Goal: Task Accomplishment & Management: Use online tool/utility

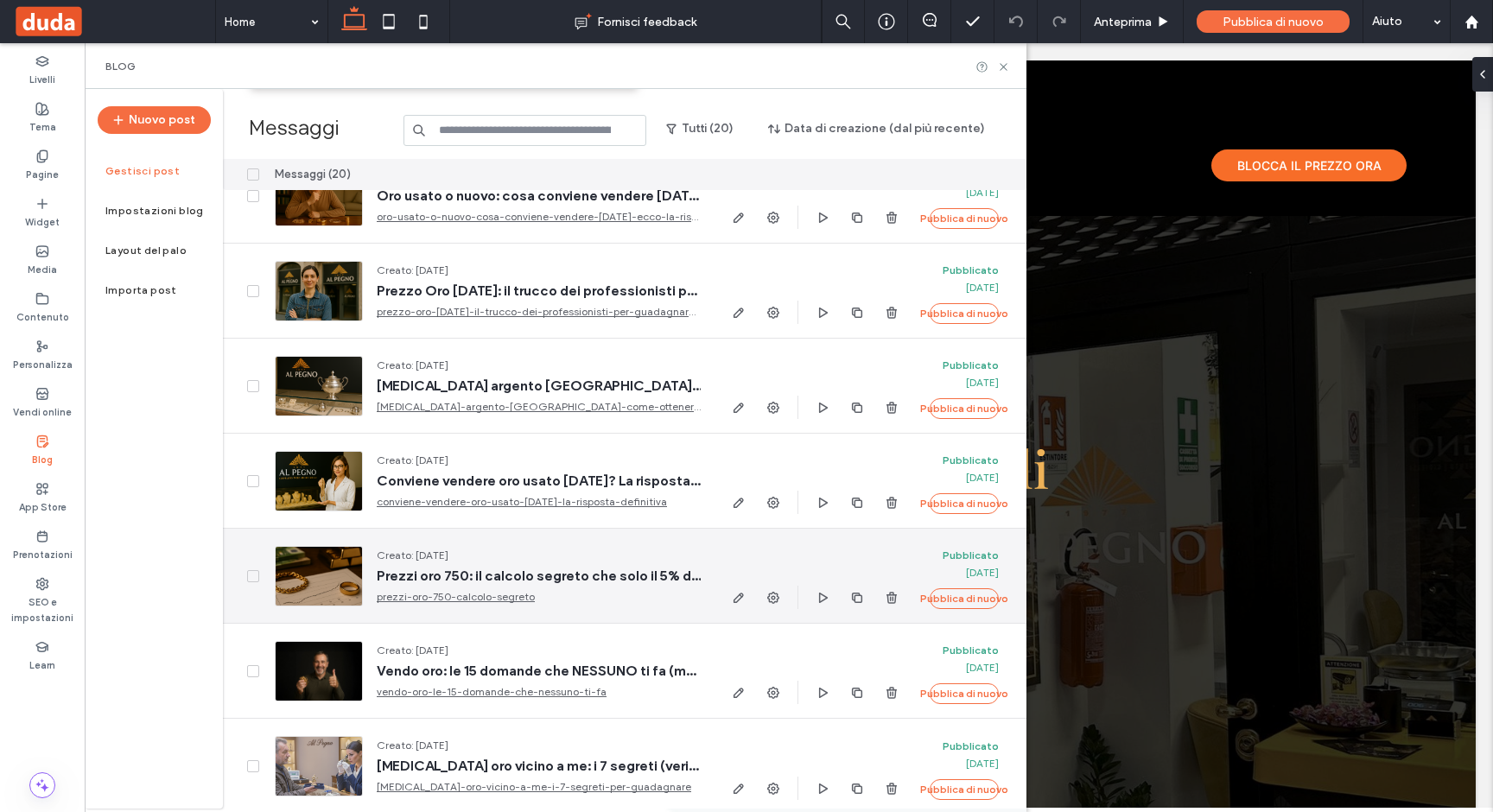
scroll to position [1292, 0]
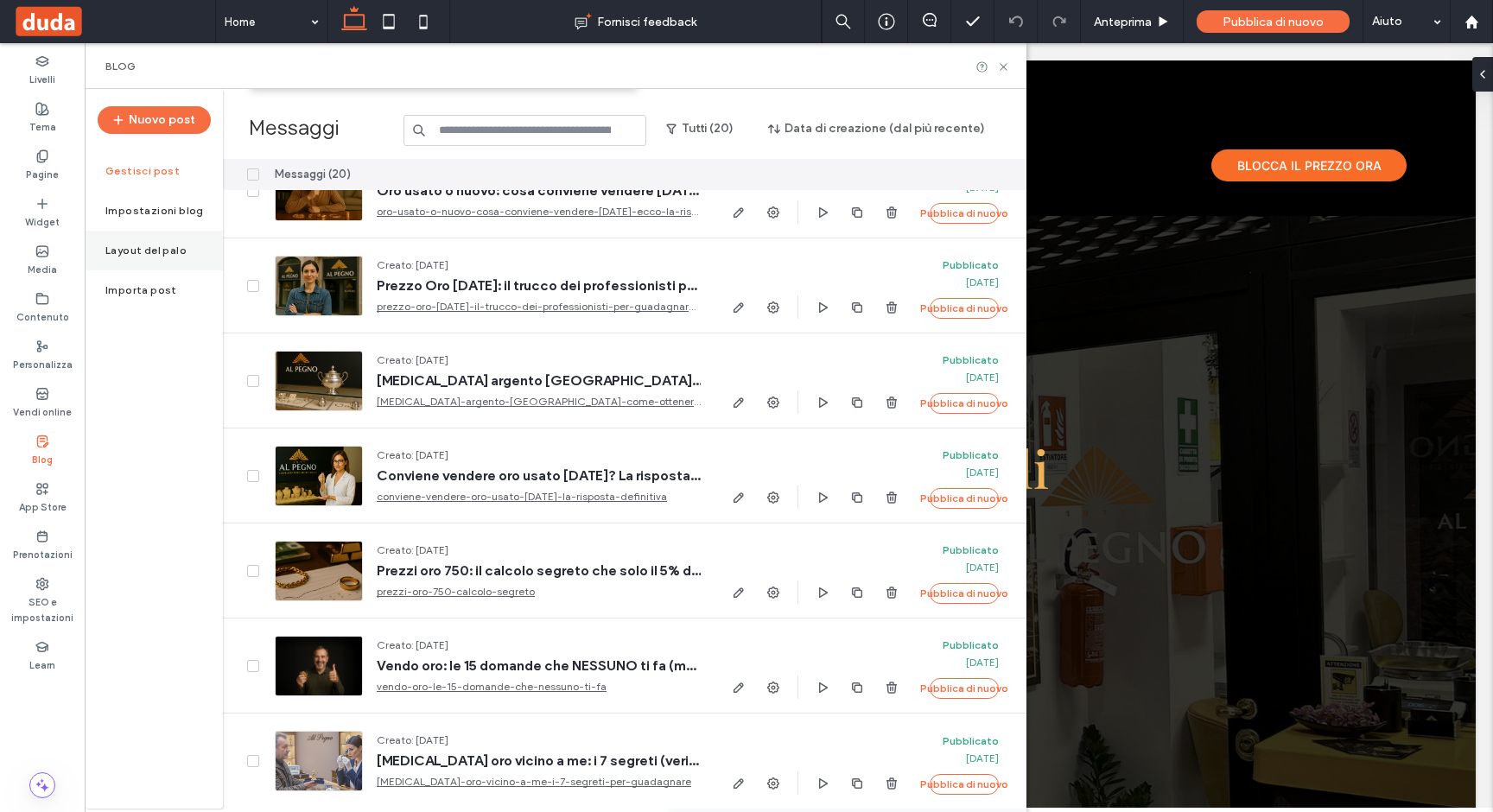
click at [156, 252] on label "Layout del palo" at bounding box center [146, 250] width 81 height 12
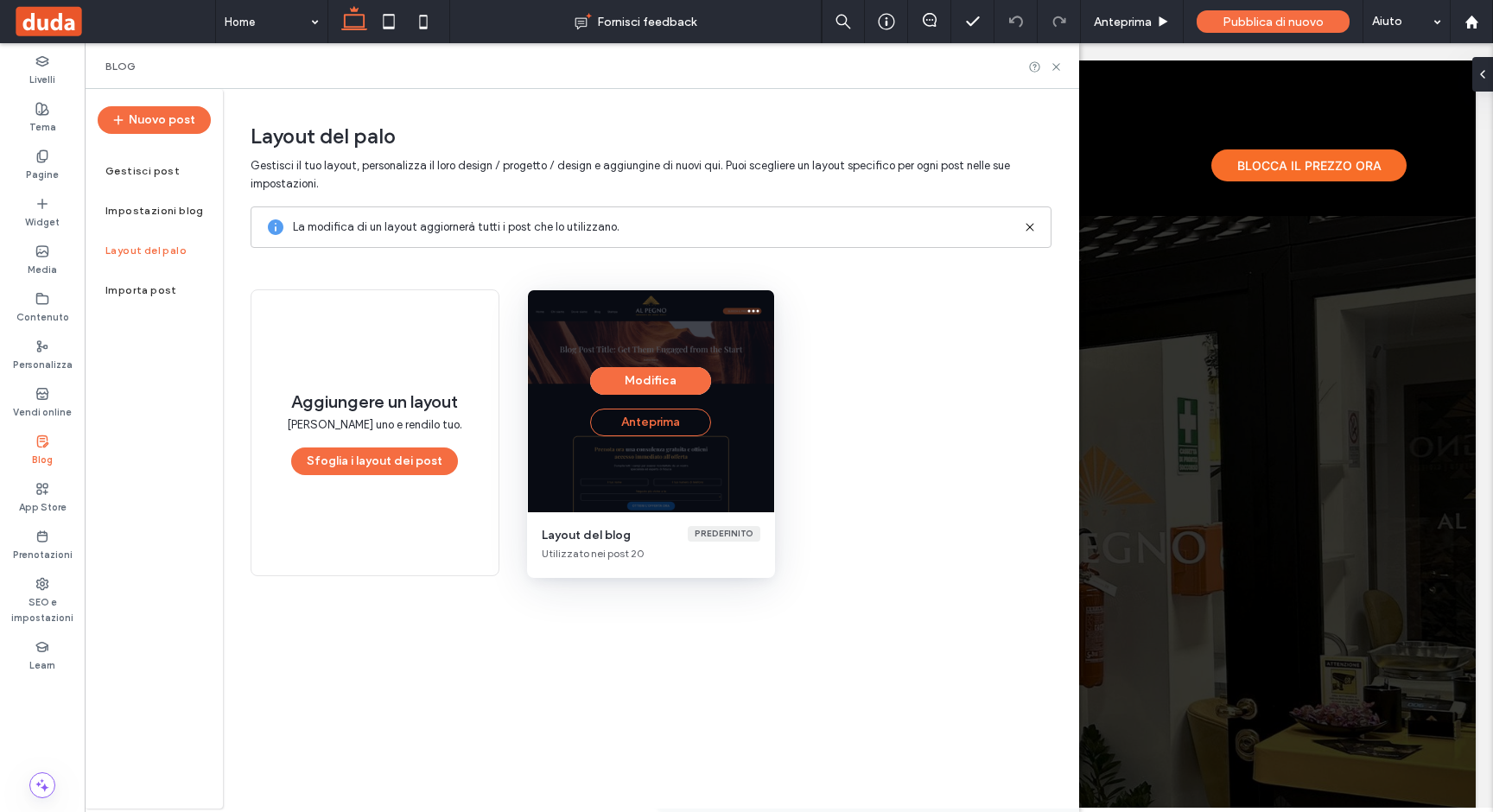
click at [613, 423] on button "Anteprima" at bounding box center [650, 422] width 121 height 27
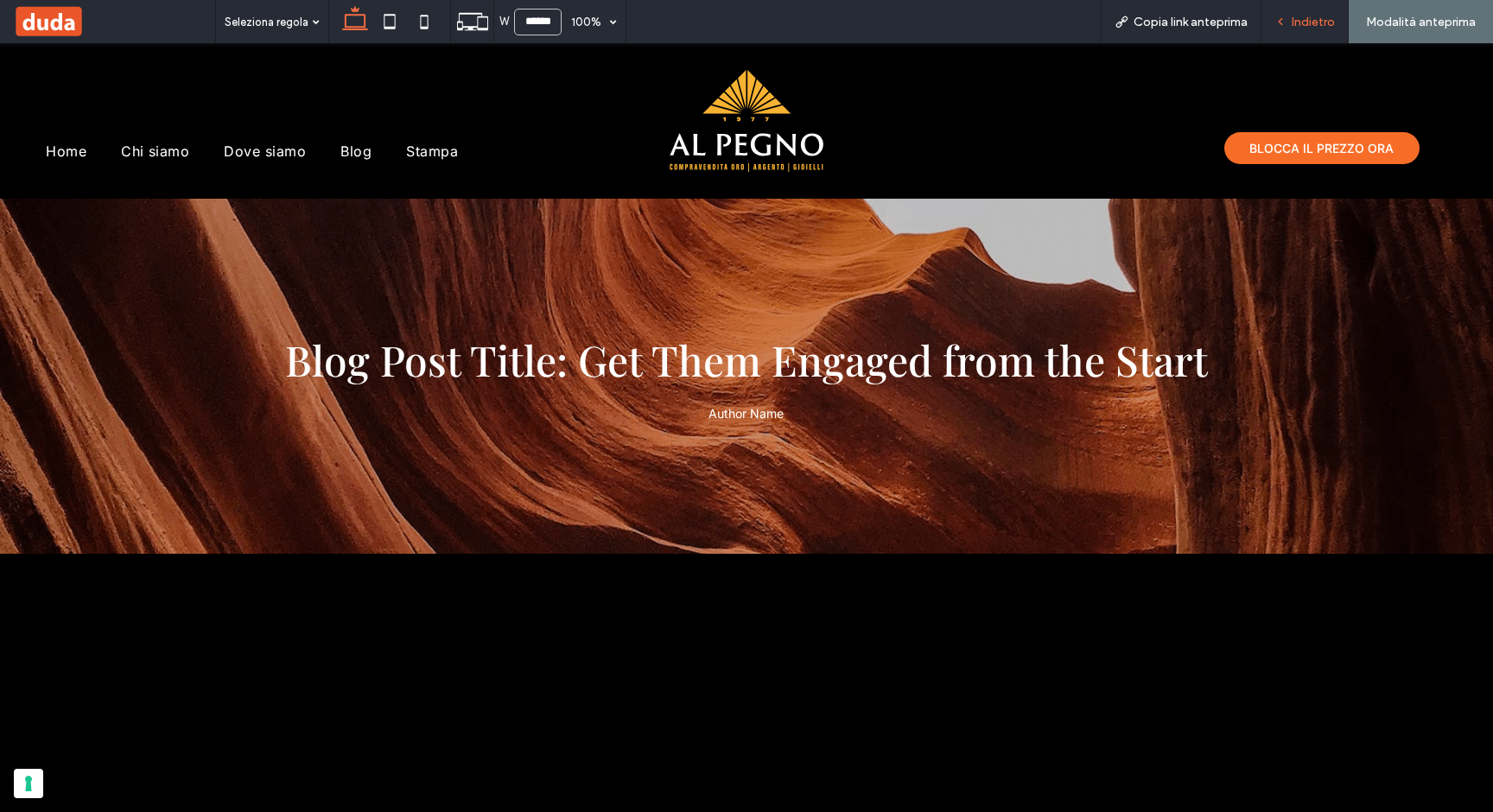
click at [1329, 18] on span "Indietro" at bounding box center [1313, 22] width 43 height 15
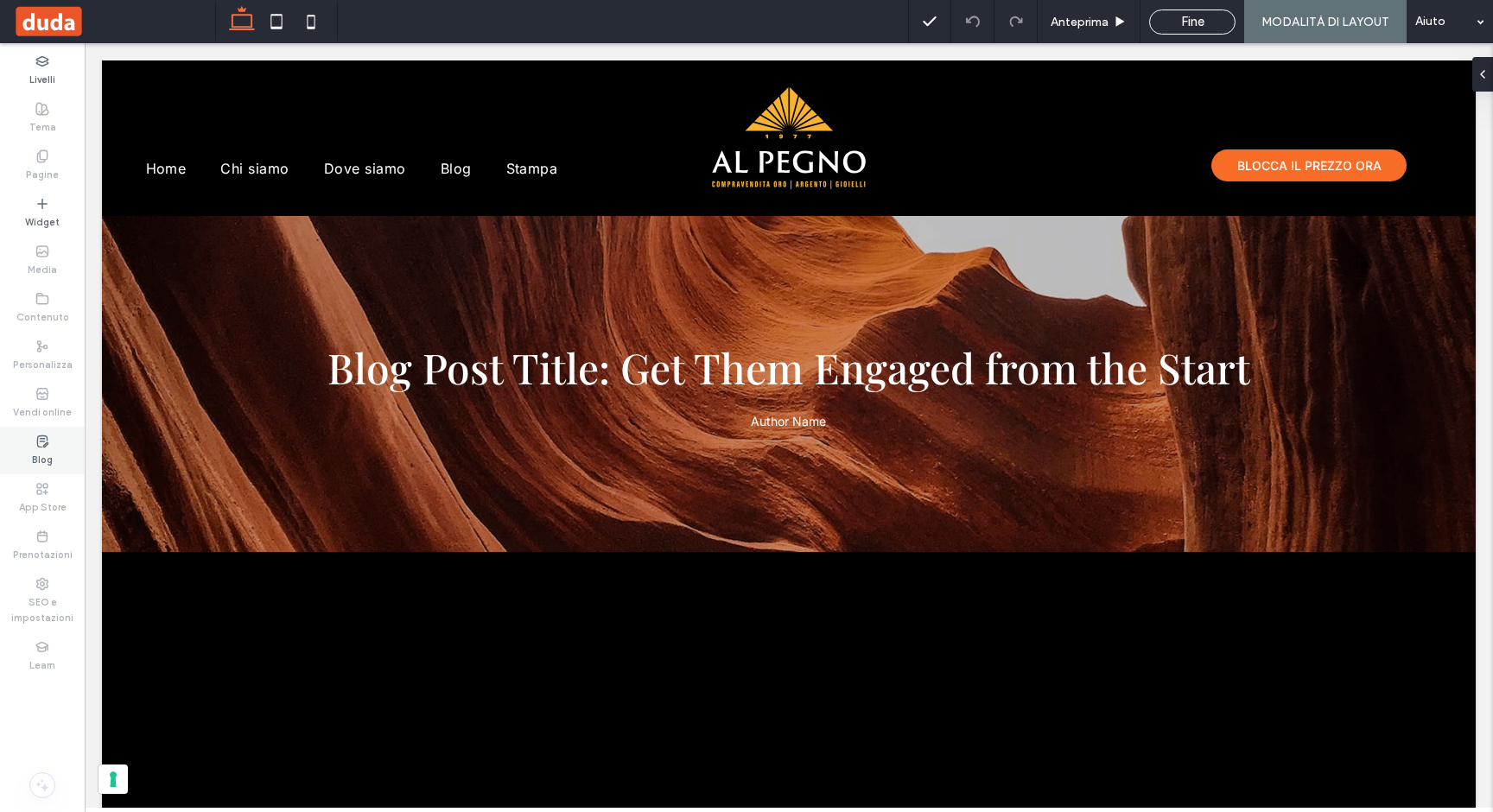
click at [45, 454] on label "Blog" at bounding box center [42, 457] width 21 height 19
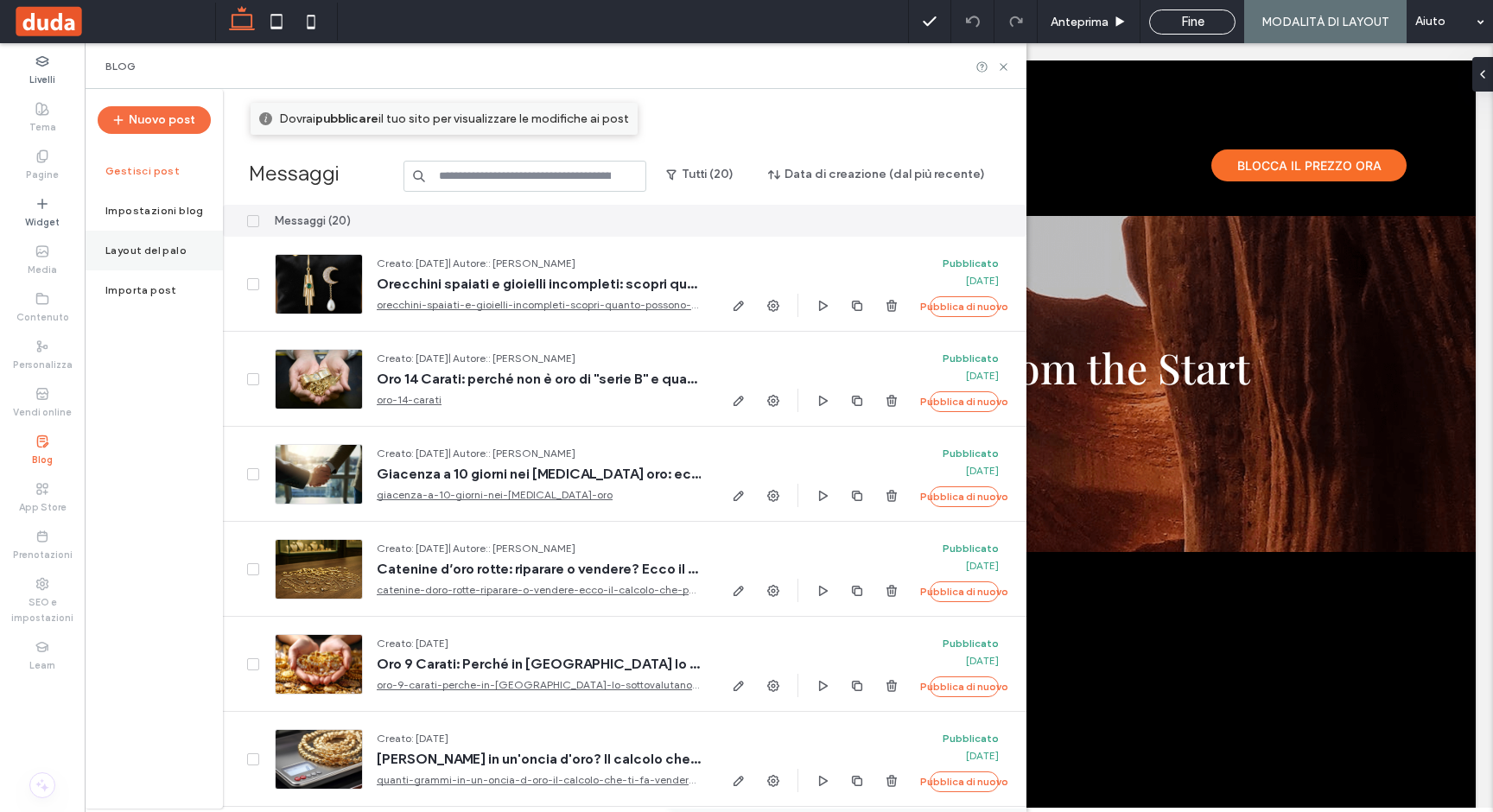
click at [129, 247] on label "Layout del palo" at bounding box center [146, 250] width 81 height 12
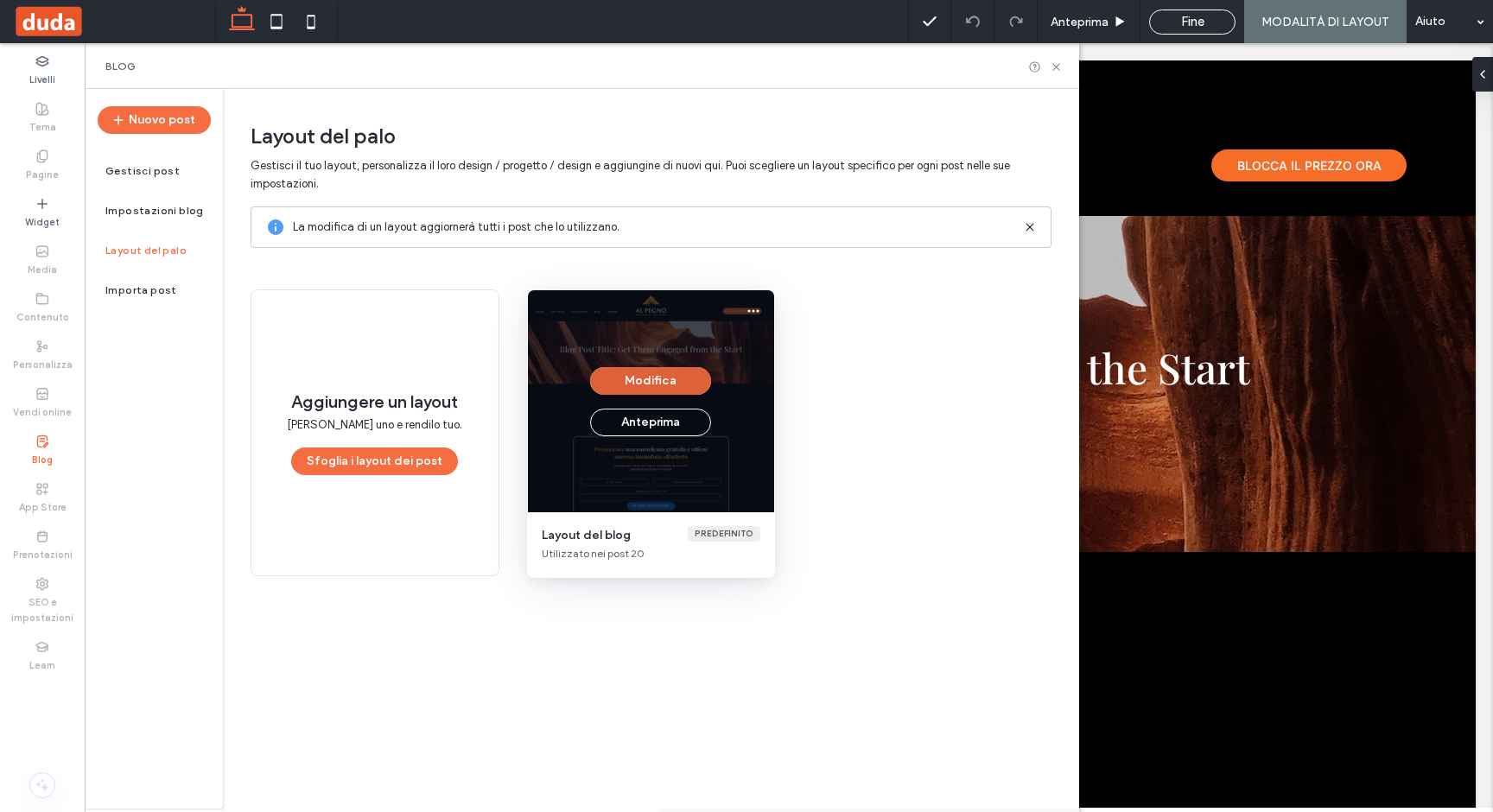
click at [656, 383] on button "Modifica" at bounding box center [650, 381] width 121 height 27
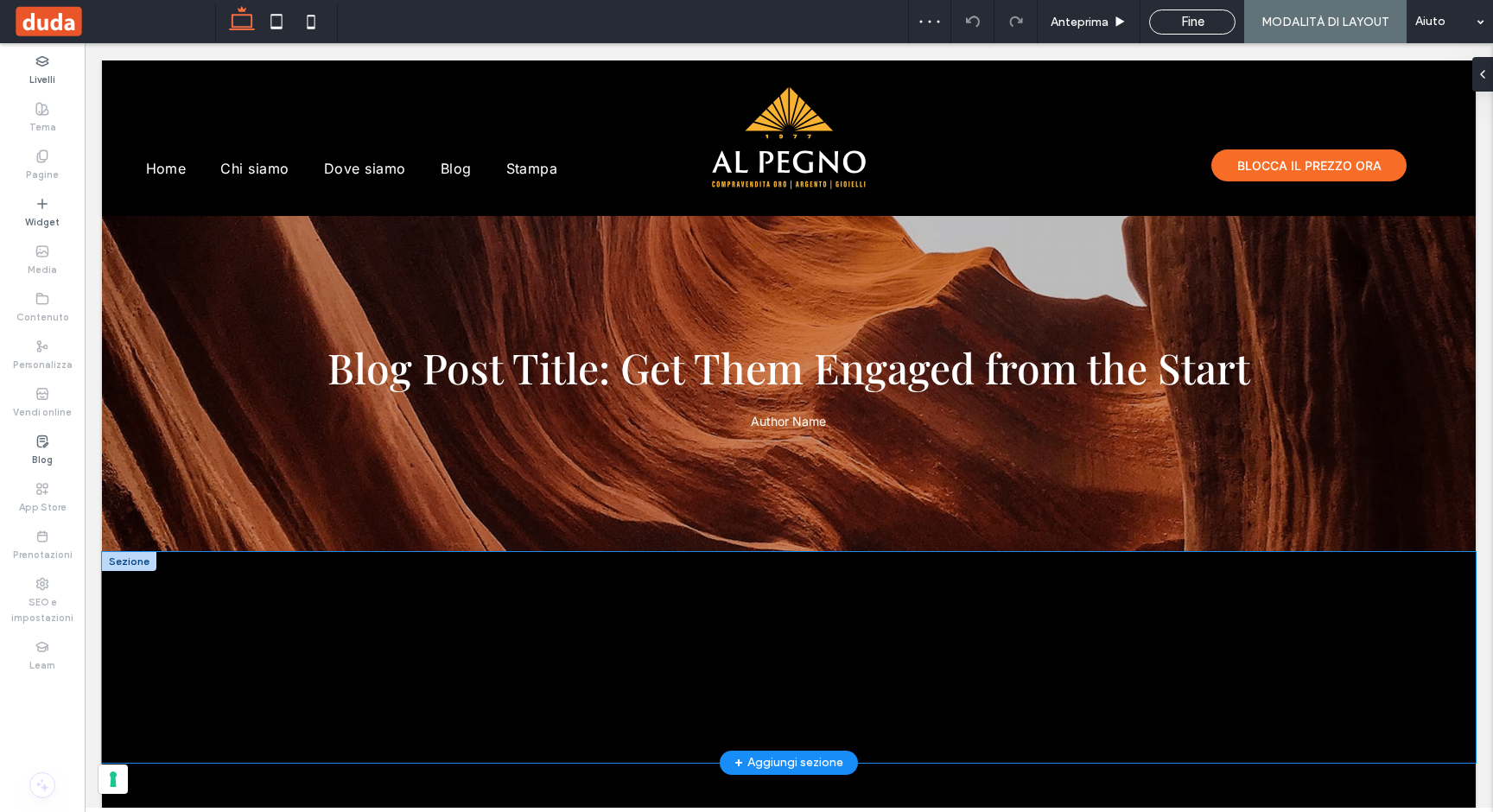
scroll to position [270, 0]
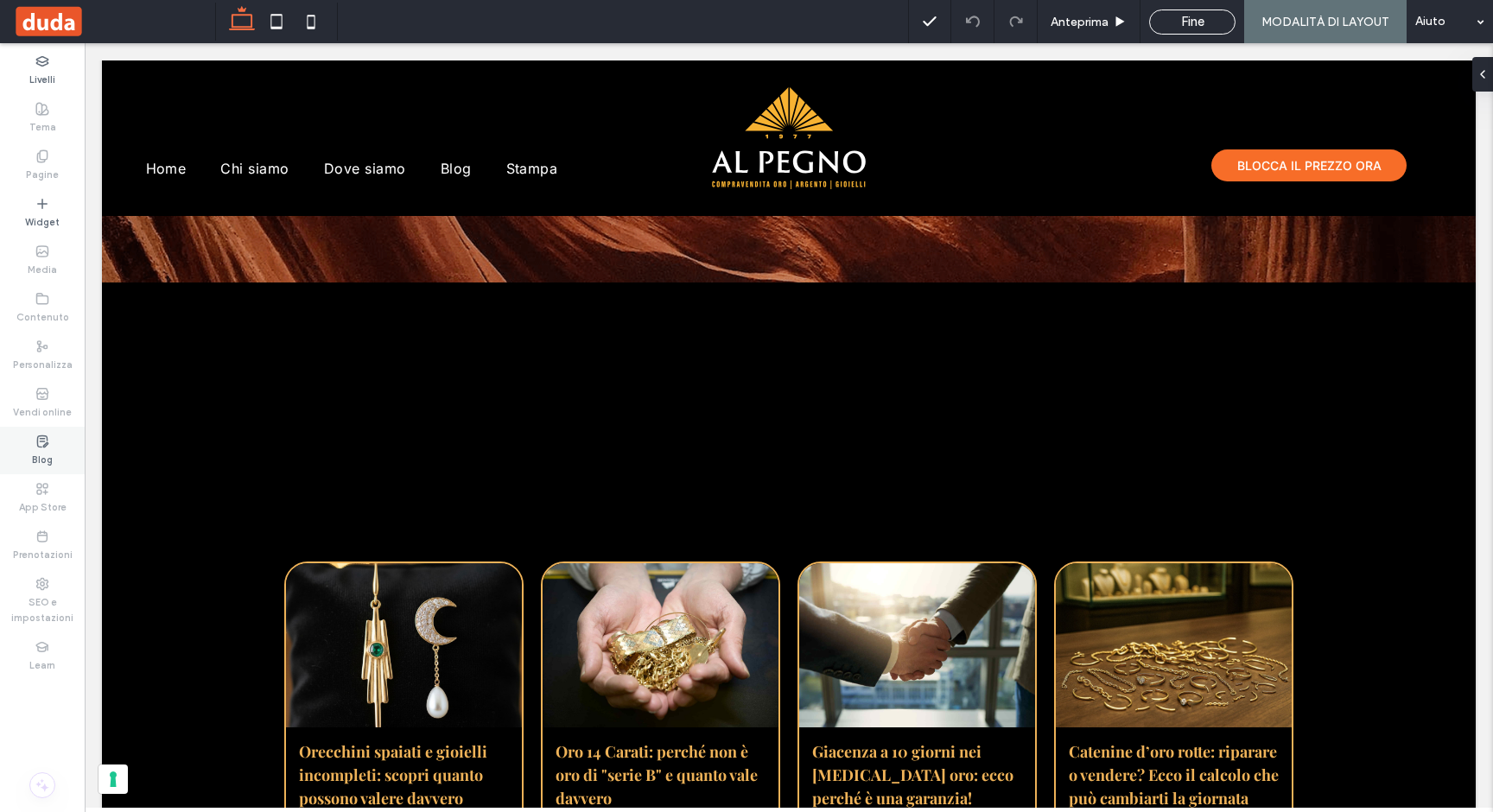
click at [36, 462] on label "Blog" at bounding box center [42, 457] width 21 height 19
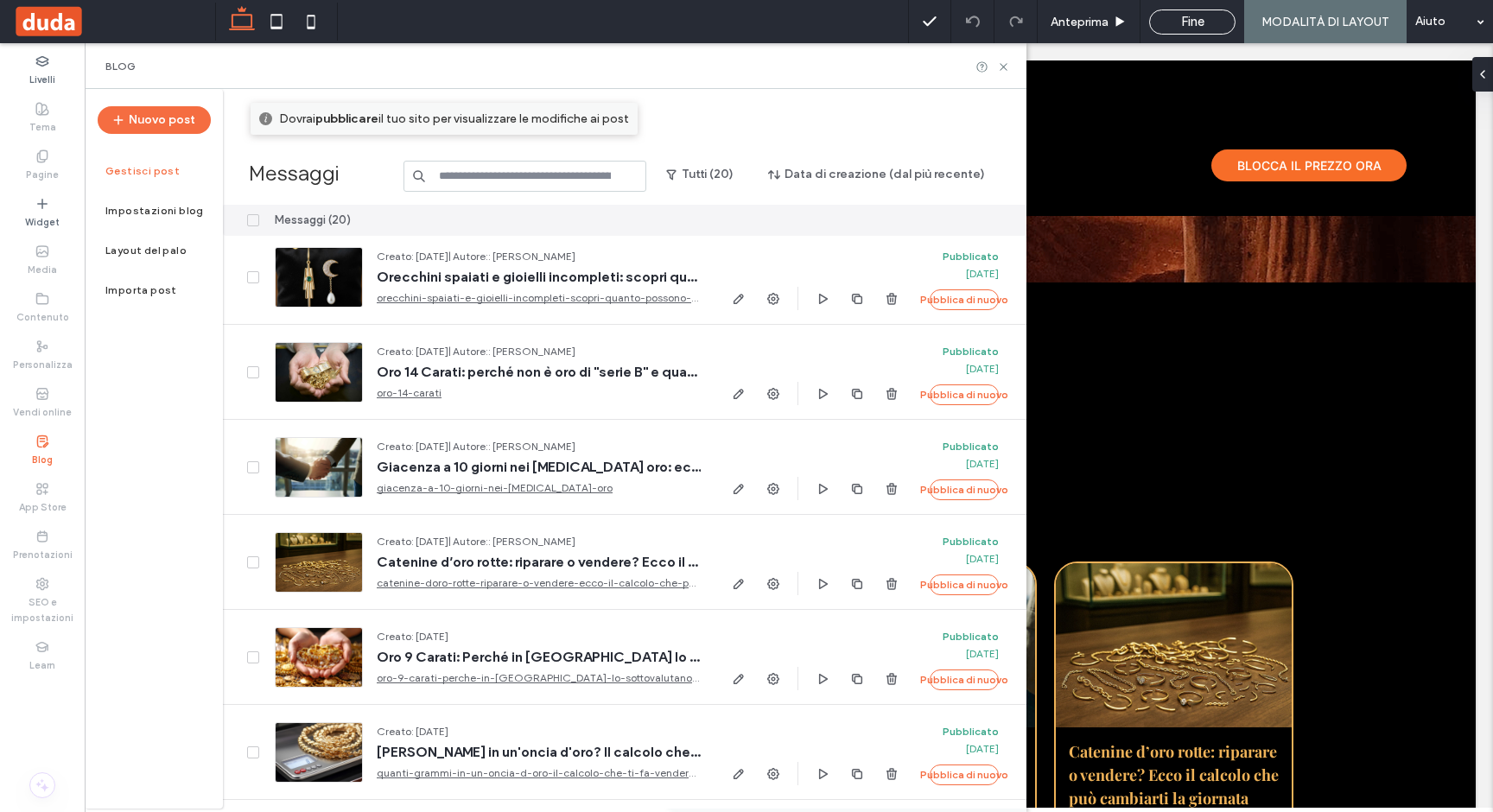
scroll to position [0, 0]
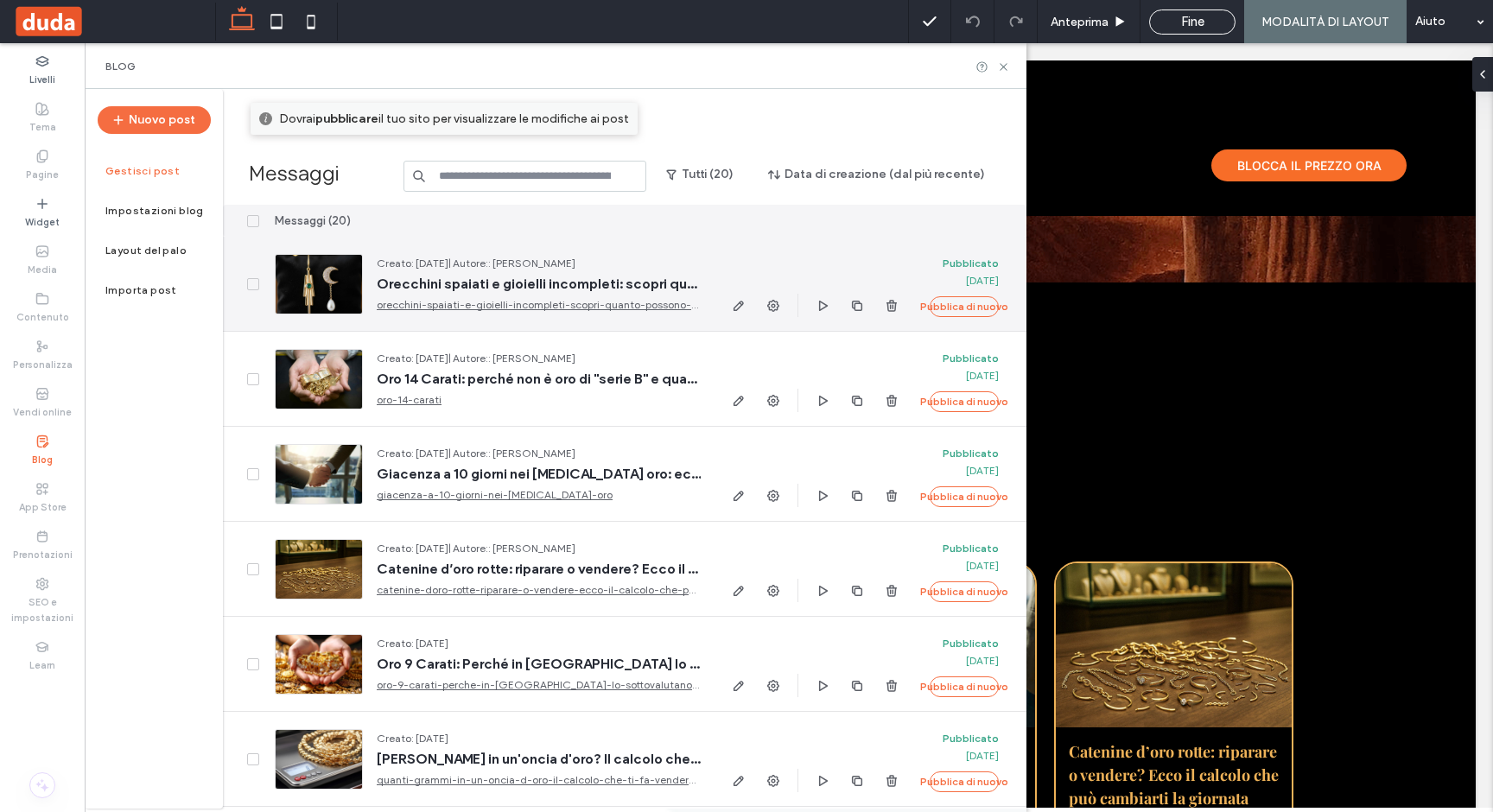
click at [311, 302] on div at bounding box center [318, 284] width 88 height 60
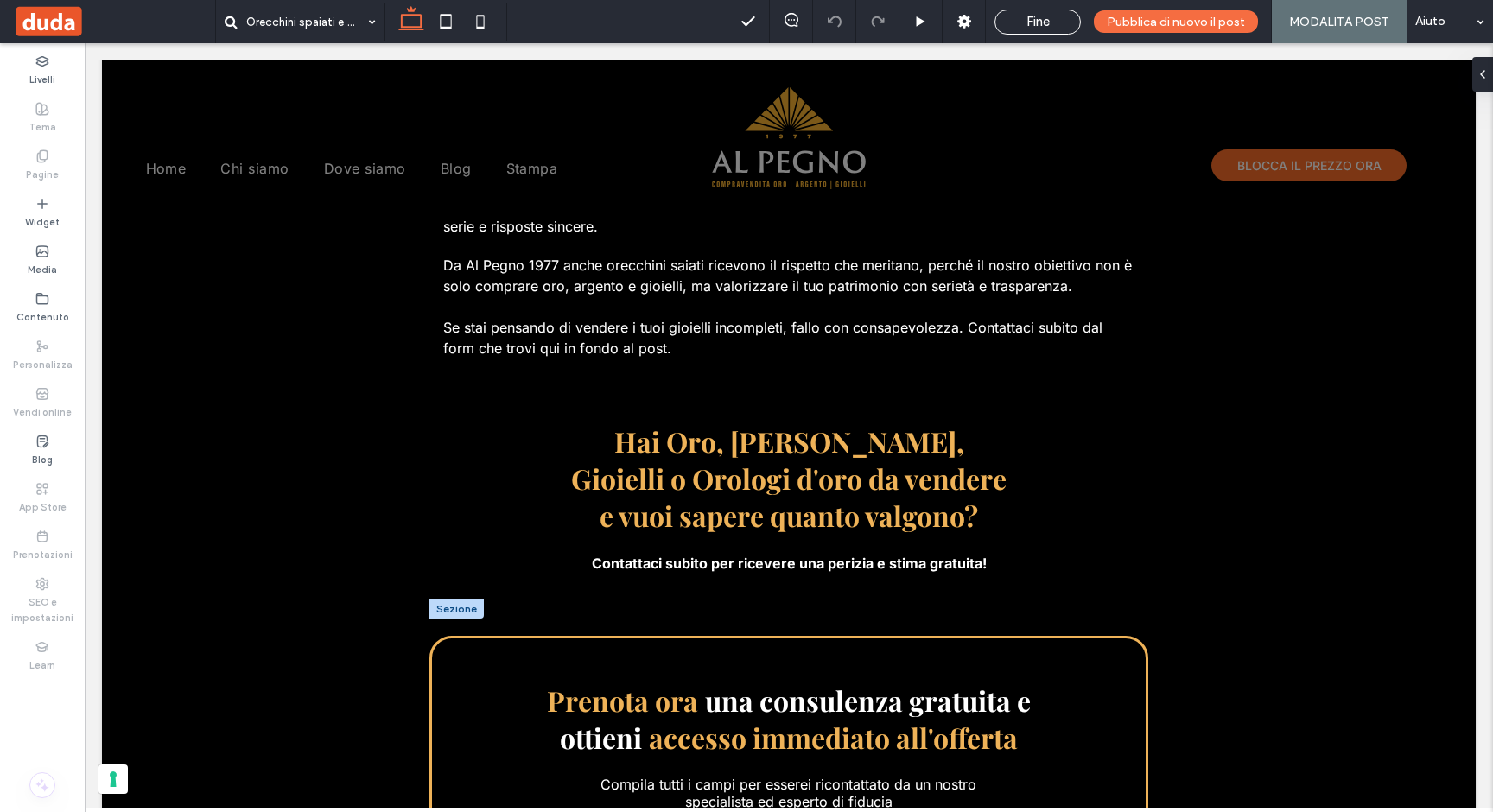
scroll to position [2842, 0]
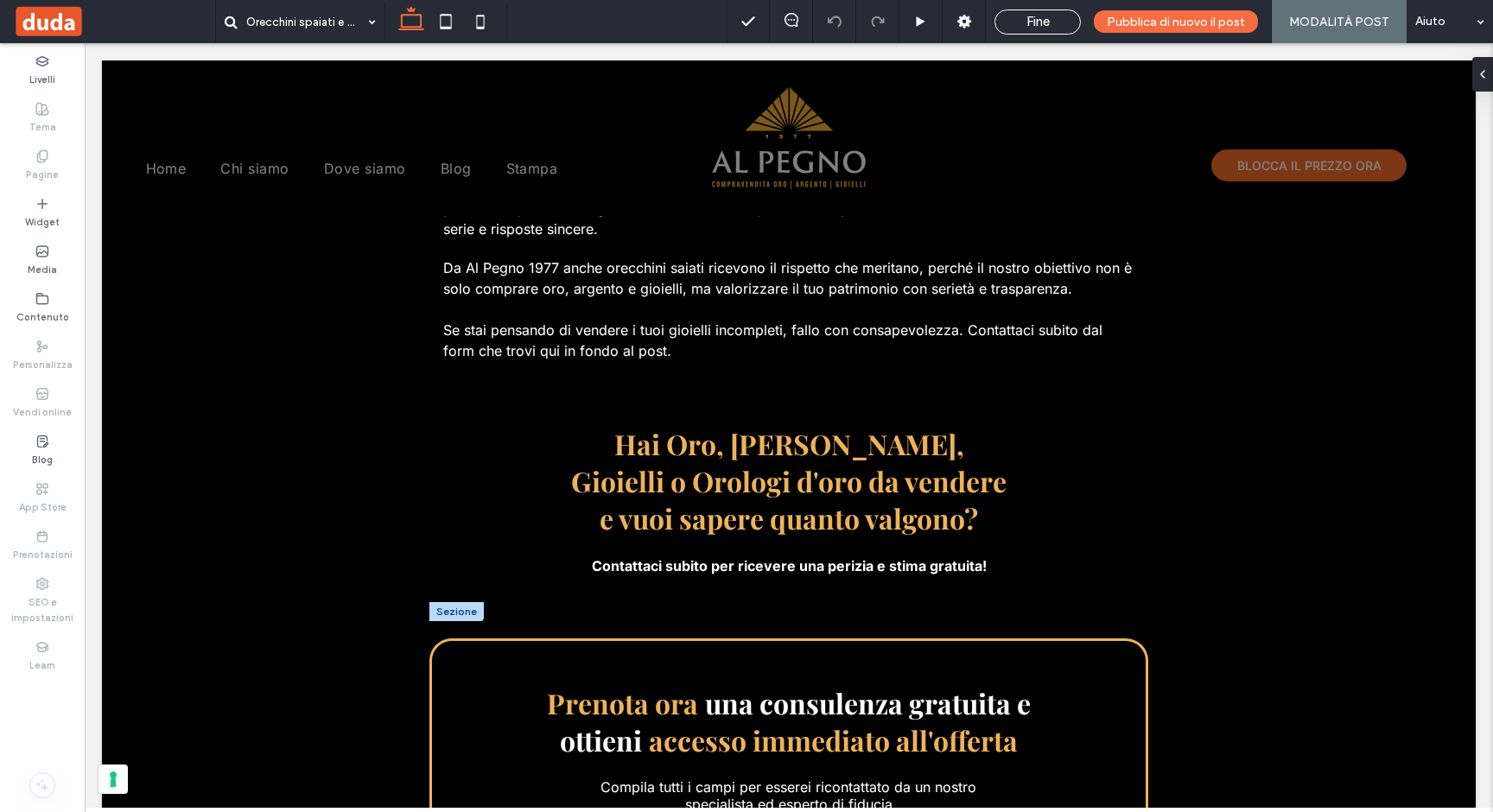
click at [458, 602] on div at bounding box center [457, 612] width 55 height 19
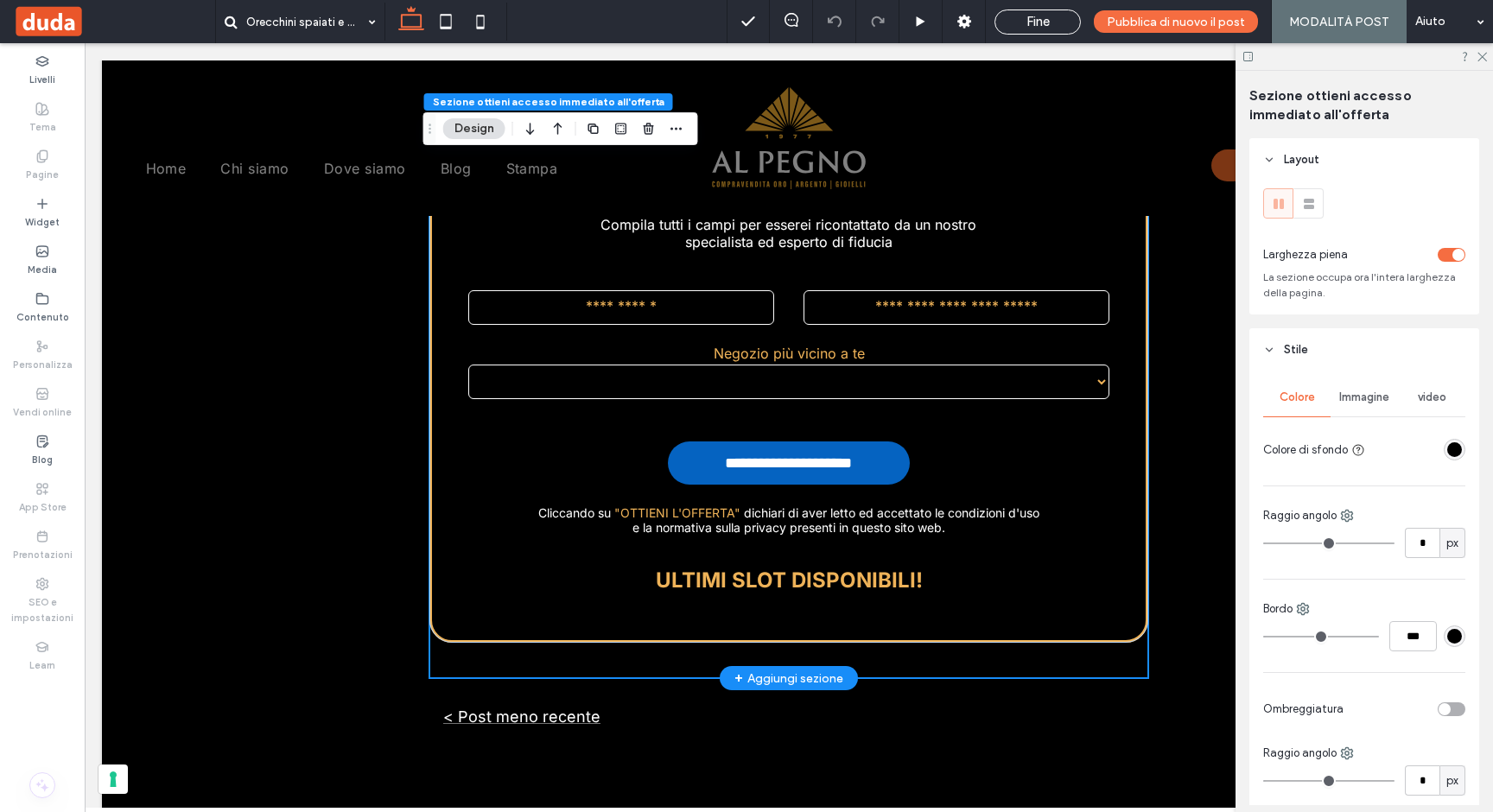
scroll to position [3404, 0]
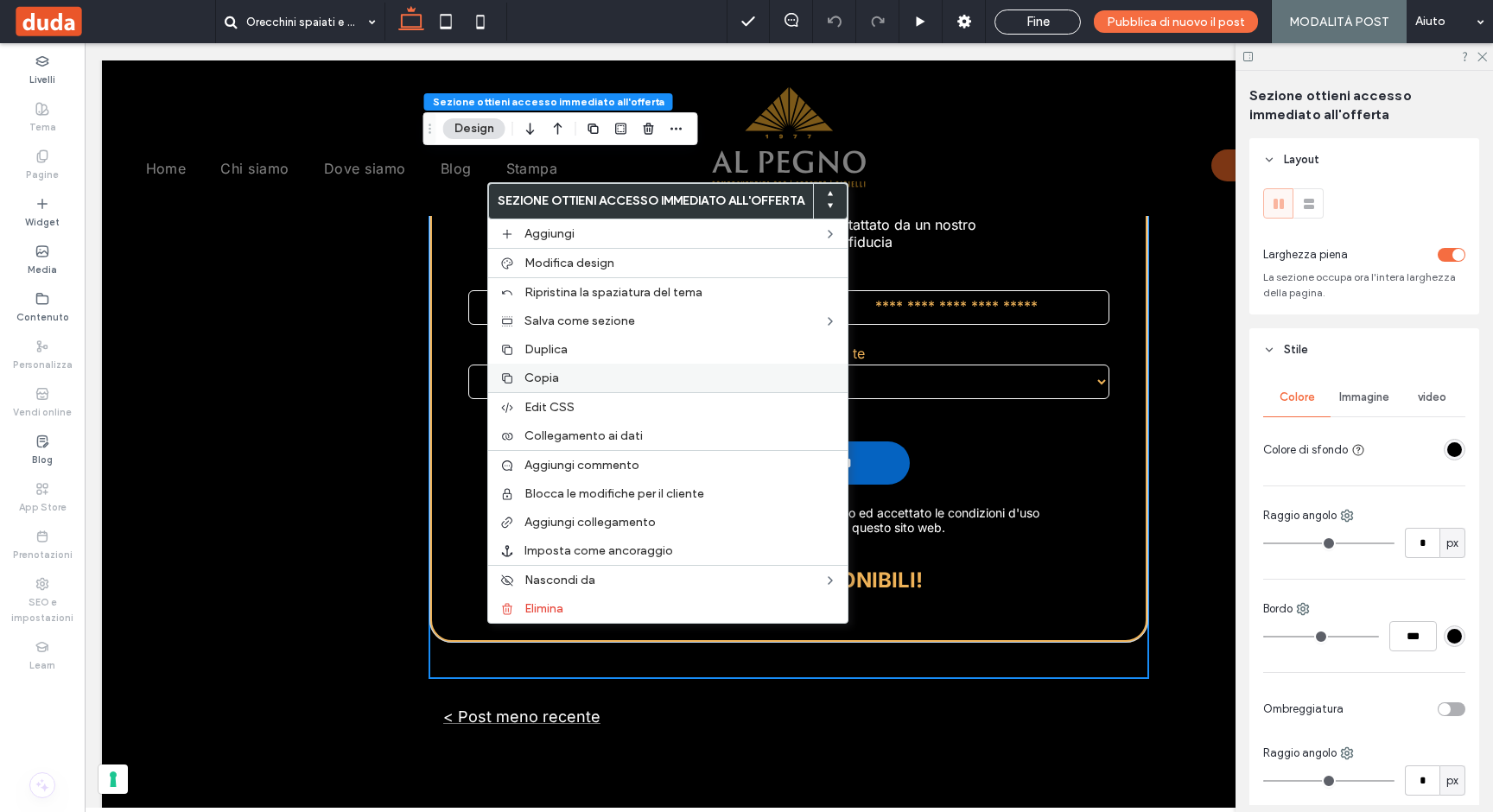
click at [533, 374] on span "Copia" at bounding box center [541, 378] width 35 height 15
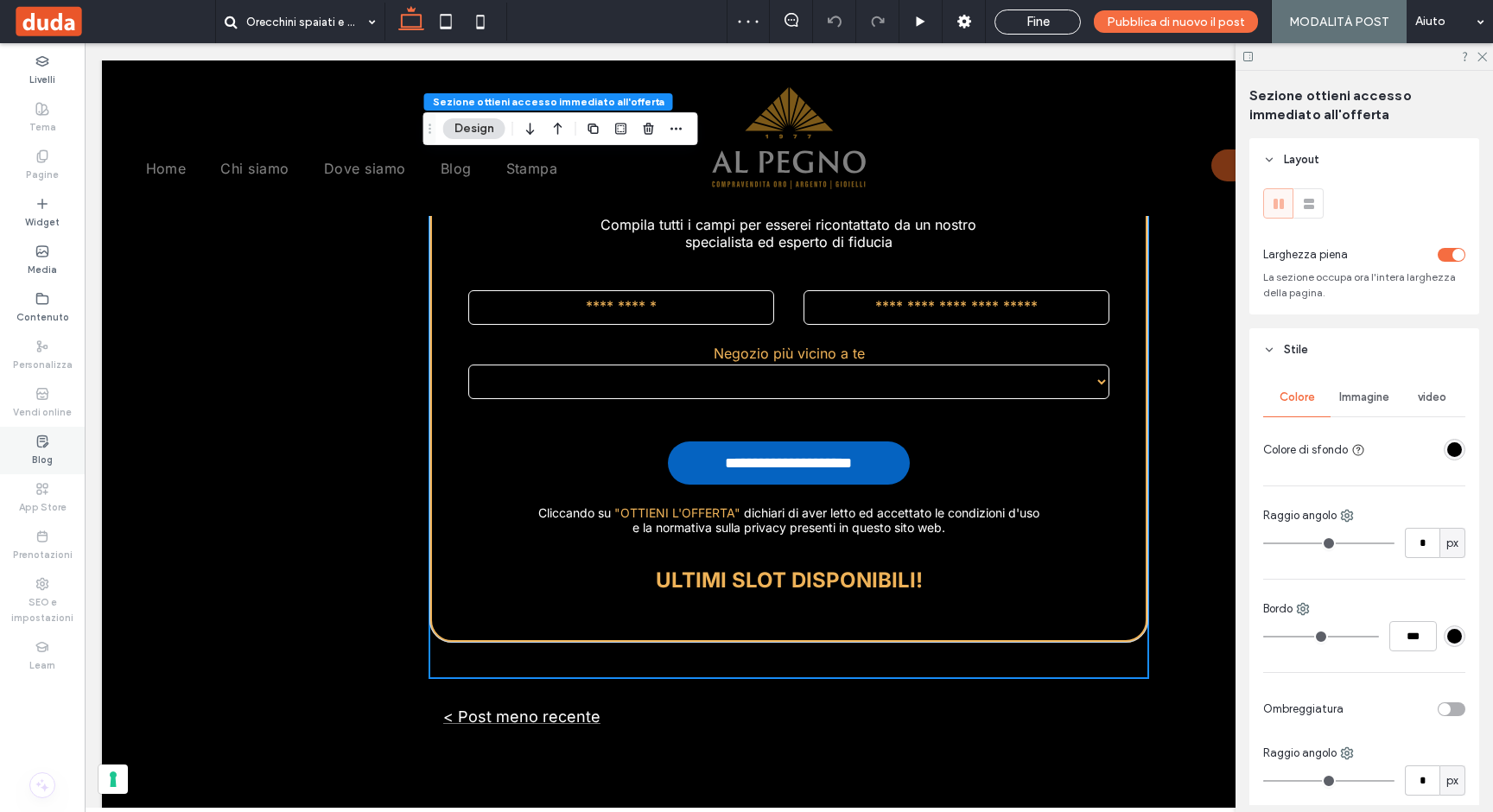
click at [42, 448] on label "Blog" at bounding box center [42, 457] width 21 height 19
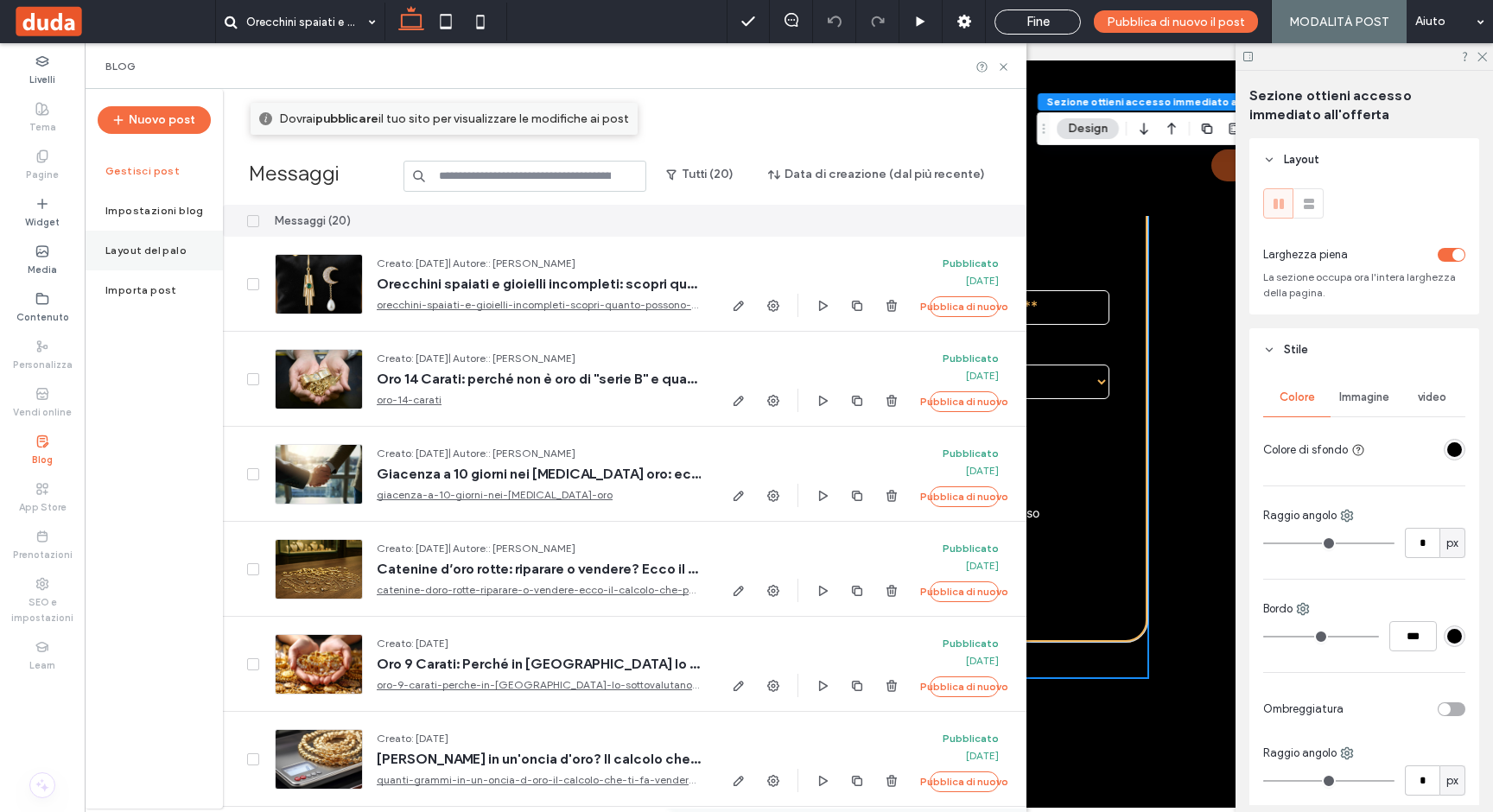
click at [136, 252] on label "Layout del palo" at bounding box center [146, 250] width 81 height 12
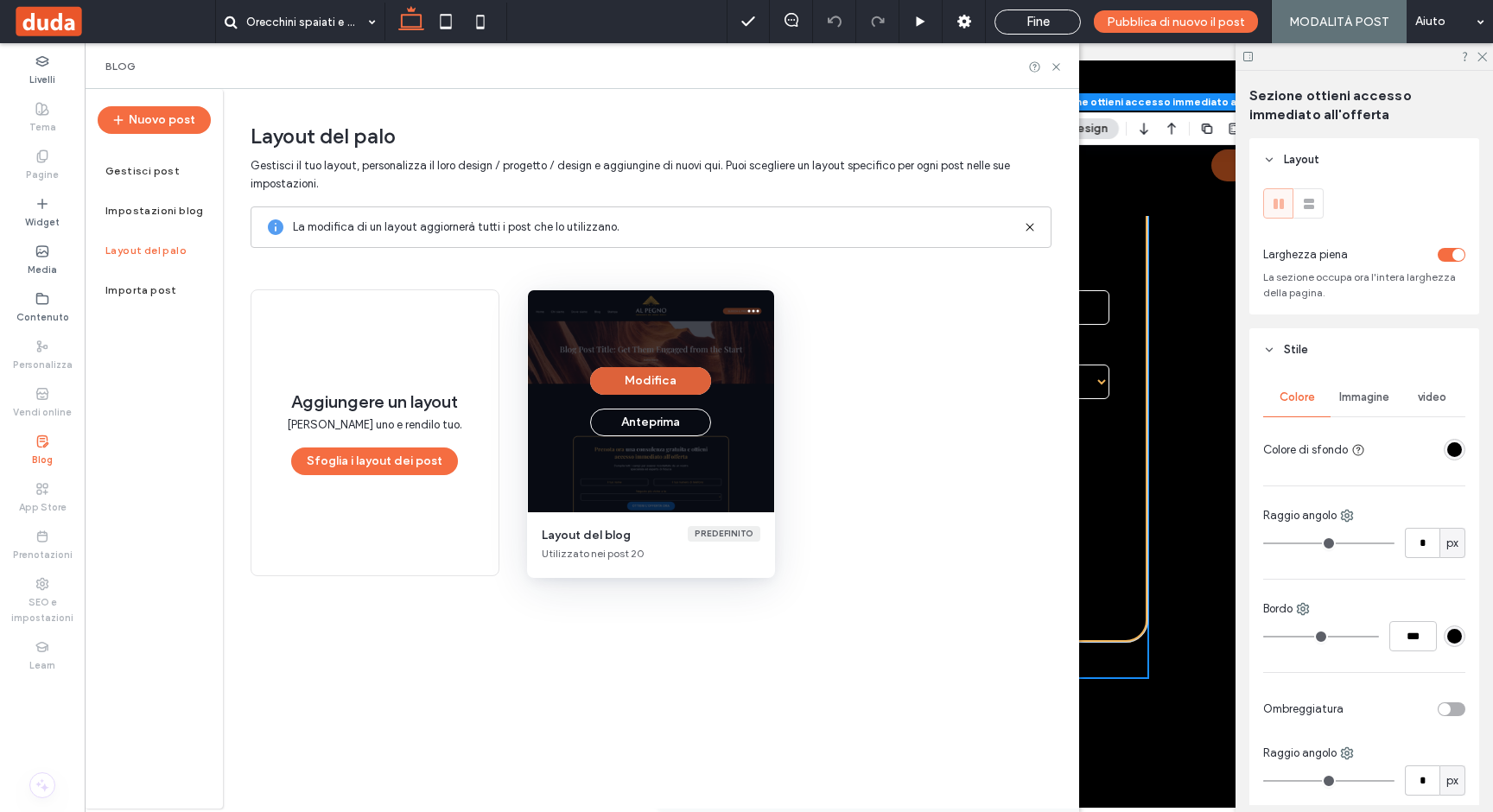
click at [659, 383] on button "Modifica" at bounding box center [650, 381] width 121 height 27
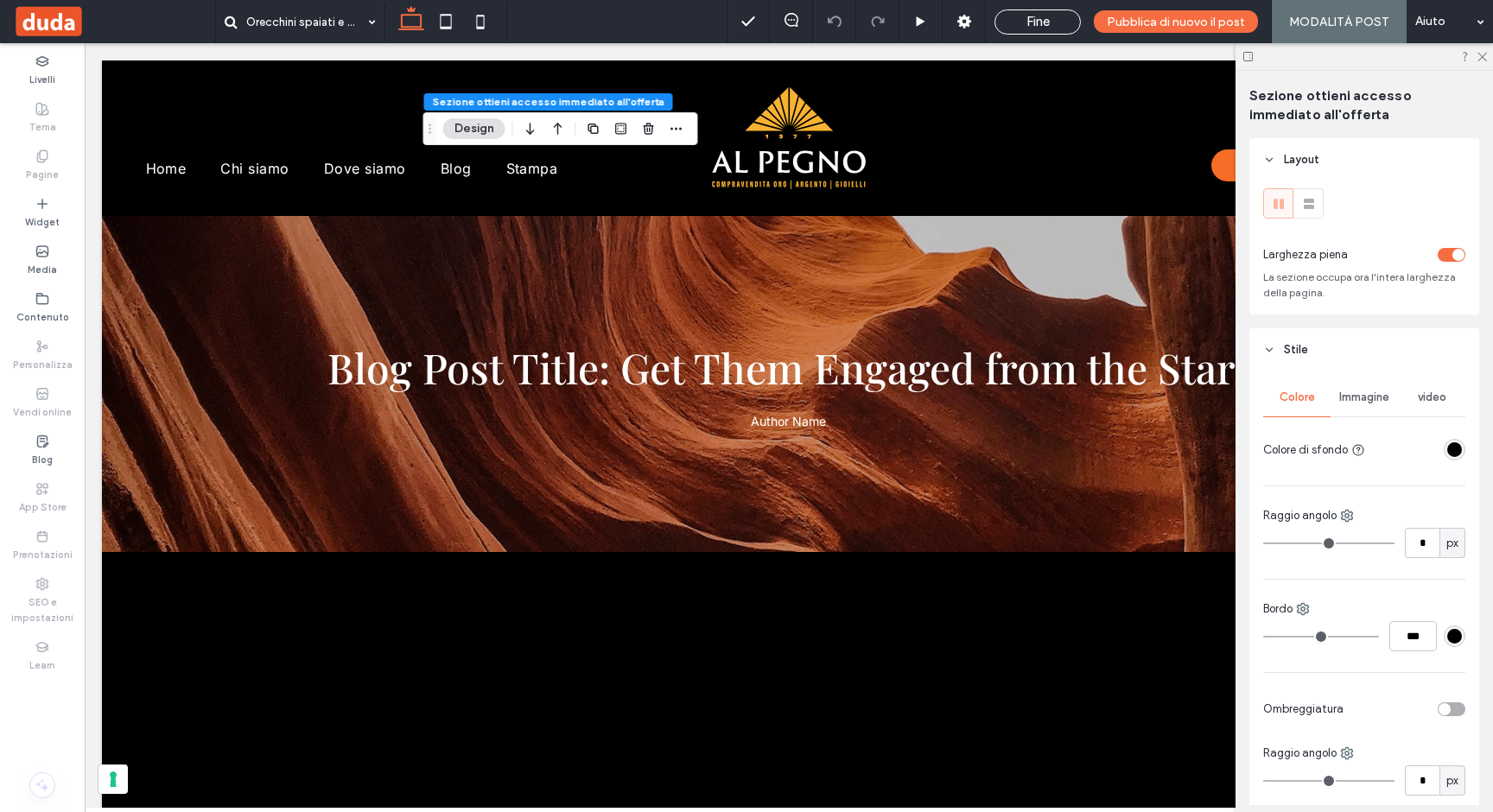
scroll to position [0, 0]
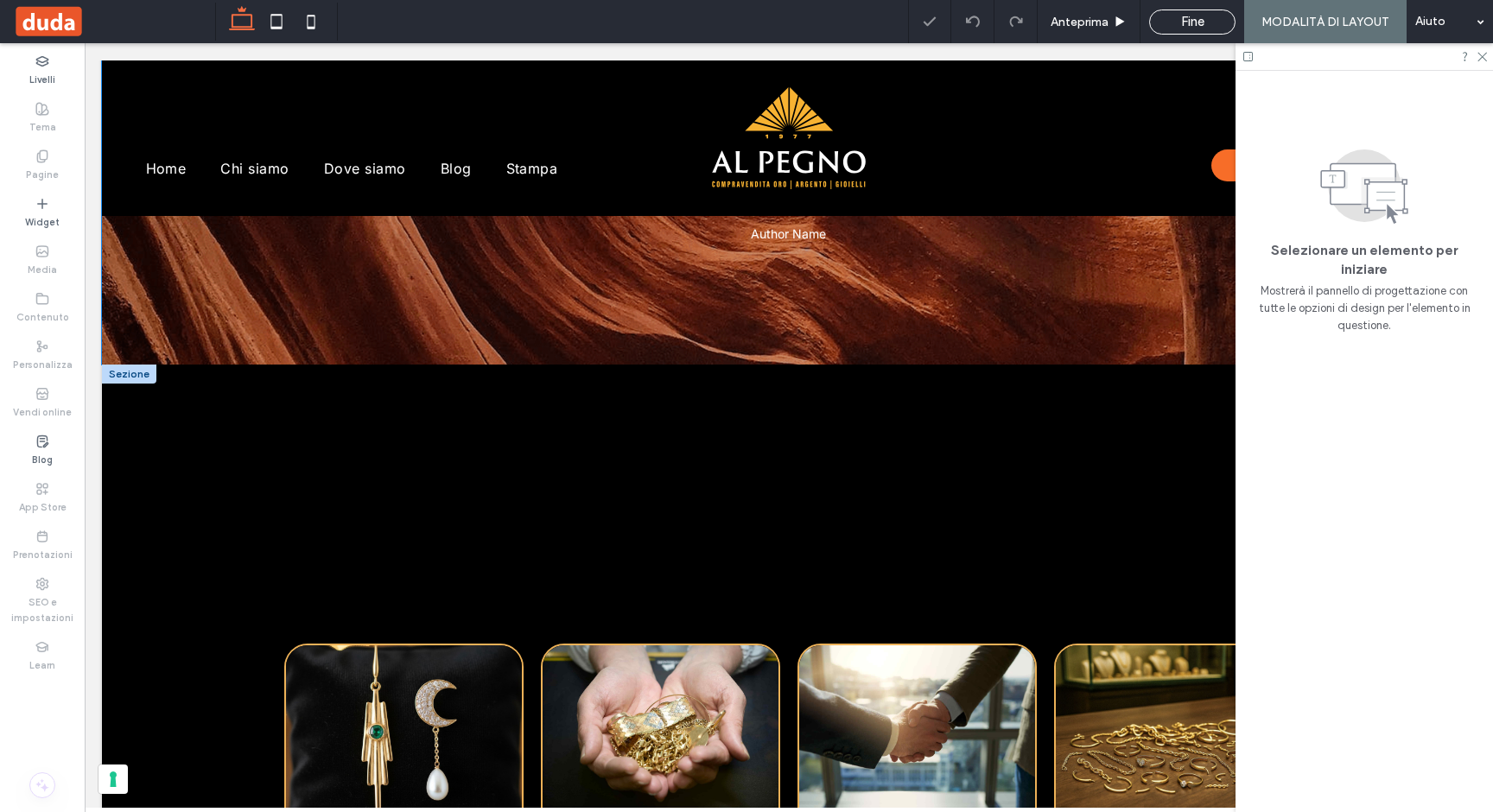
scroll to position [67, 0]
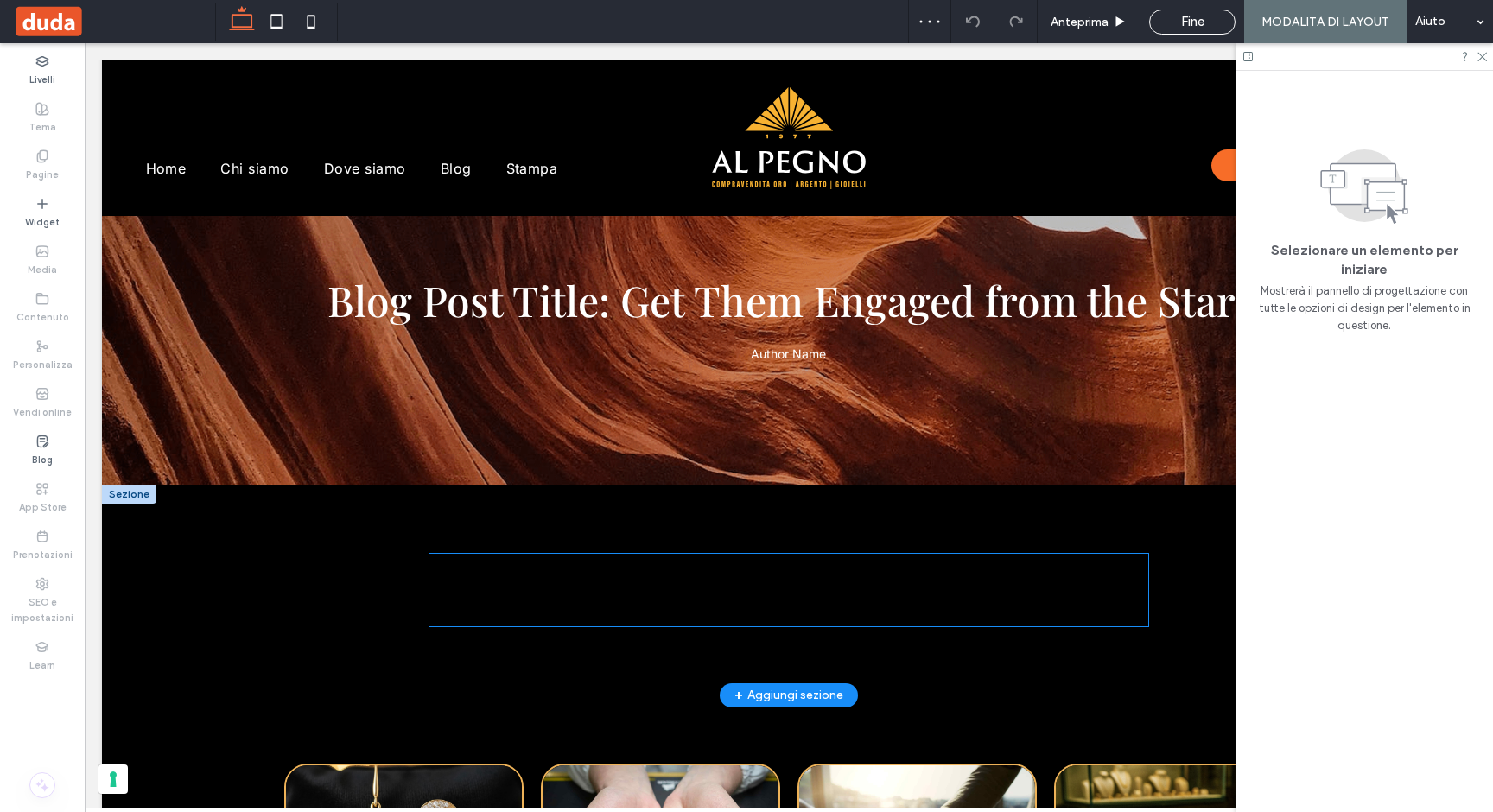
click at [713, 573] on h3 "Segnaposto per il Sottotitolo del post" at bounding box center [788, 567] width 718 height 28
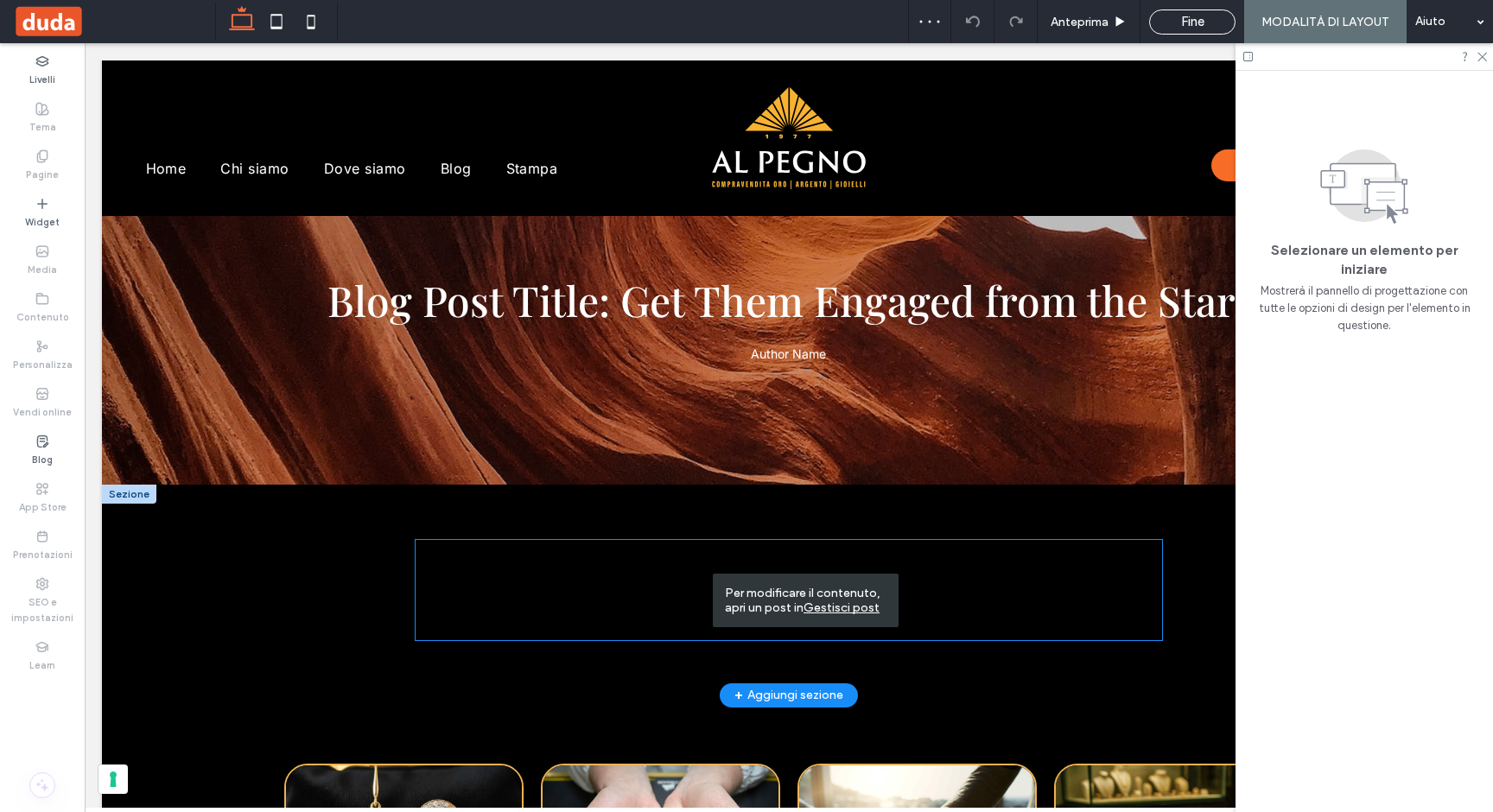
click at [571, 548] on div "Segnaposto per il Sottotitolo del post Segnaposto per il contenuto del tuo post…" at bounding box center [788, 590] width 746 height 100
click at [661, 633] on div "Segnaposto per il Sottotitolo del post Segnaposto per il contenuto del tuo post…" at bounding box center [788, 590] width 746 height 100
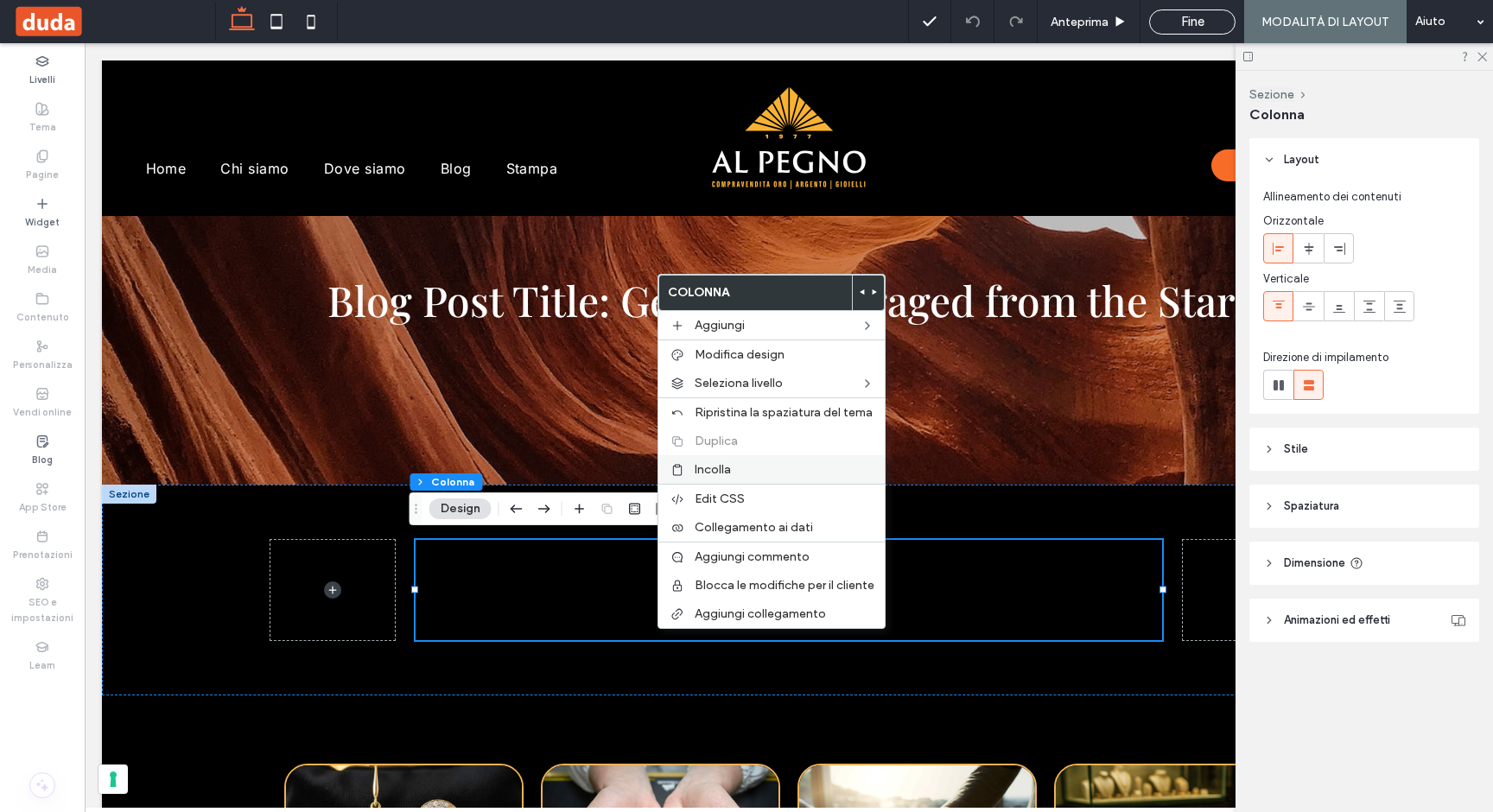
click at [691, 470] on div "Incolla" at bounding box center [771, 468] width 226 height 28
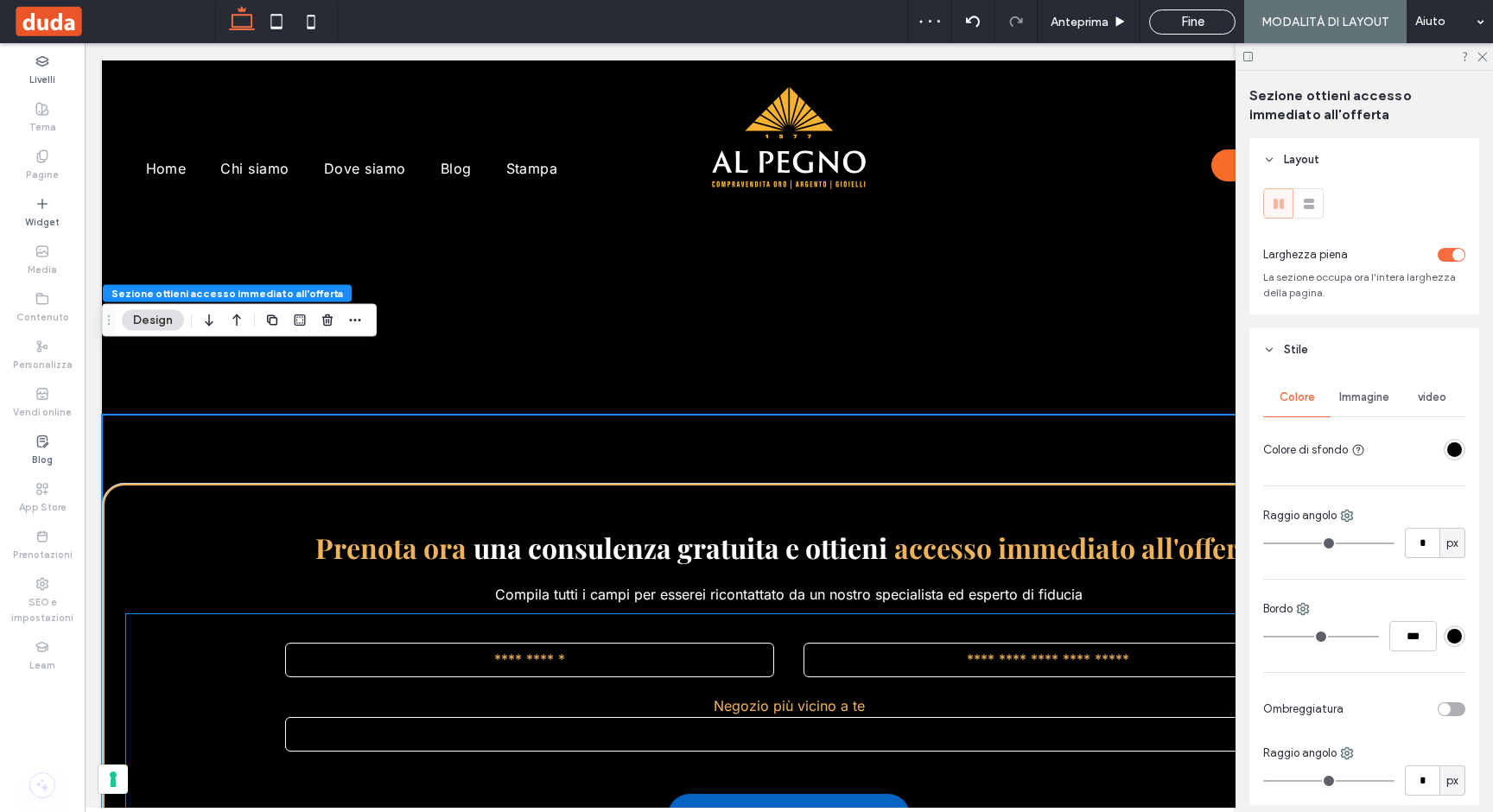
scroll to position [308, 0]
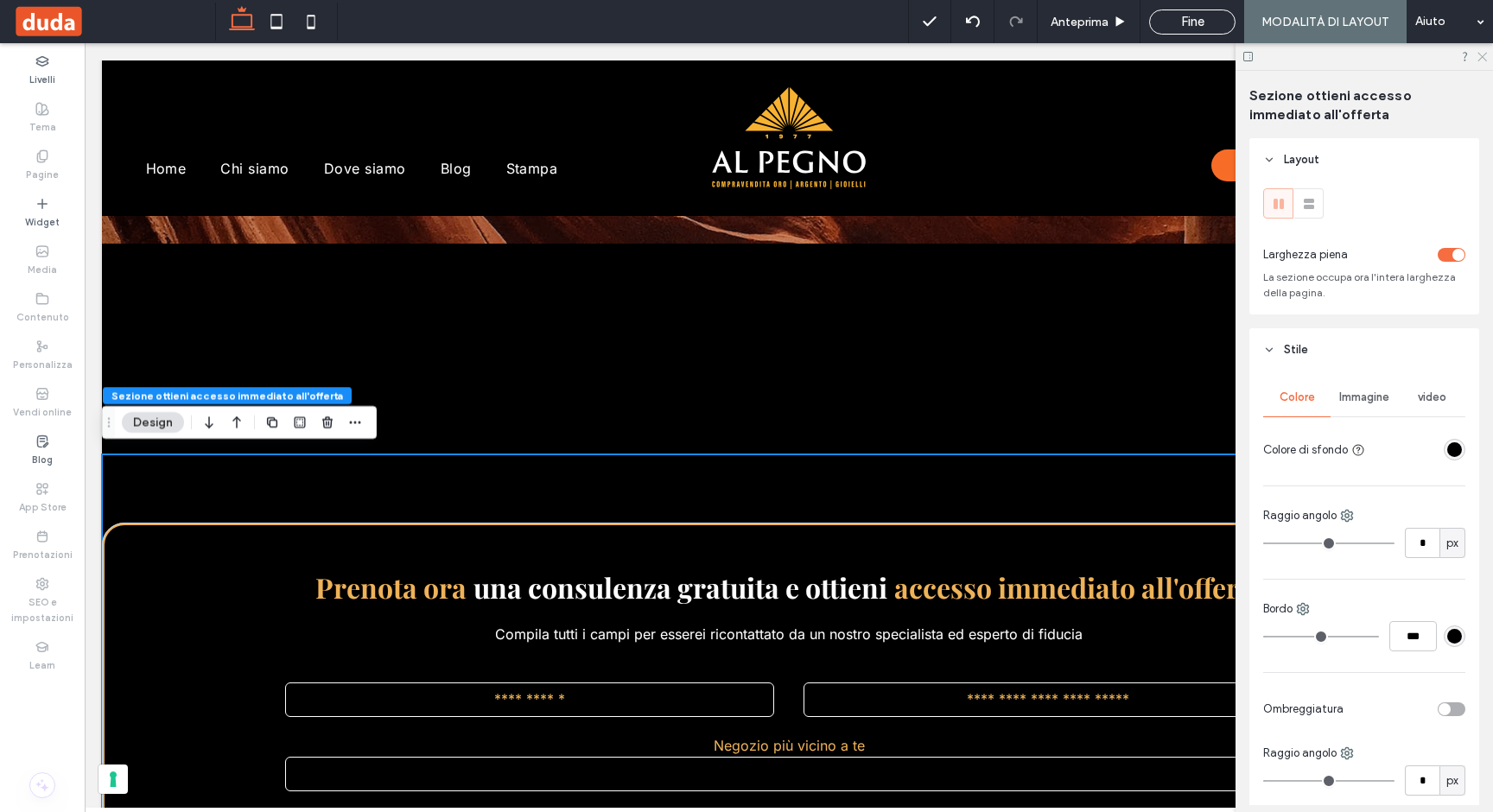
click at [1484, 54] on icon at bounding box center [1481, 56] width 11 height 11
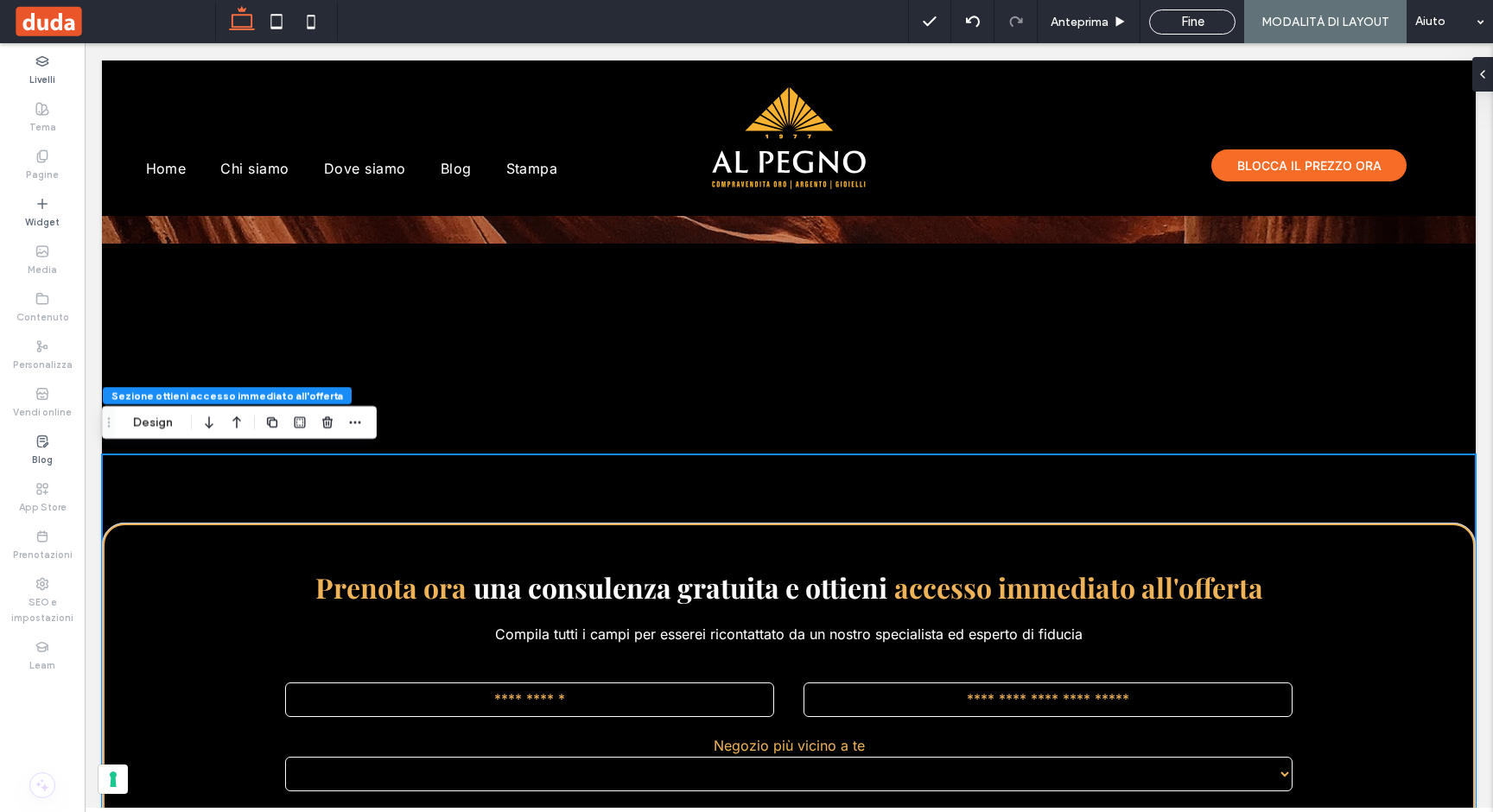
scroll to position [635, 0]
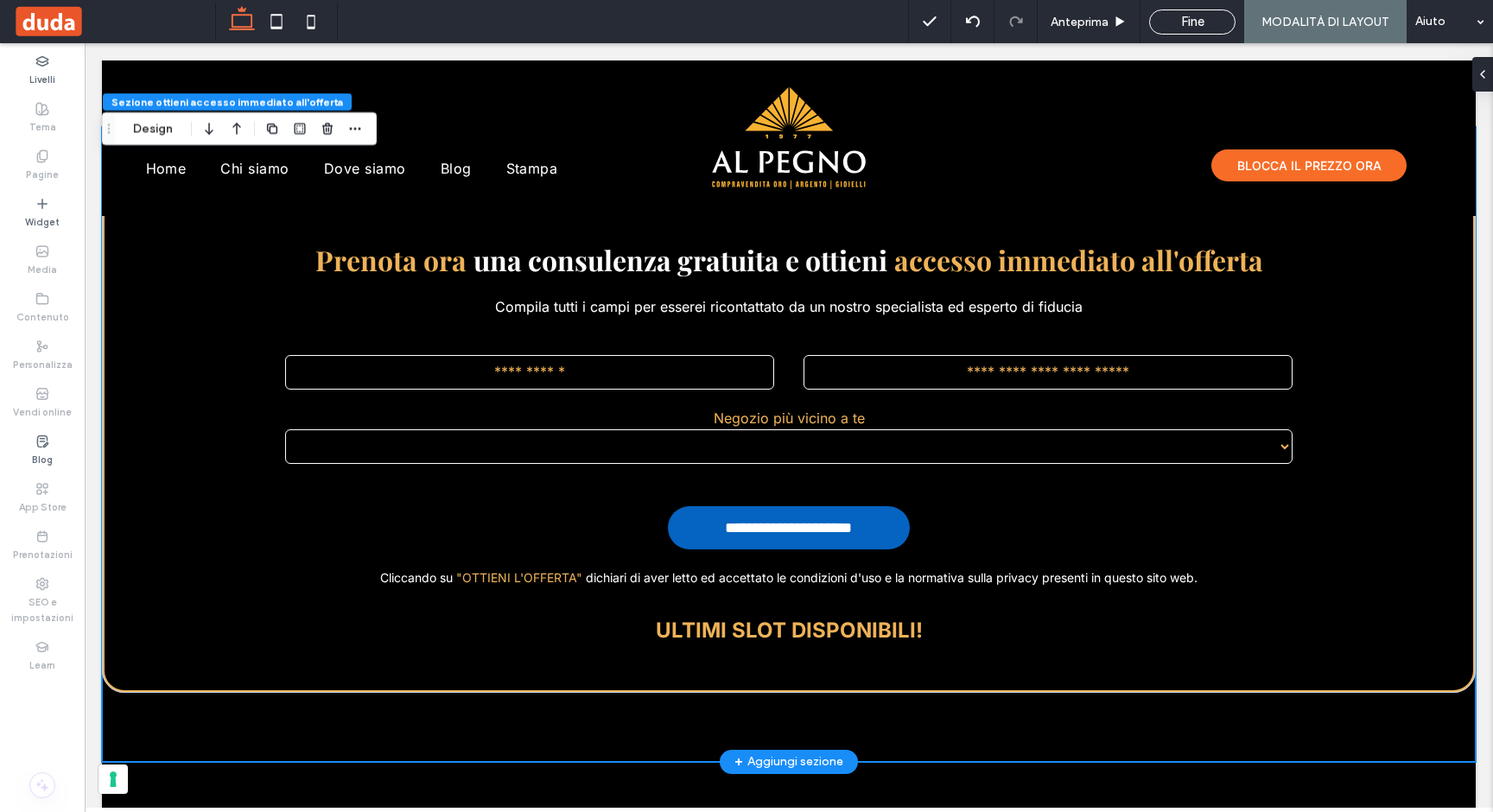
click at [540, 713] on div "**********" at bounding box center [788, 444] width 1374 height 635
click at [1485, 70] on div at bounding box center [1478, 75] width 27 height 35
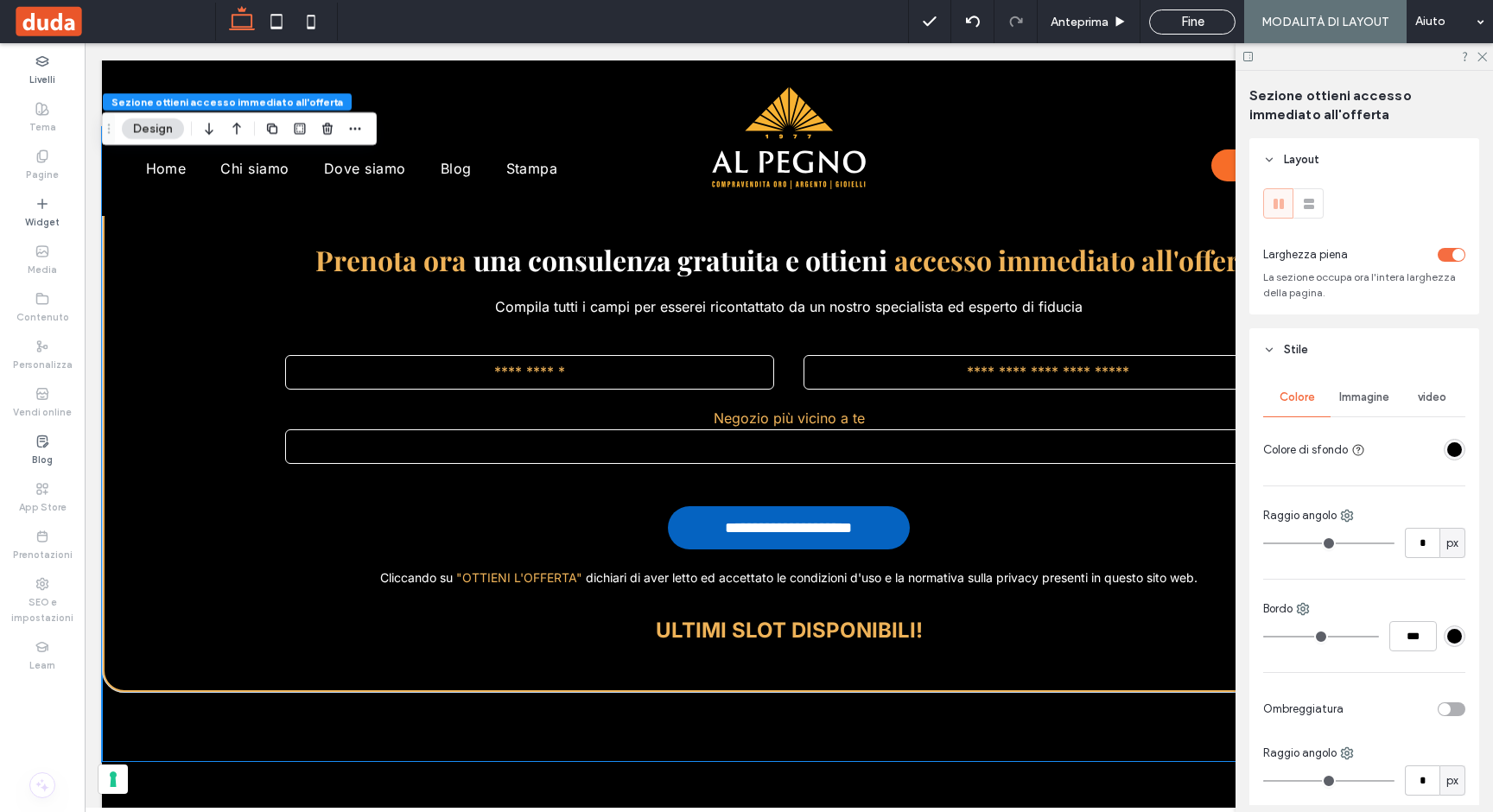
click at [1444, 243] on div at bounding box center [1409, 254] width 110 height 30
click at [1452, 255] on div "toggle" at bounding box center [1457, 254] width 12 height 12
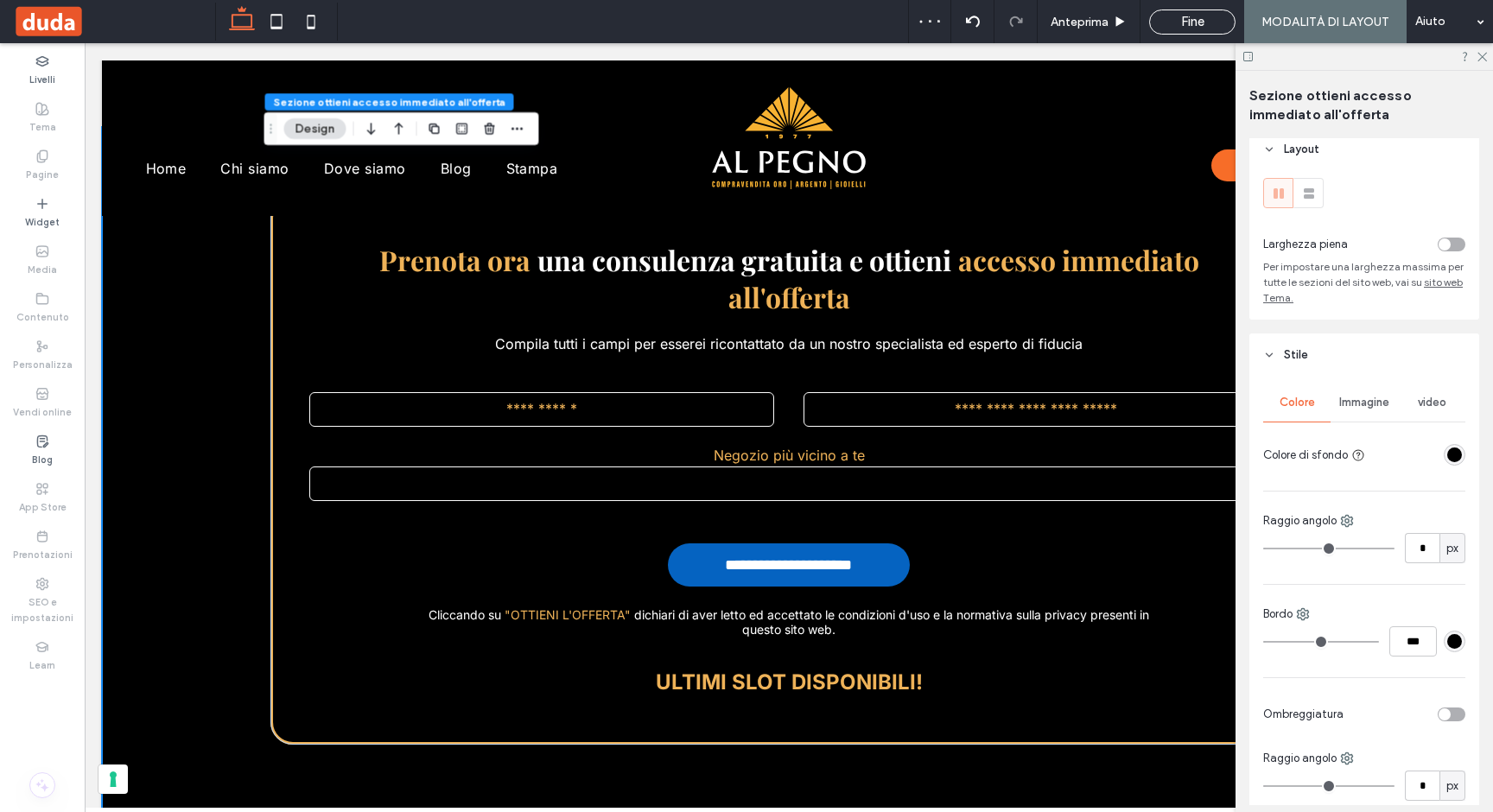
scroll to position [360, 0]
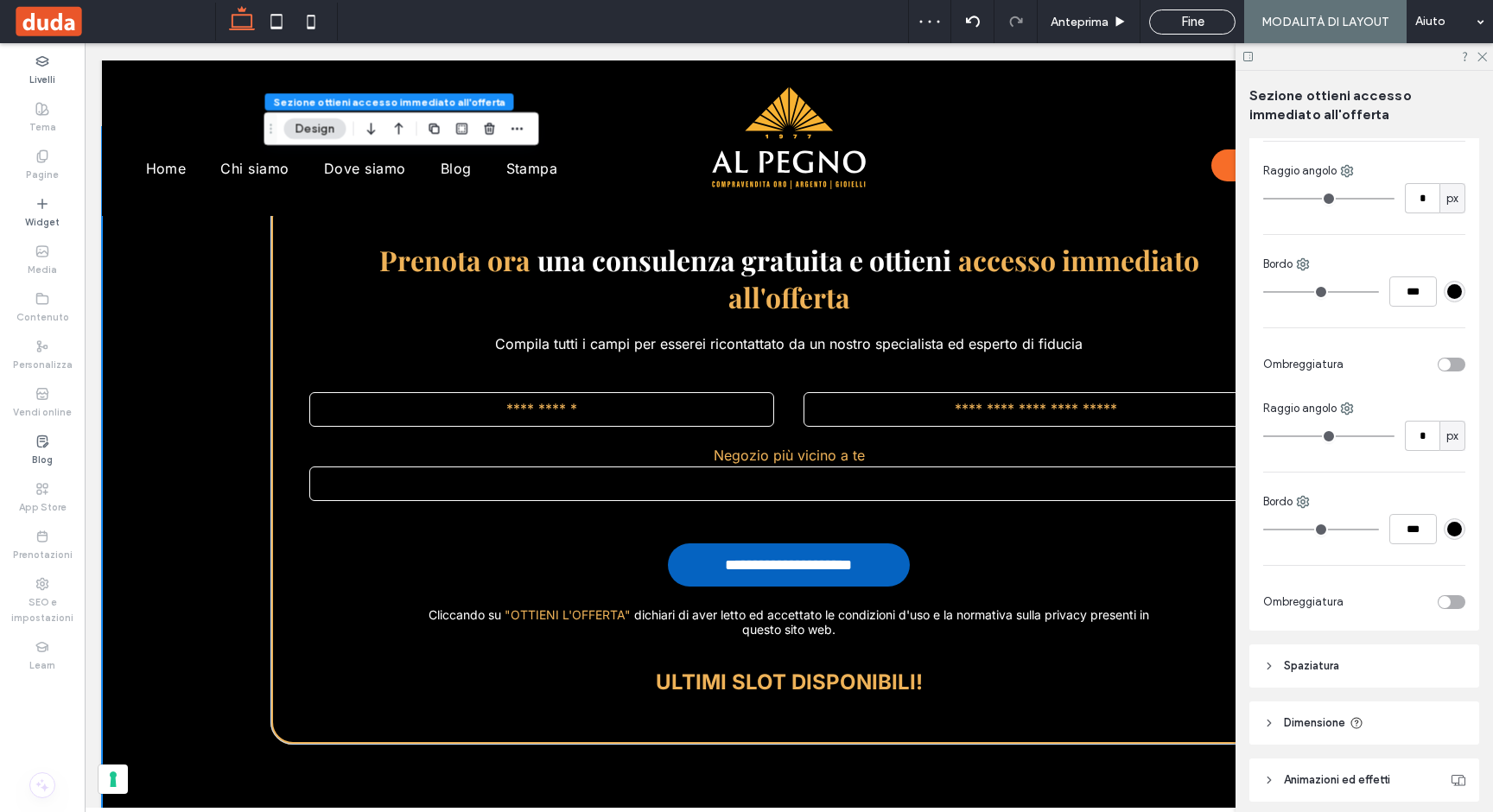
click at [1313, 657] on header "Spaziatura" at bounding box center [1364, 665] width 230 height 43
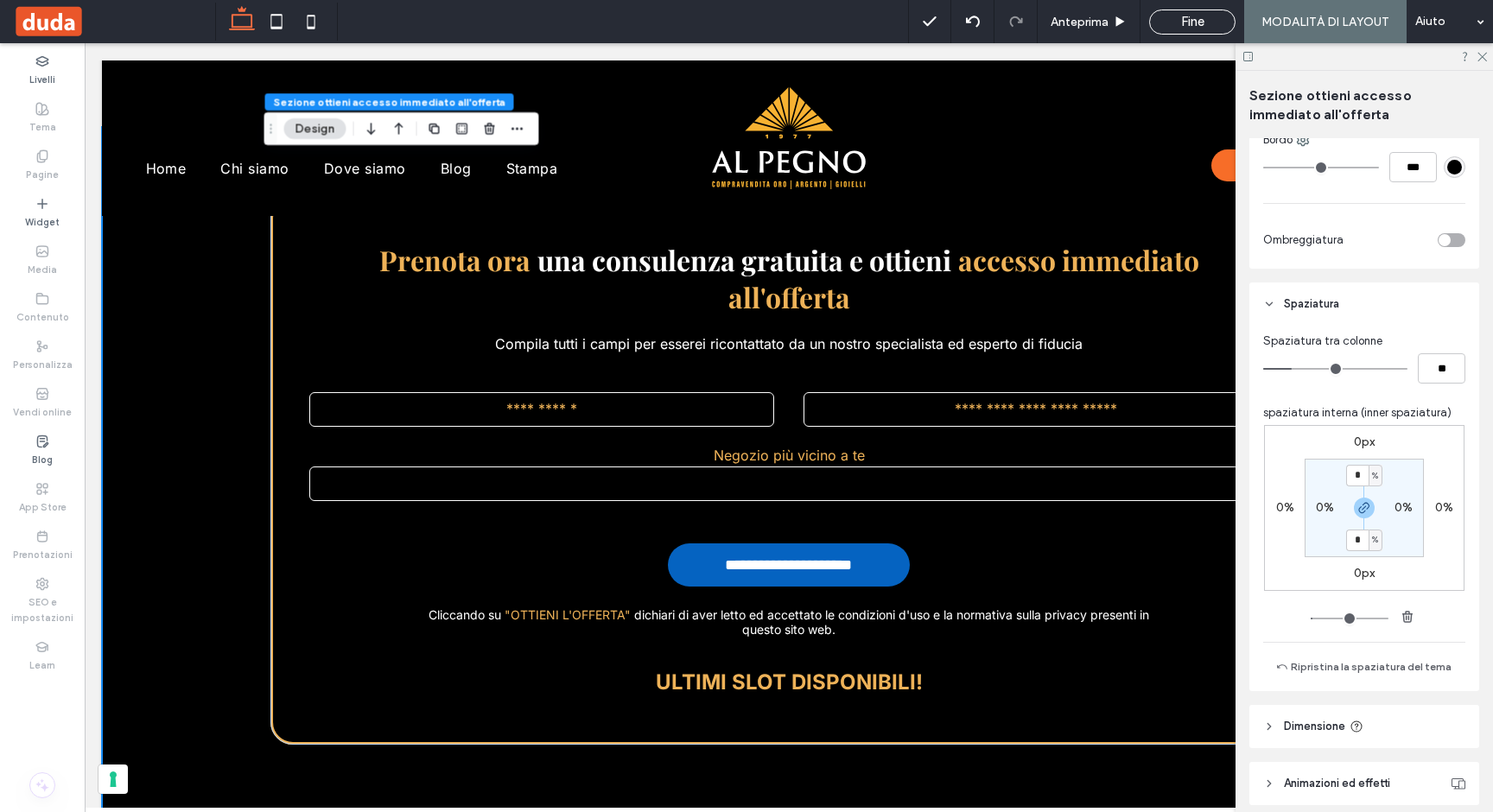
click at [1315, 506] on label "0%" at bounding box center [1324, 508] width 18 height 15
type input "*"
click at [1313, 506] on input "*" at bounding box center [1318, 508] width 23 height 22
type input "**"
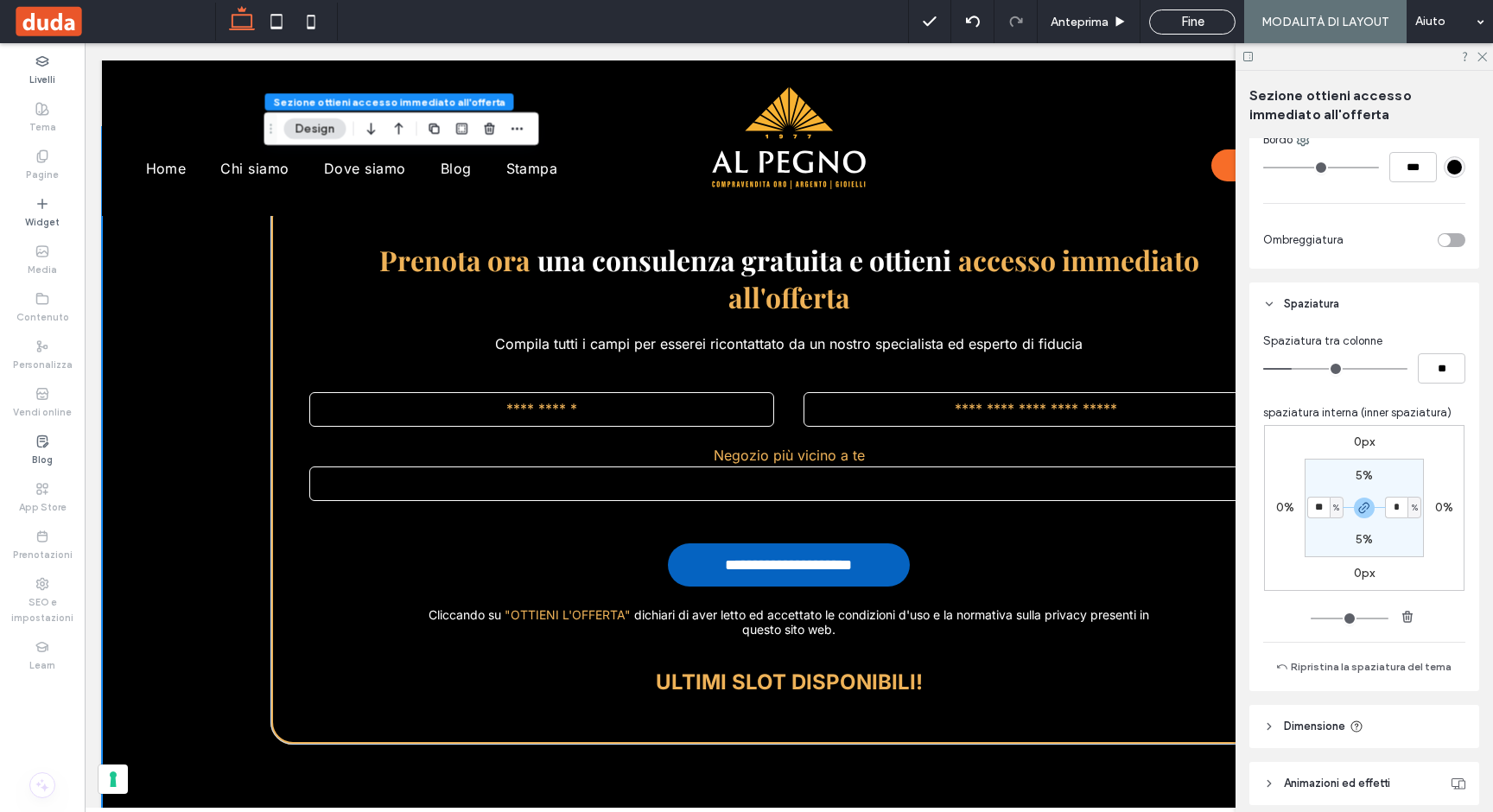
type input "**"
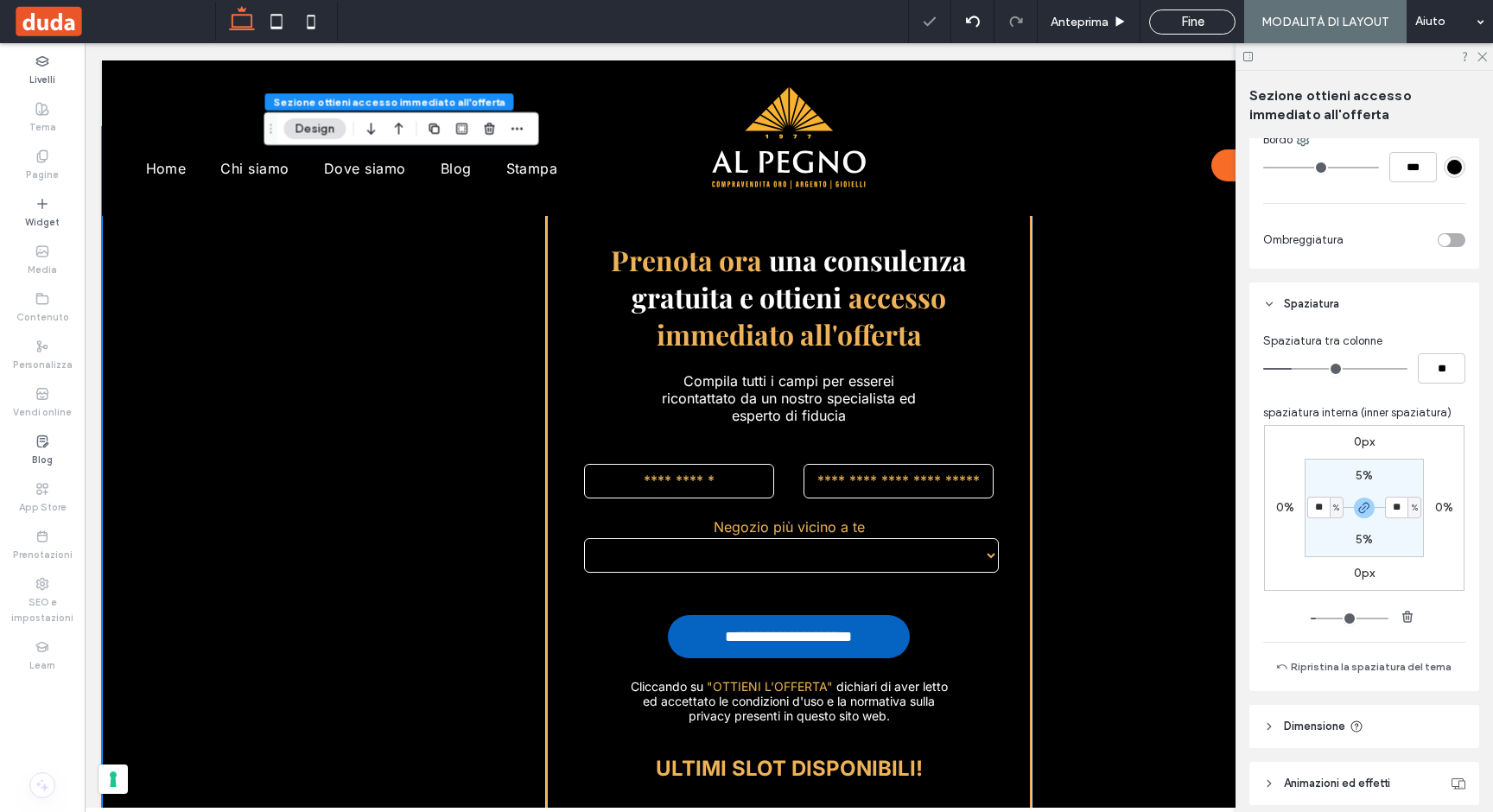
type input "*"
type input "**"
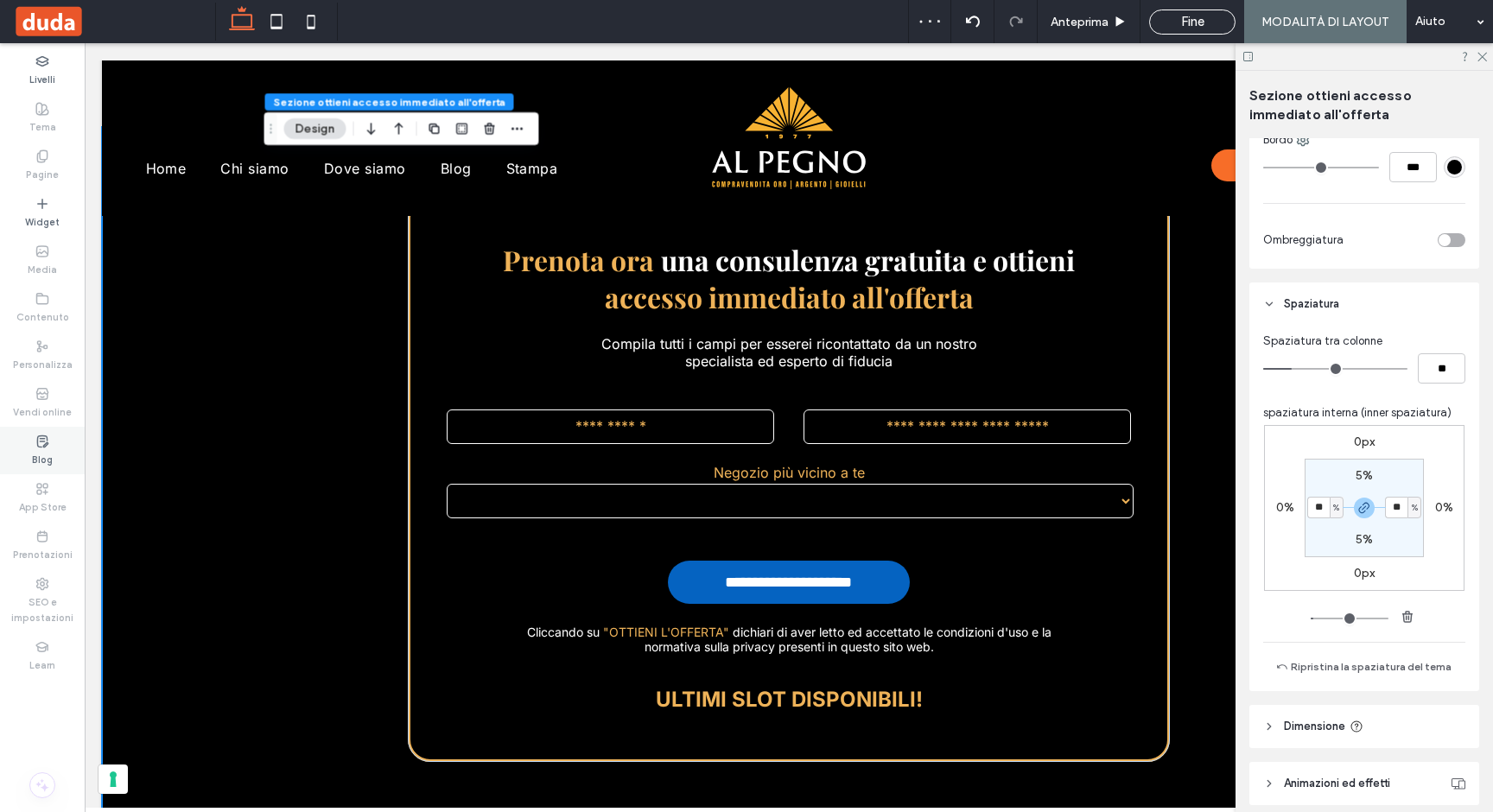
click at [51, 457] on label "Blog" at bounding box center [42, 457] width 21 height 19
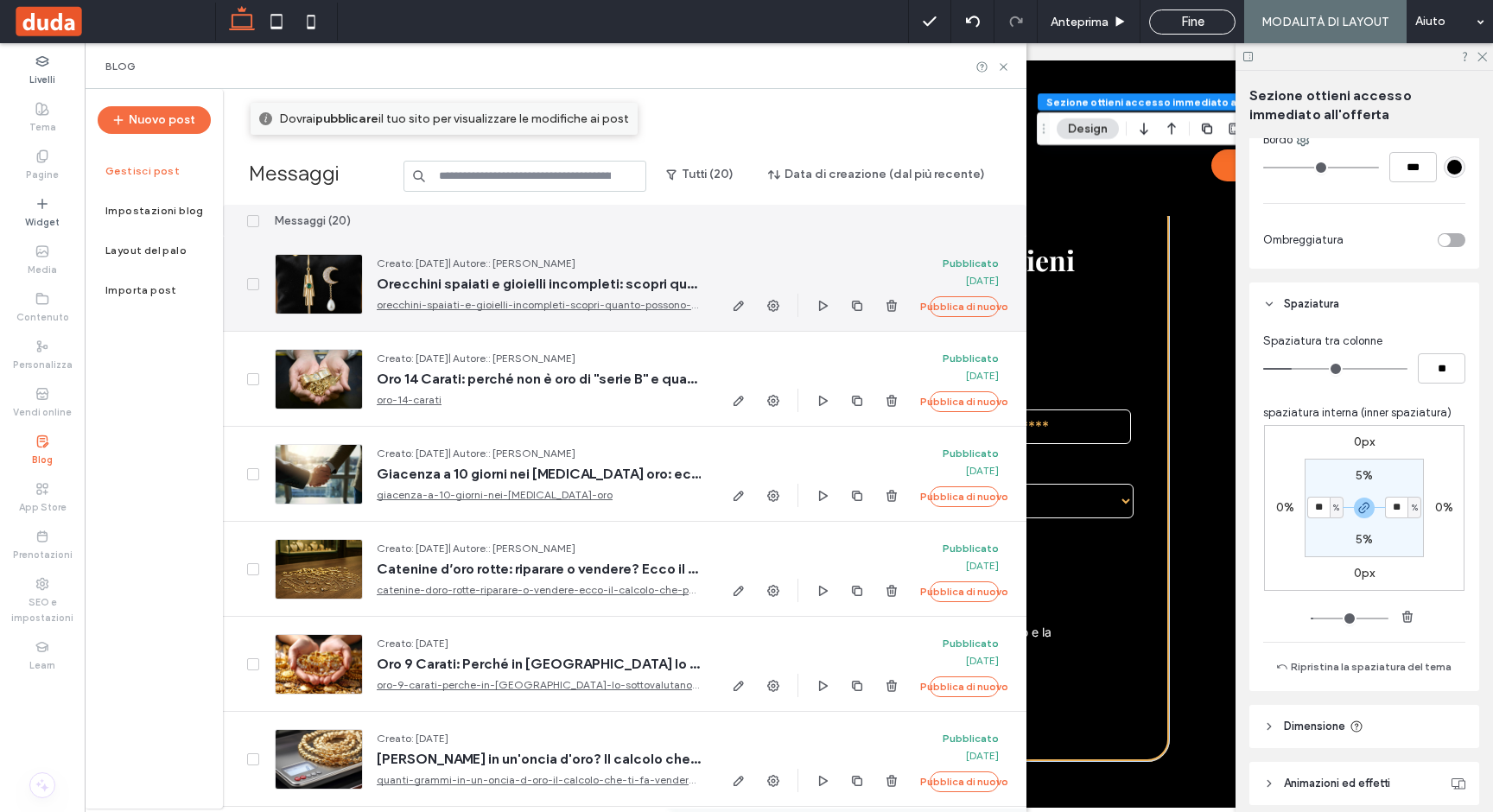
click at [327, 290] on div at bounding box center [318, 284] width 88 height 60
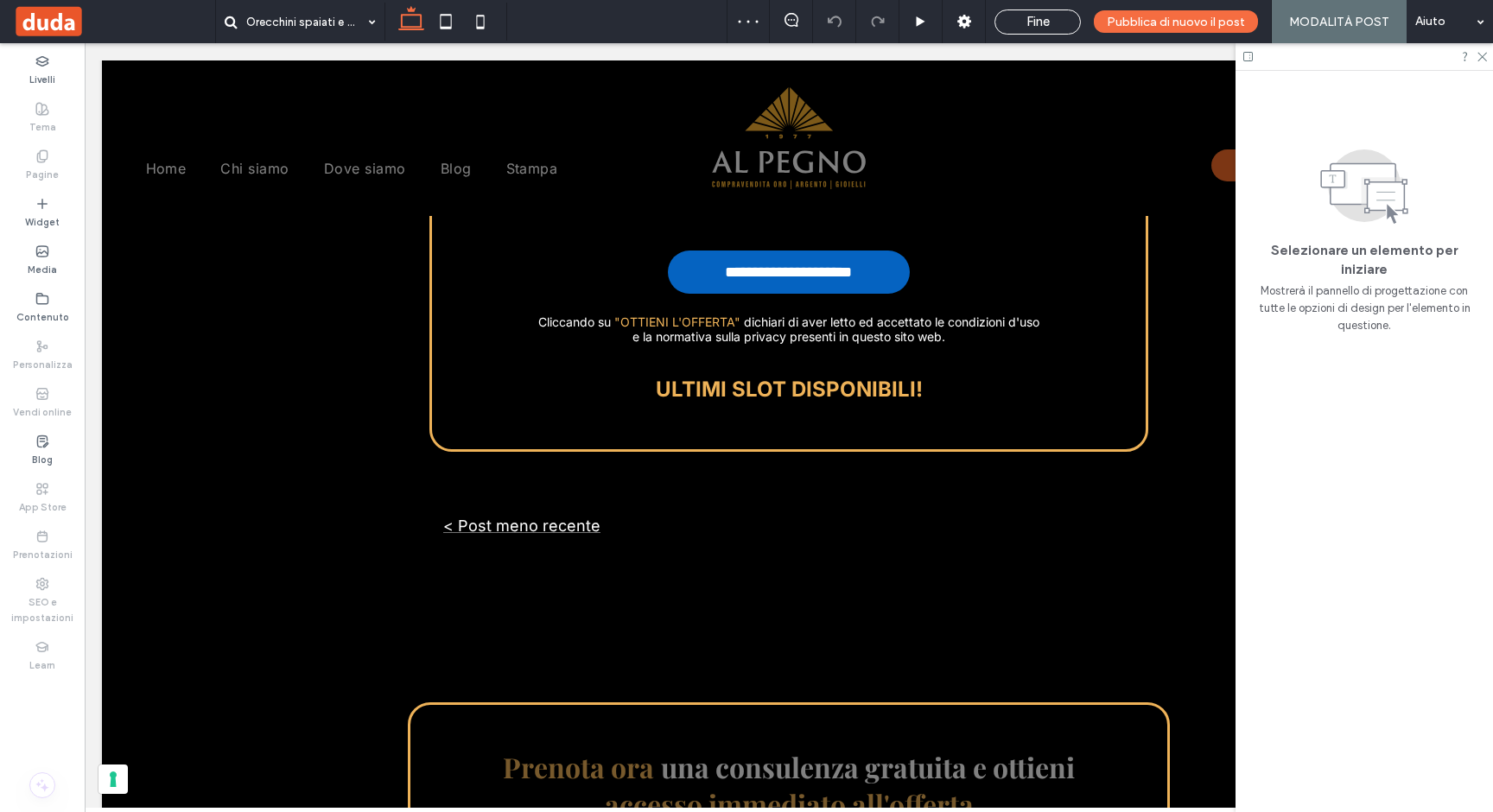
scroll to position [3374, 0]
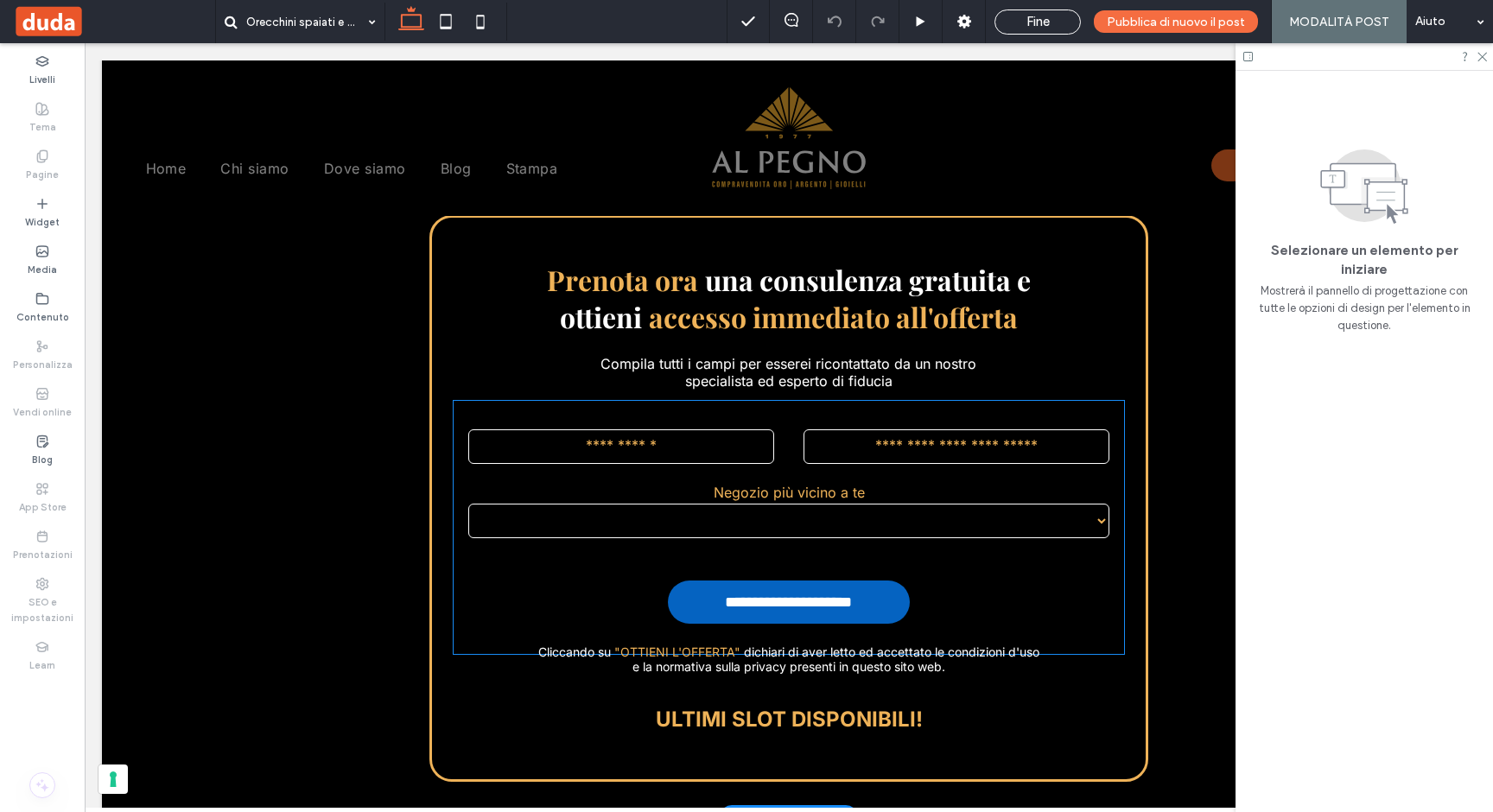
scroll to position [3027, 0]
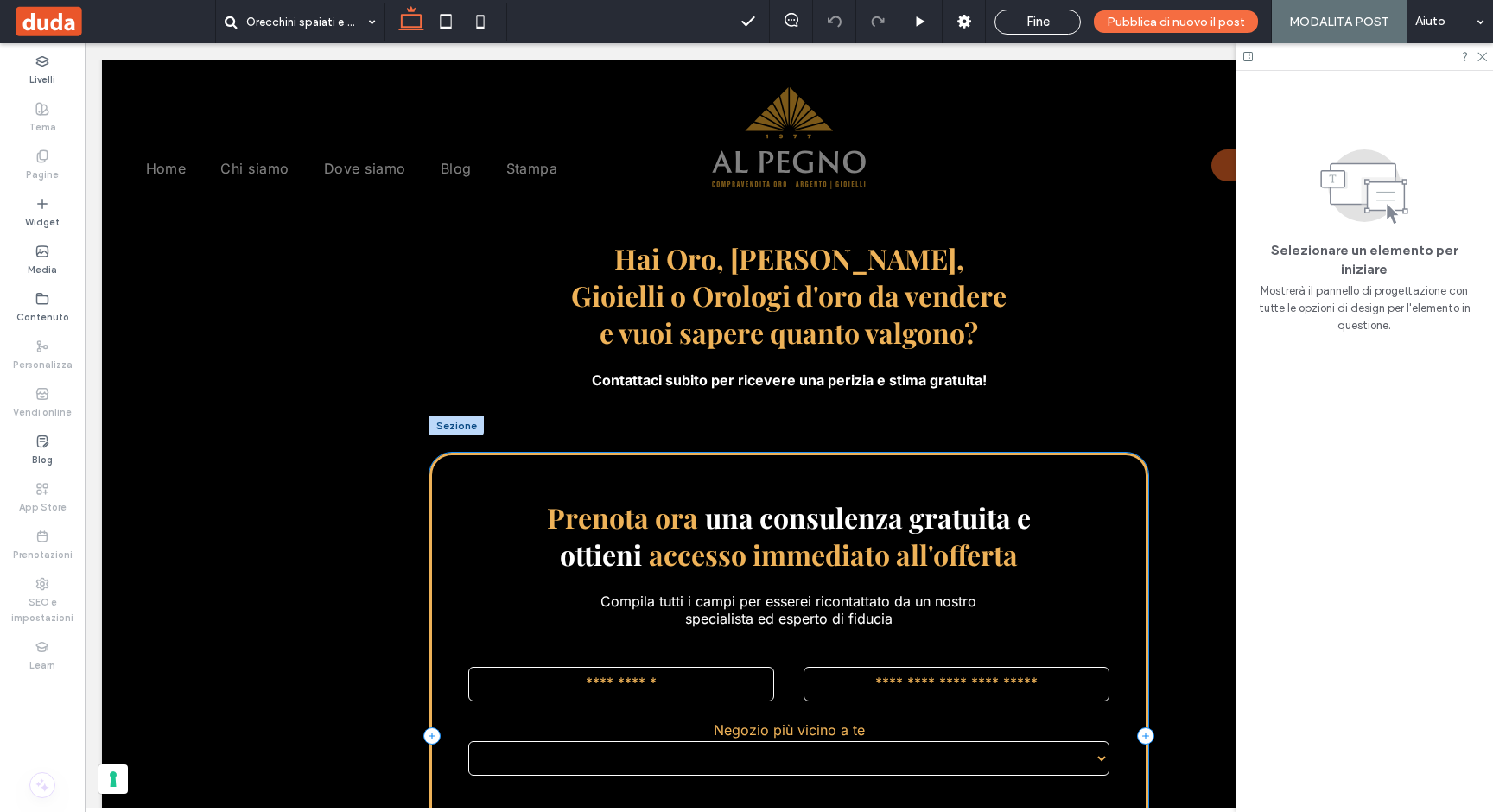
click at [488, 457] on div "**********" at bounding box center [788, 736] width 718 height 567
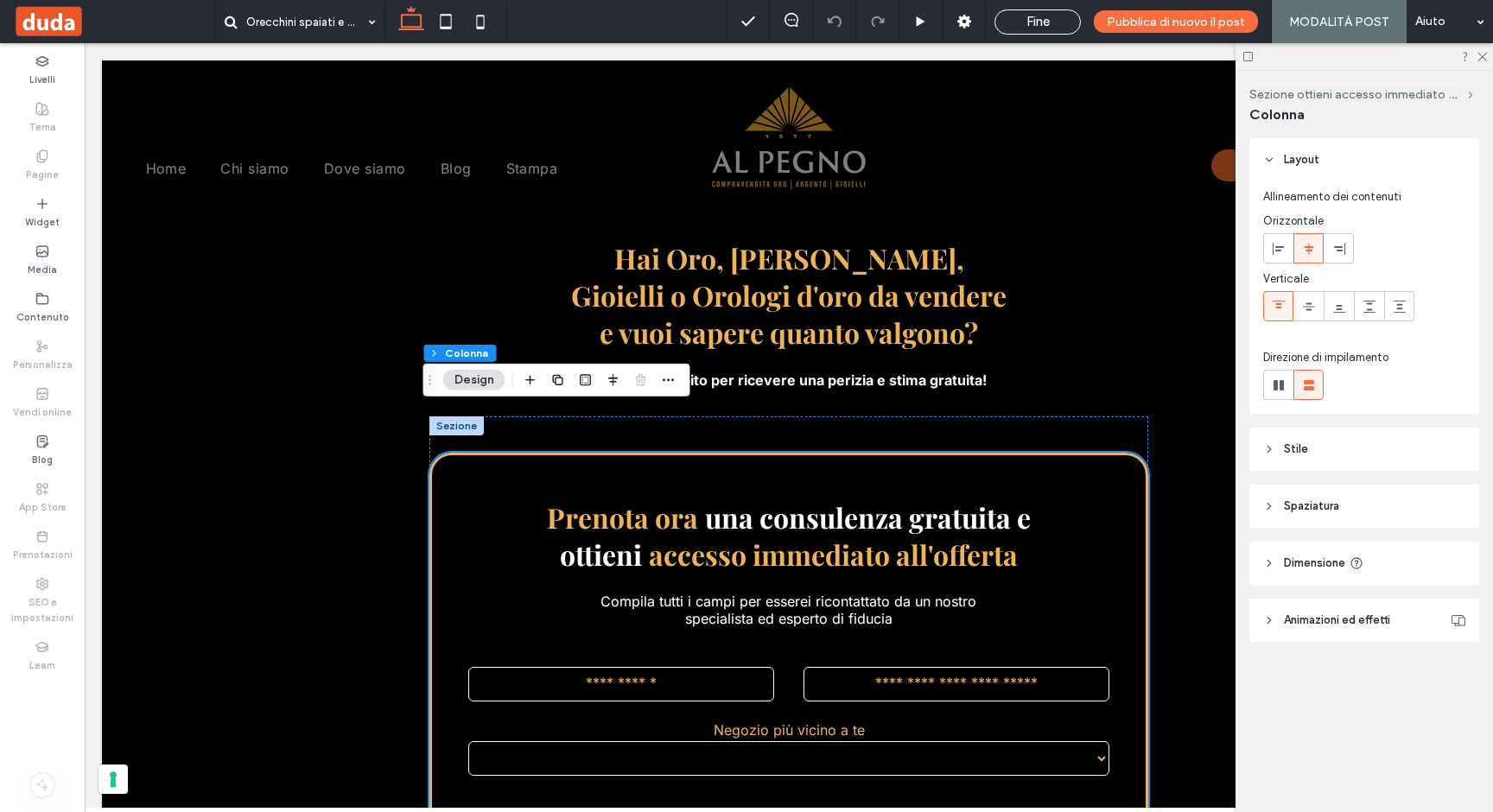
click at [389, 436] on div "Orecchini spaiati e gioielli incompleti: scopri quanto possono valere davvero A…" at bounding box center [788, 249] width 1374 height 6121
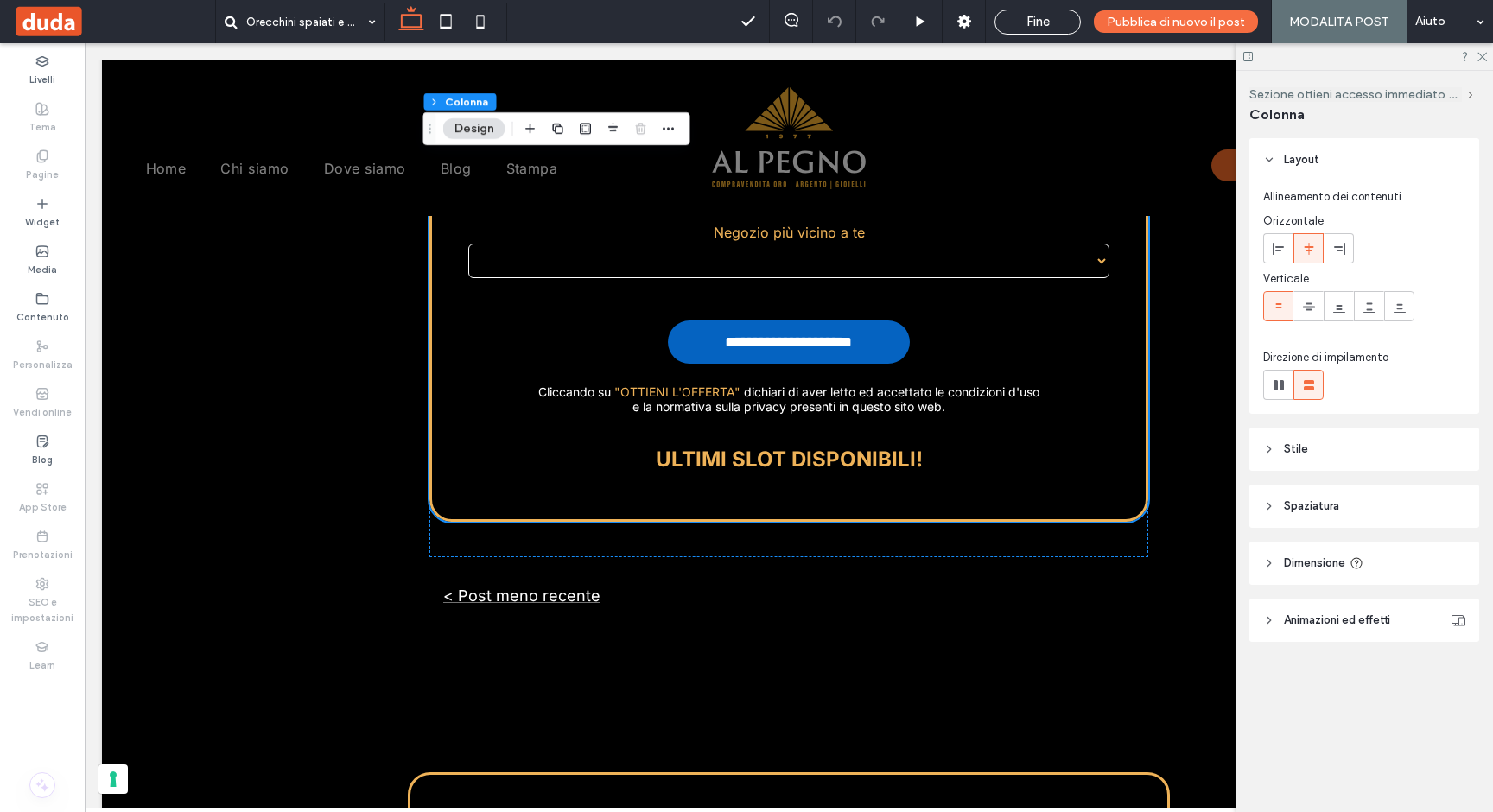
scroll to position [3533, 0]
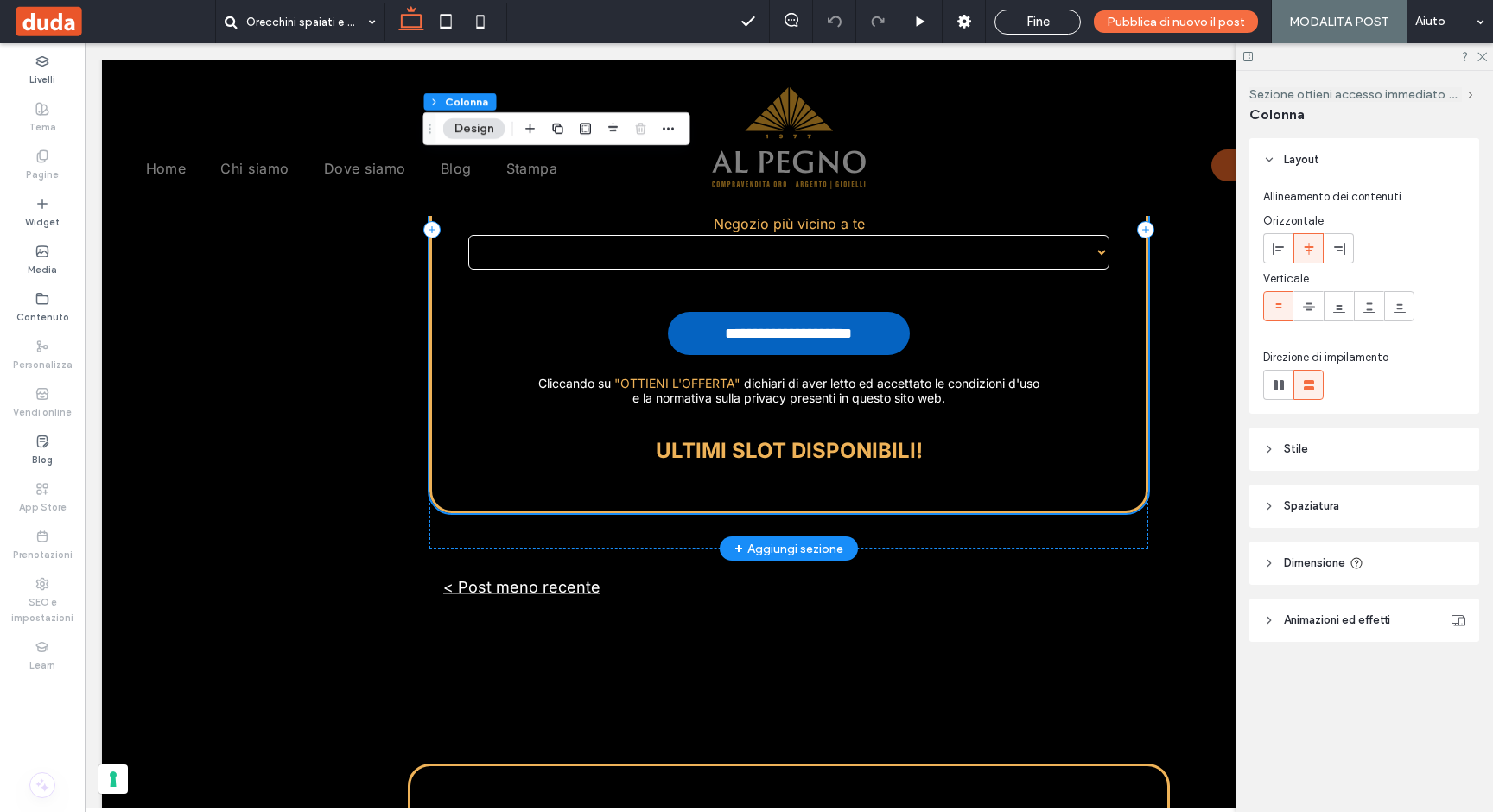
click at [510, 464] on div "**********" at bounding box center [788, 230] width 718 height 567
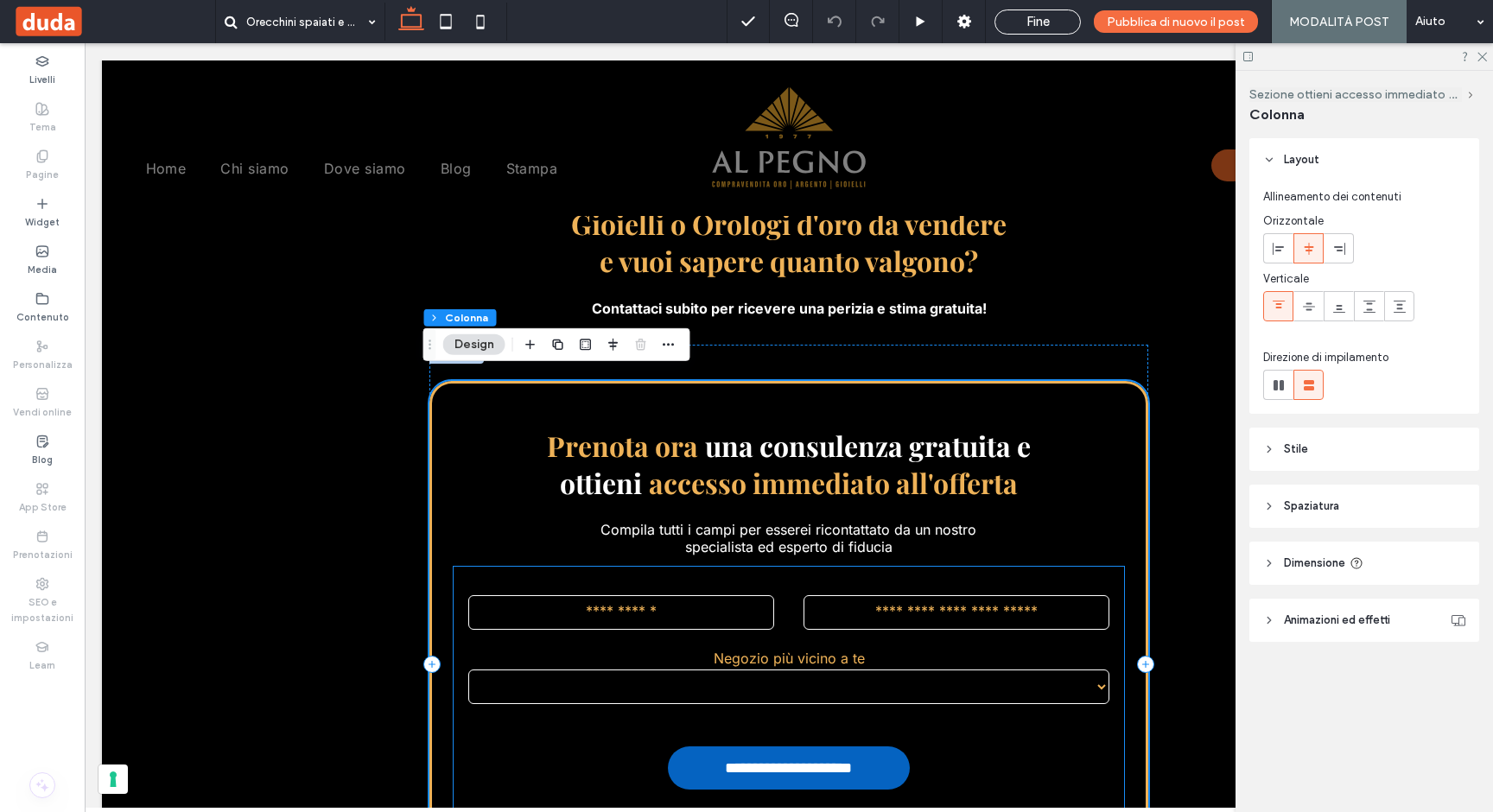
scroll to position [2863, 0]
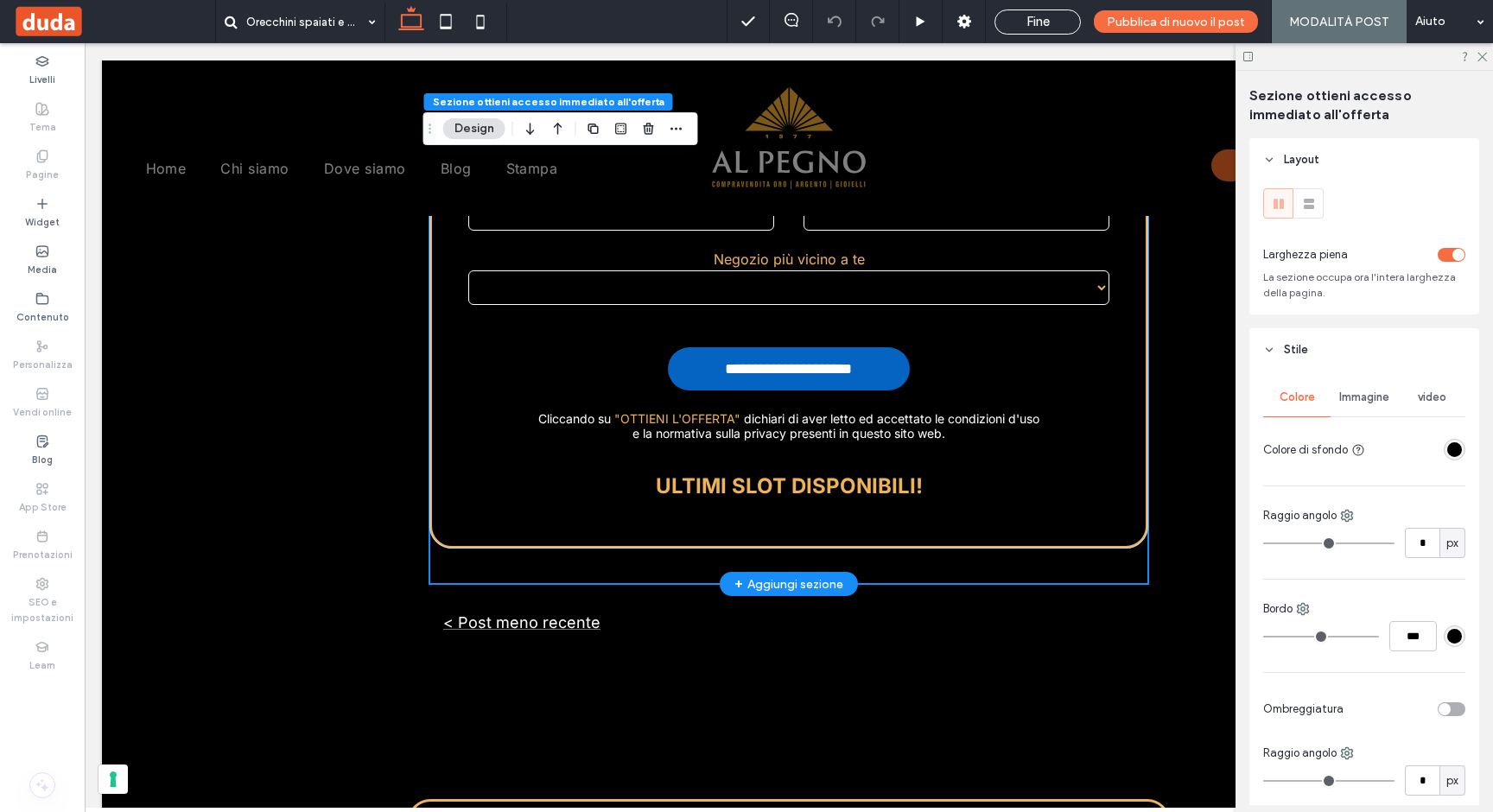
scroll to position [3448, 0]
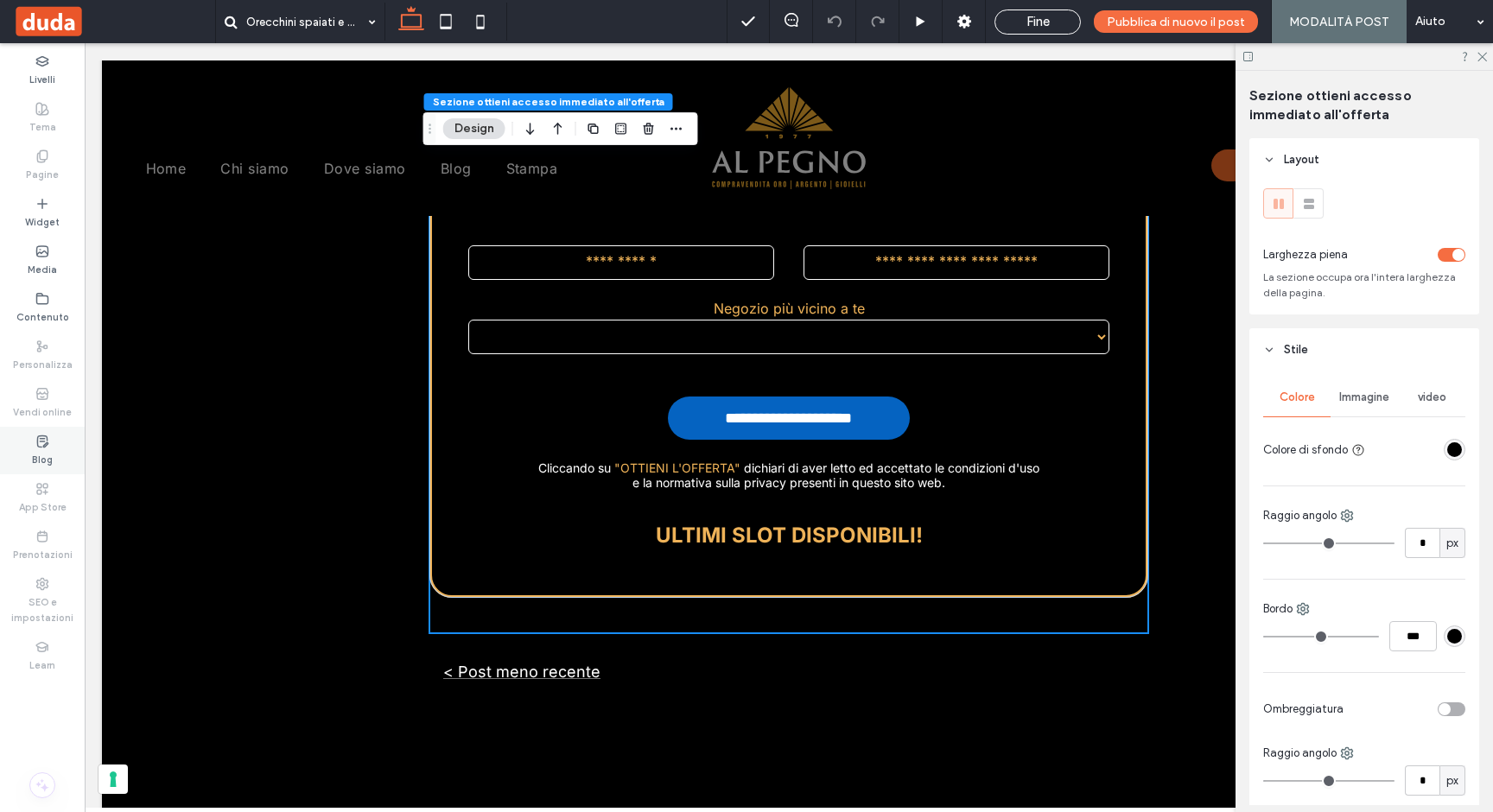
click at [49, 448] on label "Blog" at bounding box center [42, 457] width 21 height 19
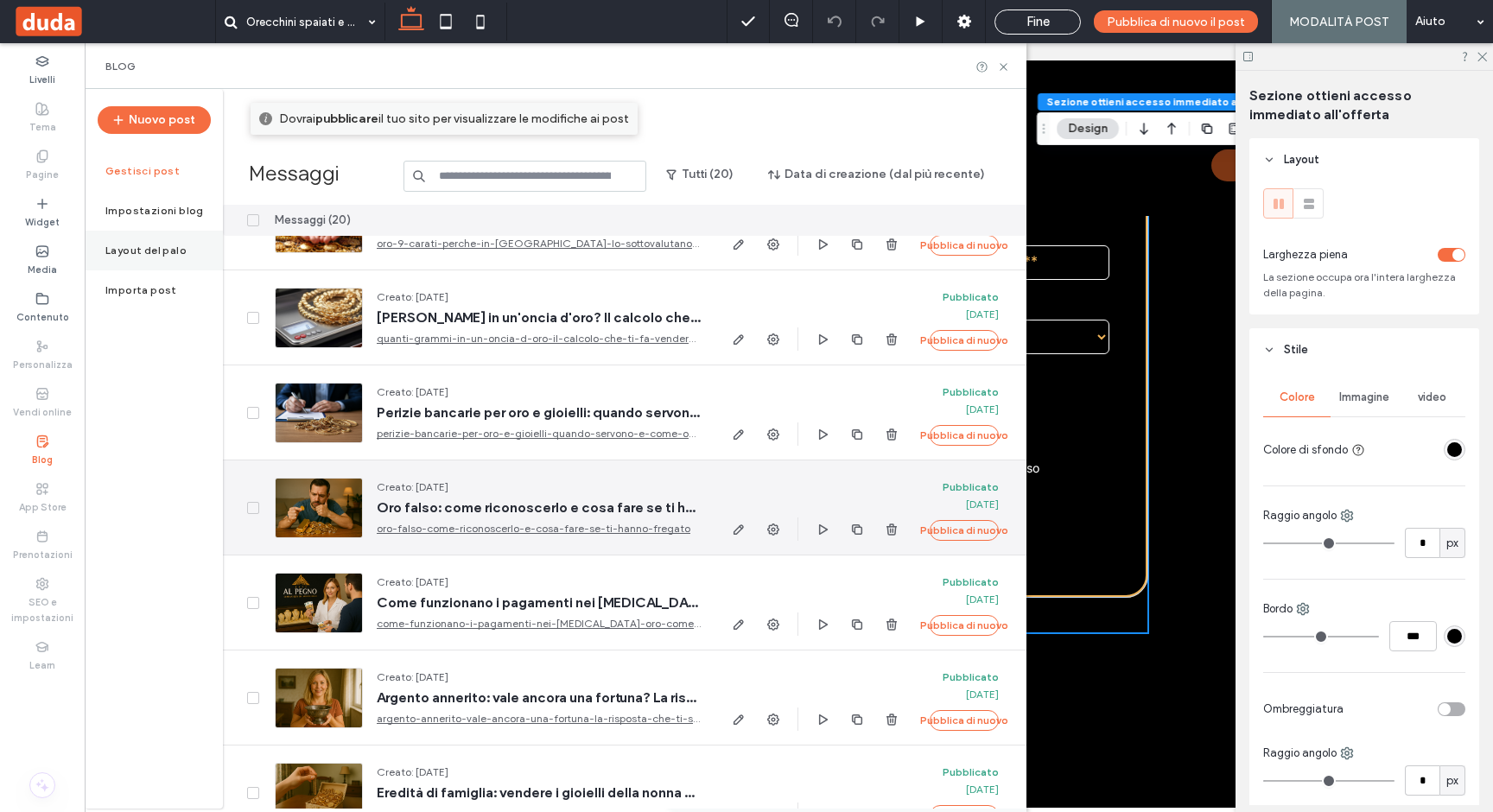
scroll to position [426, 0]
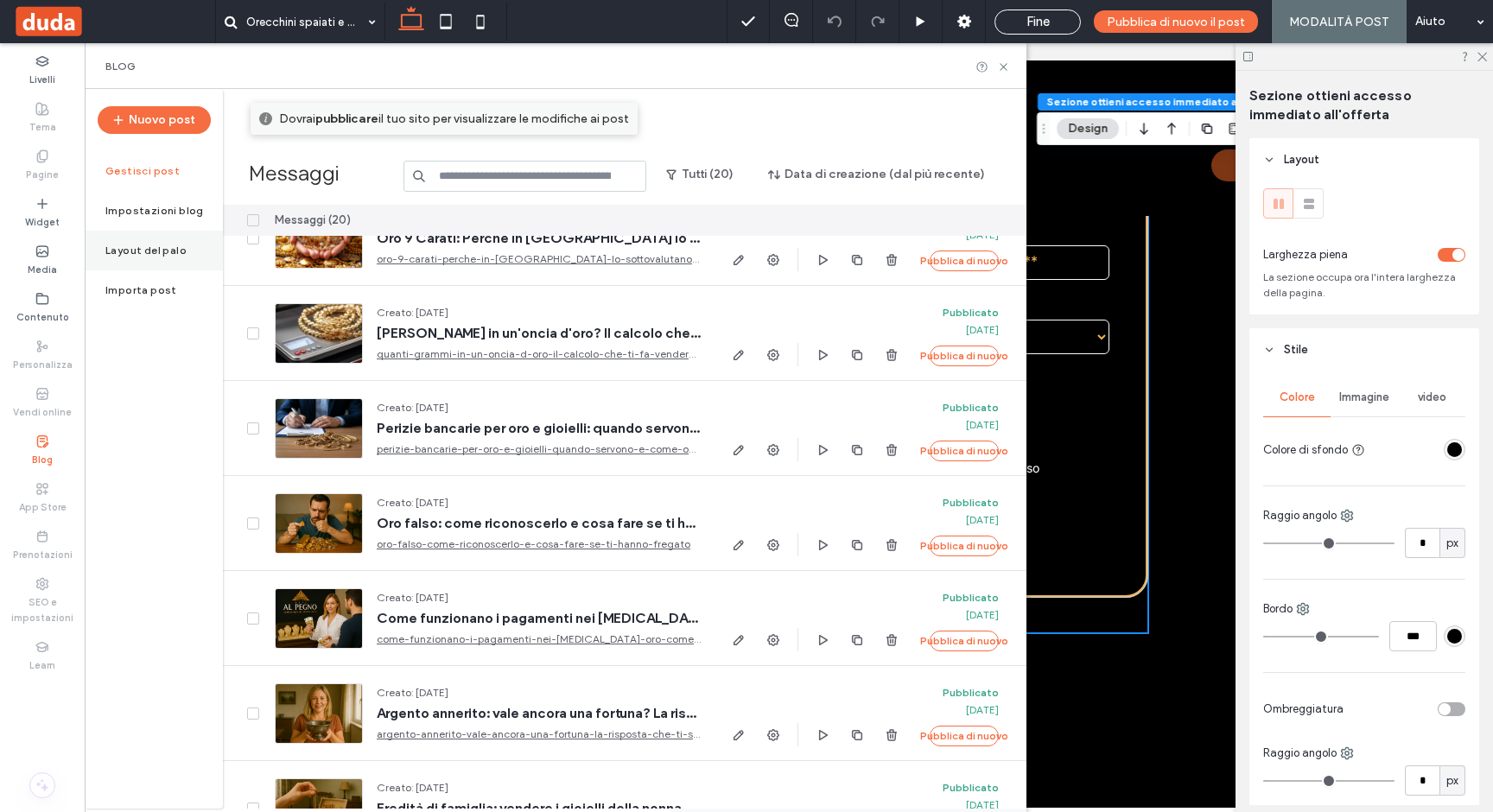
click at [154, 256] on div "Layout del palo" at bounding box center [154, 251] width 139 height 40
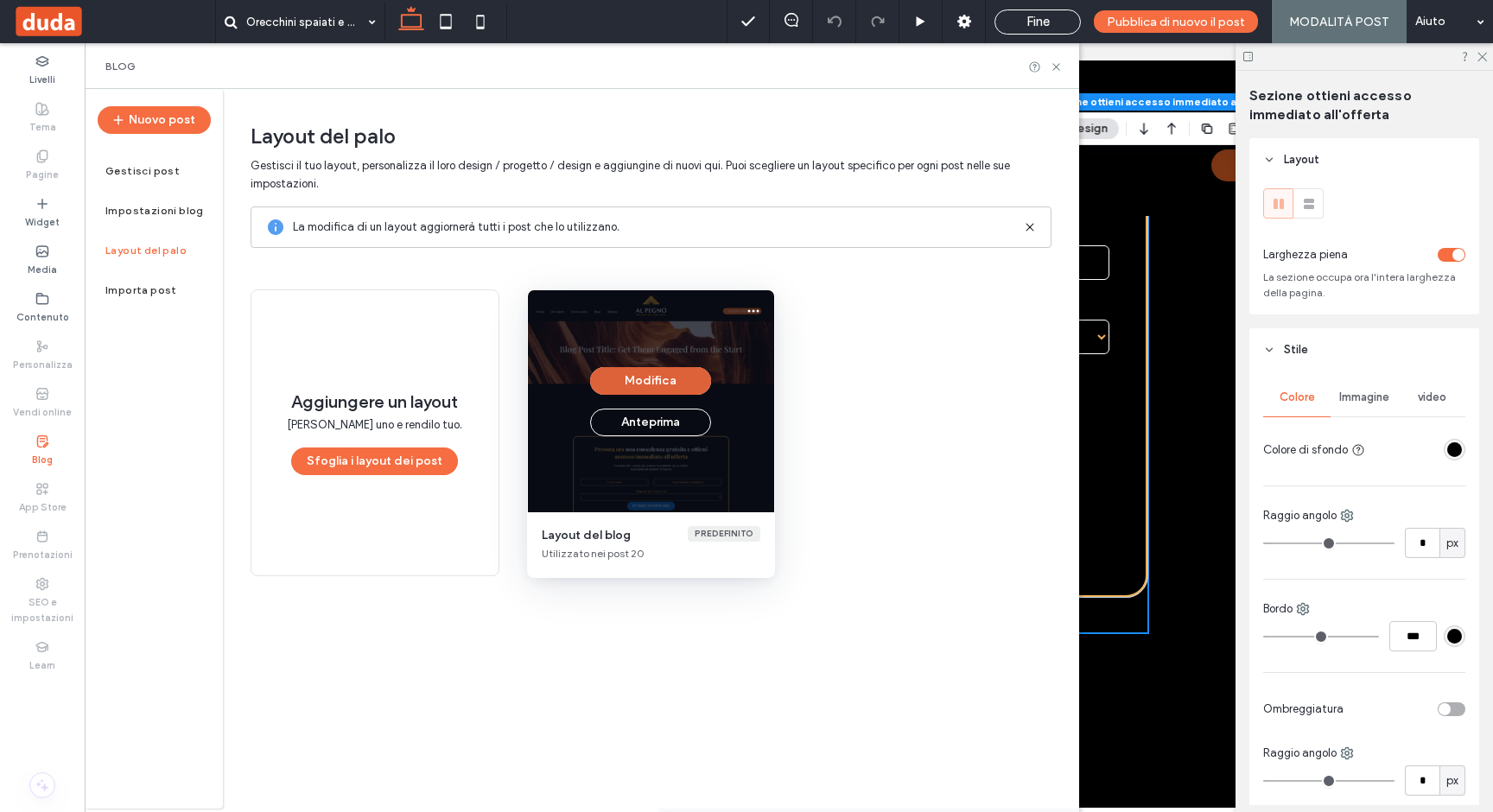
click at [641, 381] on button "Modifica" at bounding box center [650, 381] width 121 height 27
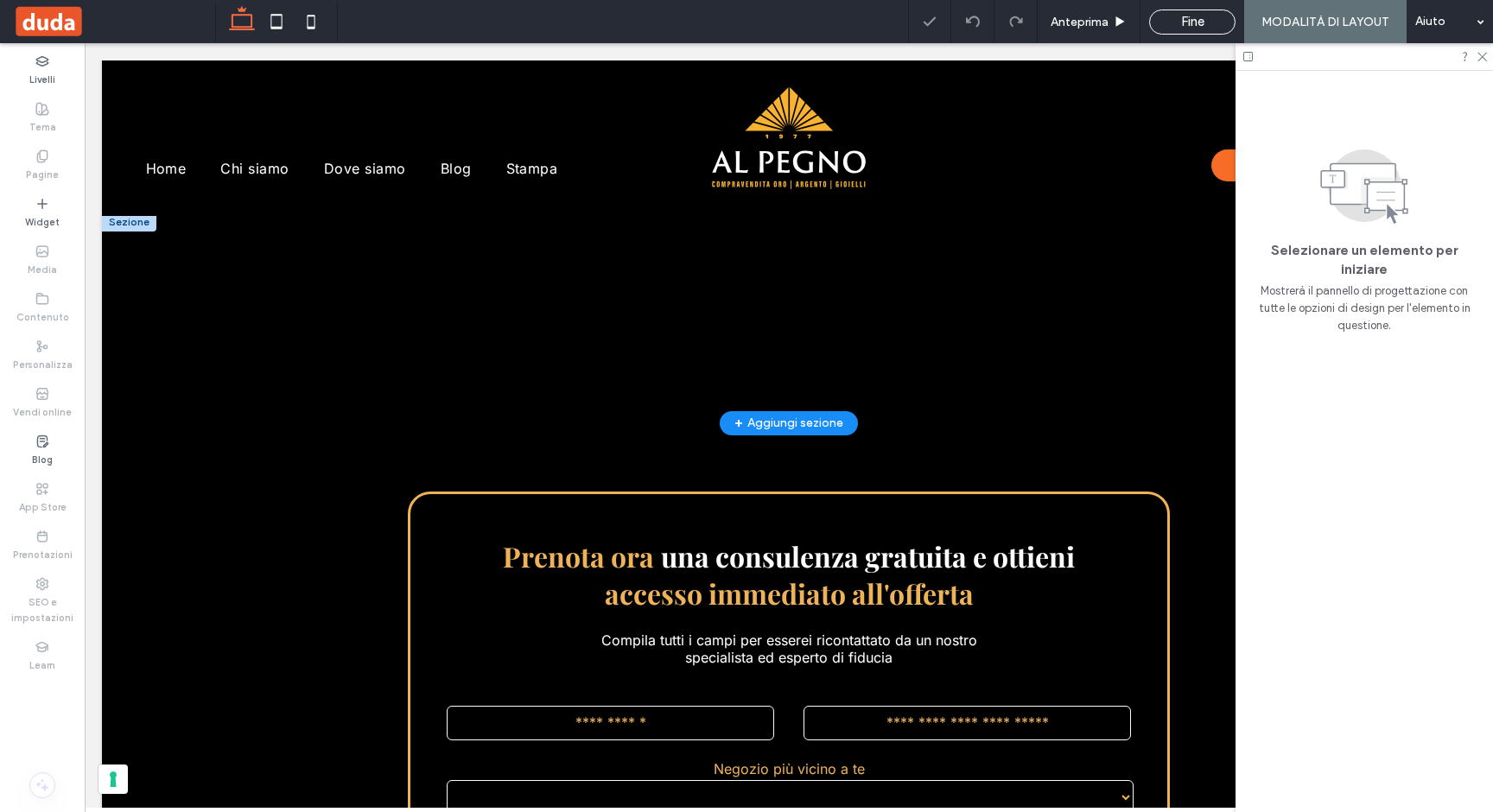
scroll to position [296, 0]
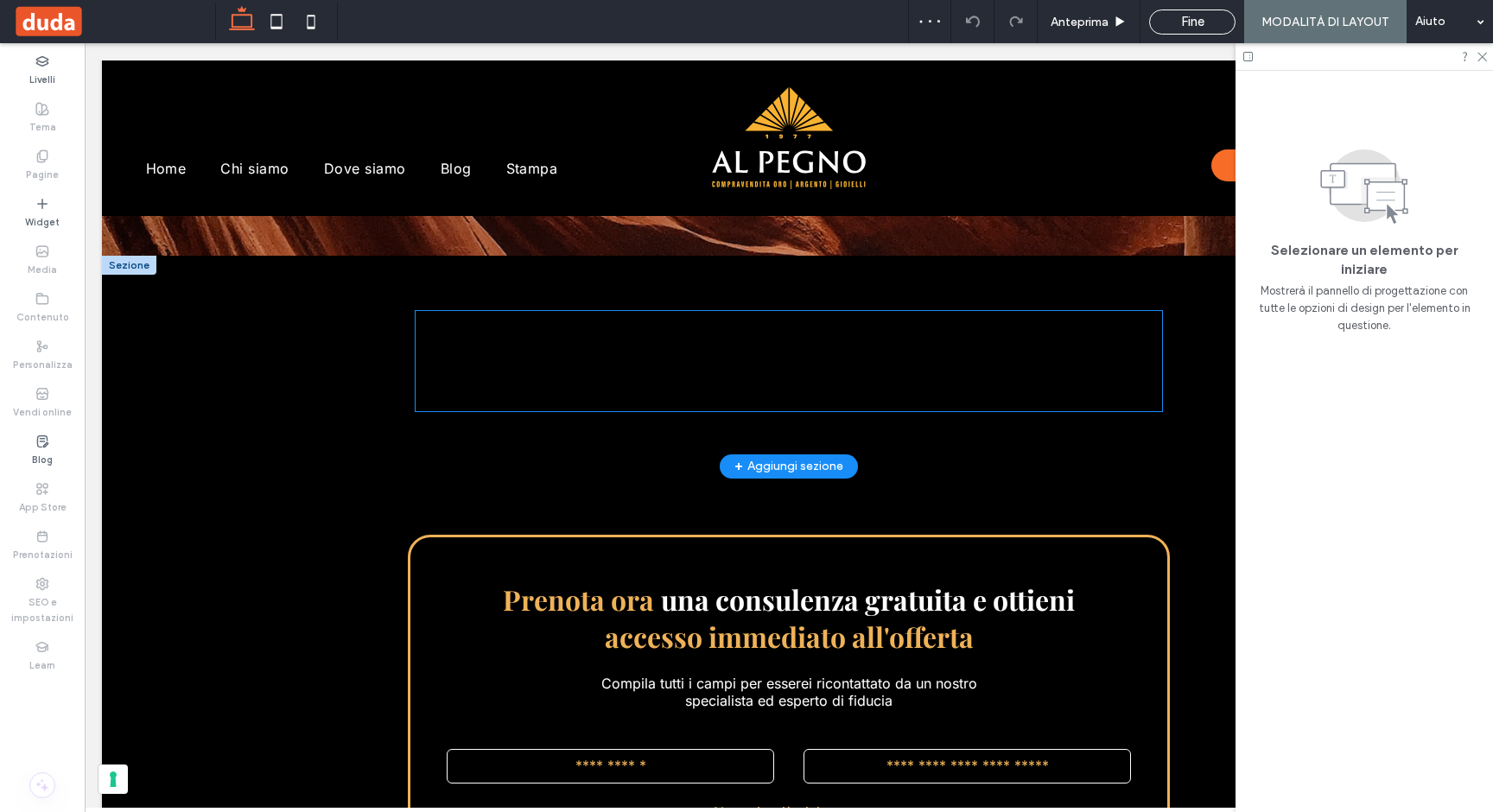
click at [774, 405] on div "Segnaposto per il Sottotitolo del post Segnaposto per il contenuto del tuo post…" at bounding box center [788, 361] width 746 height 100
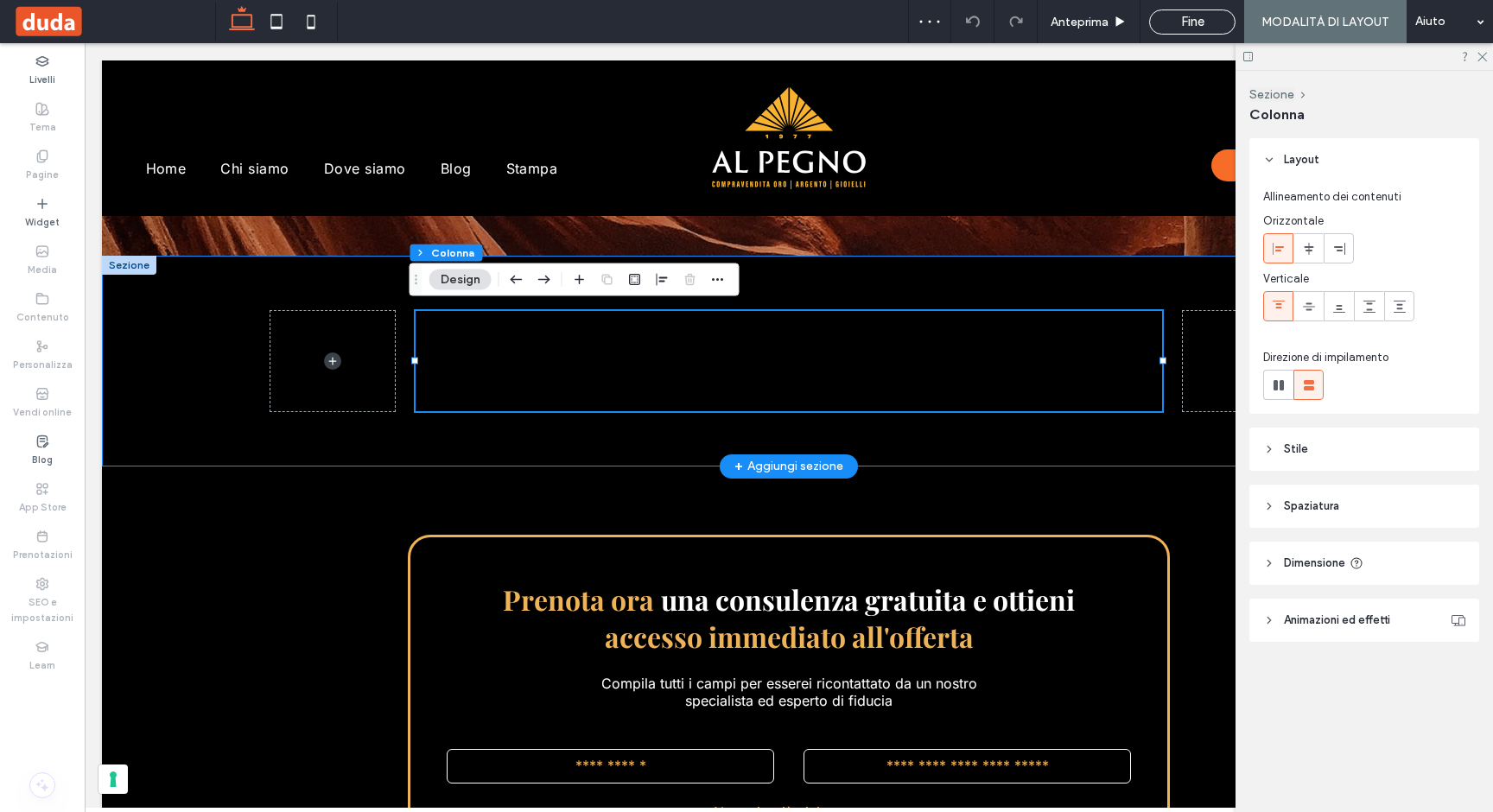
click at [592, 443] on div "Segnaposto per il Sottotitolo del post Segnaposto per il contenuto del tuo post…" at bounding box center [788, 361] width 1036 height 210
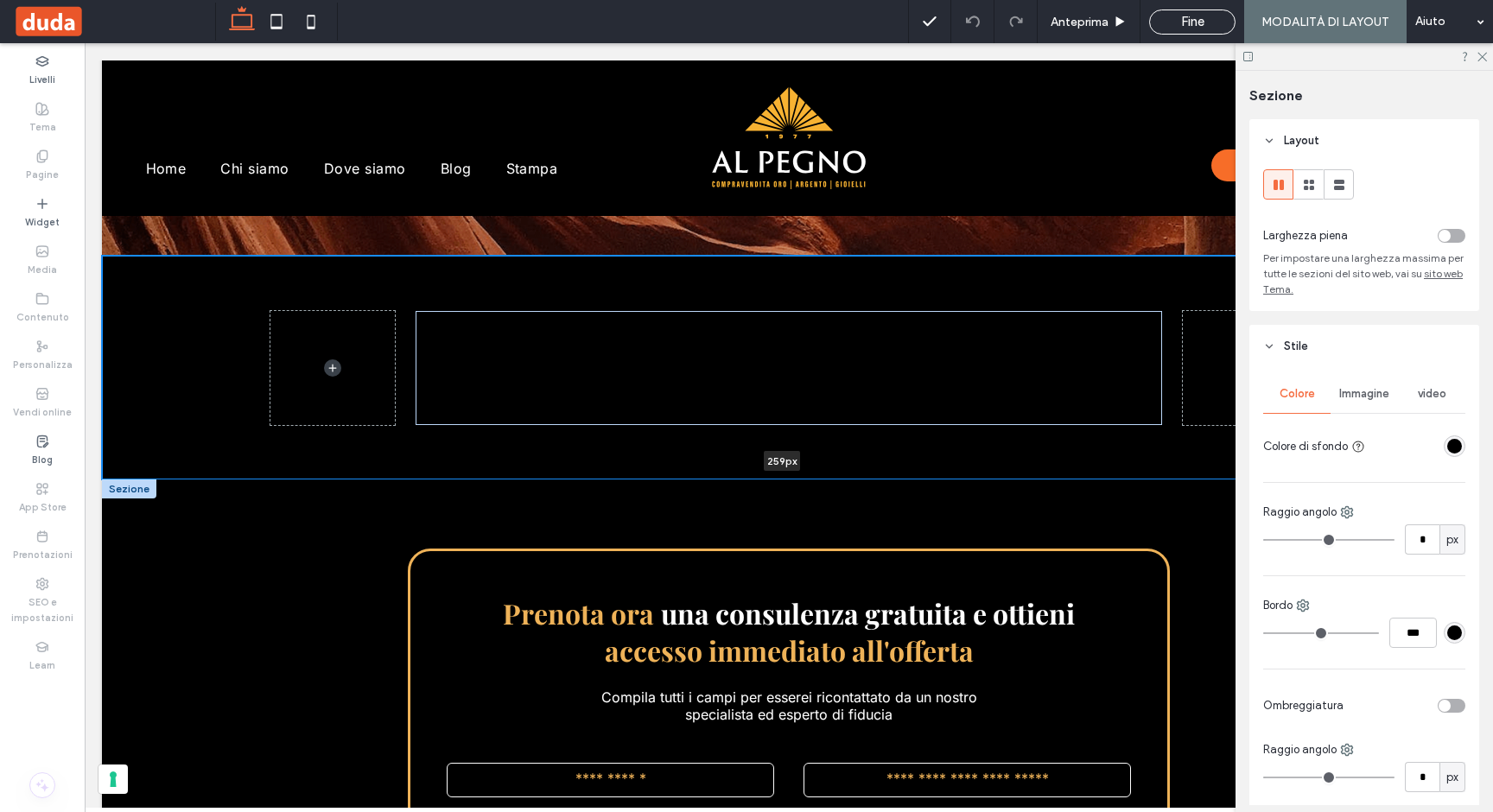
drag, startPoint x: 592, startPoint y: 466, endPoint x: 590, endPoint y: 481, distance: 15.1
type input "***"
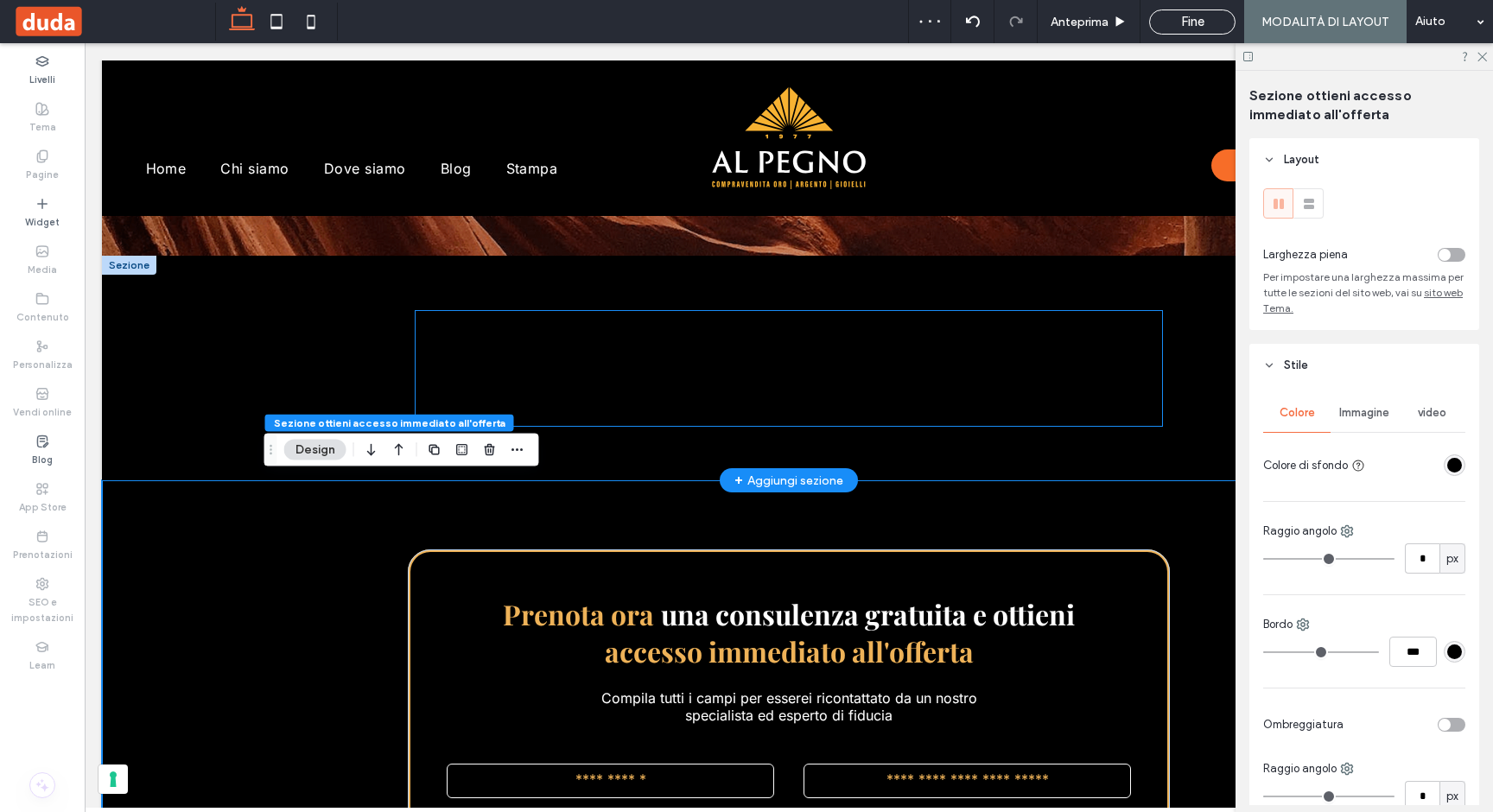
click at [671, 367] on p "Segnaposto per il contenuto del tuo post. Qui è dove apparirà il contenuto dei …" at bounding box center [788, 375] width 718 height 44
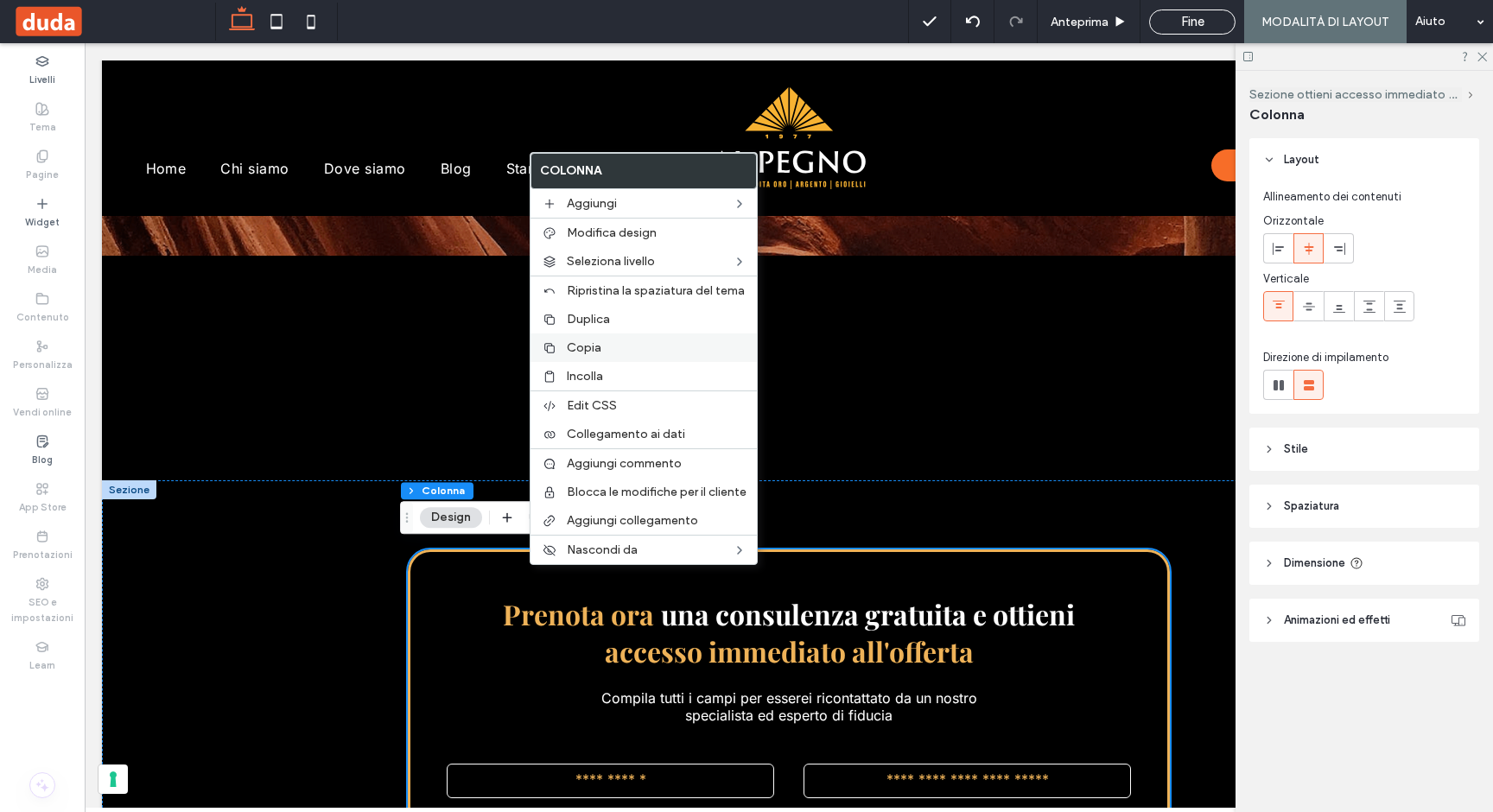
click at [582, 343] on span "Copia" at bounding box center [584, 347] width 35 height 15
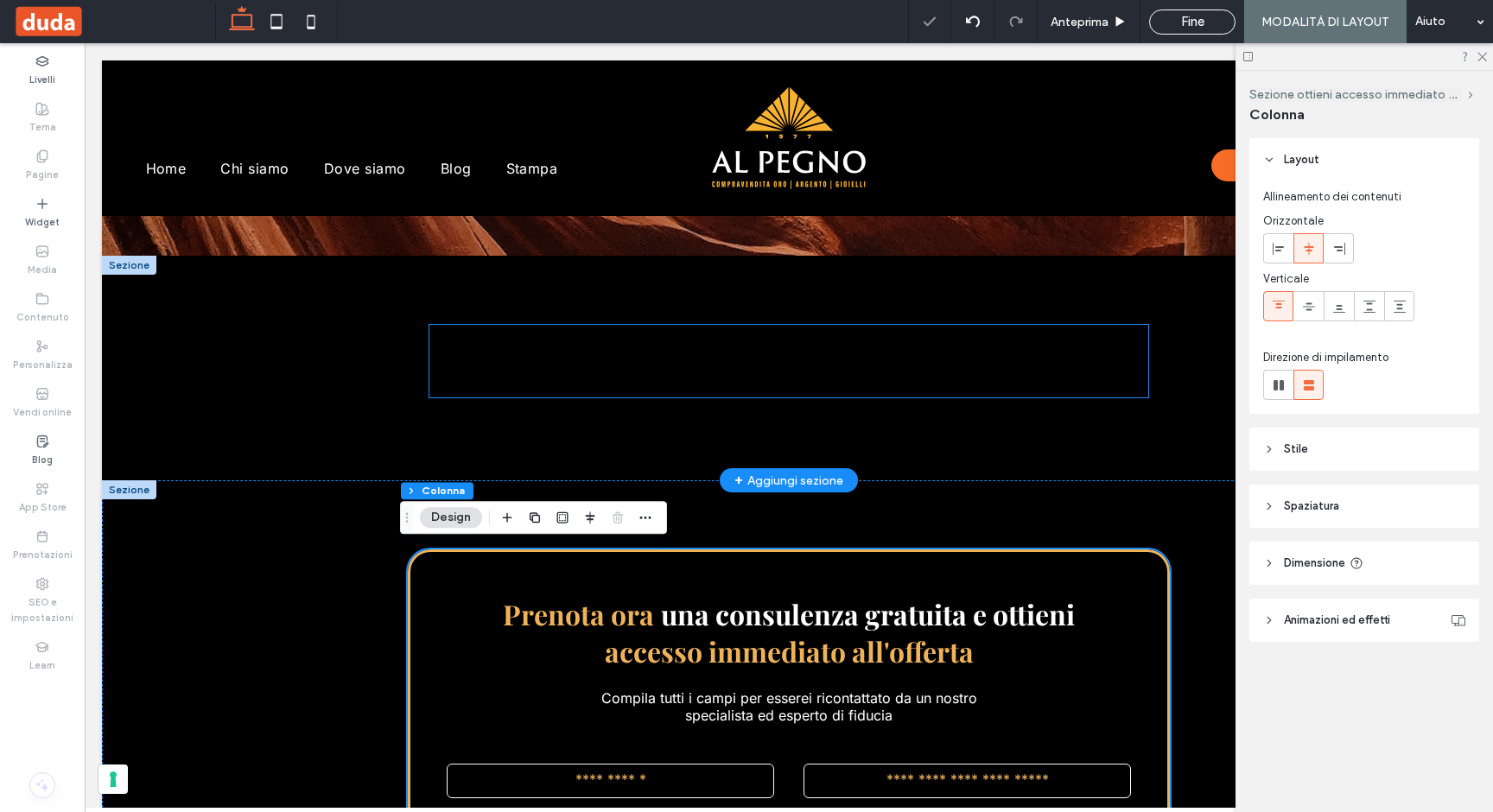
click at [801, 383] on p "Segnaposto per il contenuto del tuo post. Qui è dove apparirà il contenuto dei …" at bounding box center [788, 375] width 718 height 44
click at [784, 382] on p "Segnaposto per il contenuto del tuo post. Qui è dove apparirà il contenuto dei …" at bounding box center [788, 375] width 718 height 44
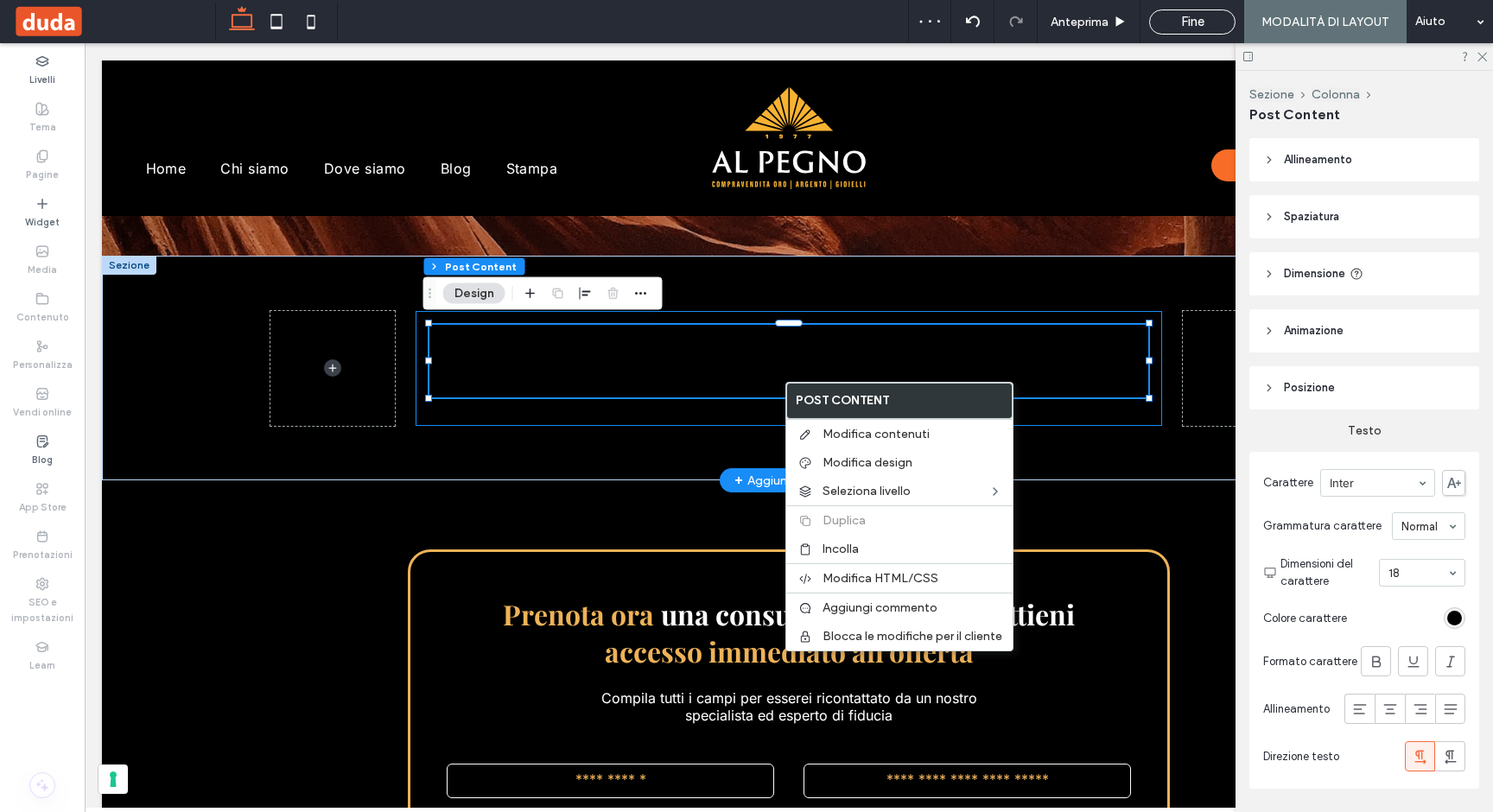
click at [748, 407] on div "Segnaposto per il Sottotitolo del post Segnaposto per il contenuto del tuo post…" at bounding box center [788, 368] width 746 height 115
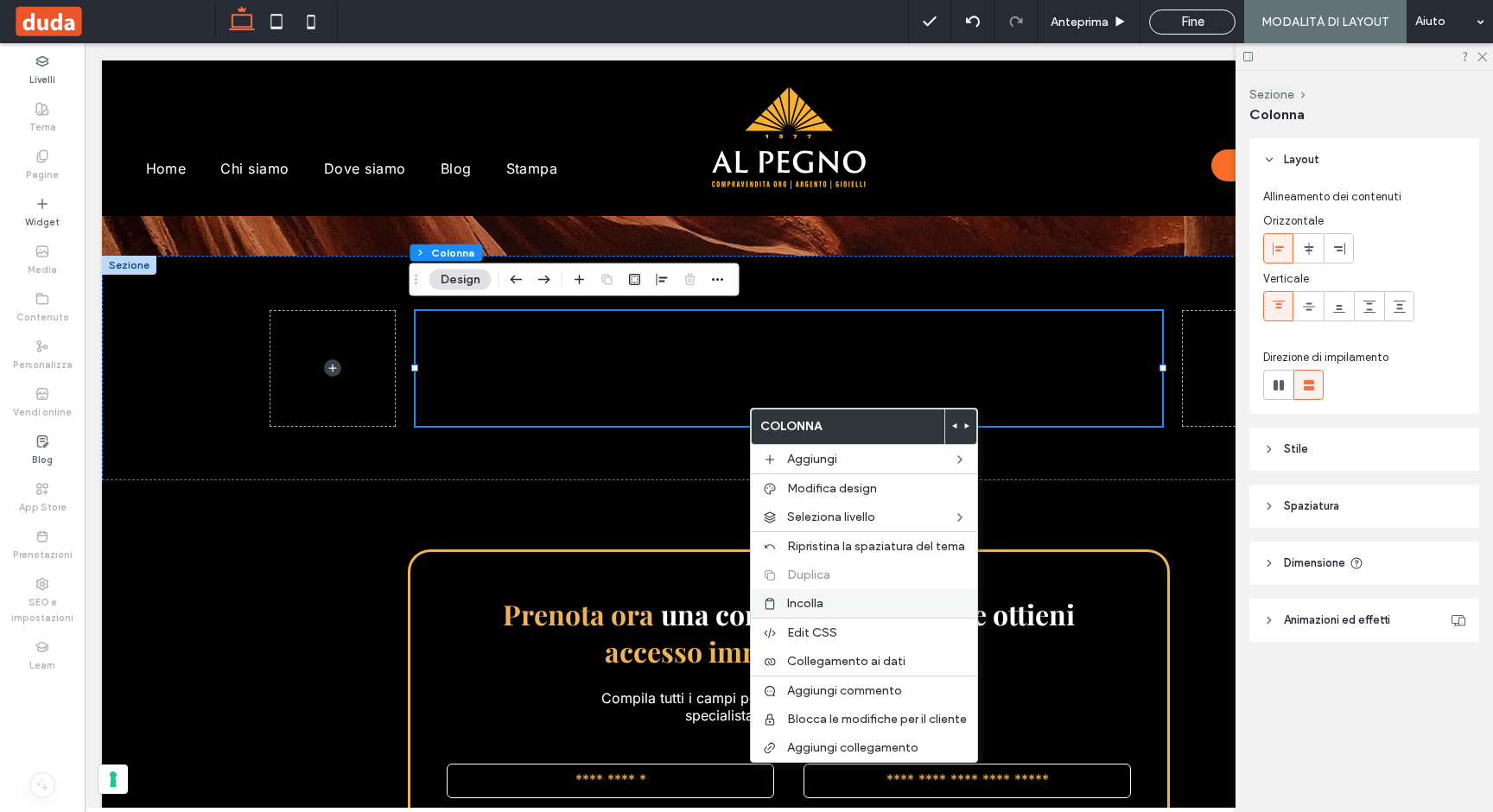
click at [801, 601] on span "Incolla" at bounding box center [805, 603] width 36 height 15
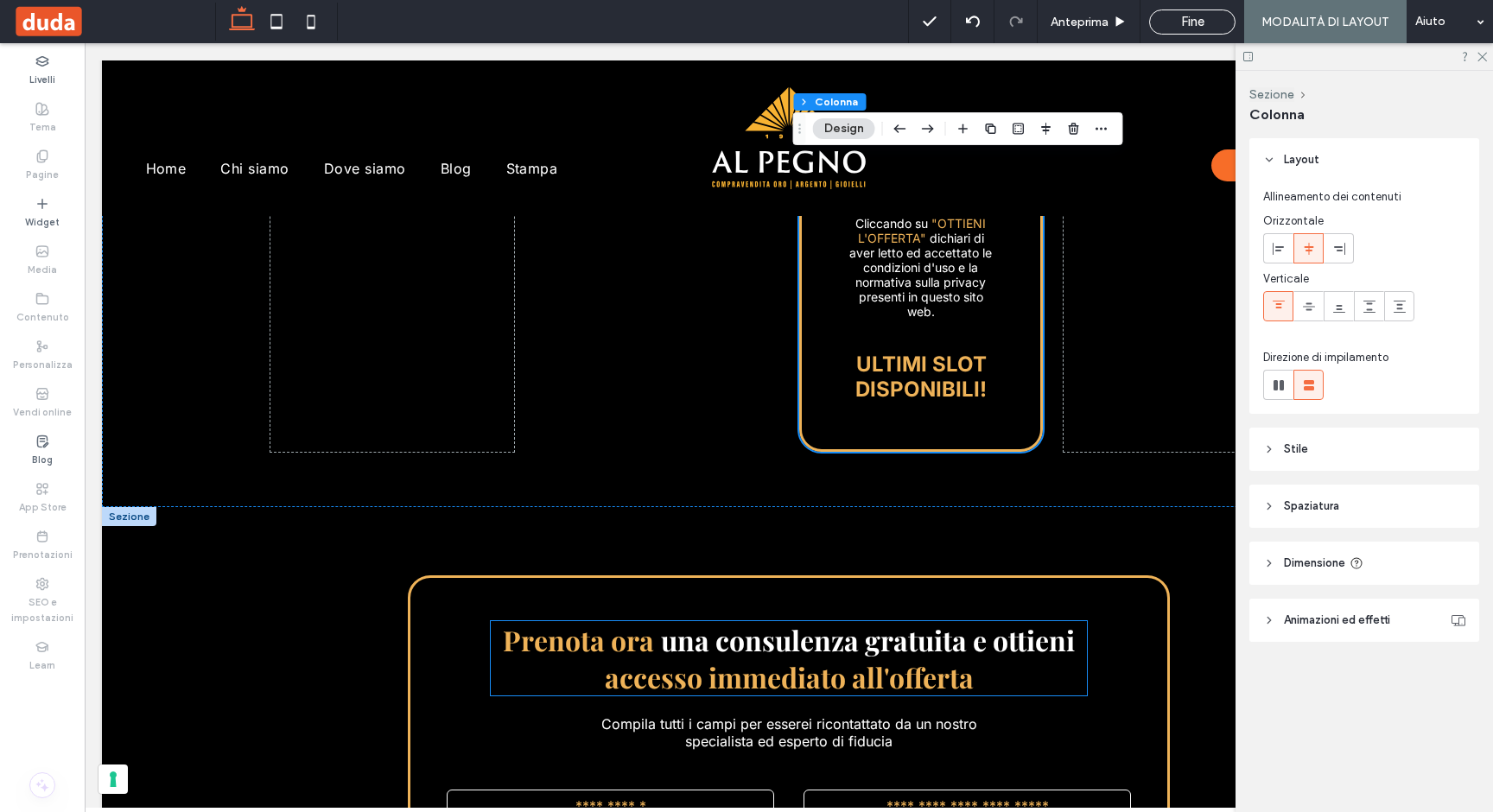
scroll to position [834, 0]
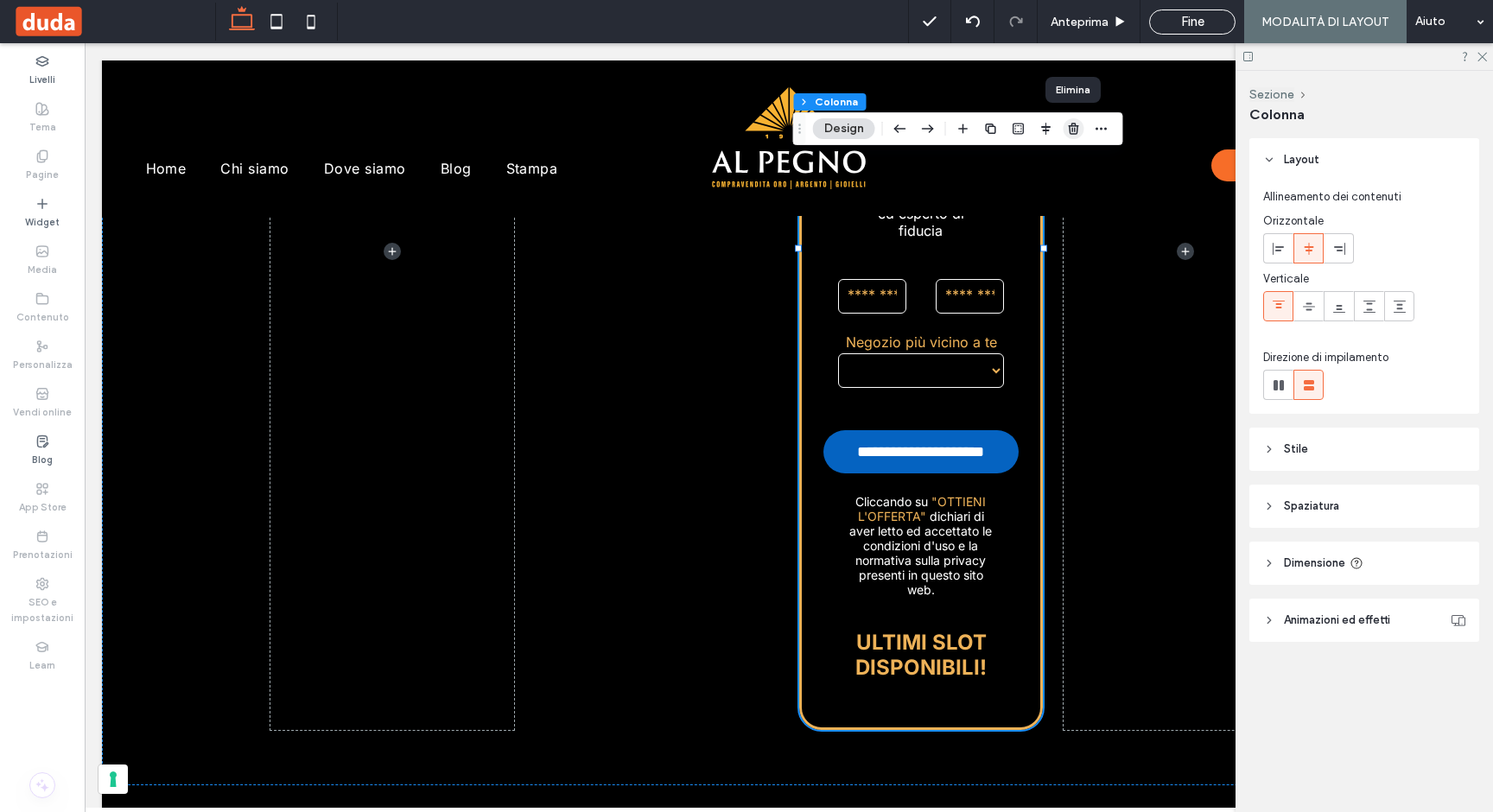
click at [1067, 129] on icon "button" at bounding box center [1073, 128] width 14 height 14
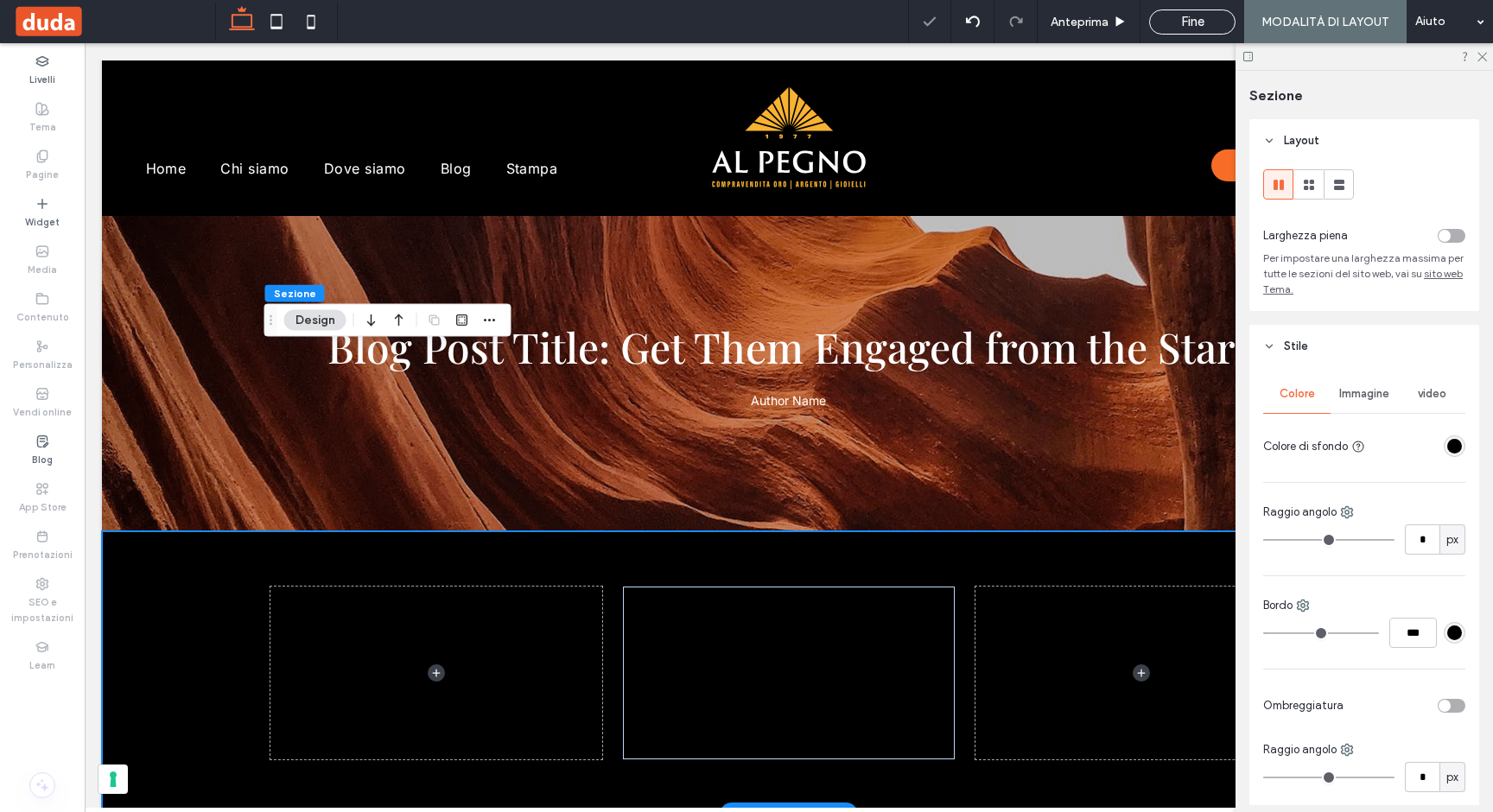
scroll to position [0, 0]
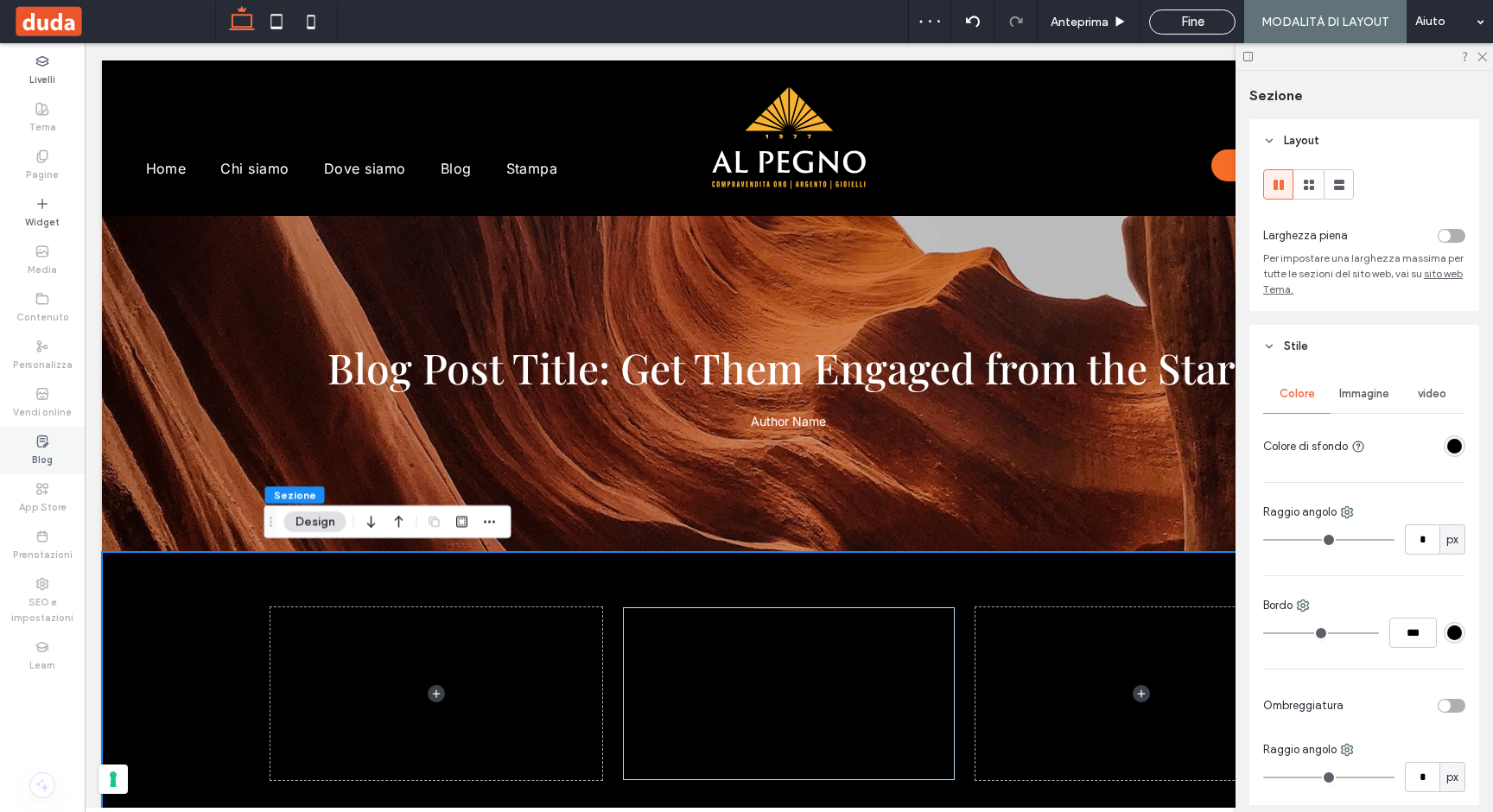
click at [43, 436] on icon at bounding box center [42, 441] width 14 height 14
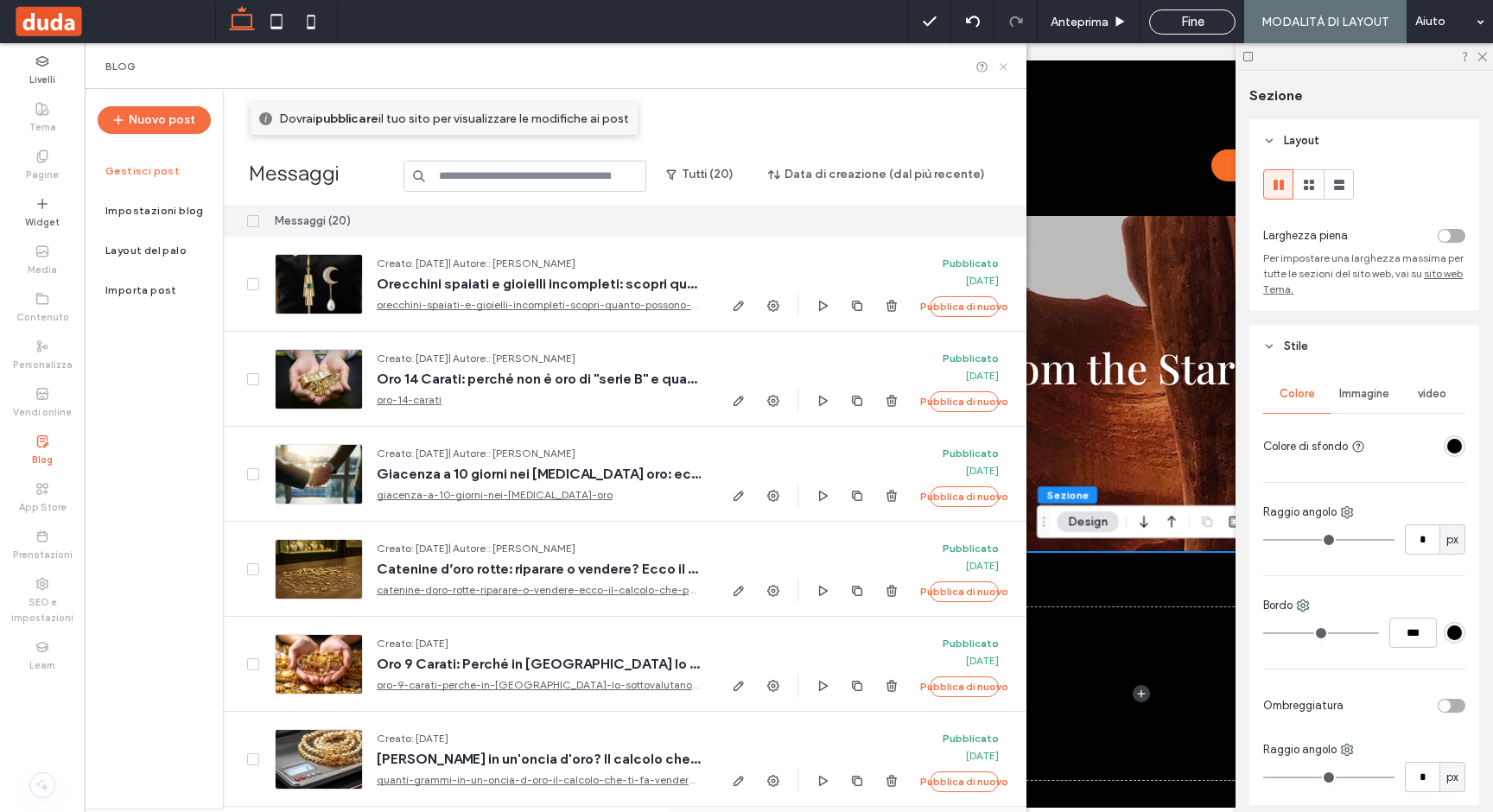
click at [999, 67] on icon at bounding box center [1004, 67] width 13 height 13
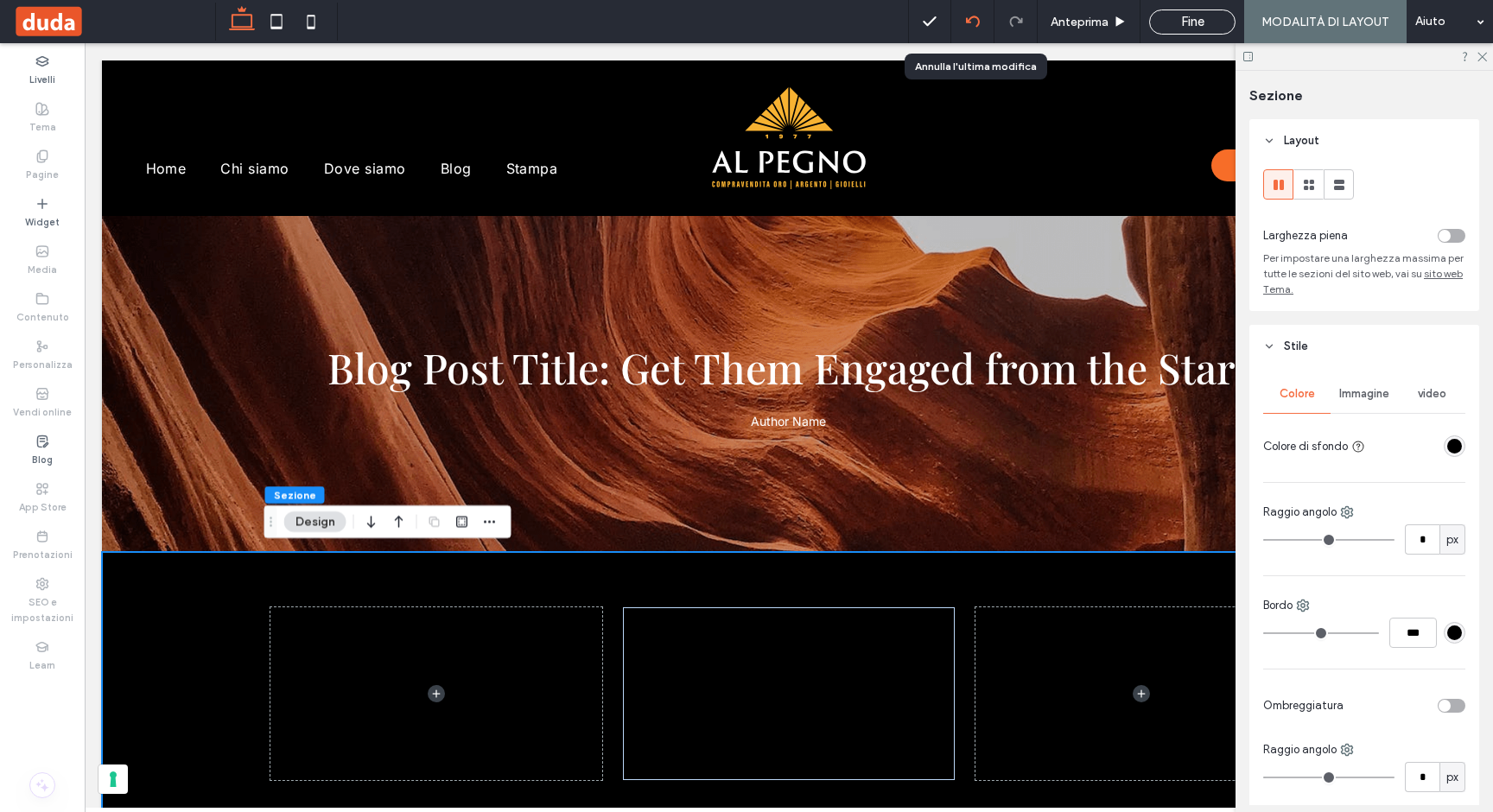
click at [970, 15] on icon at bounding box center [973, 21] width 14 height 14
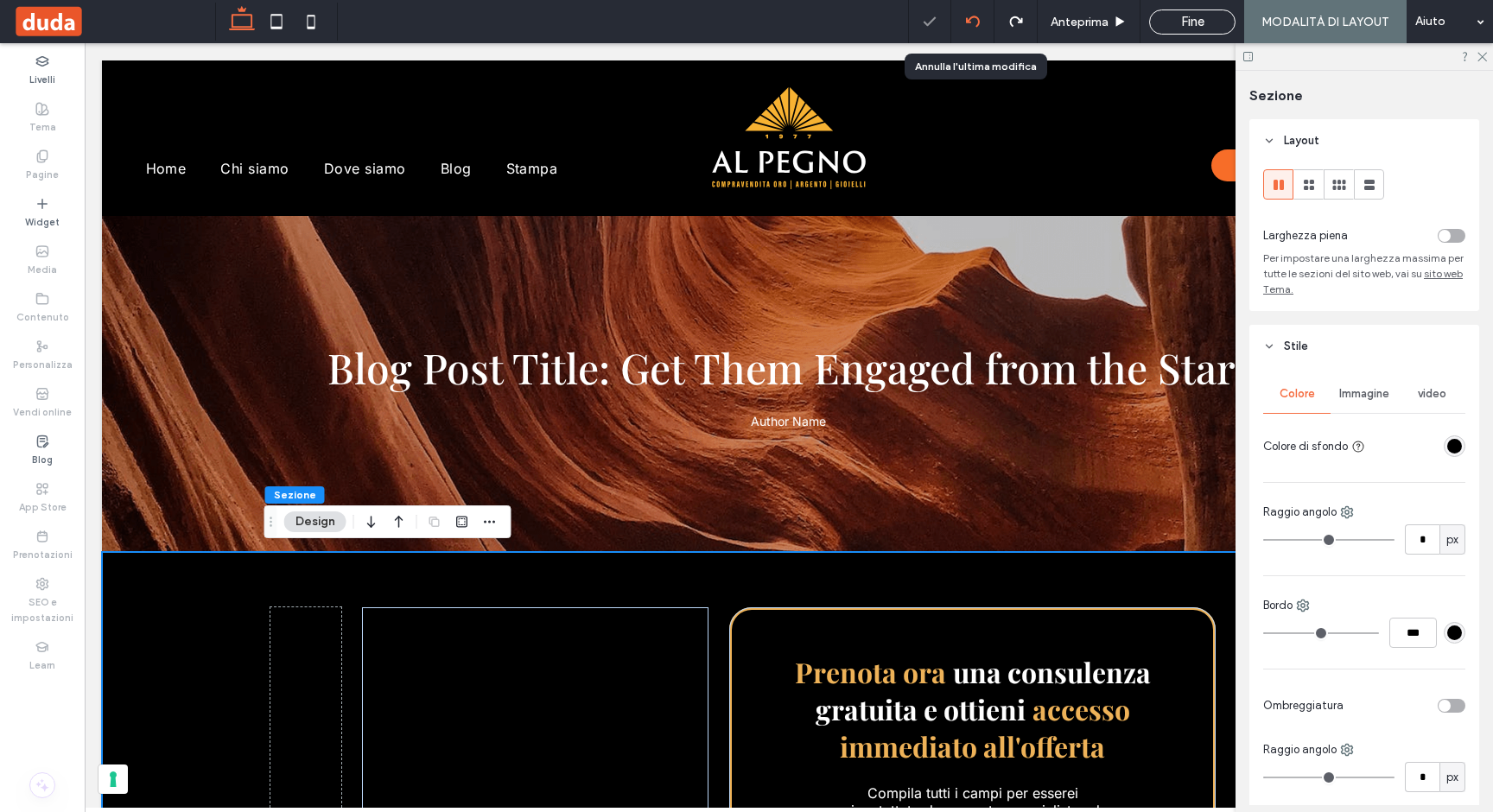
click at [976, 25] on icon at bounding box center [973, 21] width 14 height 14
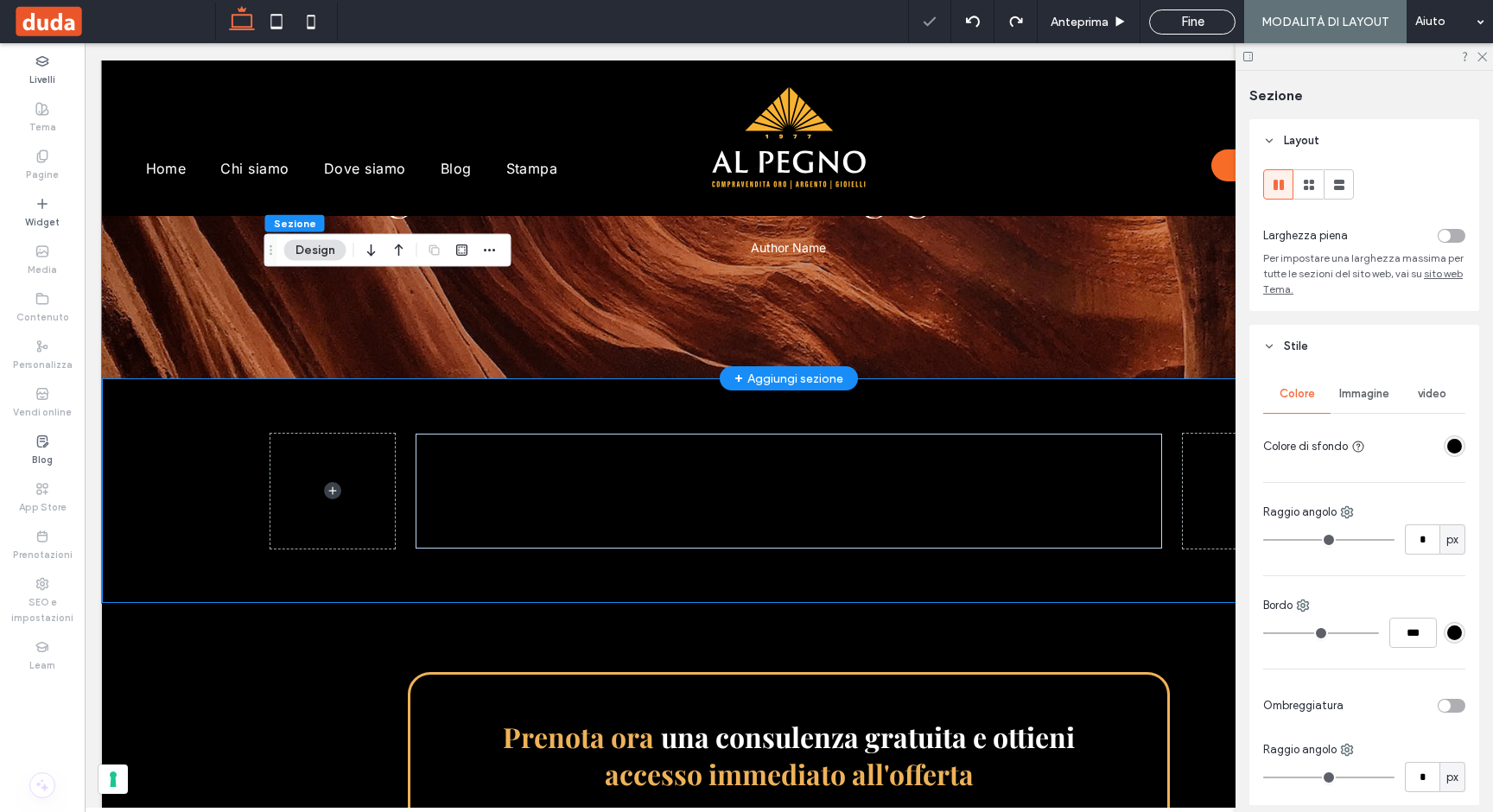
scroll to position [319, 0]
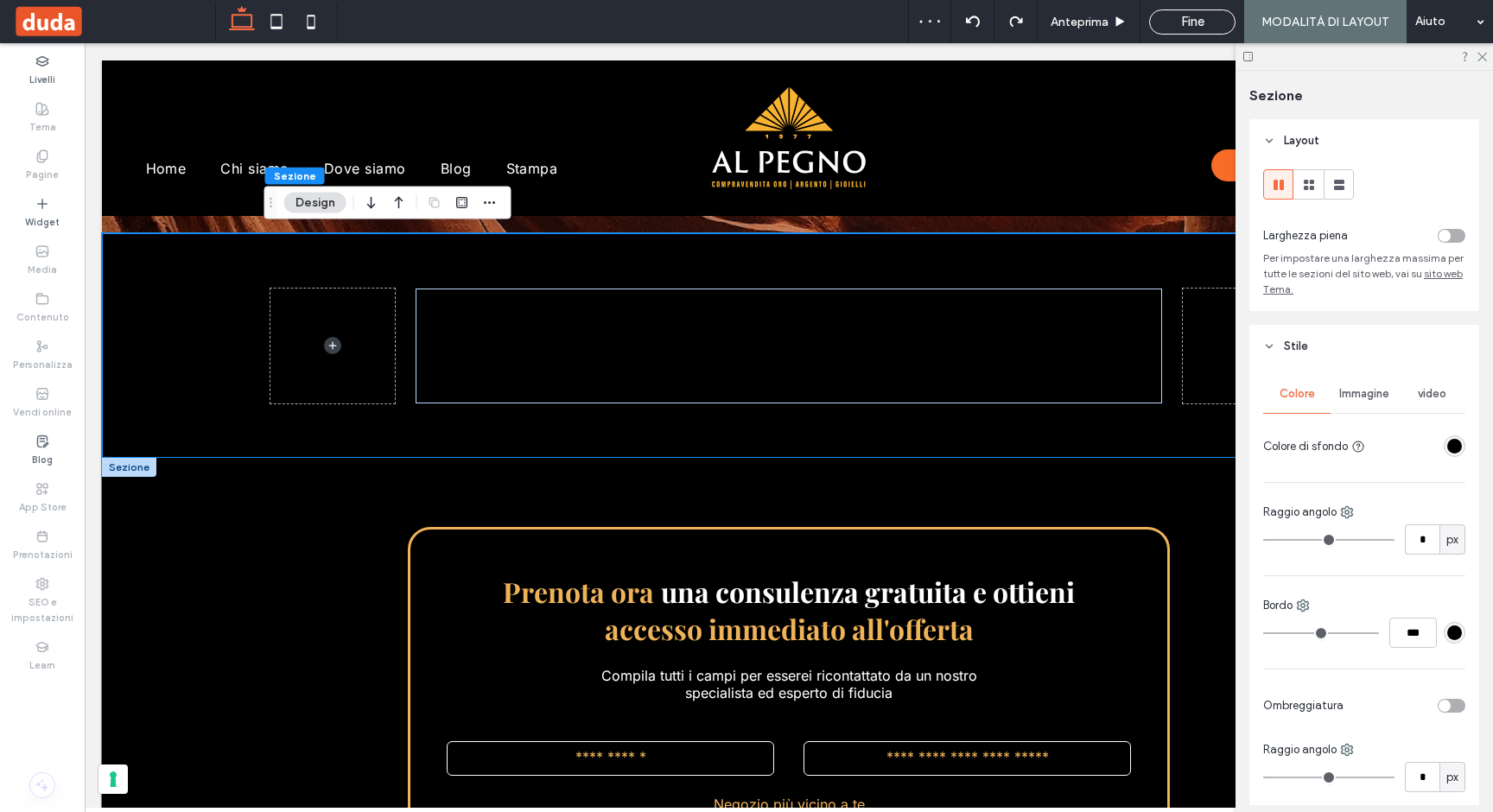
click at [864, 458] on div "**********" at bounding box center [788, 809] width 1036 height 704
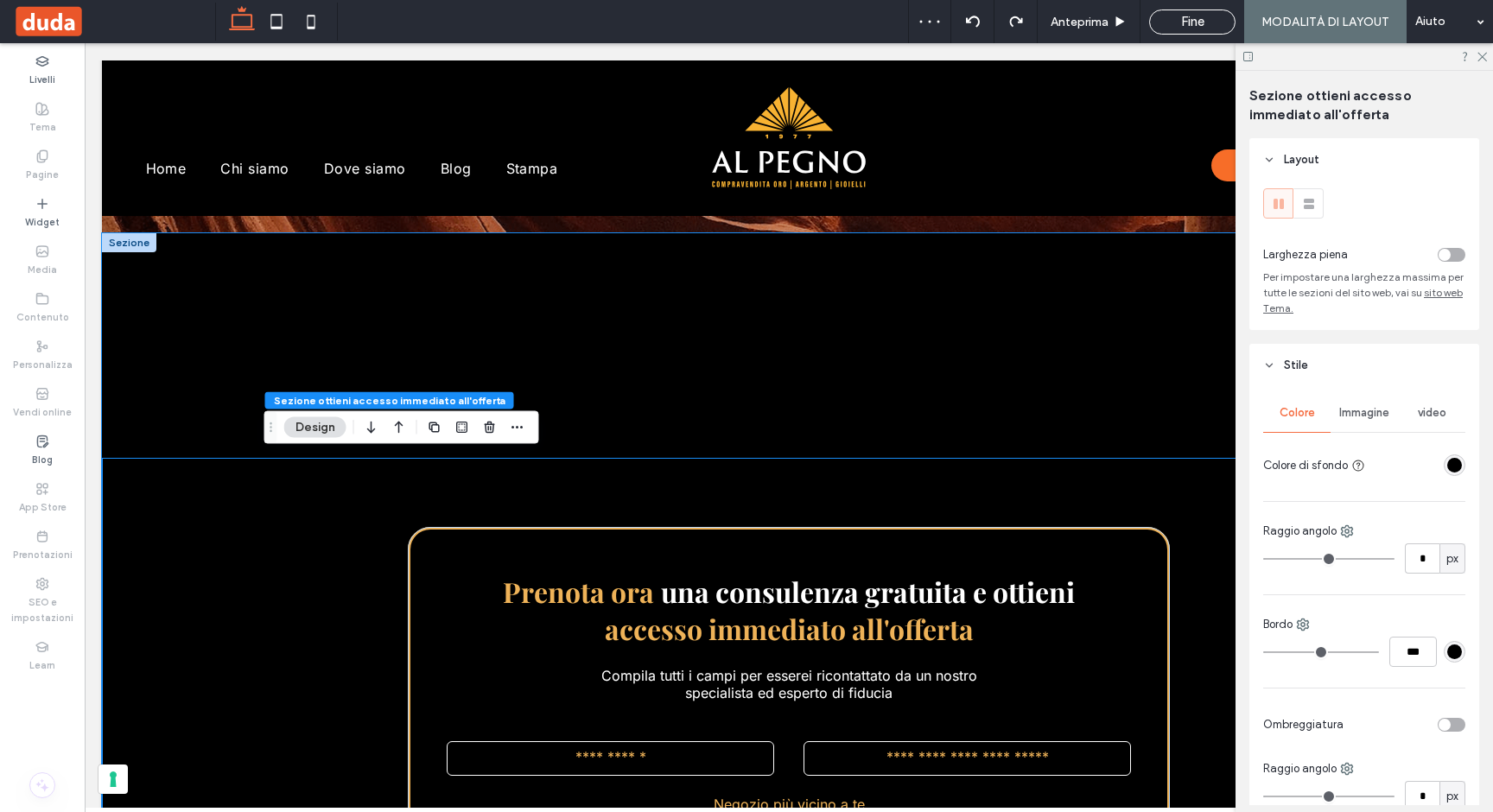
click at [849, 424] on div "Segnaposto per il Sottotitolo del post Segnaposto per il contenuto del tuo post…" at bounding box center [788, 345] width 1036 height 224
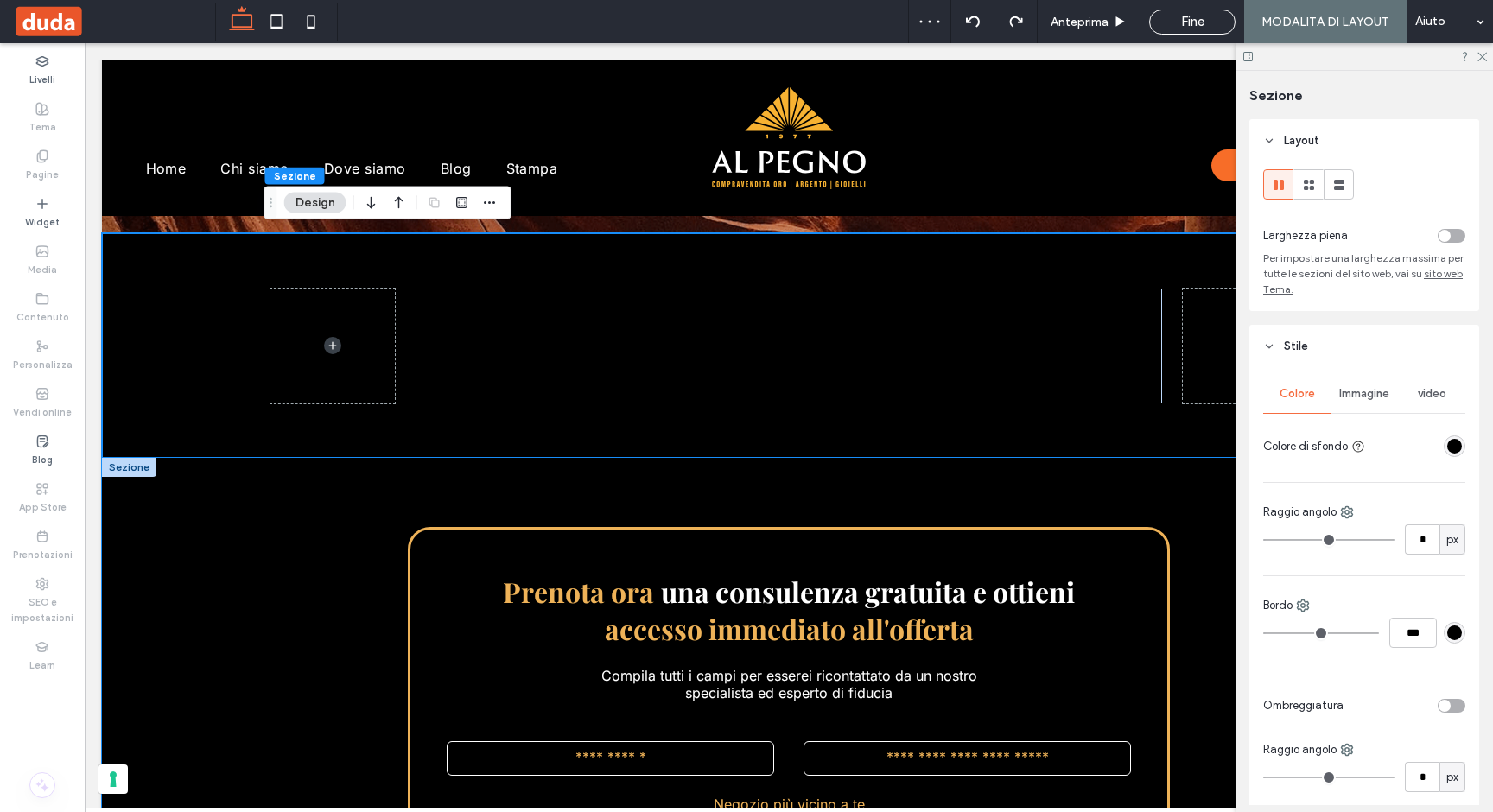
click at [904, 515] on div "**********" at bounding box center [788, 809] width 1036 height 704
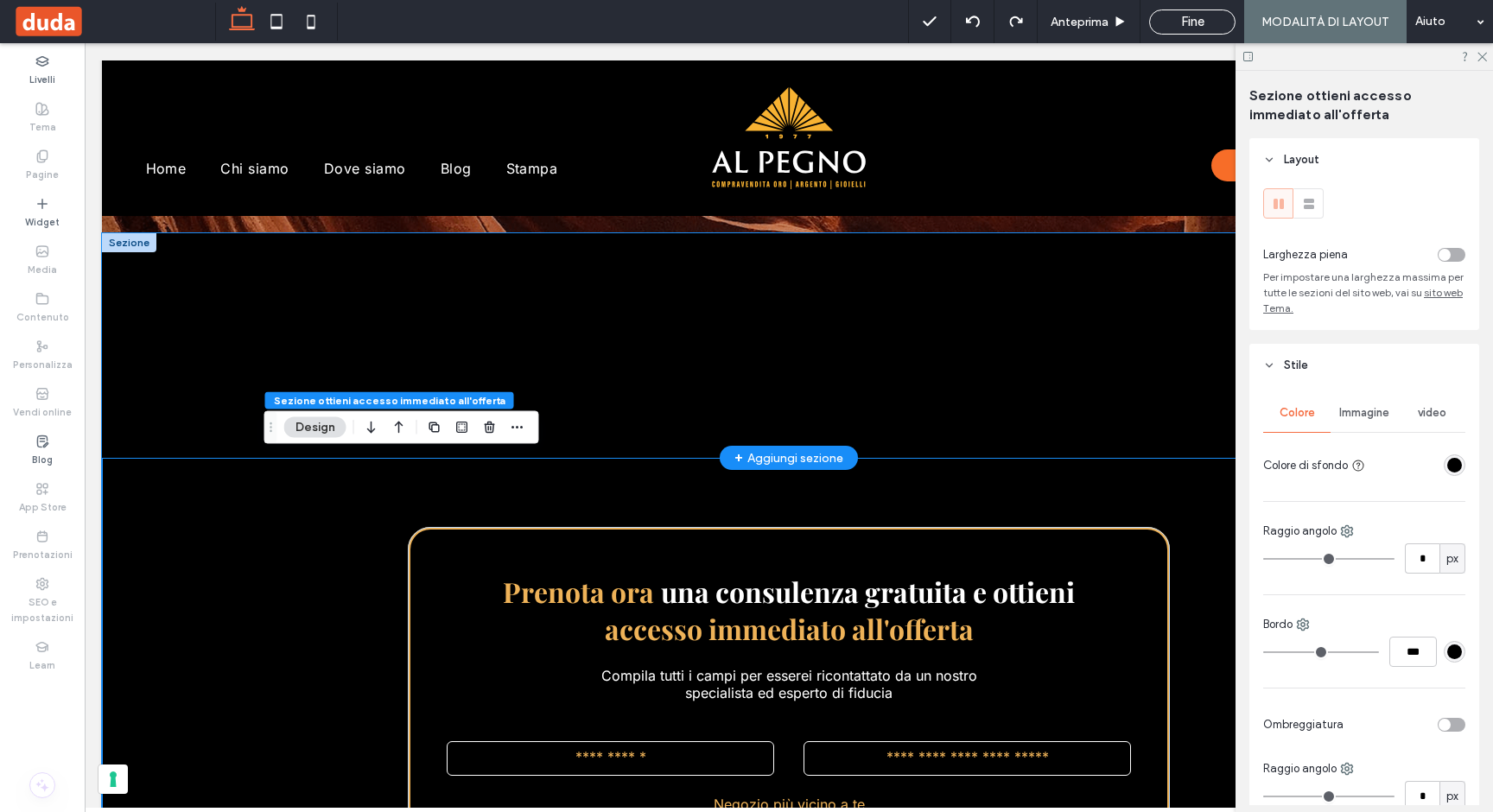
click at [704, 450] on div "Segnaposto per il Sottotitolo del post Segnaposto per il contenuto del tuo post…" at bounding box center [788, 345] width 1036 height 224
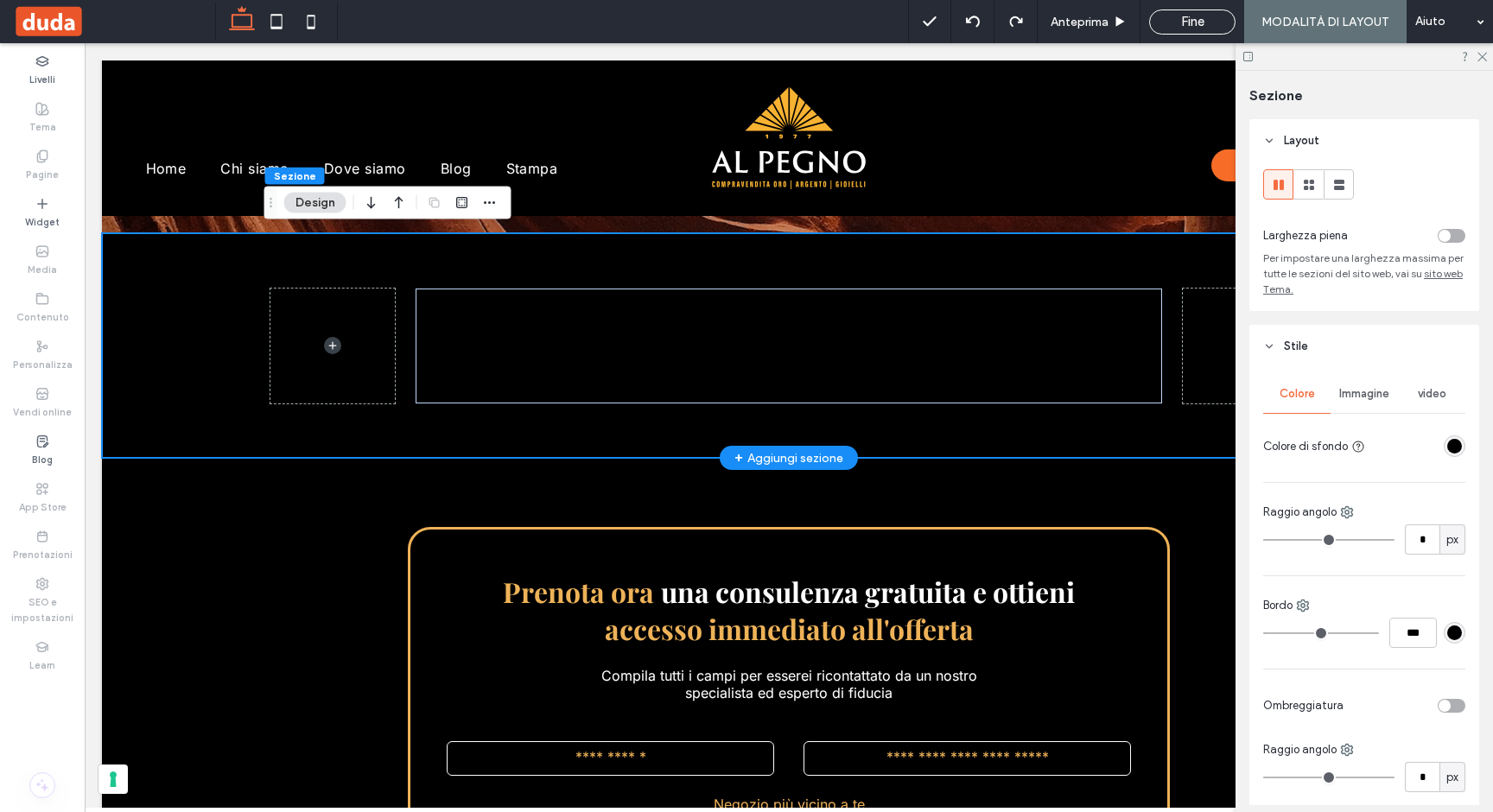
click at [692, 409] on div "Segnaposto per il Sottotitolo del post Segnaposto per il contenuto del tuo post…" at bounding box center [788, 345] width 1036 height 224
click at [691, 498] on div "**********" at bounding box center [788, 809] width 1036 height 704
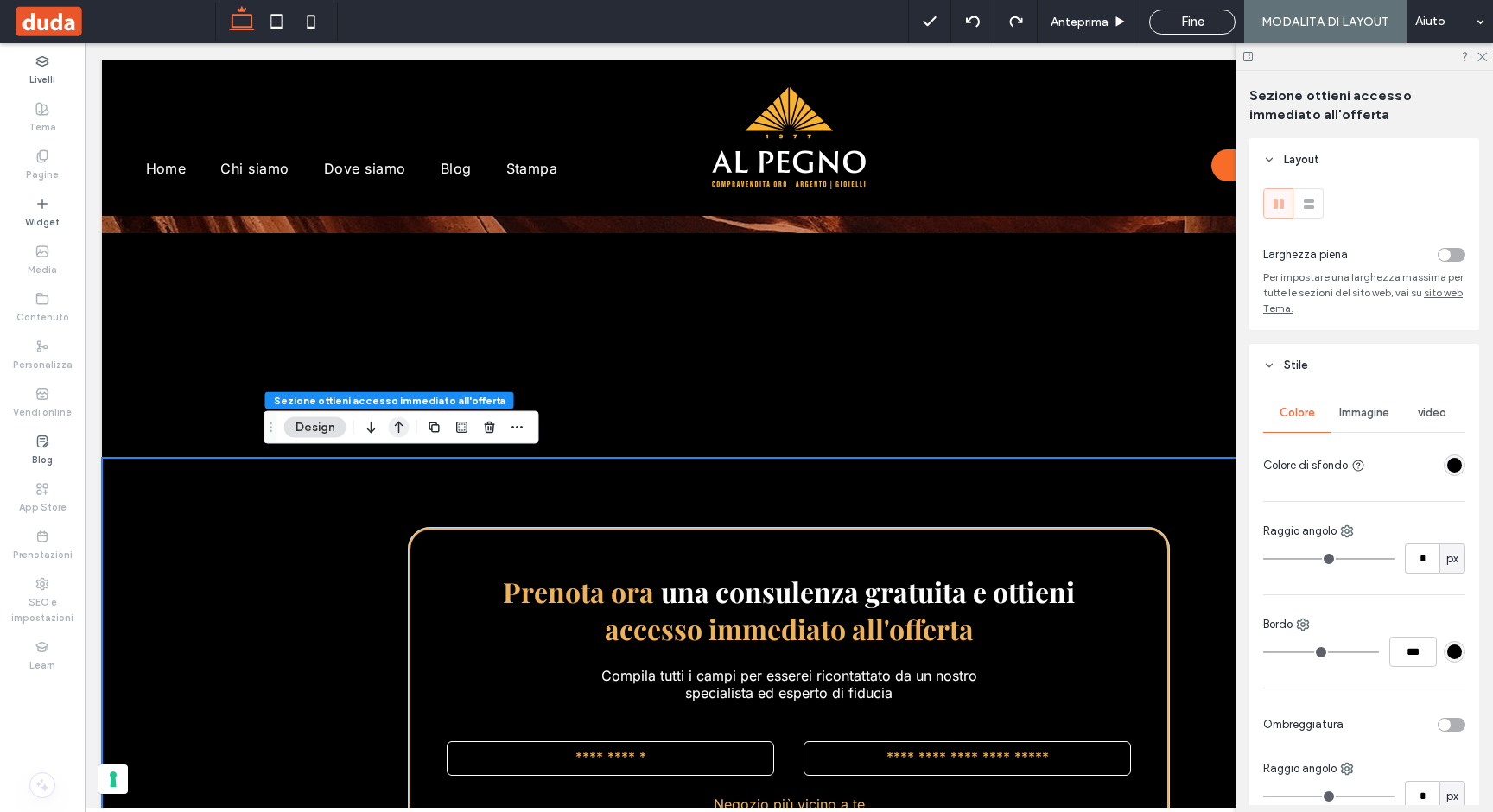
click at [396, 427] on icon "button" at bounding box center [398, 427] width 21 height 31
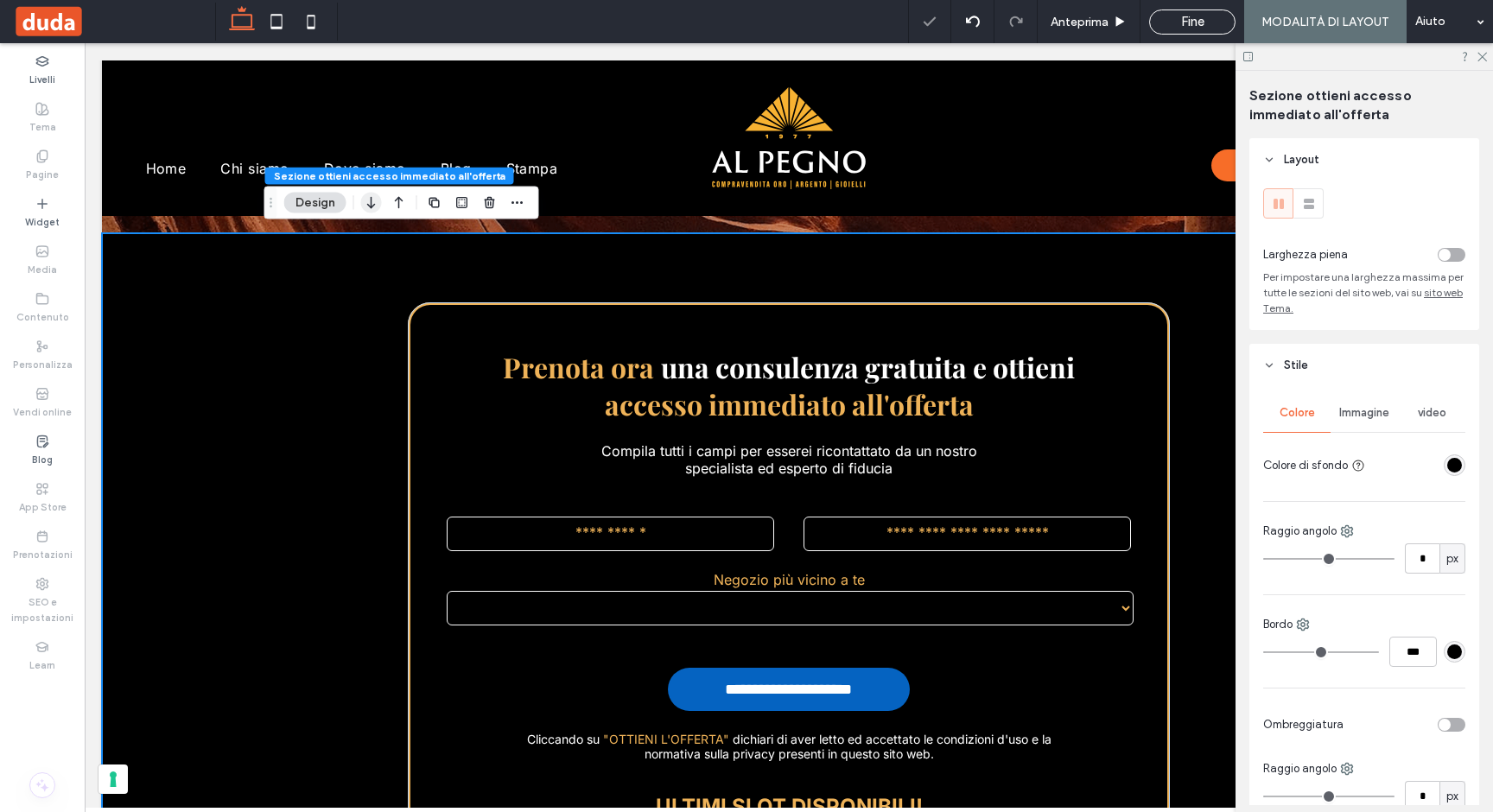
click at [369, 207] on icon "button" at bounding box center [371, 203] width 21 height 31
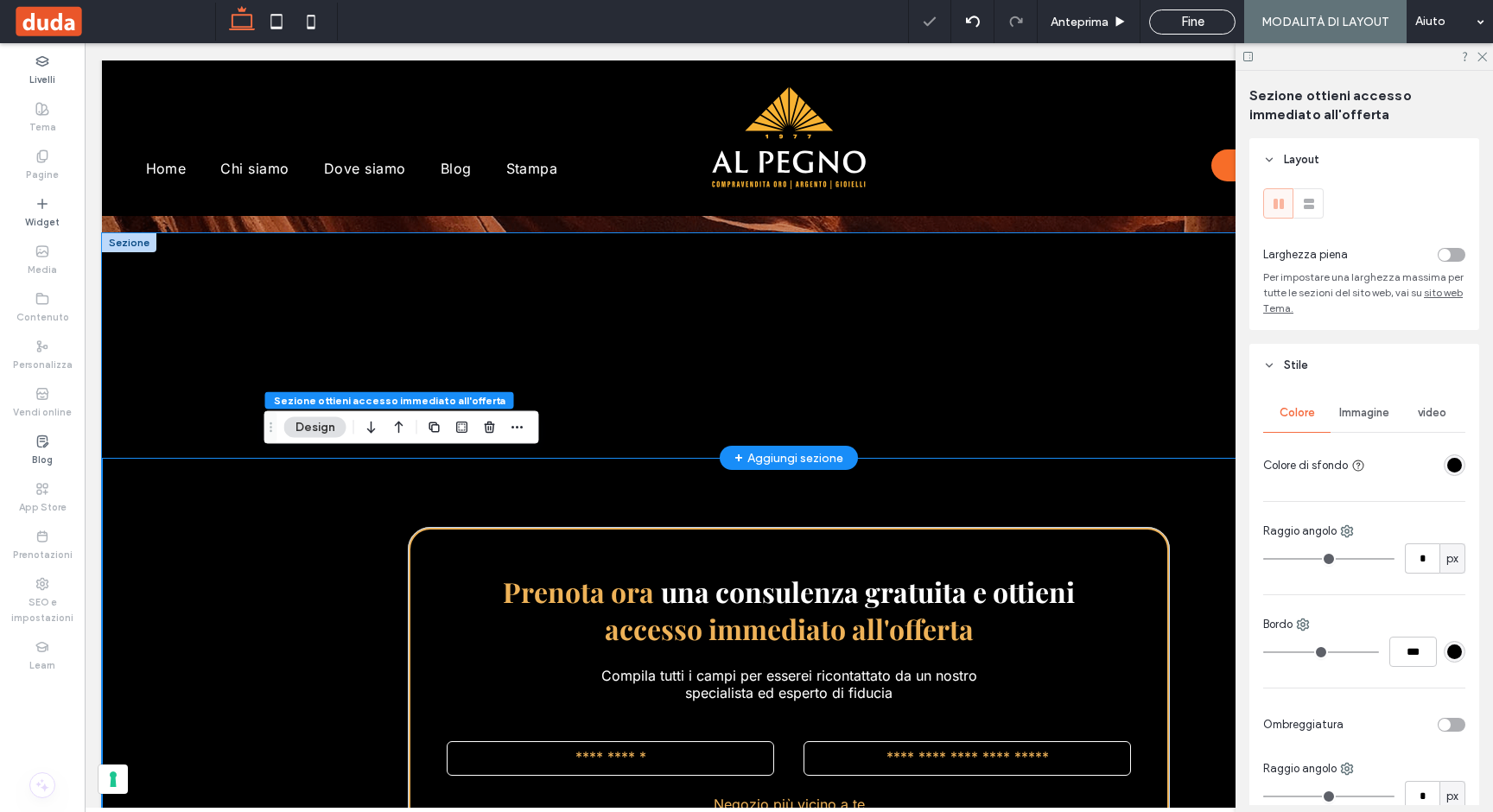
click at [790, 339] on p "Segnaposto per il contenuto del tuo post. Qui è dove apparirà il contenuto dei …" at bounding box center [788, 353] width 718 height 44
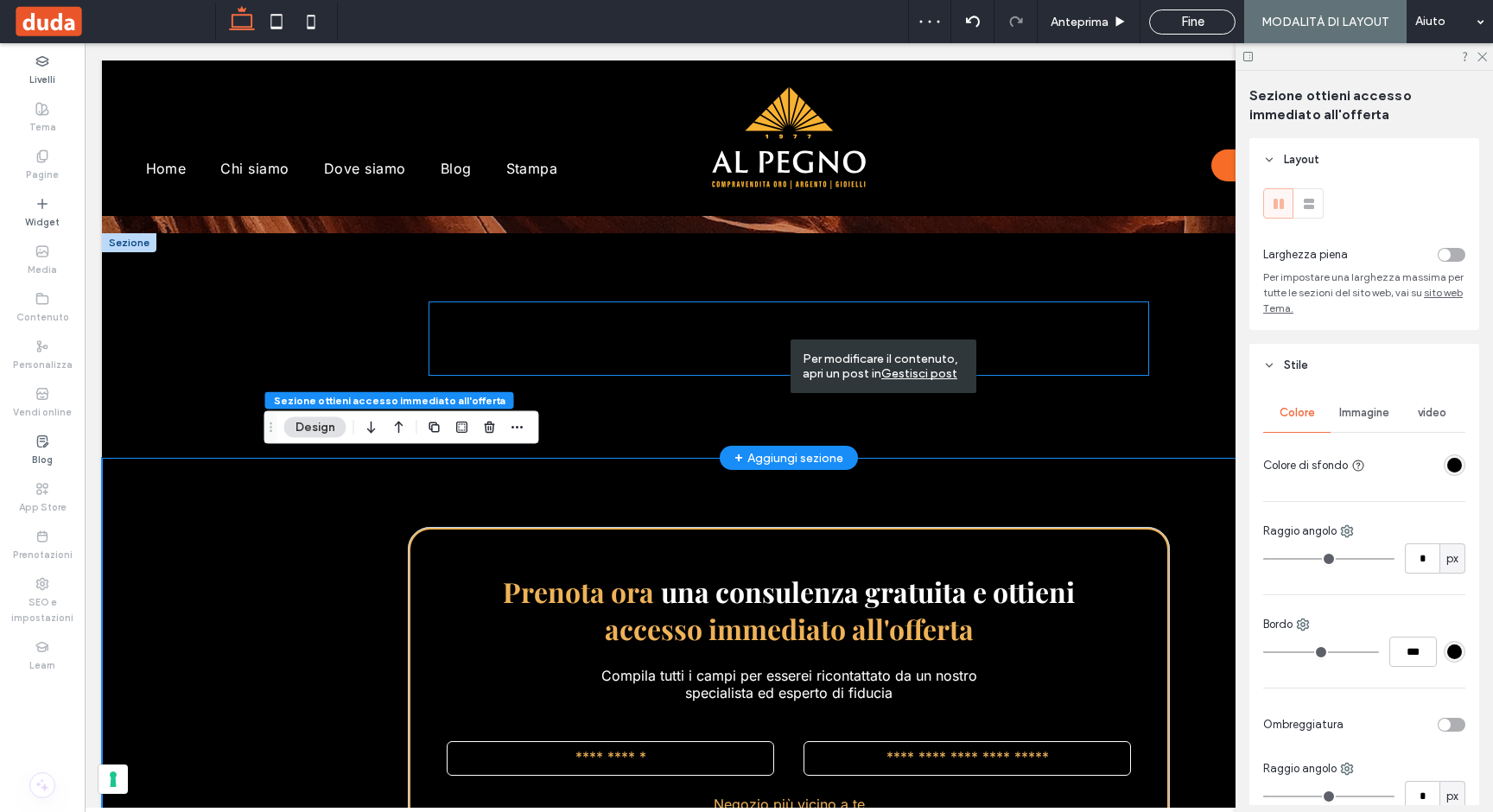
click at [711, 364] on p "Segnaposto per il contenuto del tuo post. Qui è dove apparirà il contenuto dei …" at bounding box center [788, 353] width 718 height 44
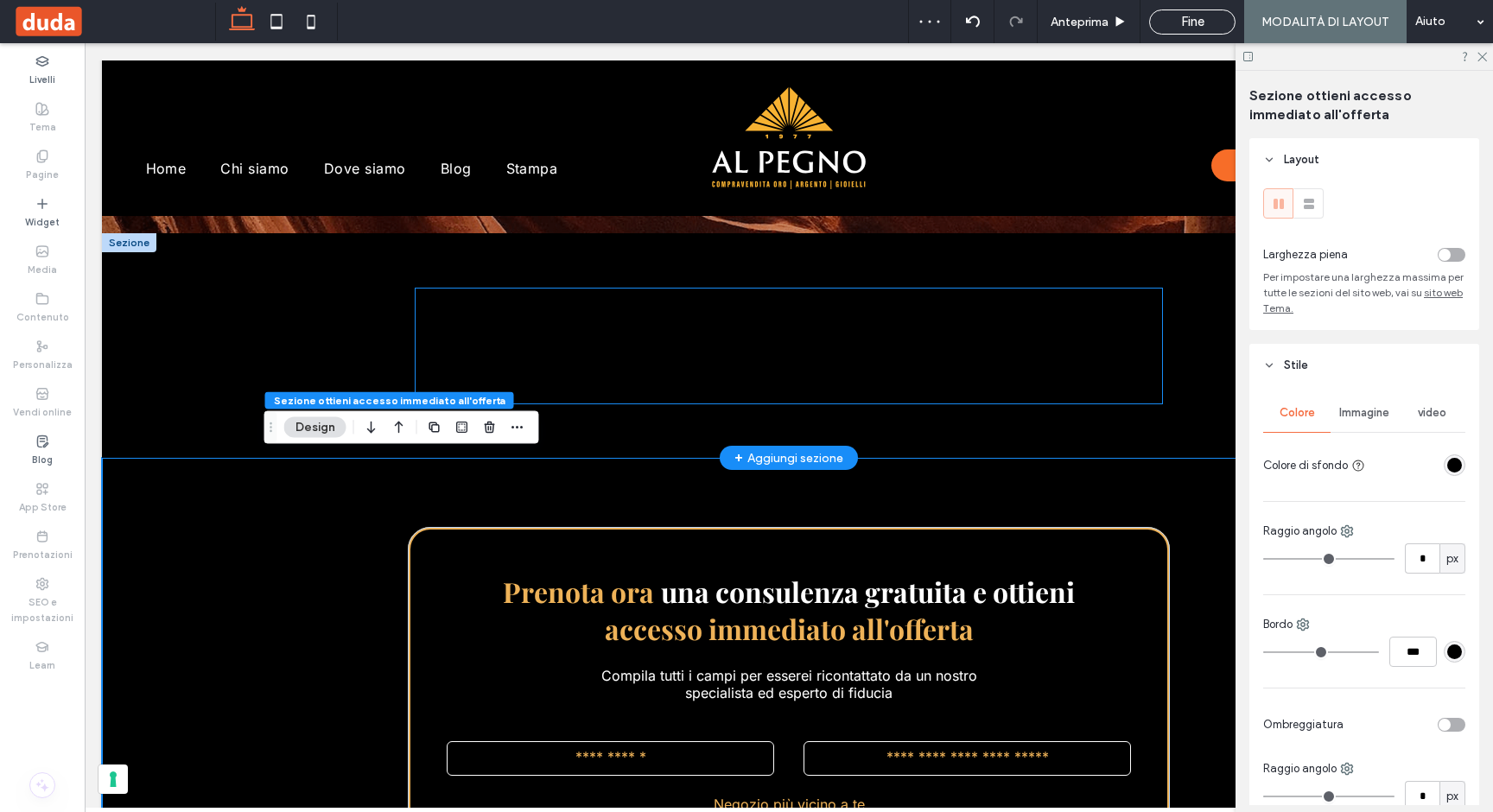
click at [706, 391] on div "Segnaposto per il Sottotitolo del post Segnaposto per il contenuto del tuo post…" at bounding box center [788, 346] width 746 height 115
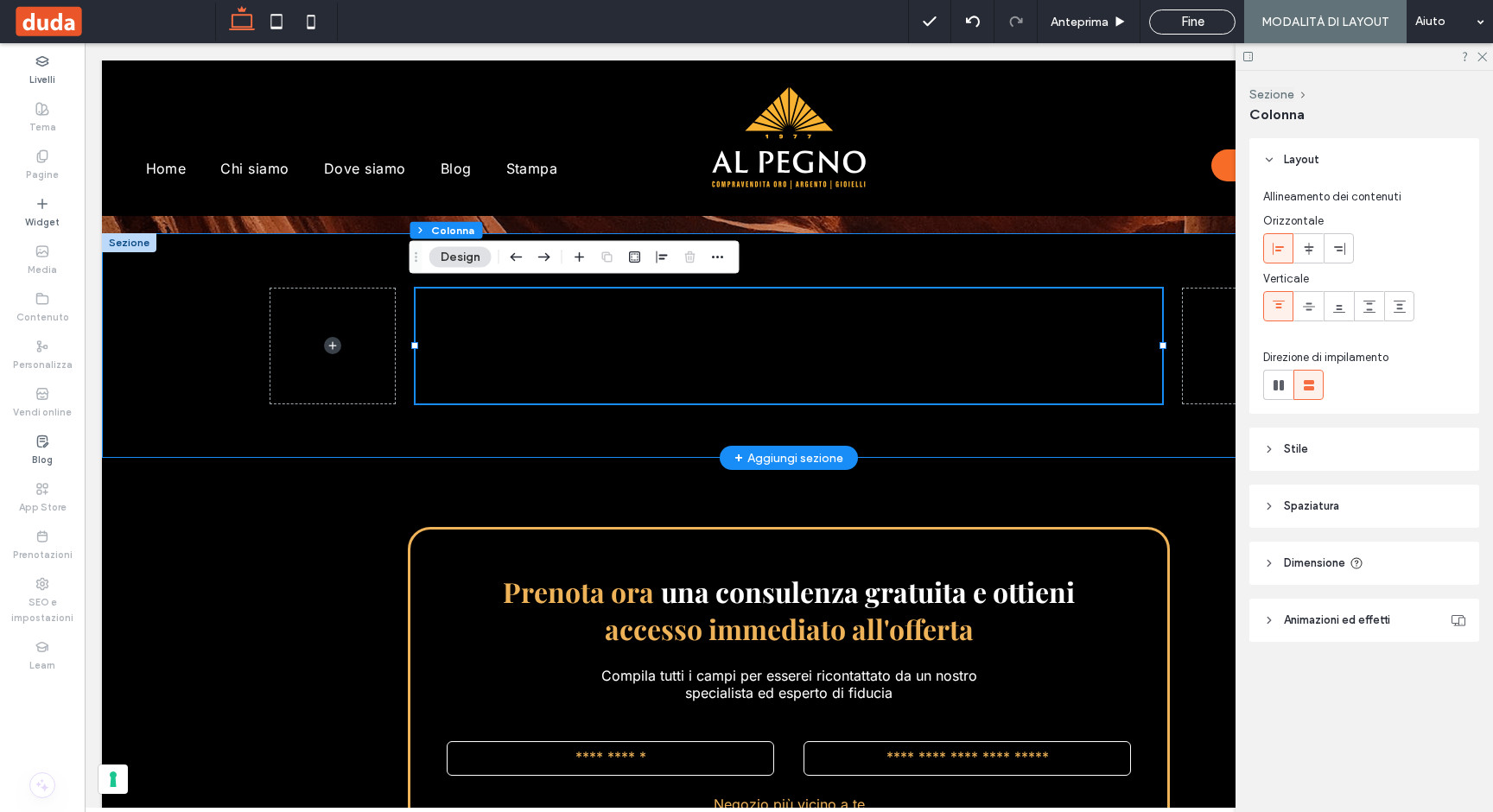
click at [667, 436] on div "Segnaposto per il Sottotitolo del post Segnaposto per il contenuto del tuo post…" at bounding box center [788, 345] width 1036 height 224
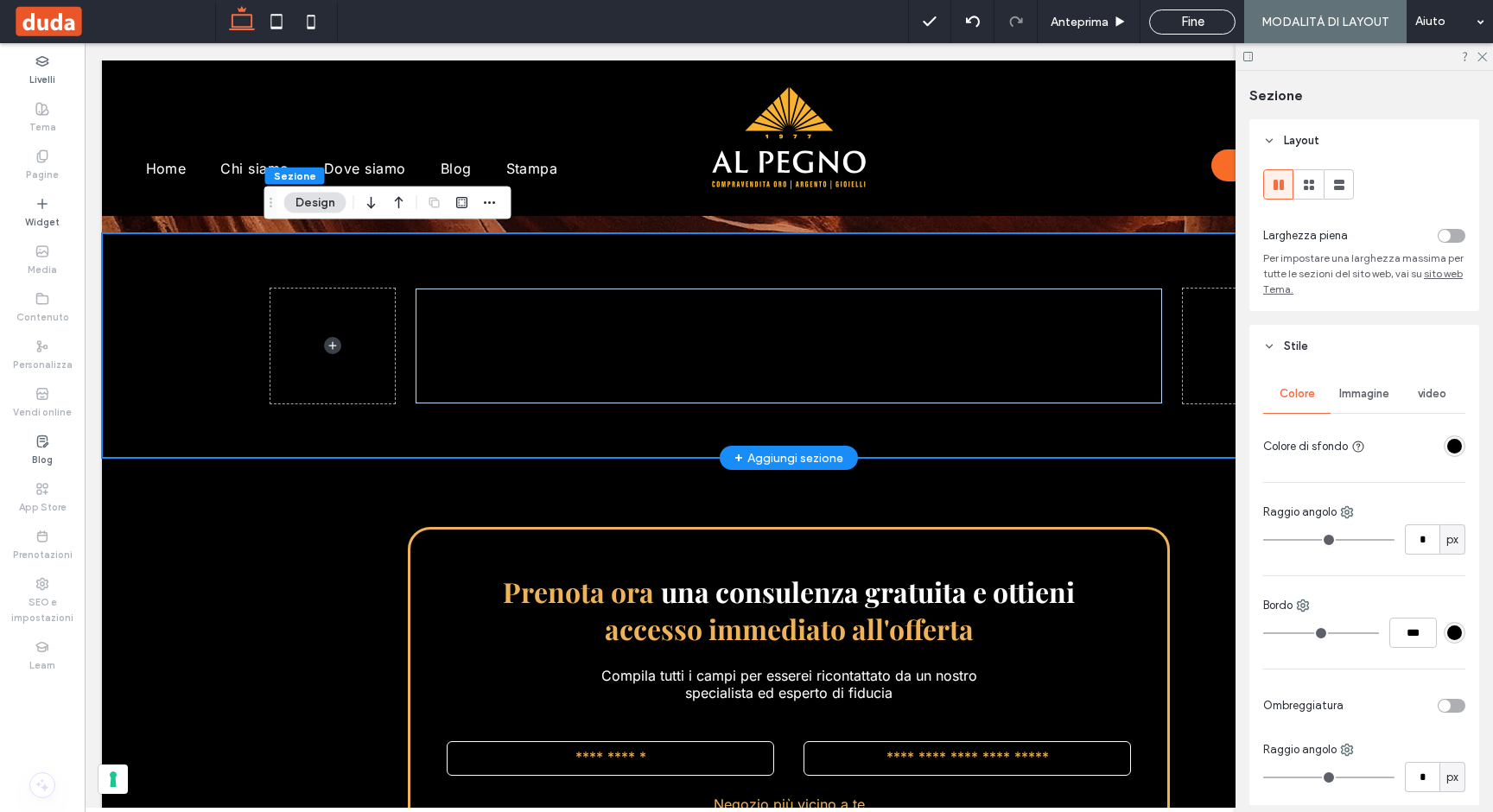
click at [668, 403] on div "Segnaposto per il Sottotitolo del post Segnaposto per il contenuto del tuo post…" at bounding box center [788, 345] width 1036 height 224
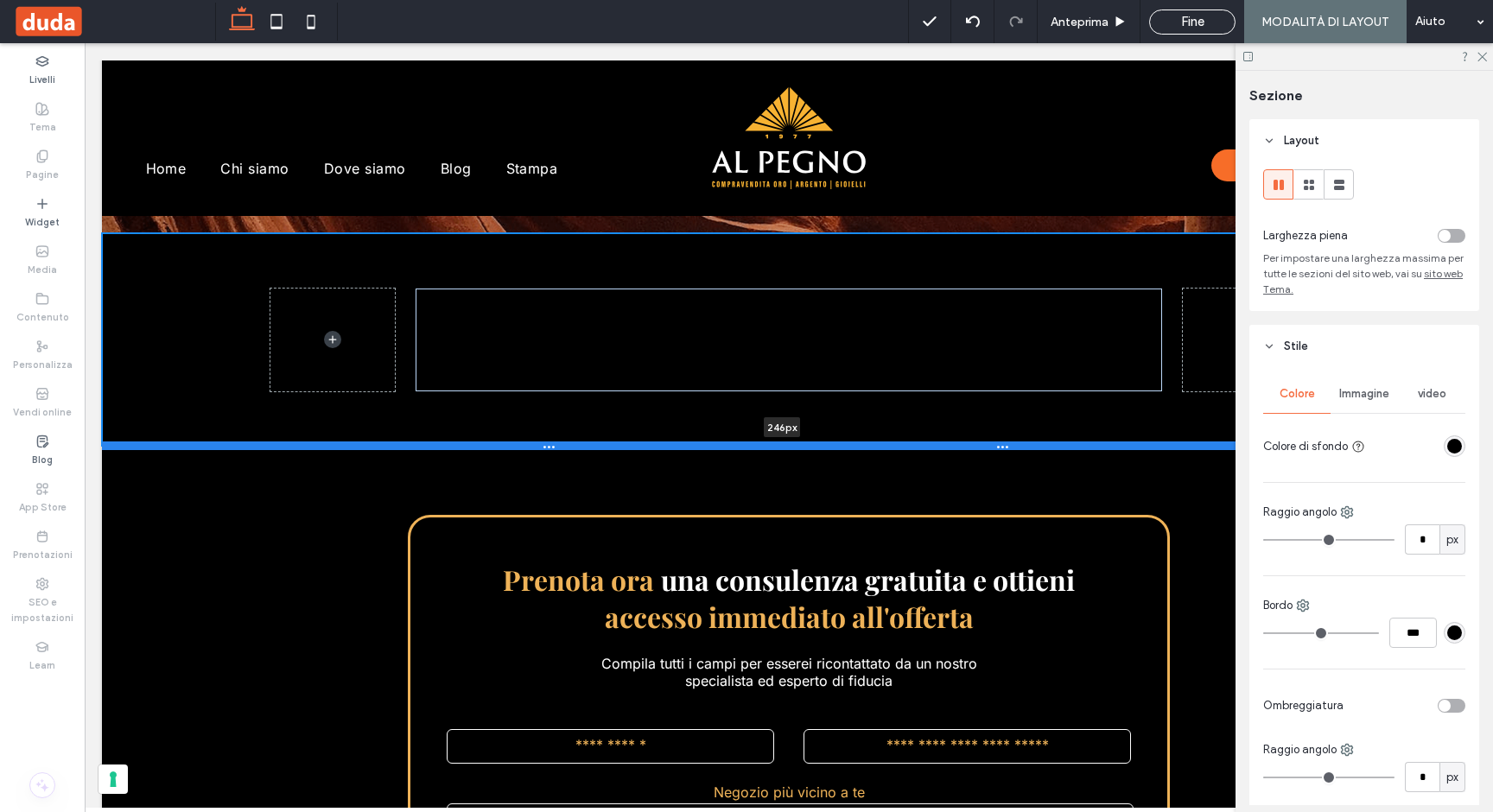
drag, startPoint x: 665, startPoint y: 458, endPoint x: 667, endPoint y: 437, distance: 21.1
click at [667, 441] on div at bounding box center [782, 445] width 1361 height 8
type input "***"
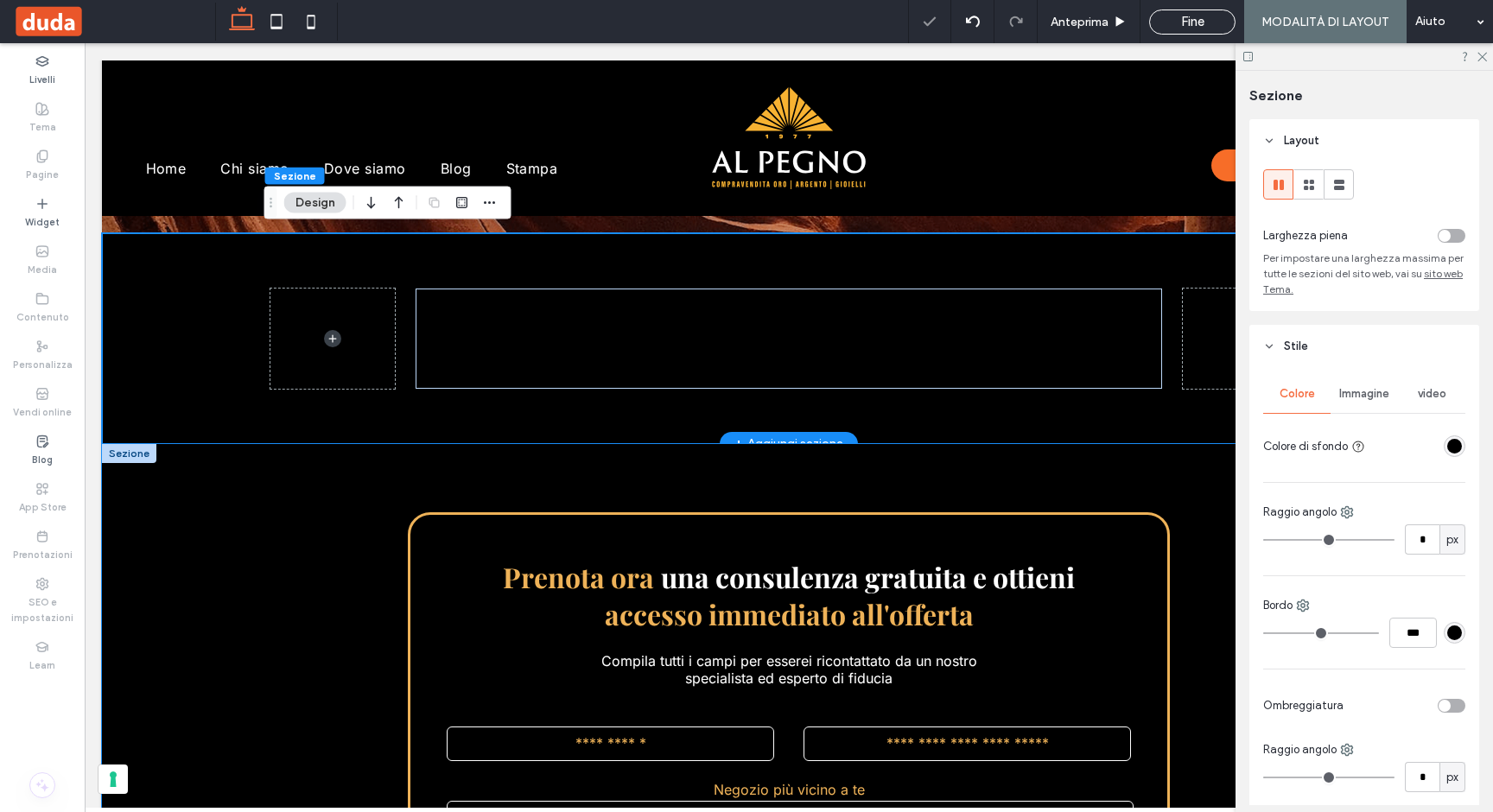
click at [654, 471] on div "**********" at bounding box center [788, 796] width 1036 height 704
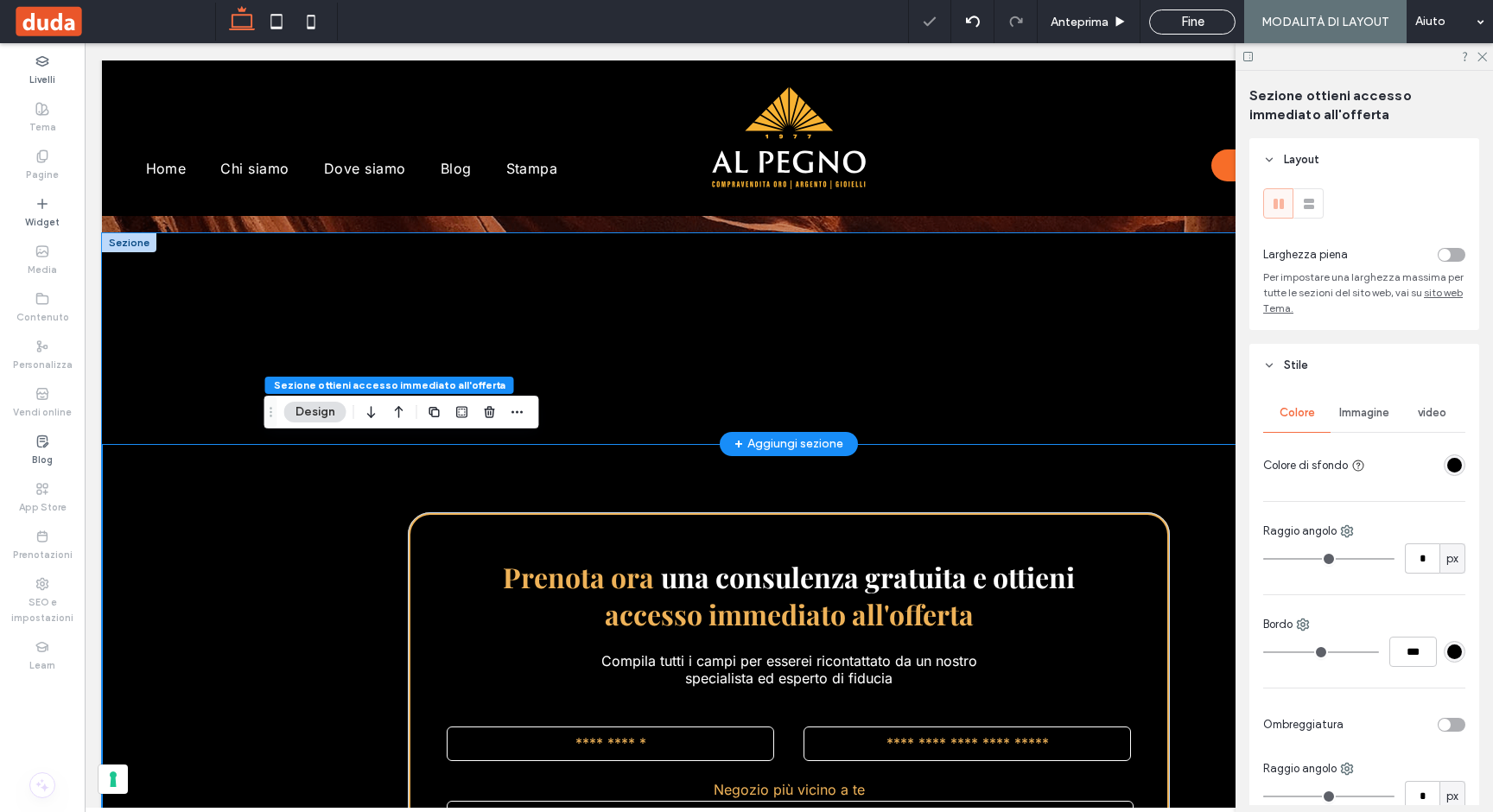
click at [664, 382] on div "Segnaposto per il Sottotitolo del post Segnaposto per il contenuto del tuo post…" at bounding box center [788, 339] width 746 height 100
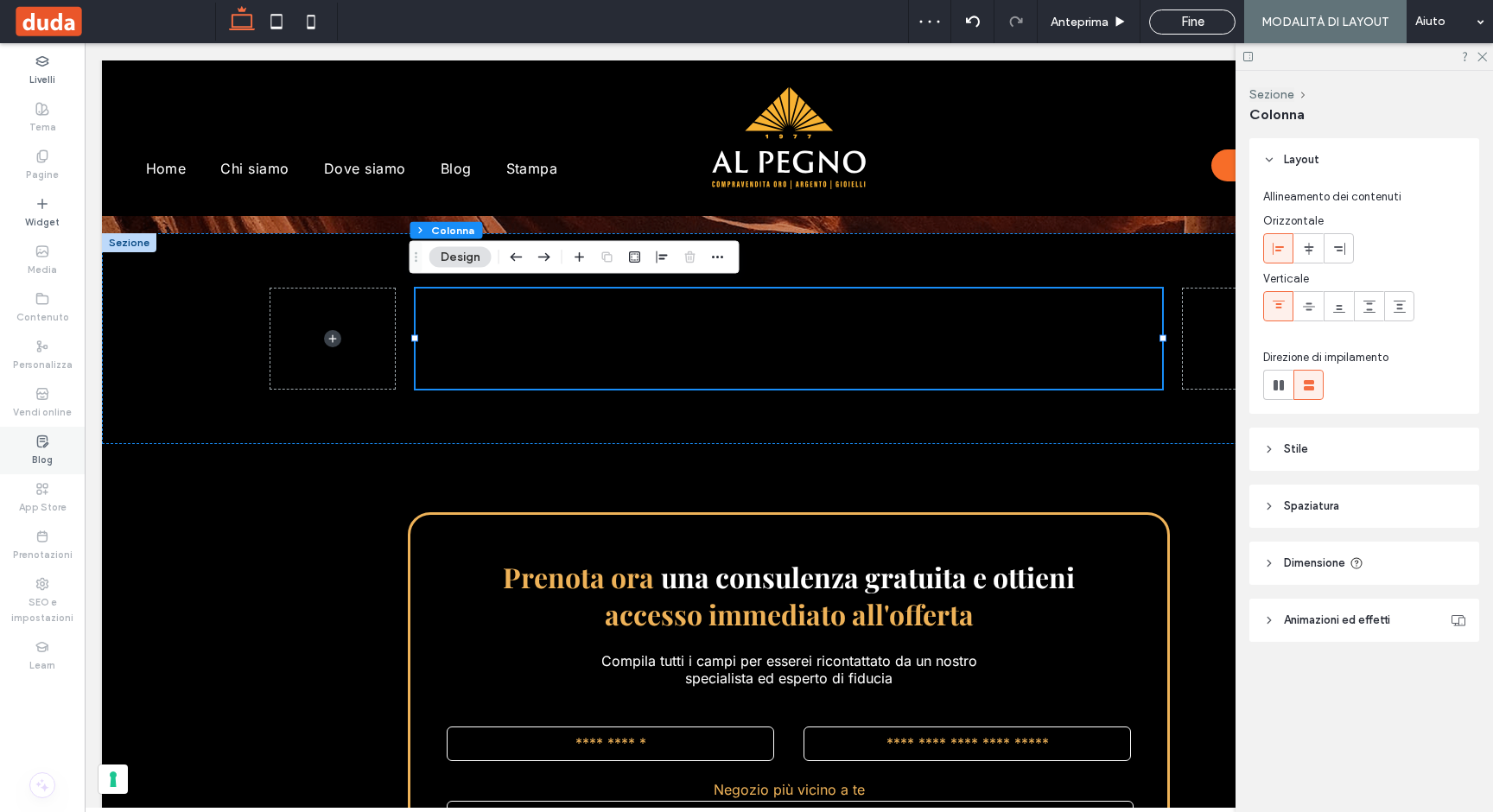
click at [33, 449] on label "Blog" at bounding box center [42, 457] width 21 height 19
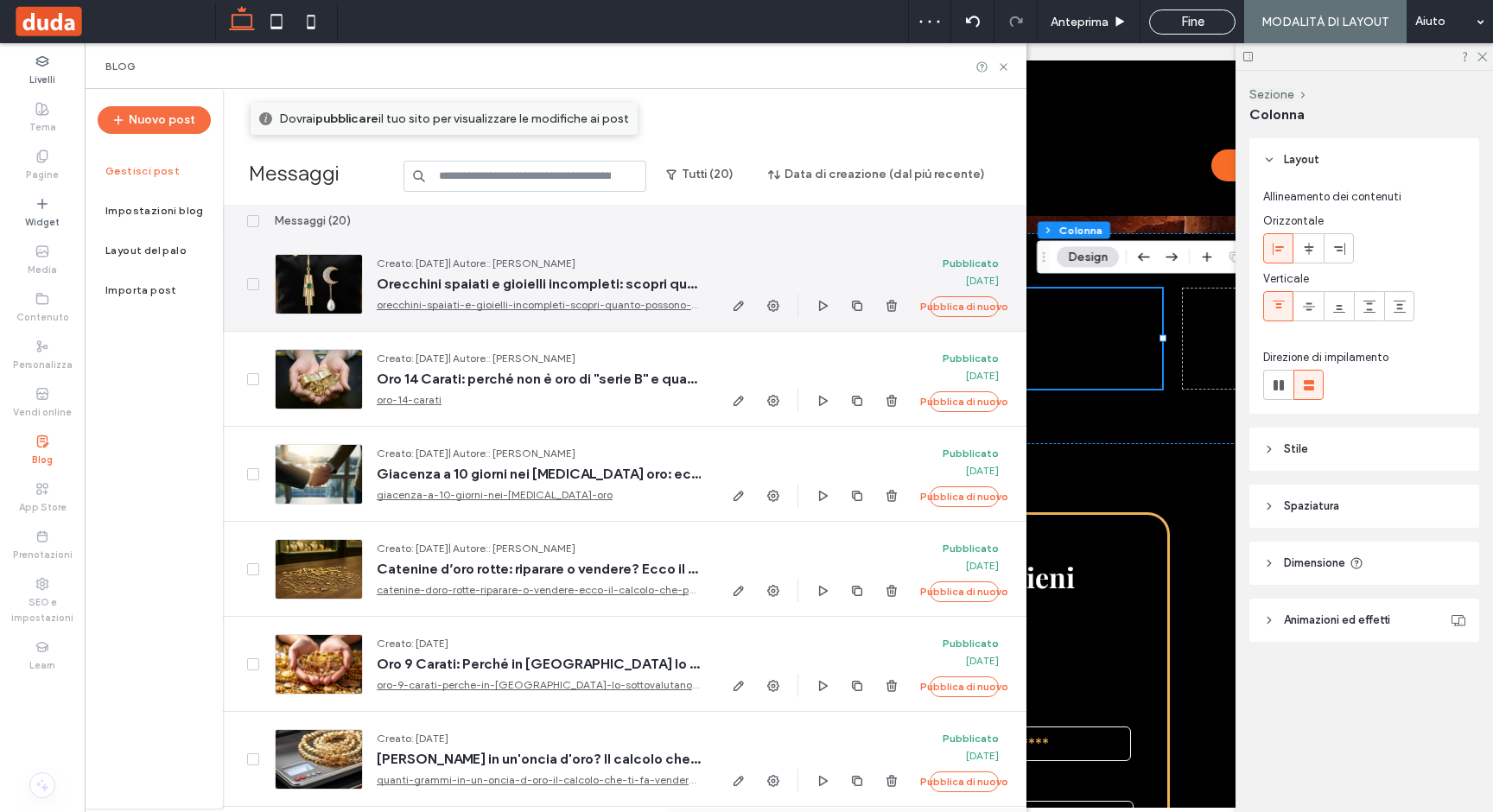
click at [345, 290] on div at bounding box center [318, 284] width 88 height 60
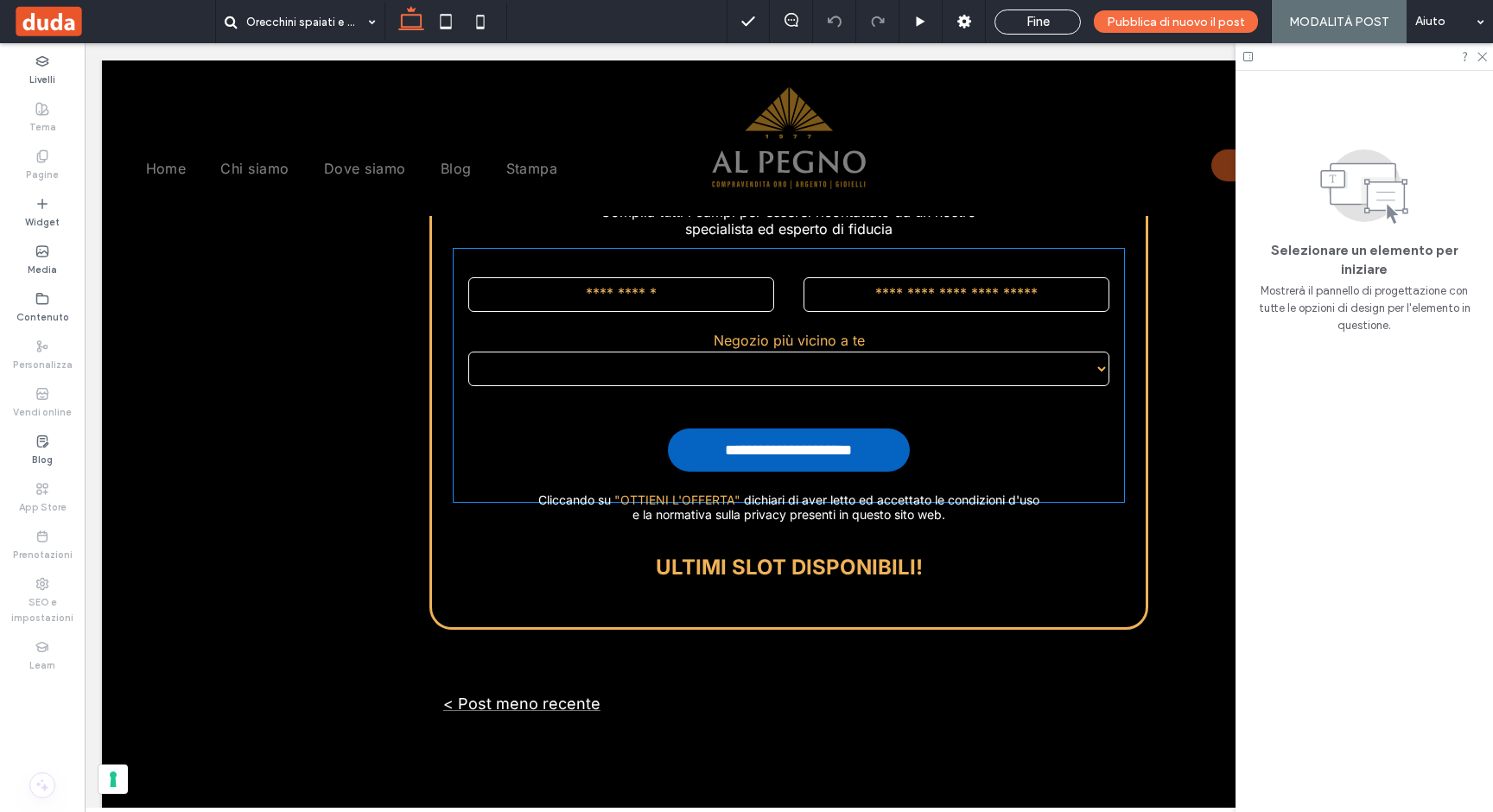
scroll to position [3581, 0]
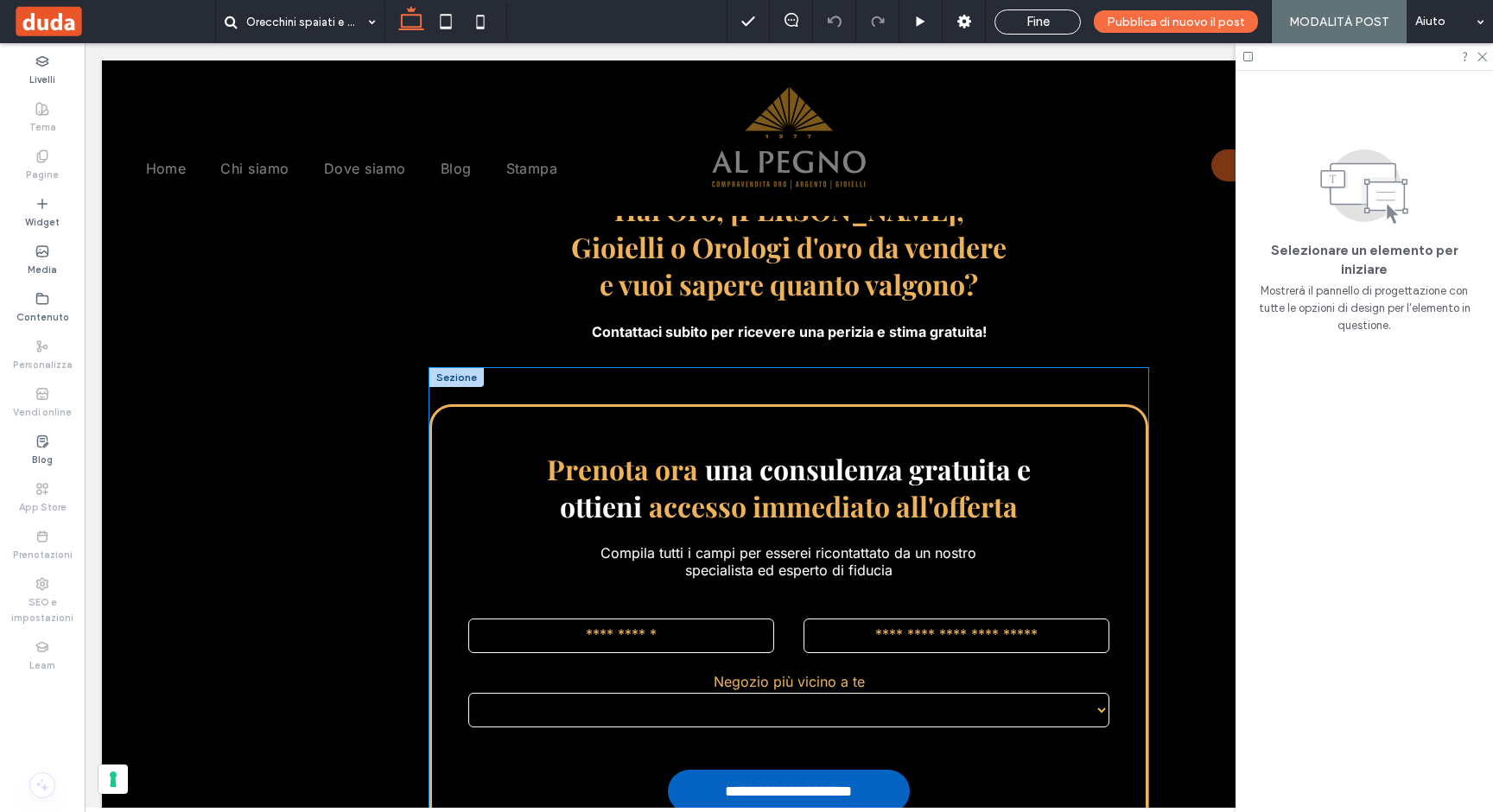
click at [909, 368] on div "**********" at bounding box center [788, 687] width 718 height 638
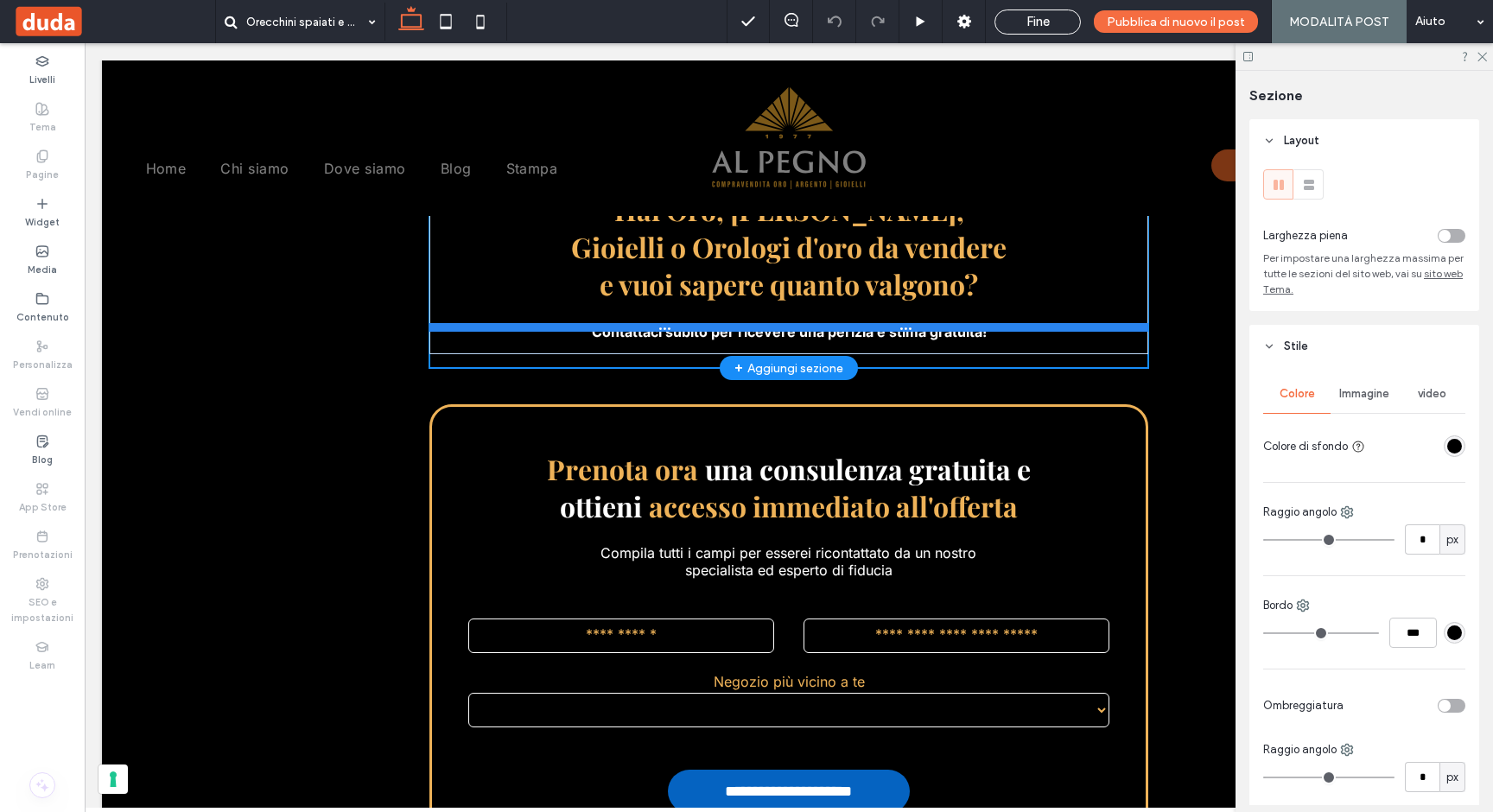
click at [1028, 325] on div at bounding box center [788, 326] width 718 height 8
type input "****"
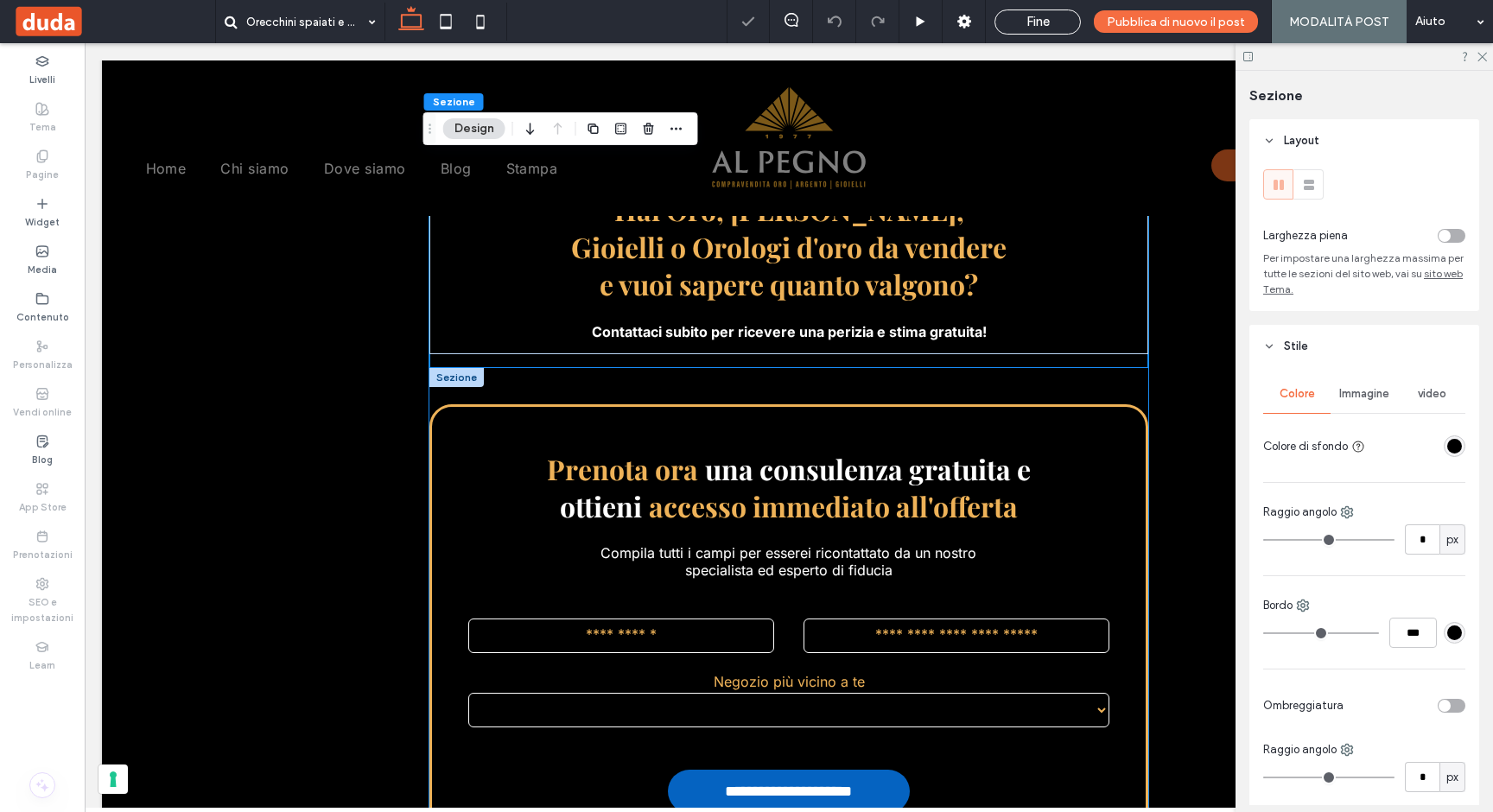
click at [1027, 368] on div "**********" at bounding box center [788, 687] width 718 height 638
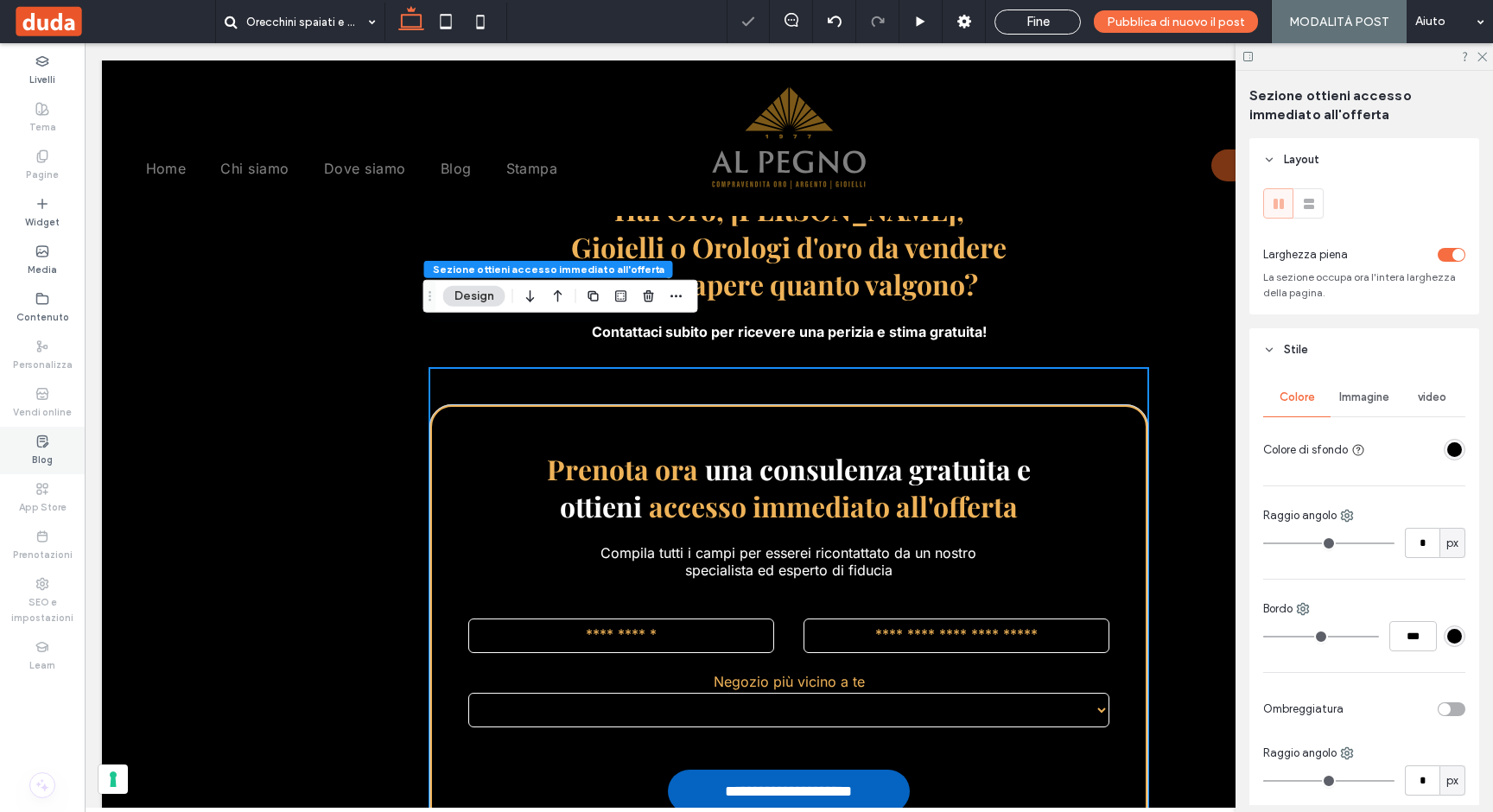
click at [45, 450] on label "Blog" at bounding box center [42, 457] width 21 height 19
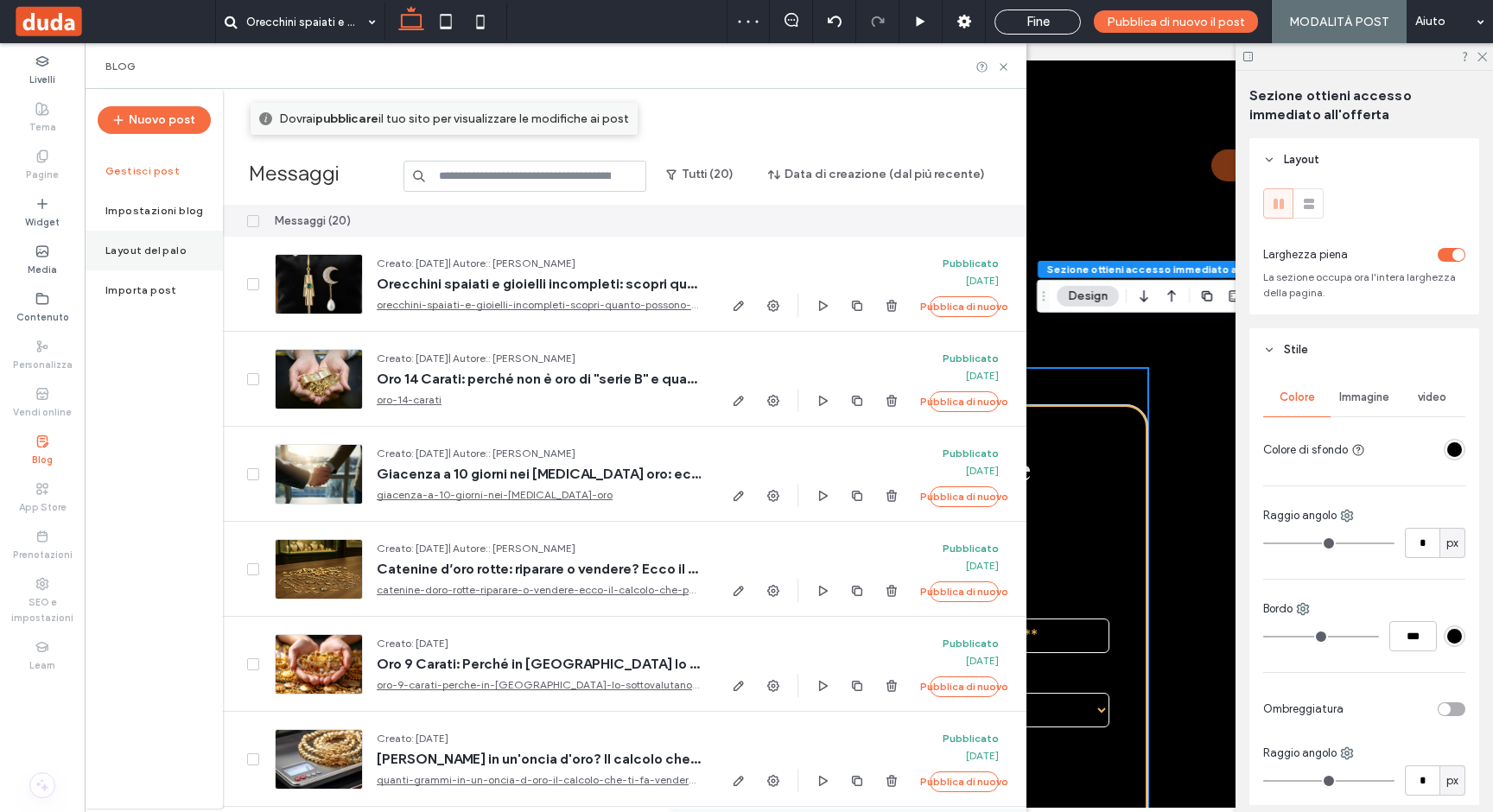
click at [132, 248] on label "Layout del palo" at bounding box center [146, 250] width 81 height 12
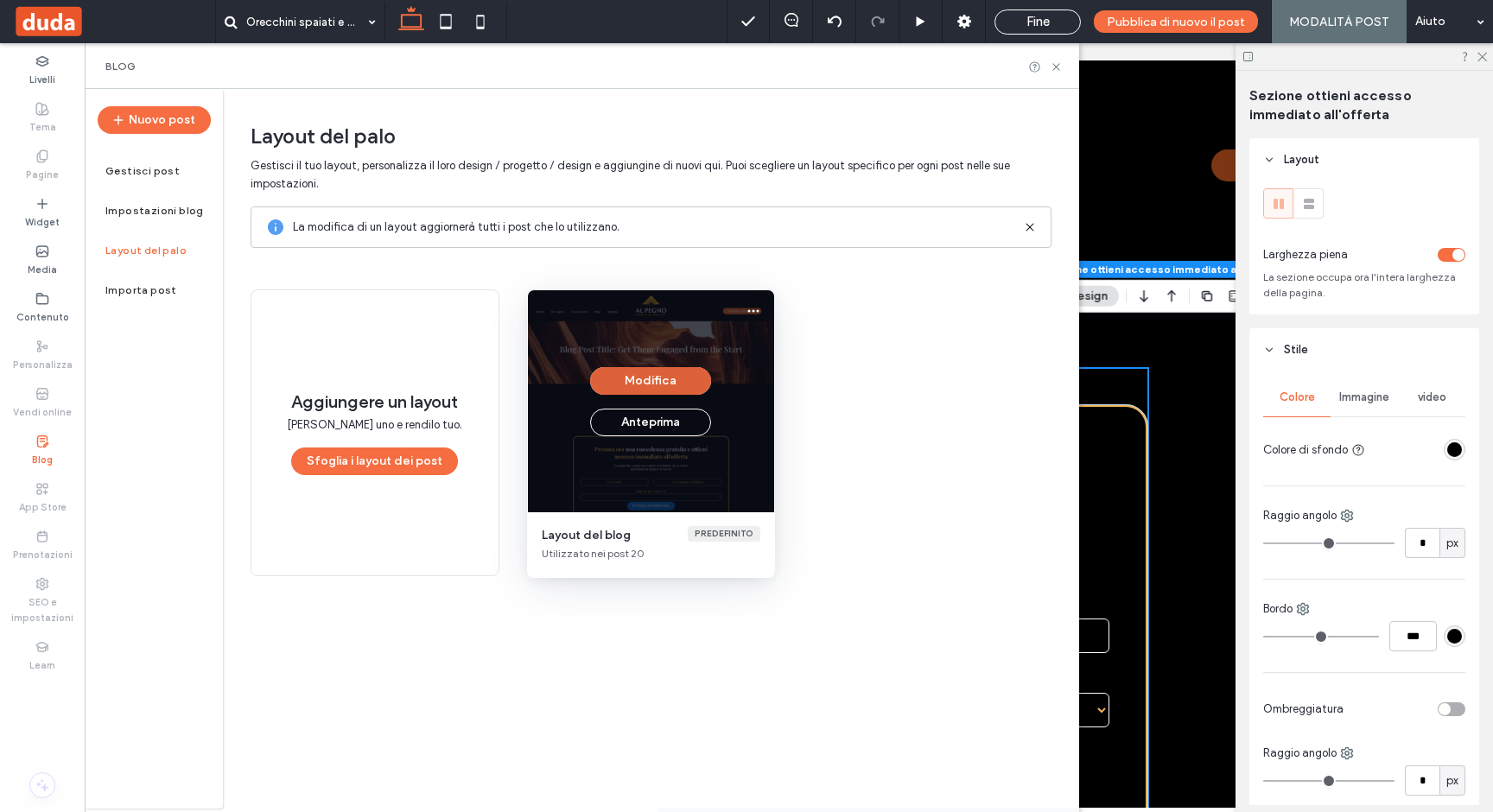
click at [613, 385] on button "Modifica" at bounding box center [650, 381] width 121 height 27
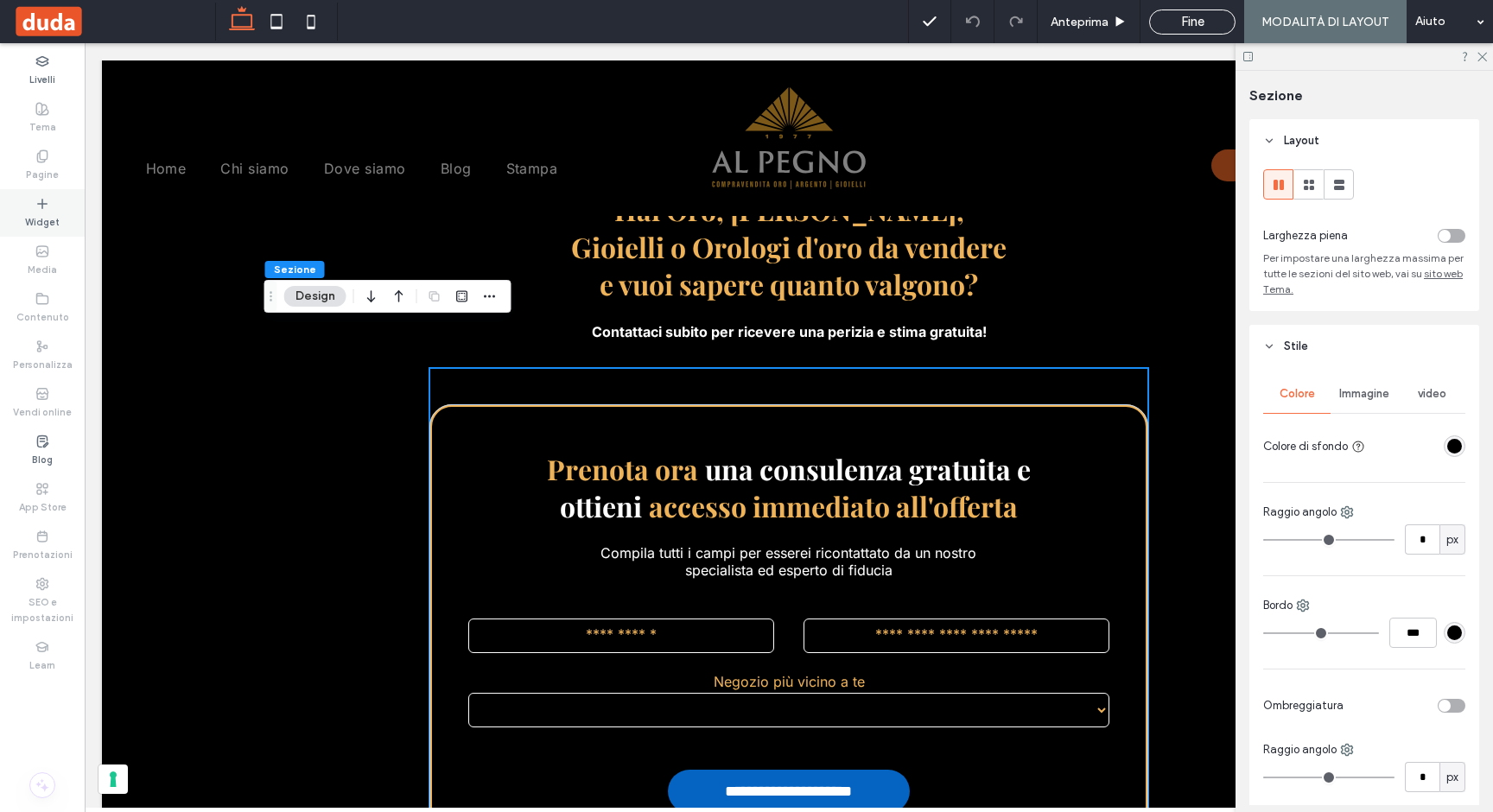
click at [38, 206] on icon at bounding box center [42, 203] width 14 height 14
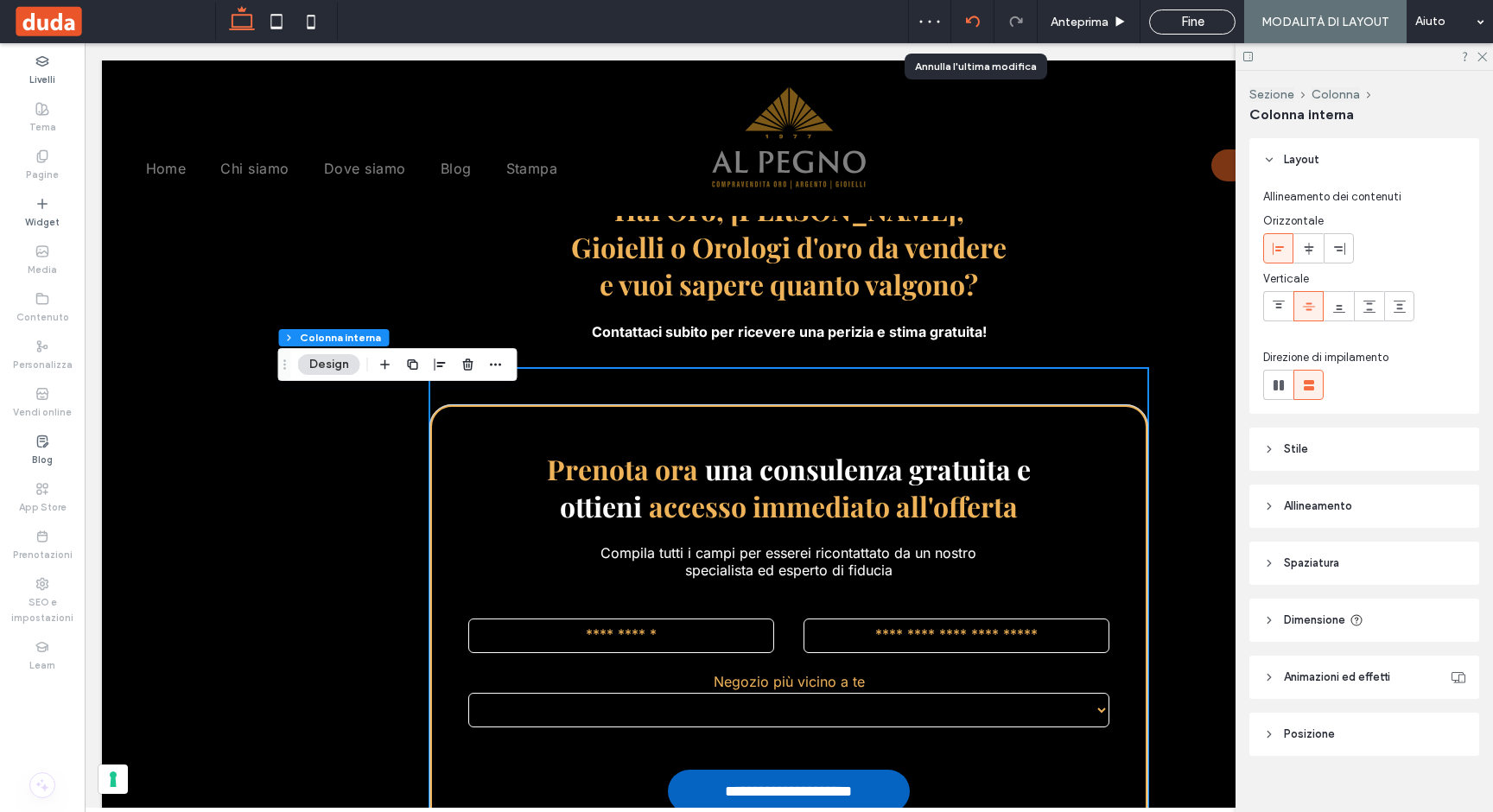
click at [972, 25] on icon at bounding box center [973, 21] width 14 height 14
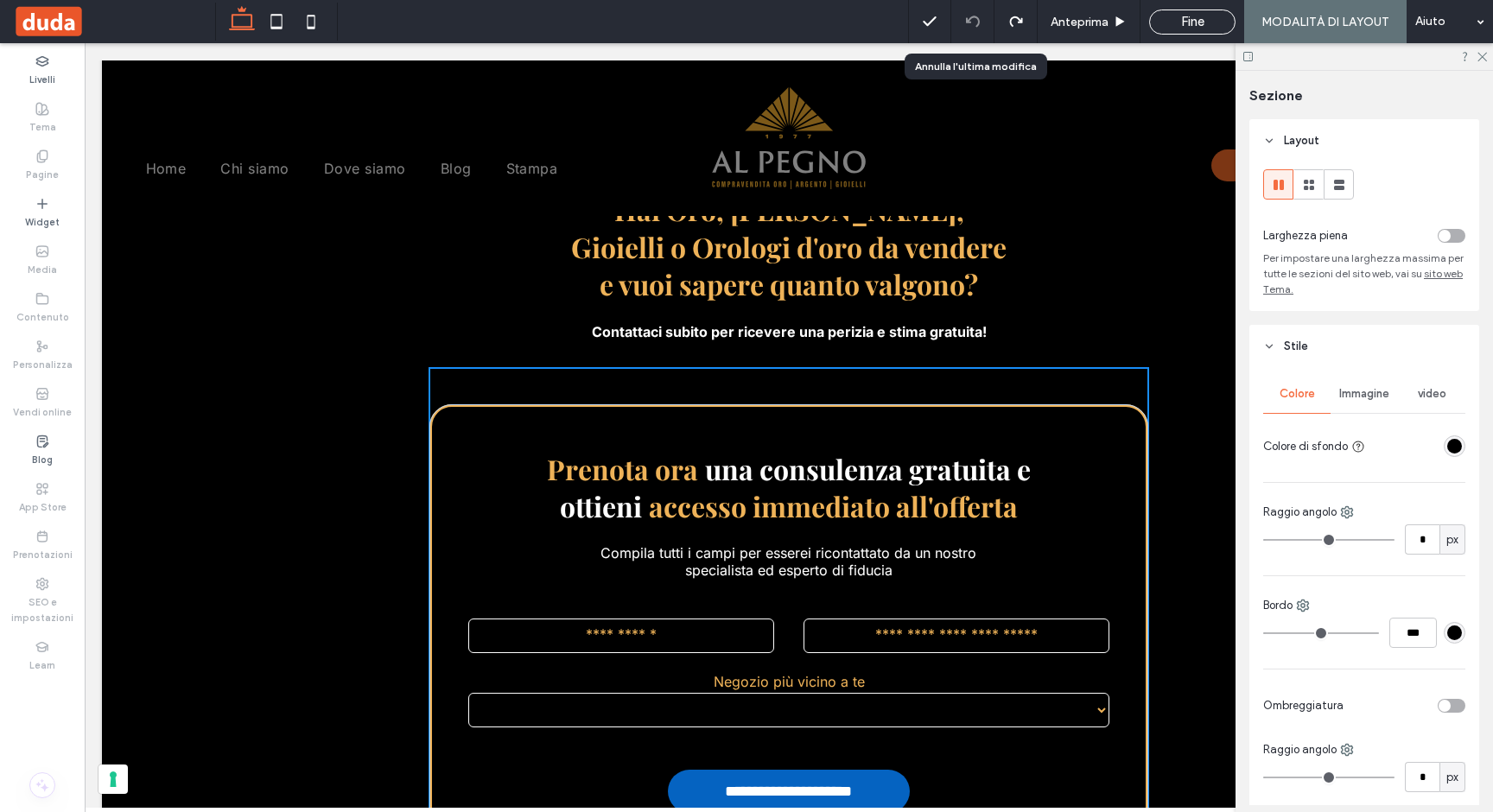
type input "***"
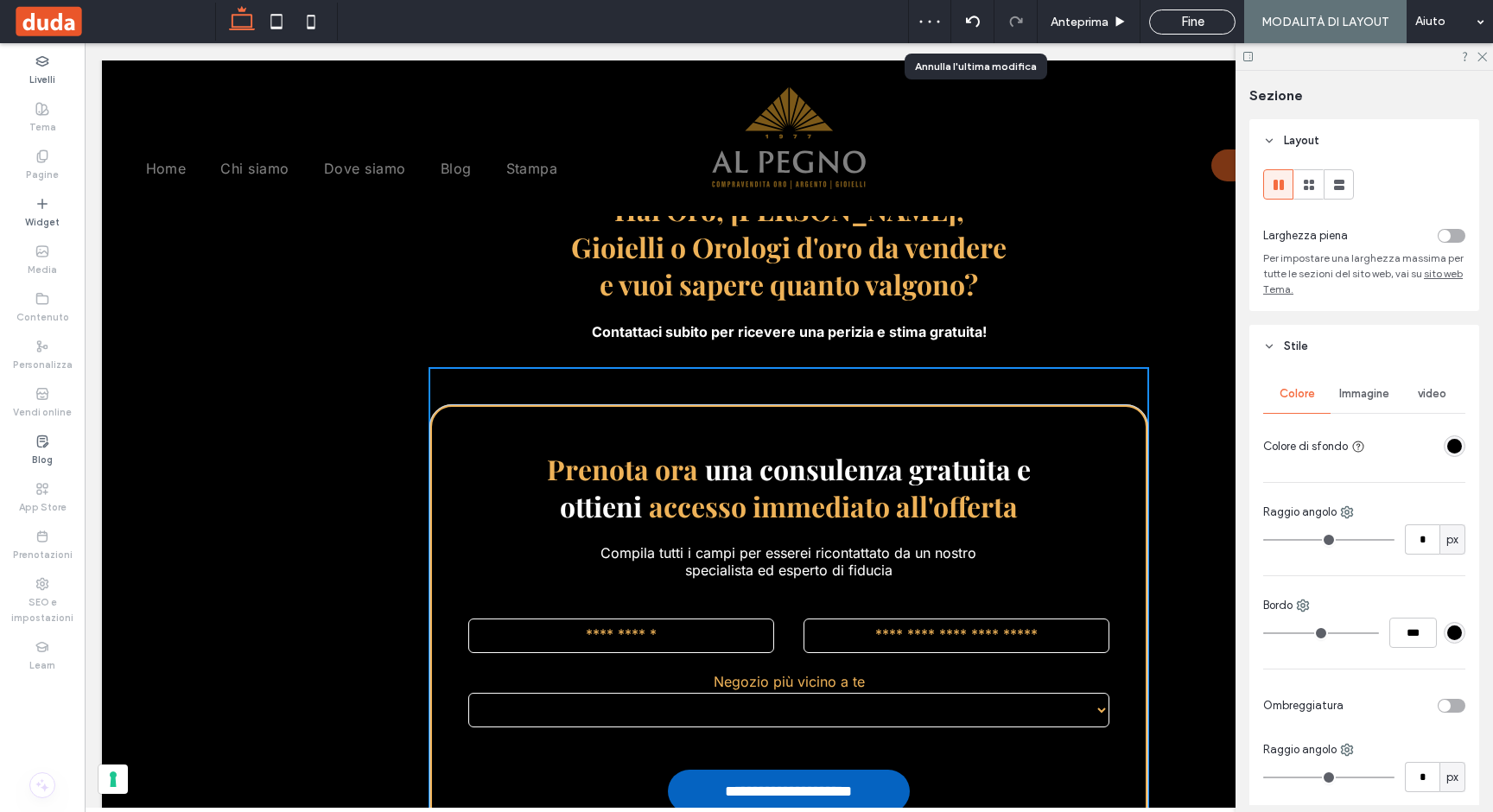
type input "***"
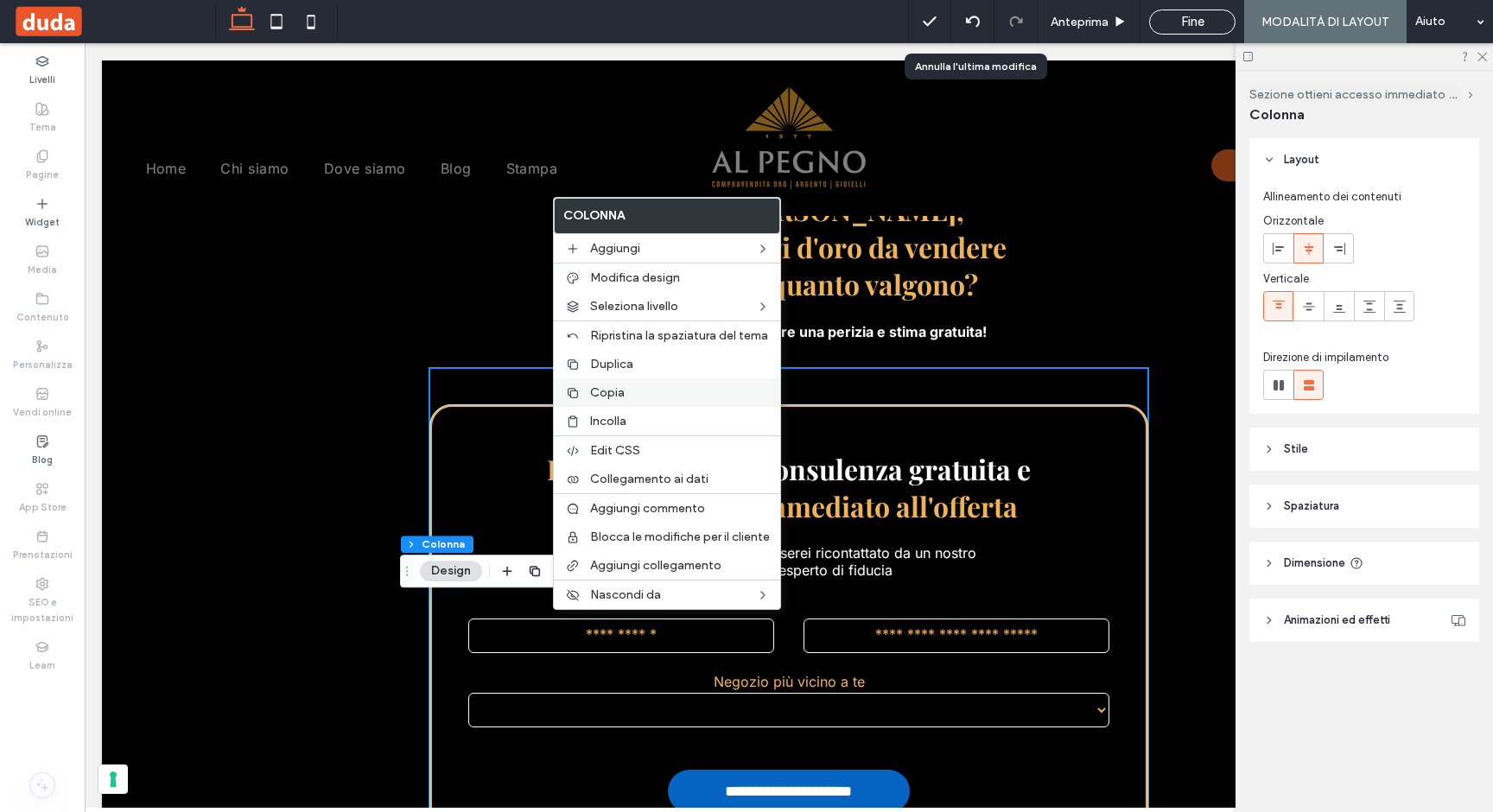
click at [606, 390] on span "Copia" at bounding box center [607, 393] width 35 height 15
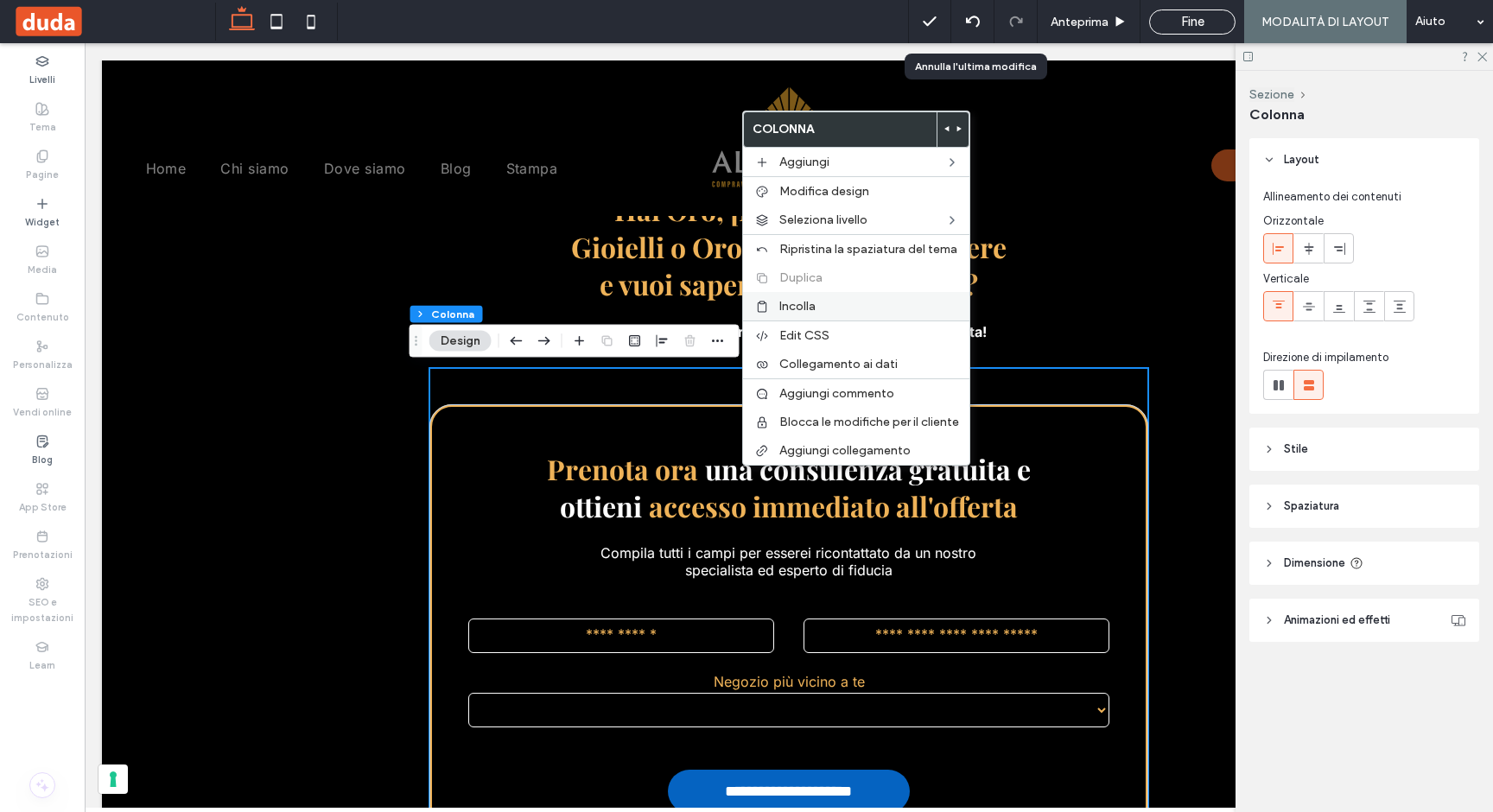
click at [801, 304] on span "Incolla" at bounding box center [798, 306] width 36 height 15
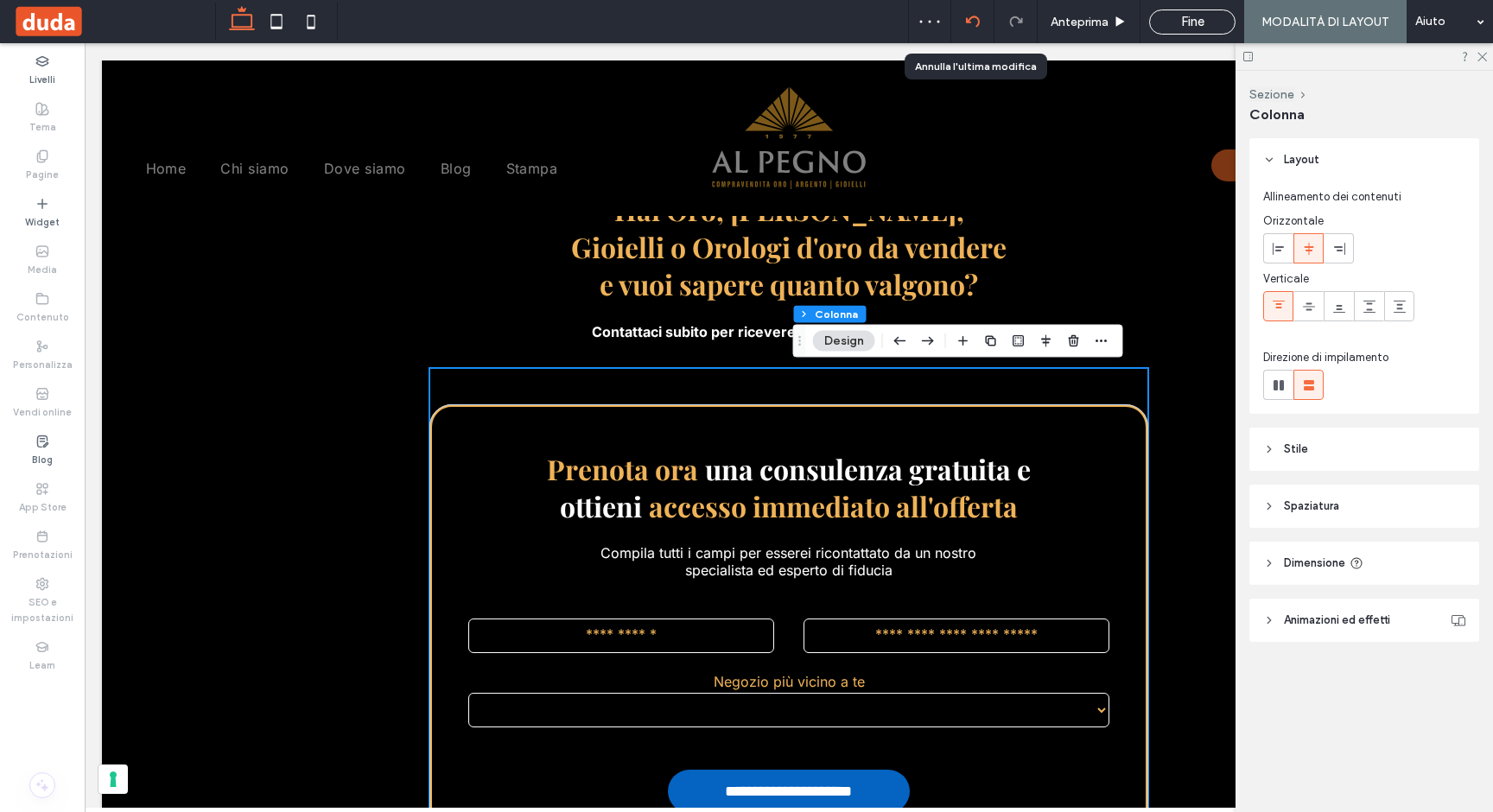
click at [986, 21] on div at bounding box center [972, 21] width 42 height 14
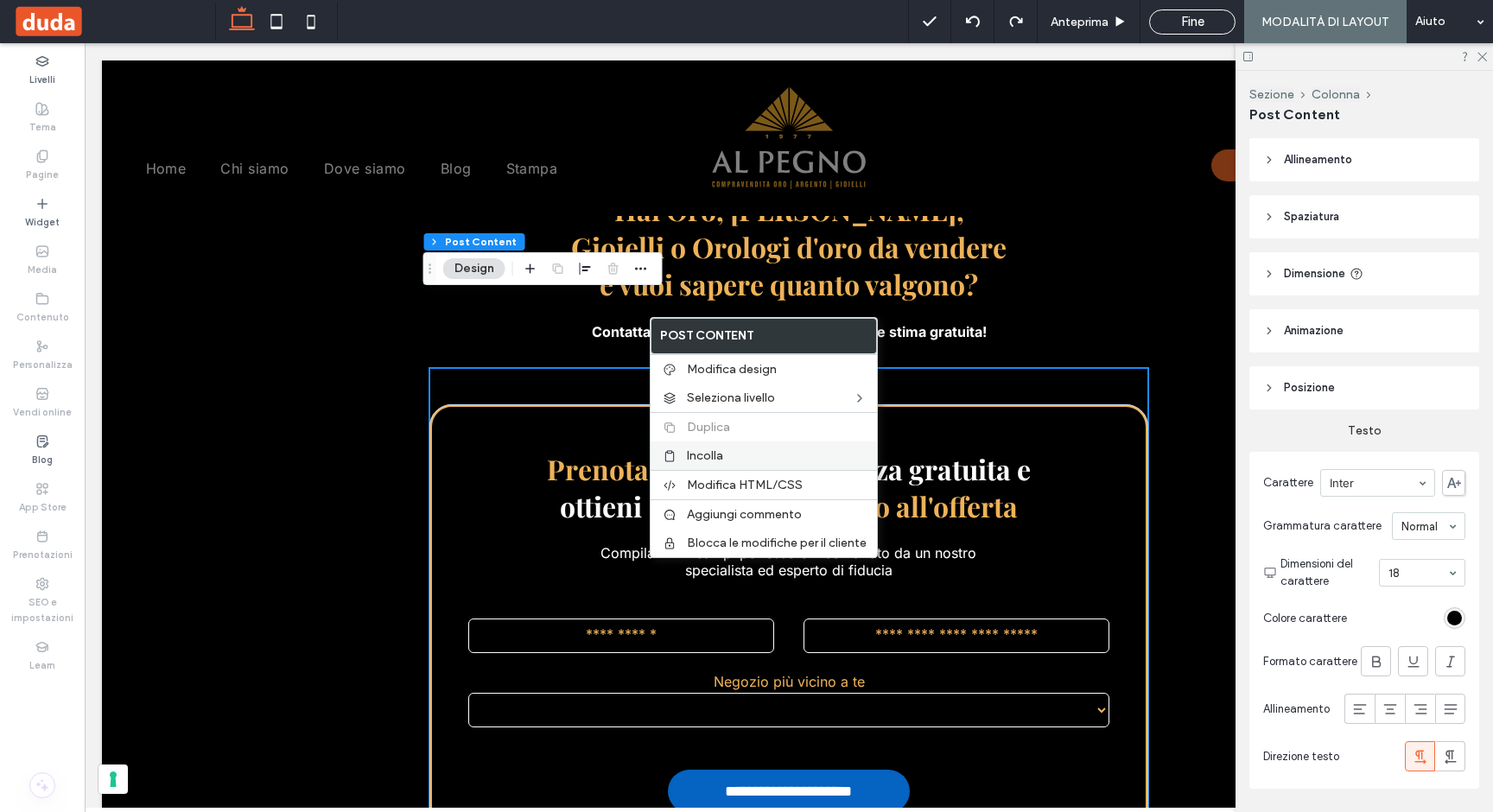
click at [689, 454] on span "Incolla" at bounding box center [705, 456] width 36 height 15
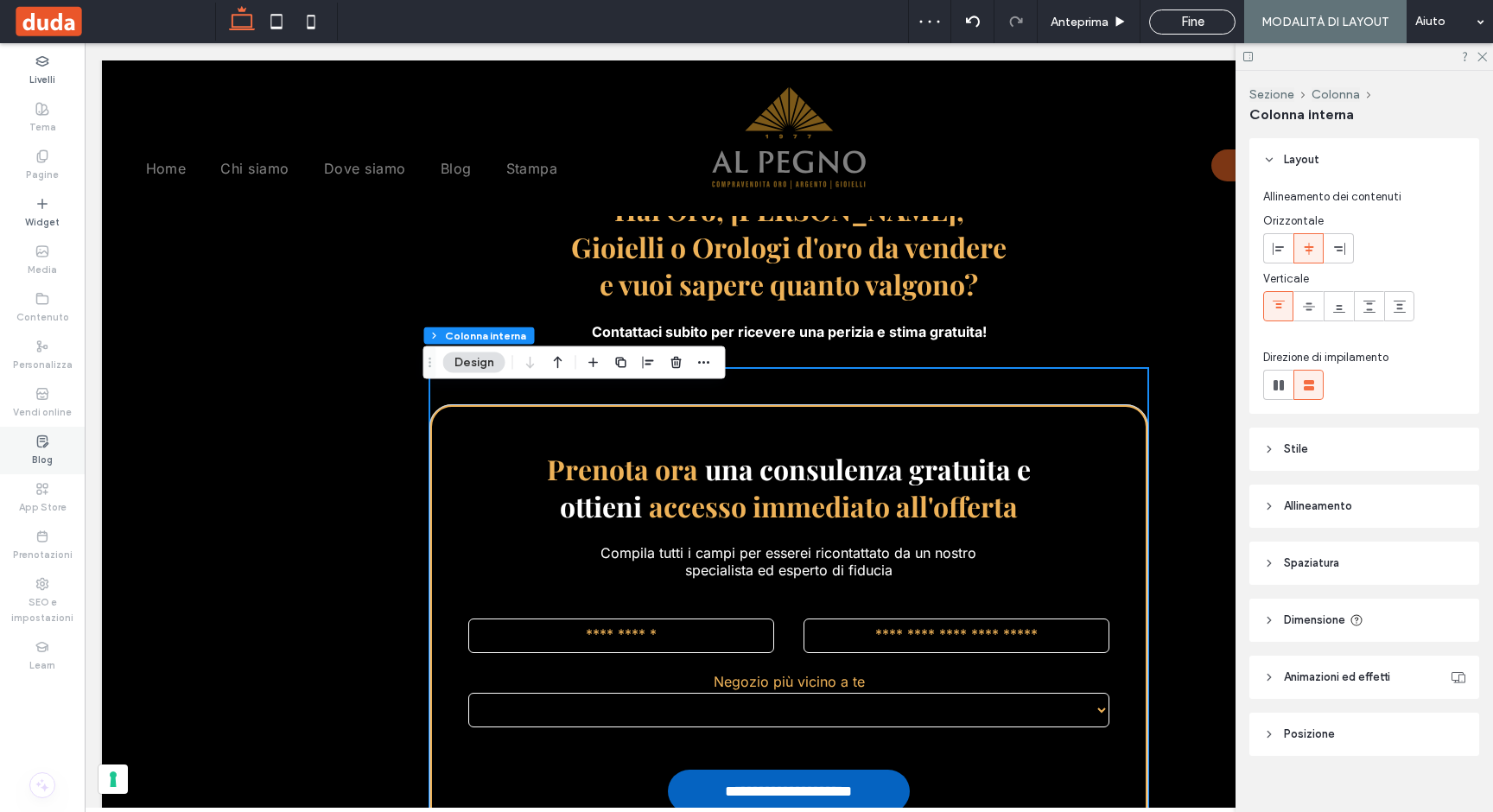
click at [31, 451] on div "Blog" at bounding box center [42, 450] width 85 height 47
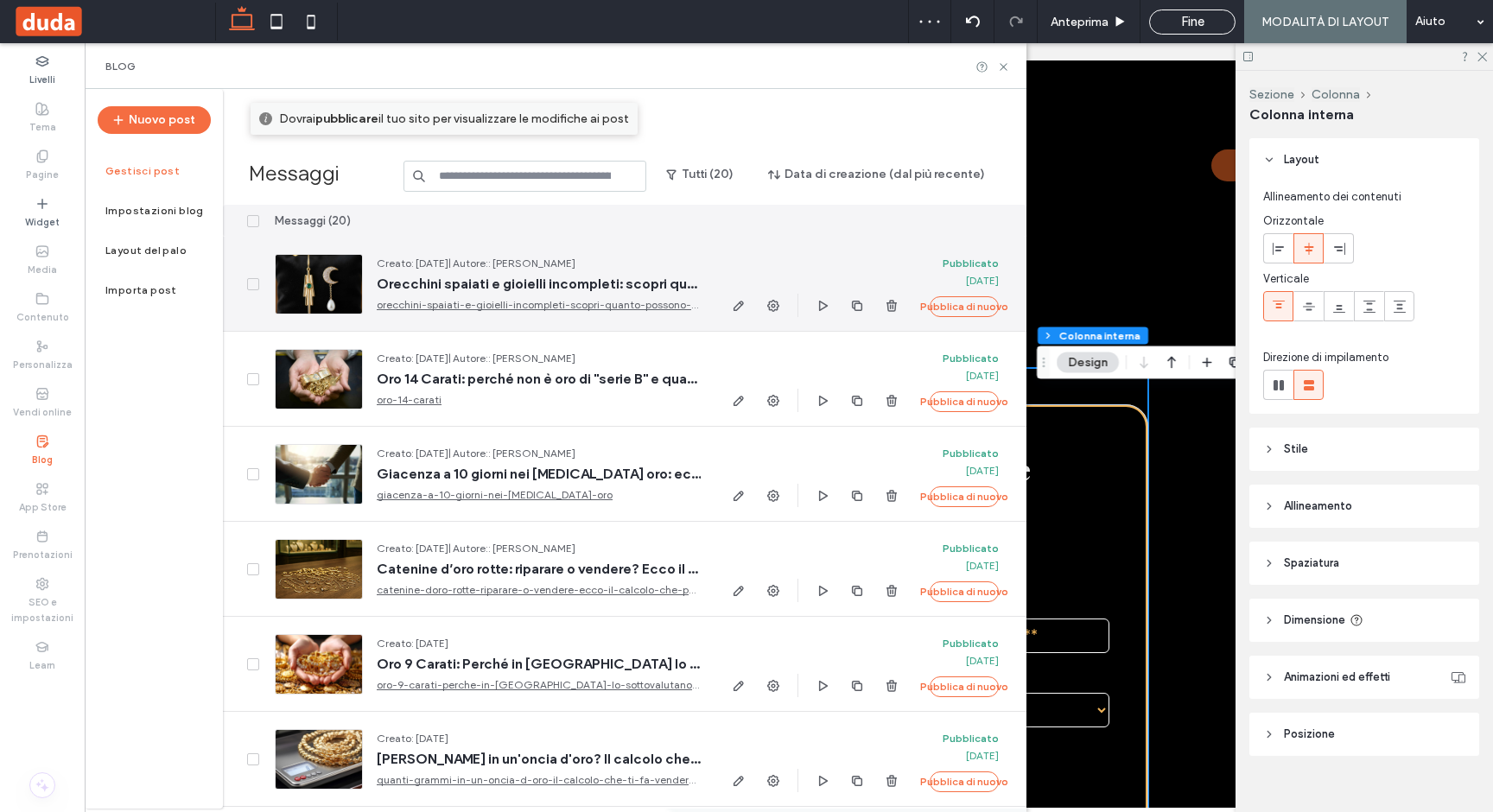
click at [305, 295] on div at bounding box center [318, 284] width 88 height 60
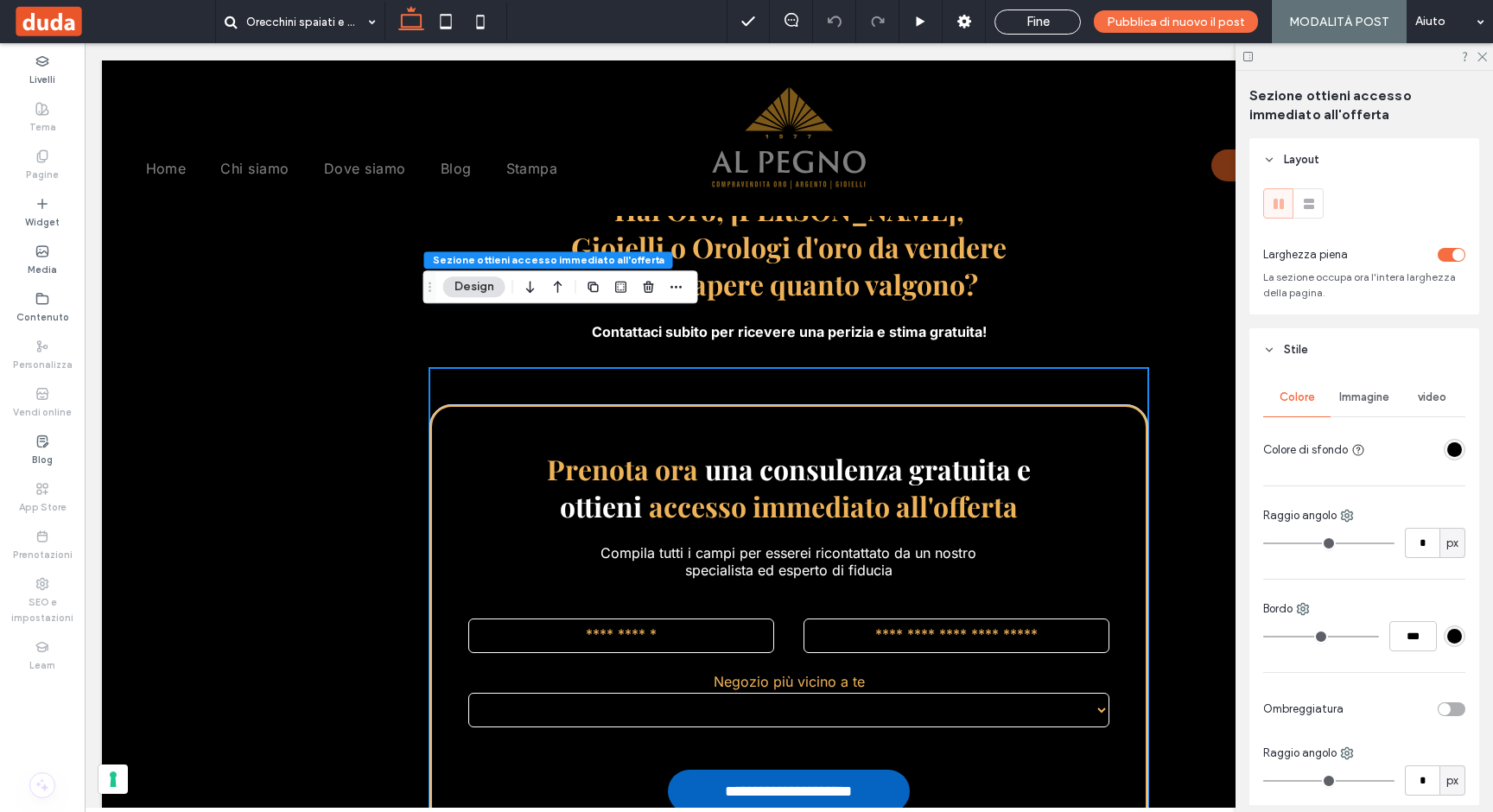
scroll to position [448, 0]
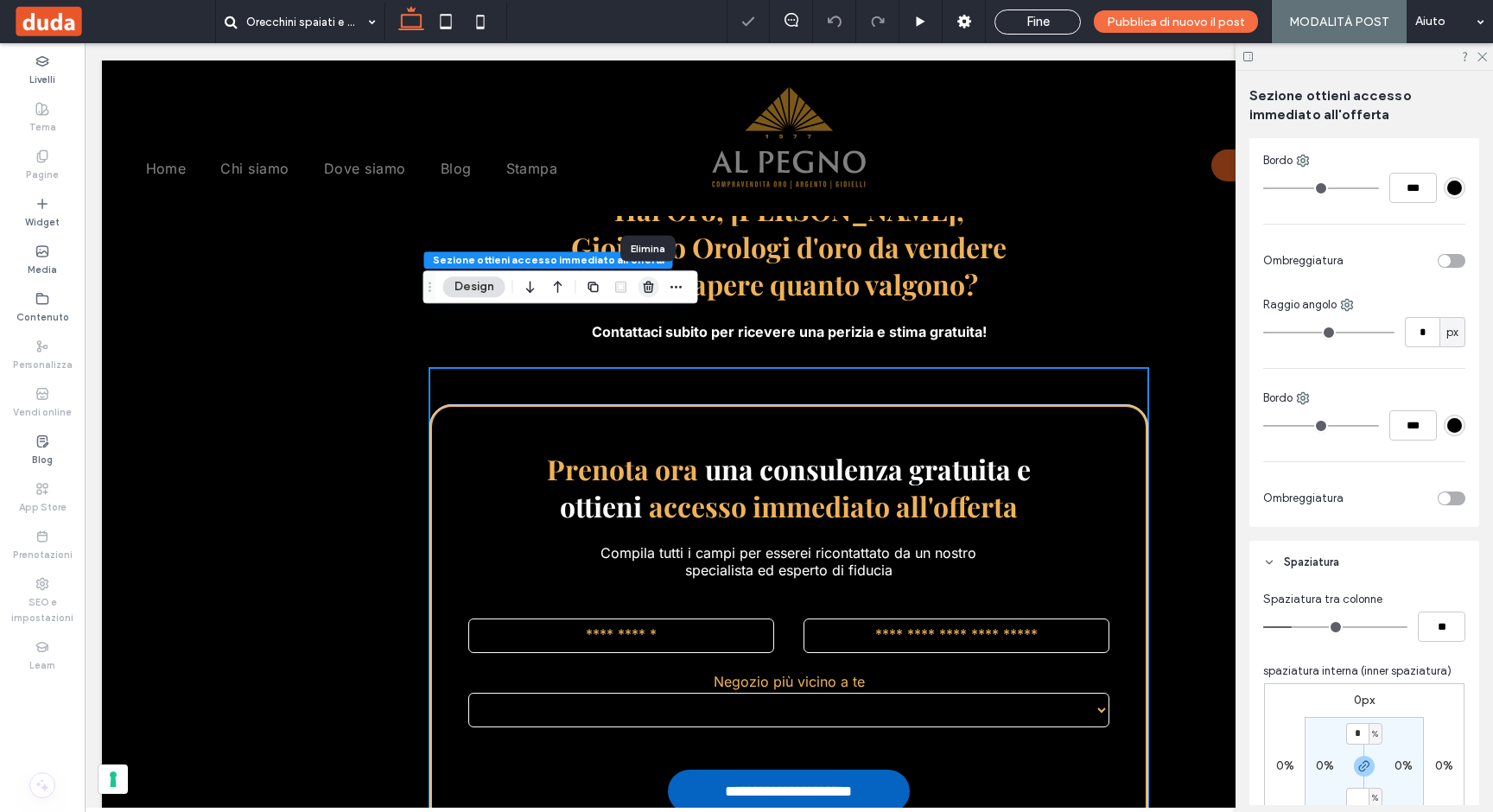
click at [647, 291] on use "button" at bounding box center [647, 287] width 10 height 11
type input "*"
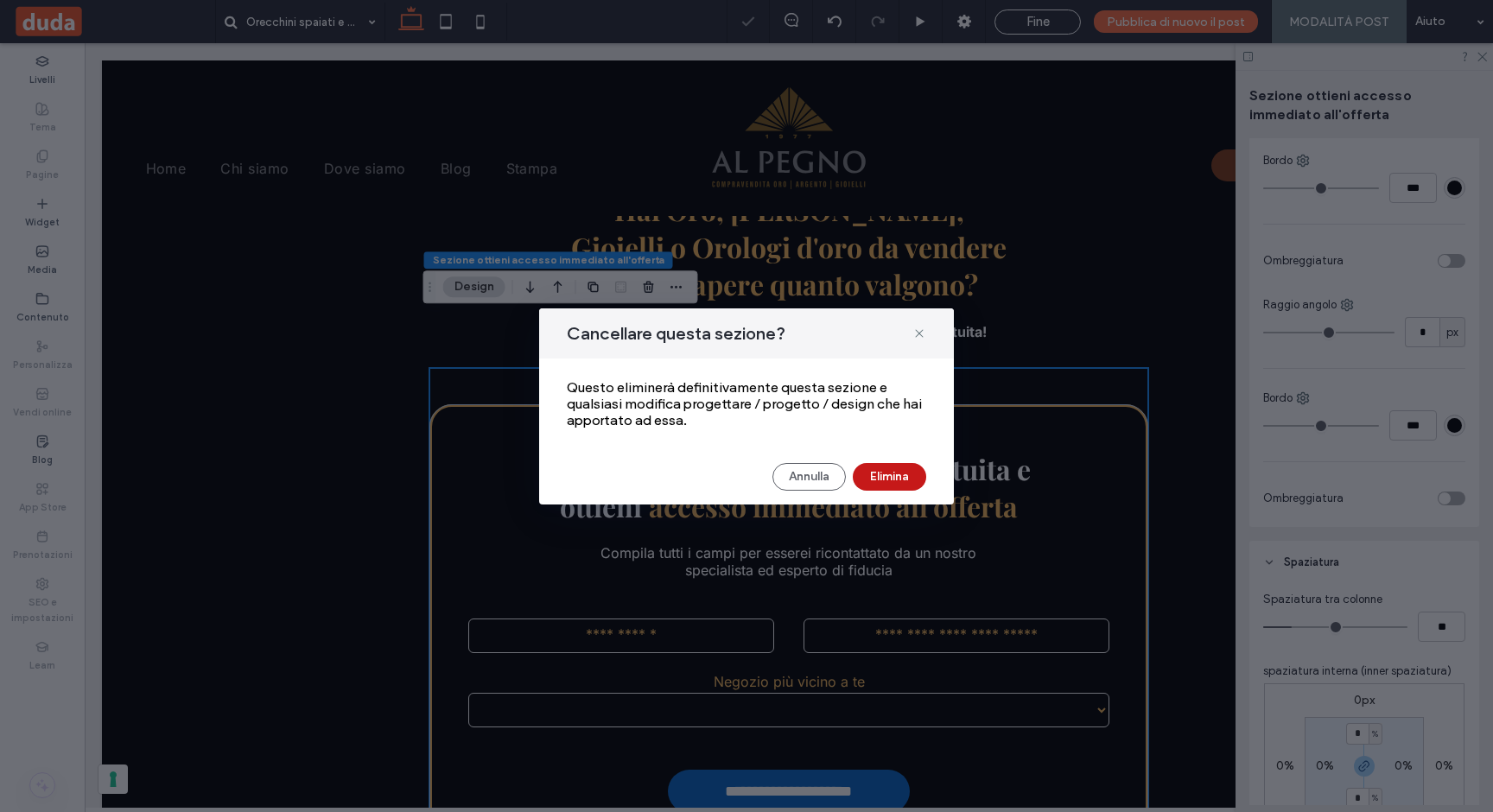
click at [893, 469] on button "Elimina" at bounding box center [889, 477] width 74 height 27
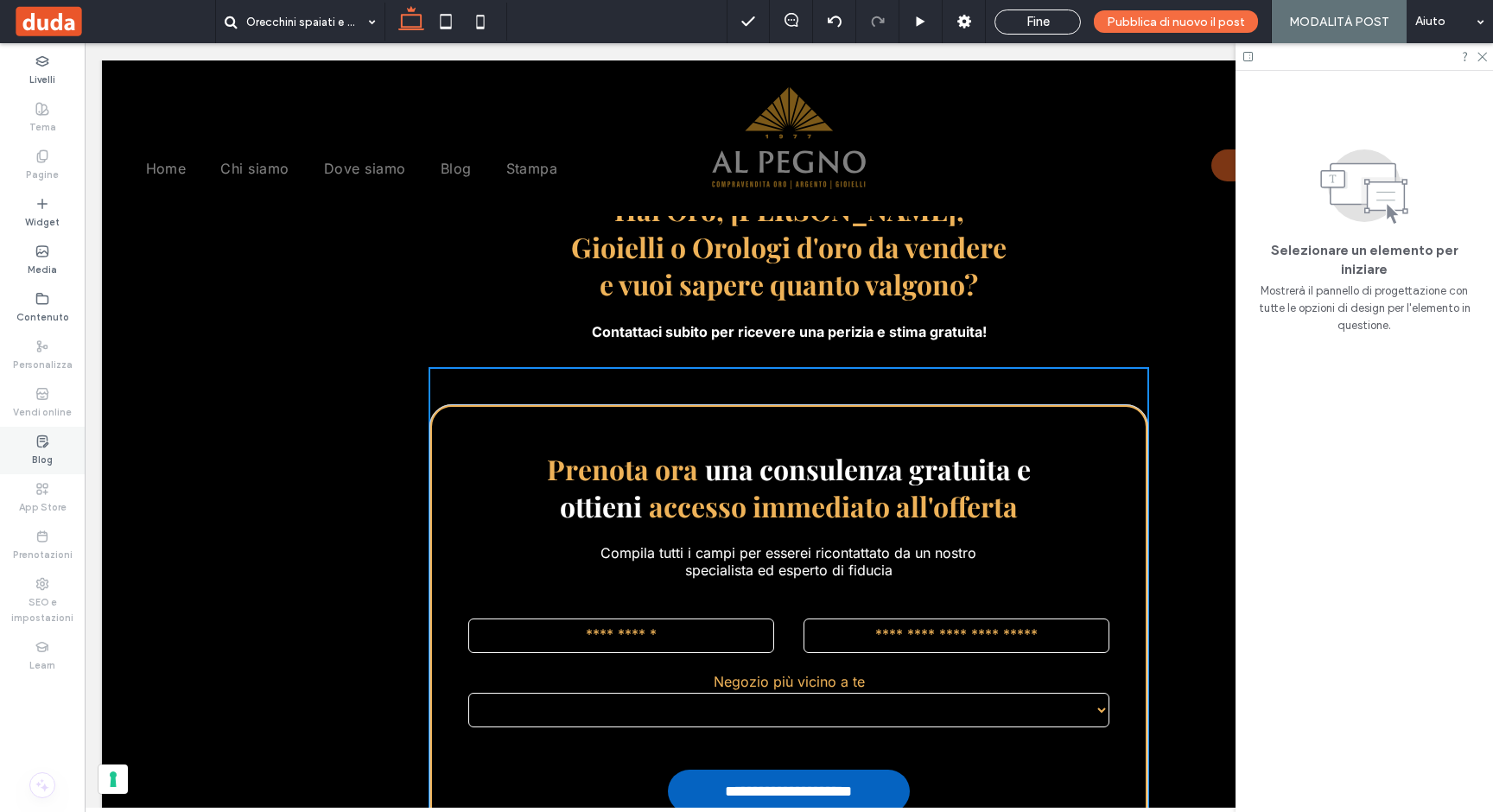
click at [41, 457] on label "Blog" at bounding box center [42, 457] width 21 height 19
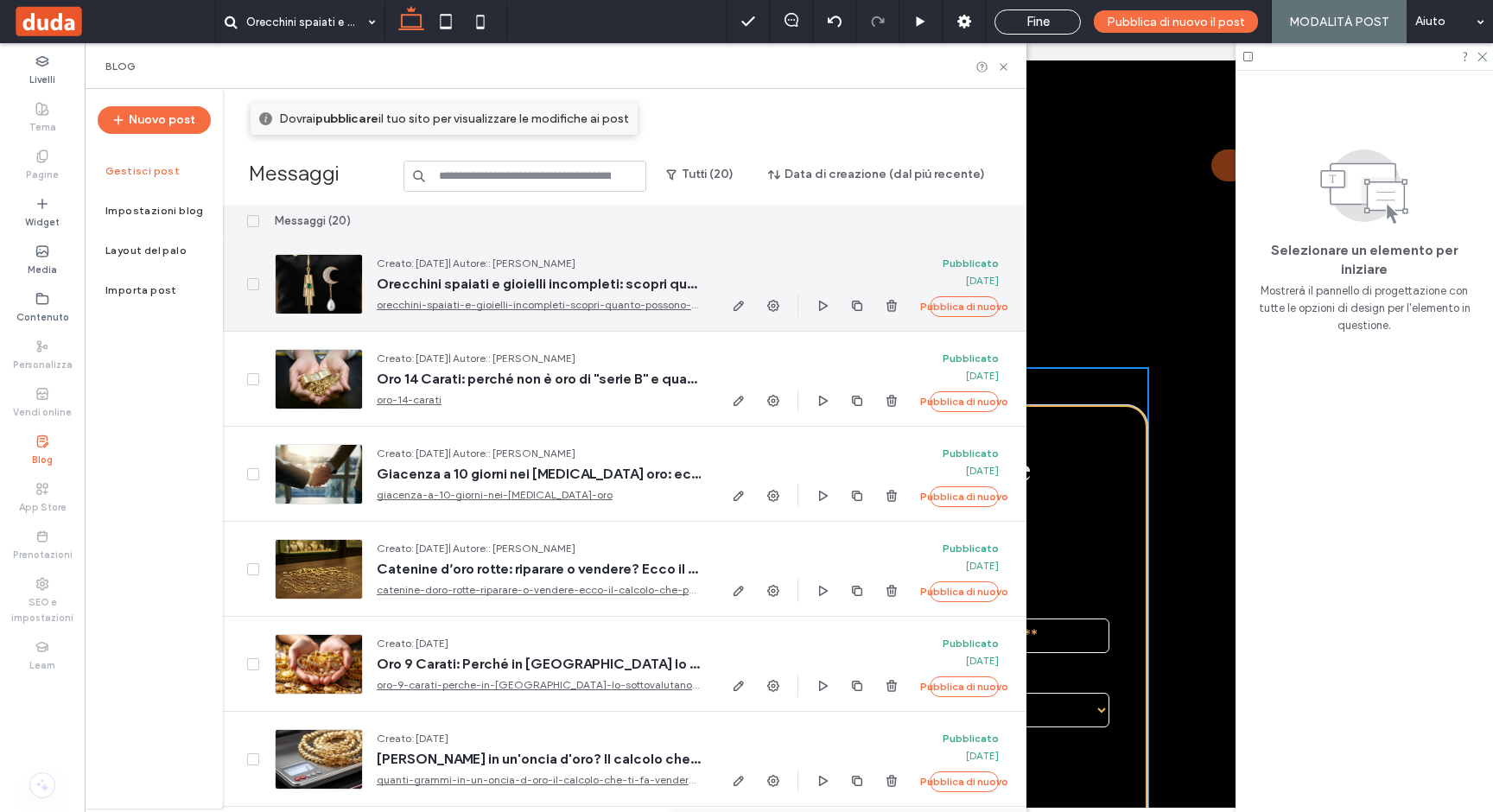
click at [300, 303] on div at bounding box center [318, 284] width 88 height 60
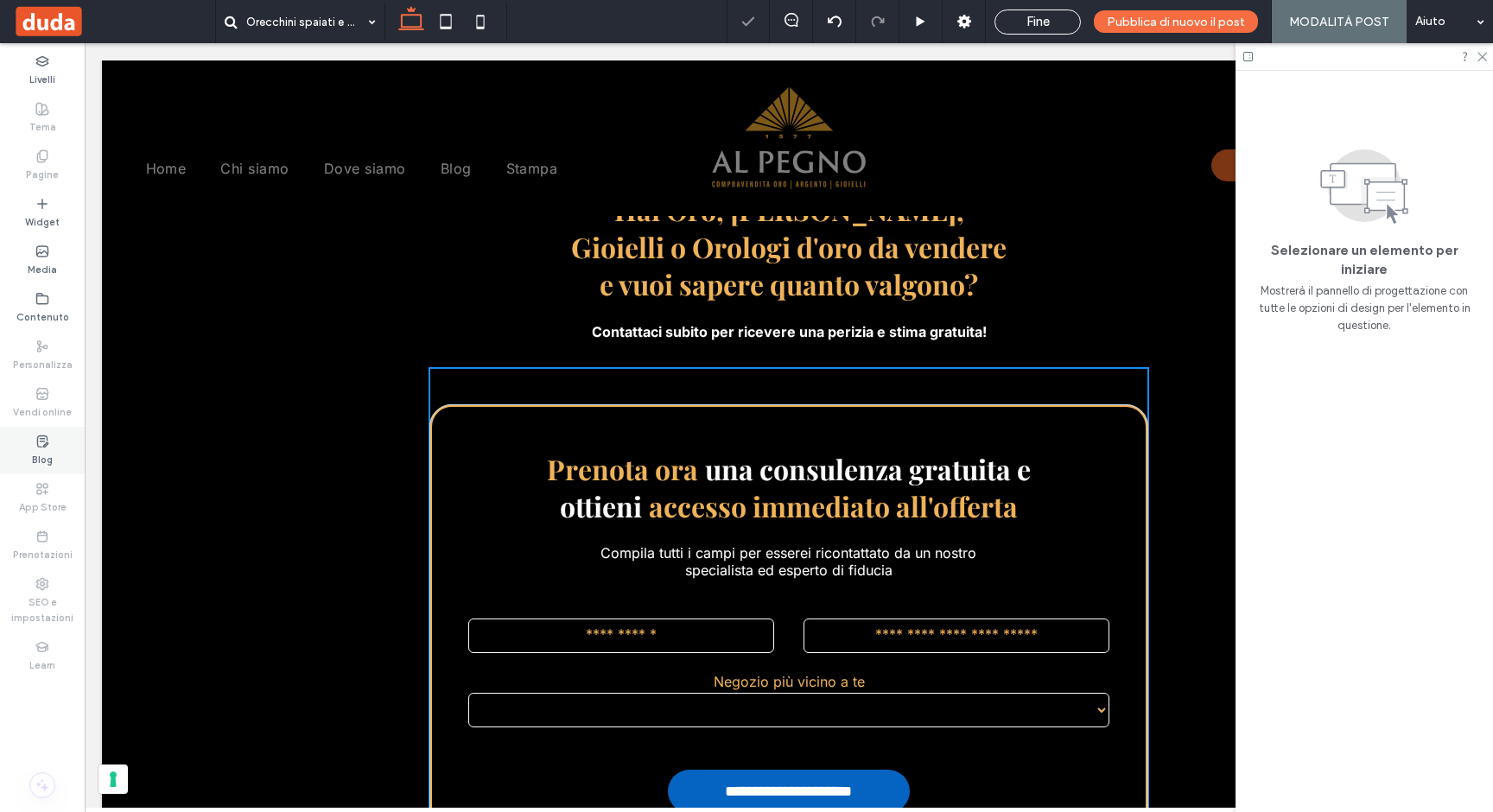
click at [40, 471] on div "Blog" at bounding box center [42, 450] width 85 height 47
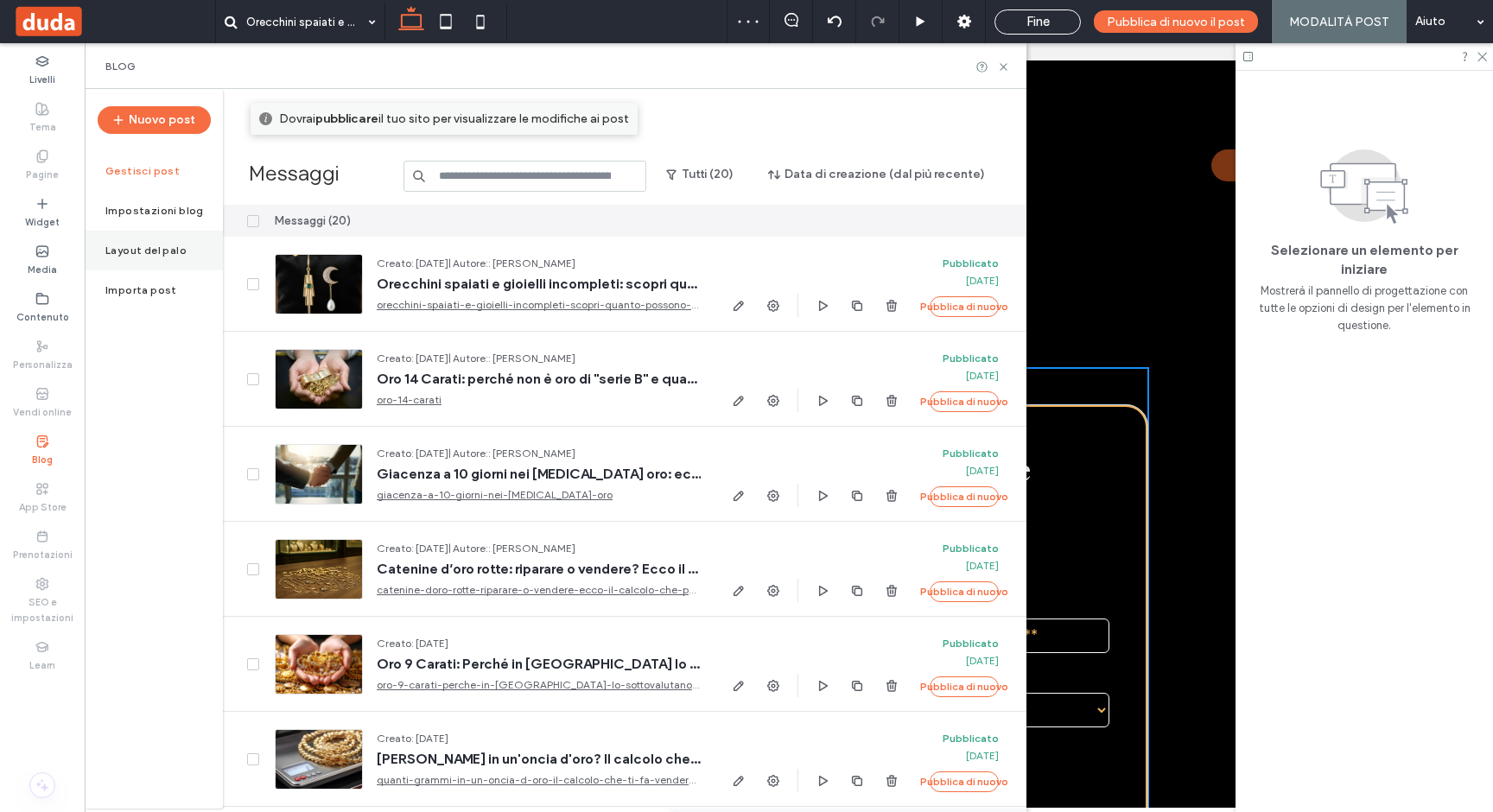
click at [126, 254] on label "Layout del palo" at bounding box center [146, 250] width 81 height 12
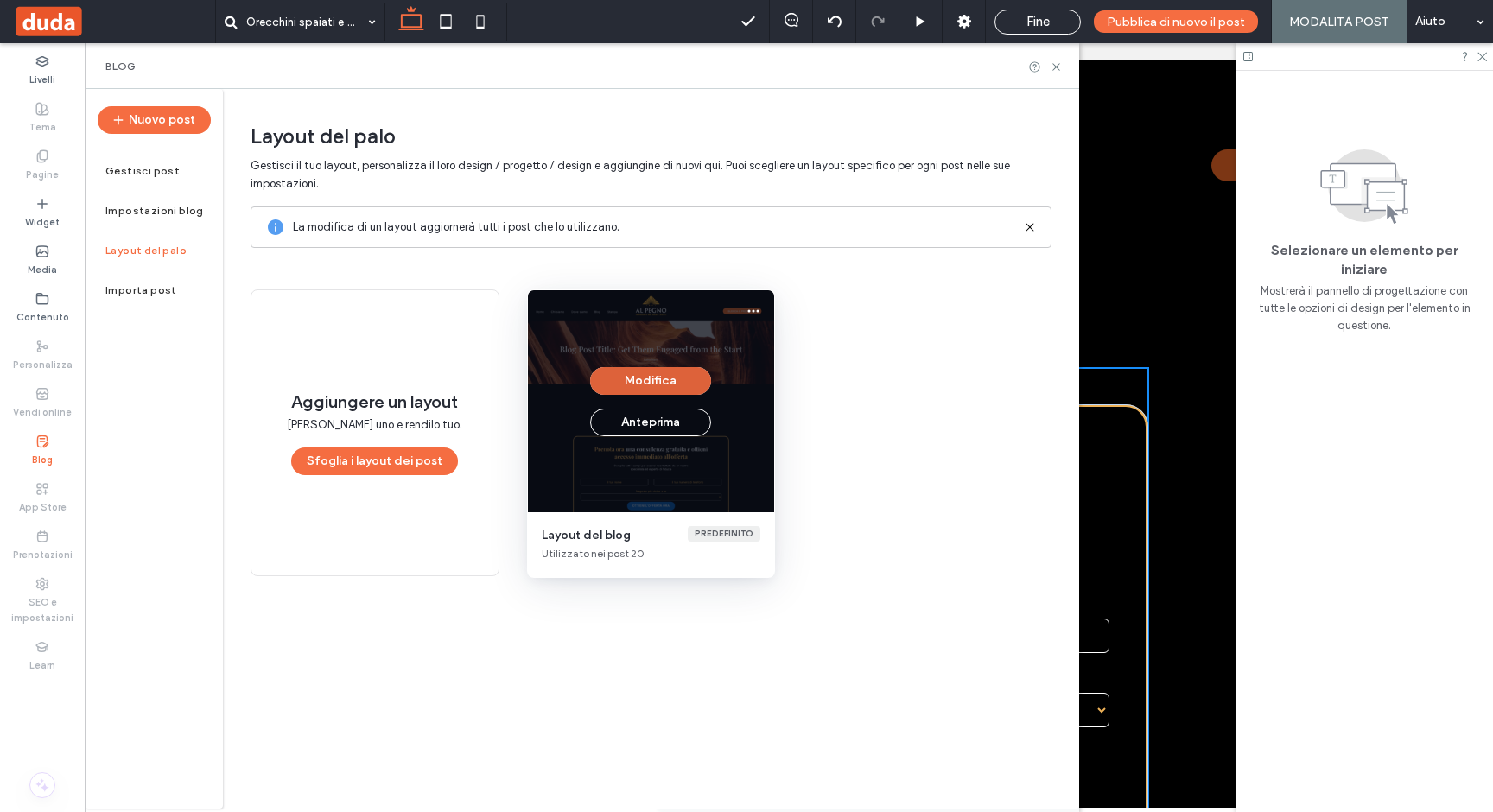
click at [637, 388] on button "Modifica" at bounding box center [650, 381] width 121 height 27
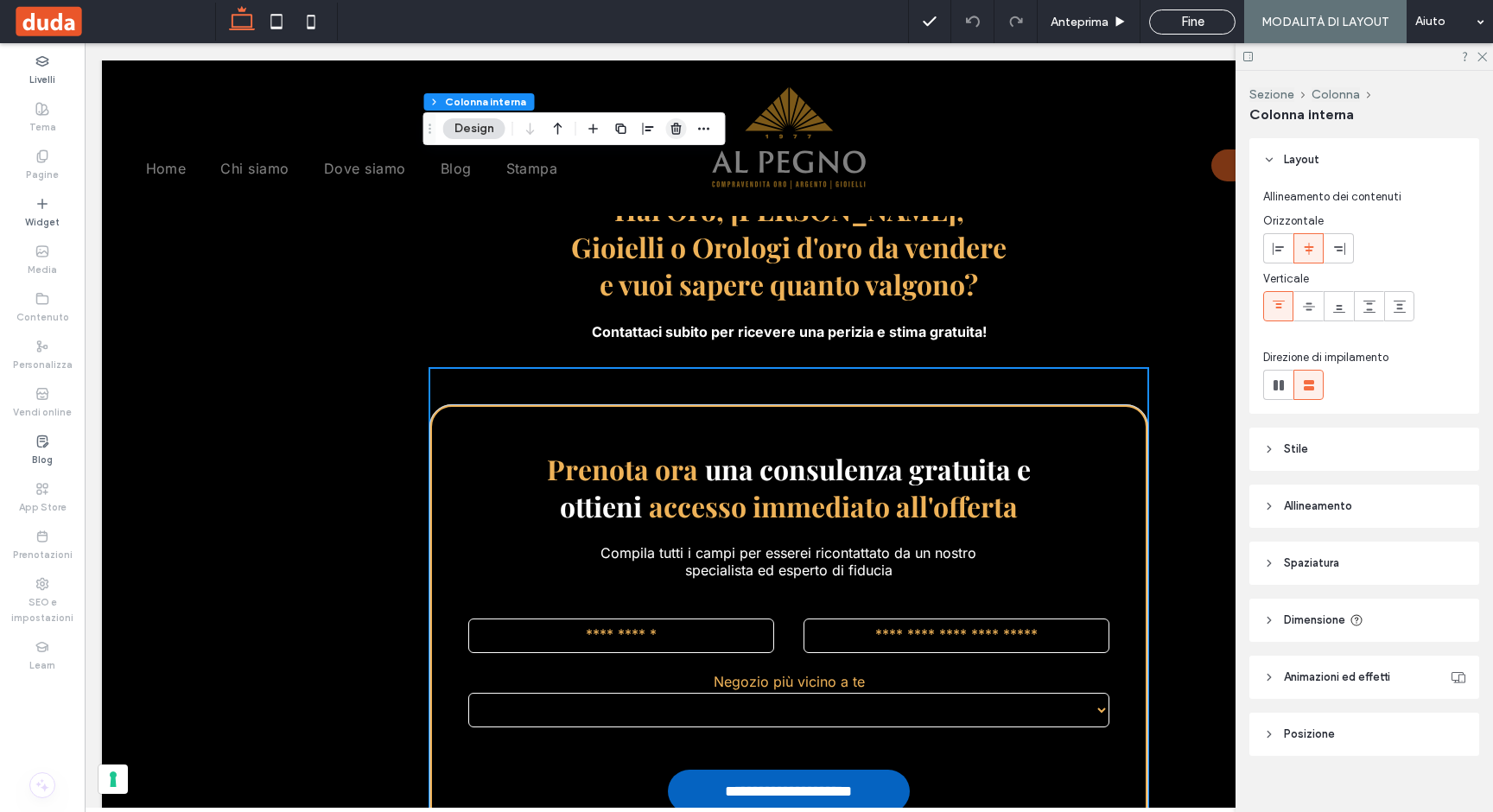
click at [682, 128] on icon "button" at bounding box center [675, 128] width 14 height 14
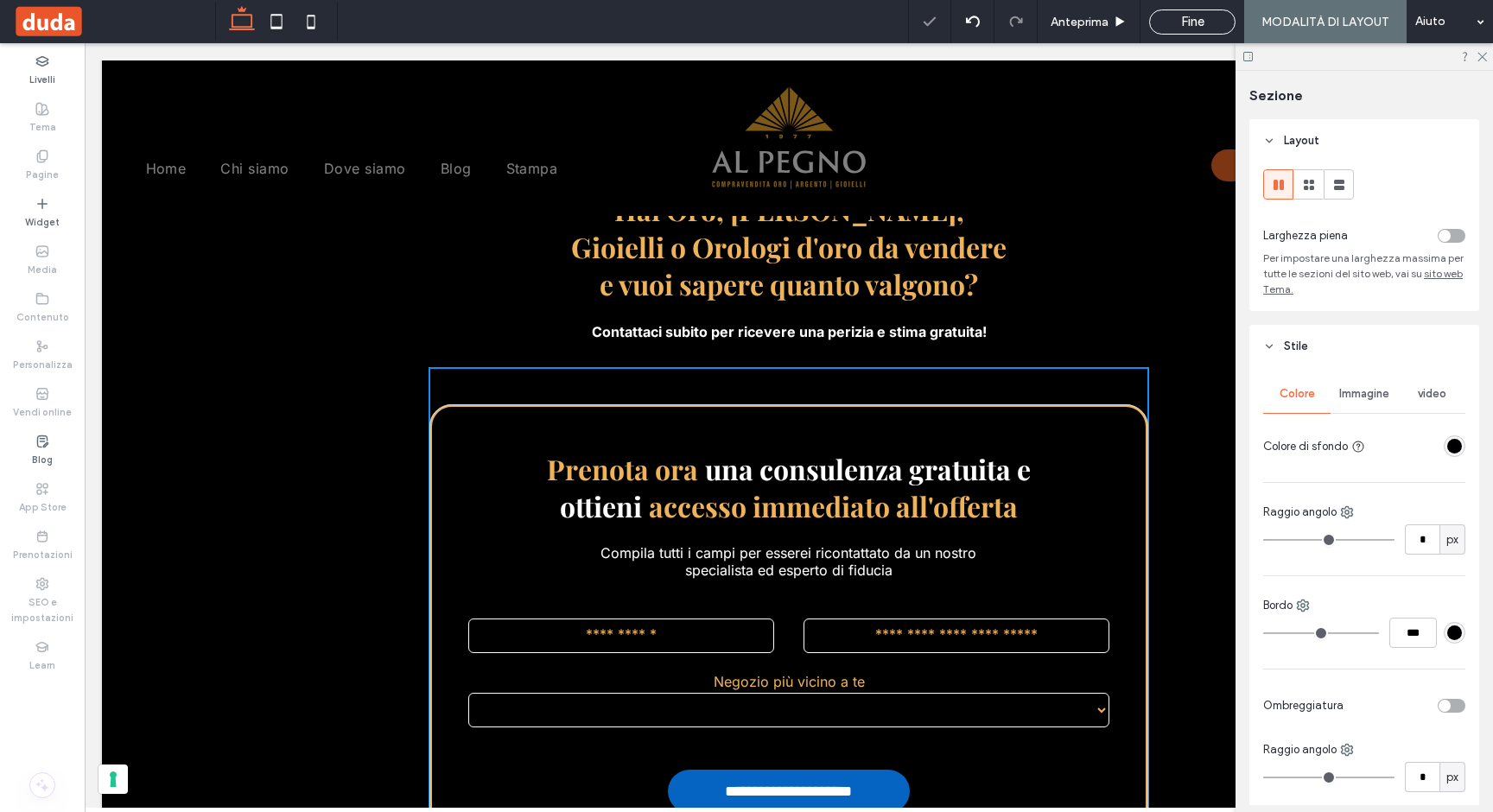
type input "***"
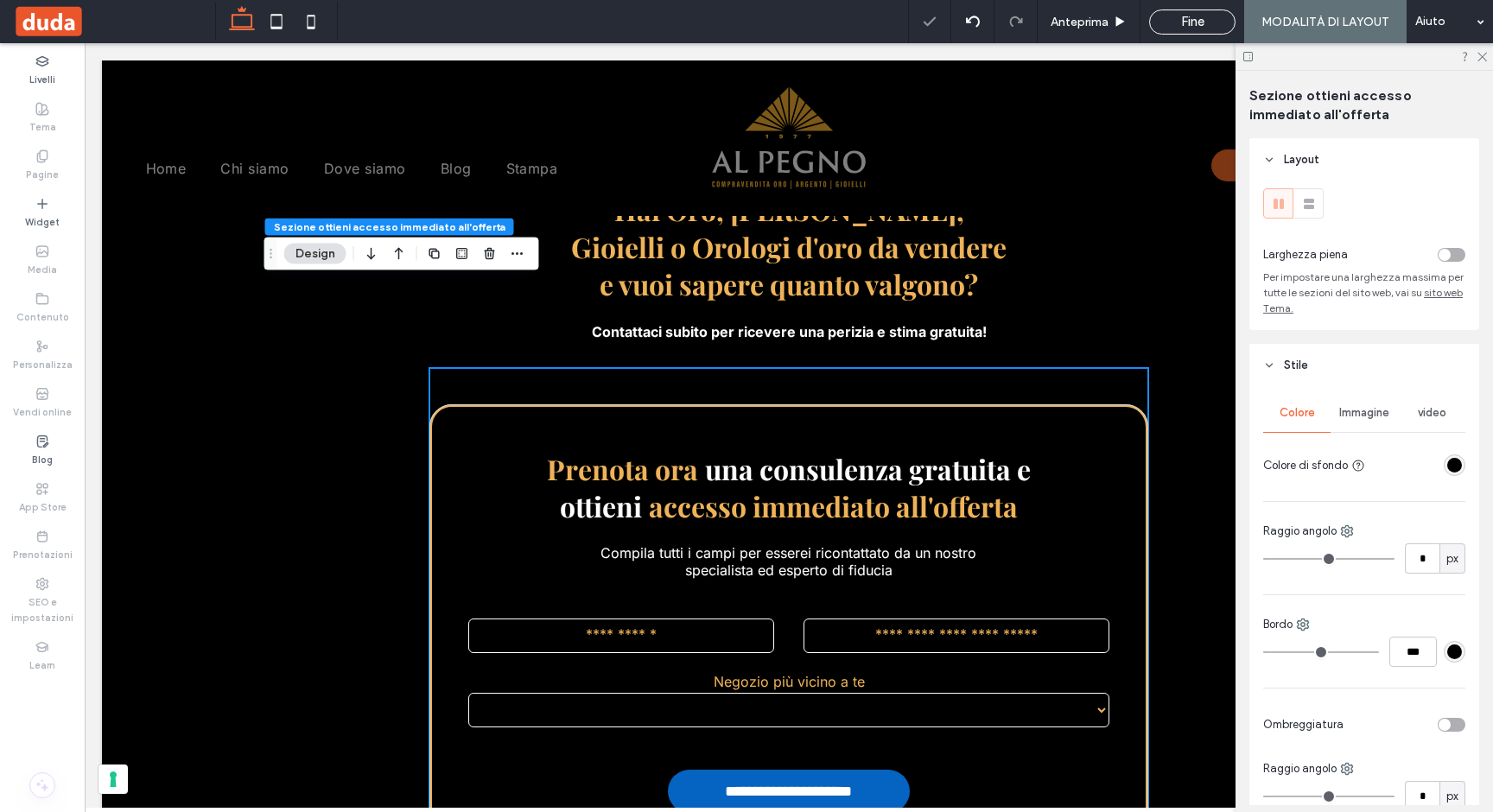
scroll to position [619, 0]
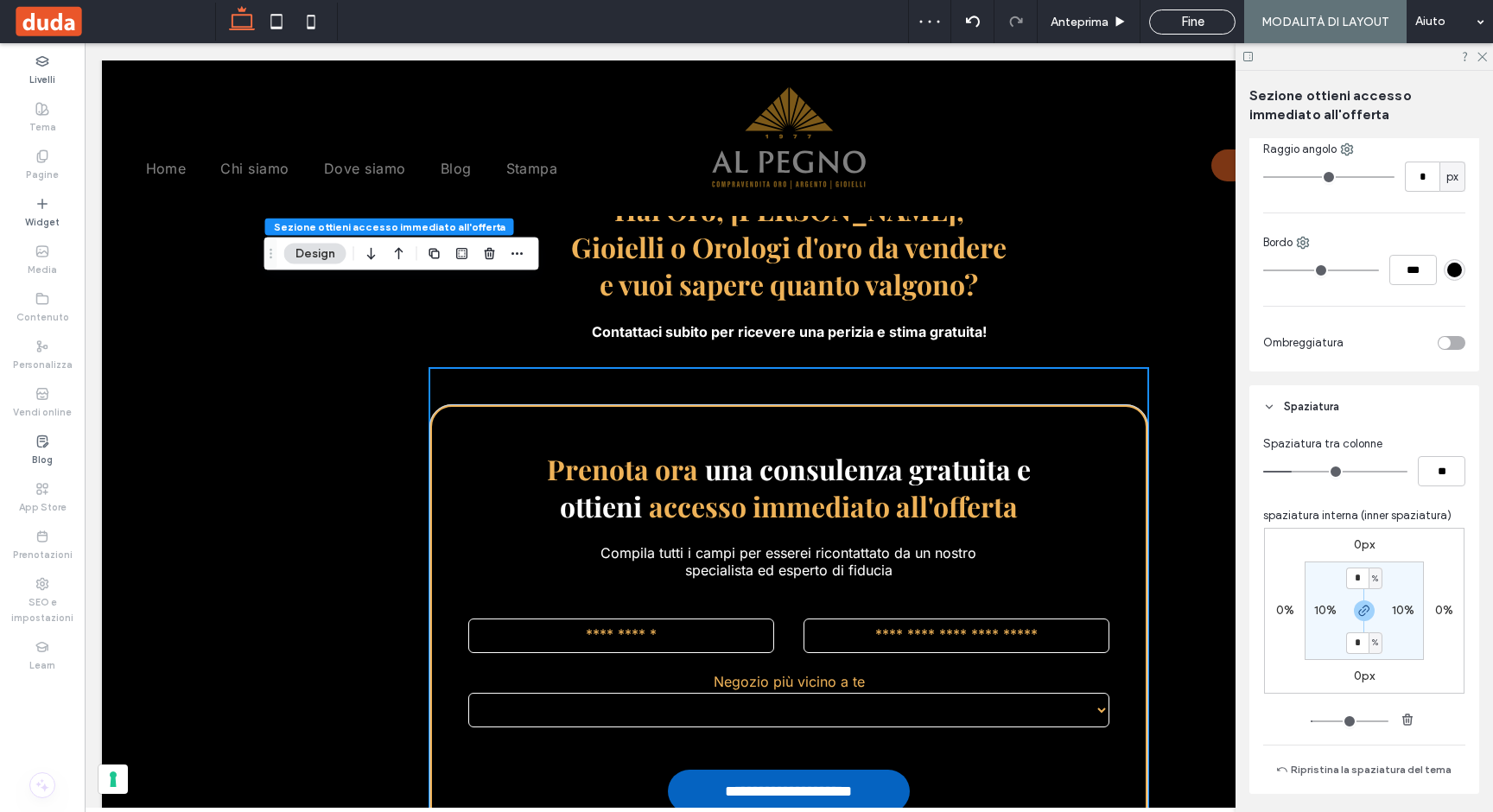
drag, startPoint x: 1360, startPoint y: 596, endPoint x: 1354, endPoint y: 589, distance: 9.2
click at [1360, 597] on section "* % 10% * % 10%" at bounding box center [1364, 611] width 119 height 98
click at [1350, 583] on input "*" at bounding box center [1356, 579] width 23 height 22
drag, startPoint x: 1354, startPoint y: 610, endPoint x: 1351, endPoint y: 586, distance: 24.2
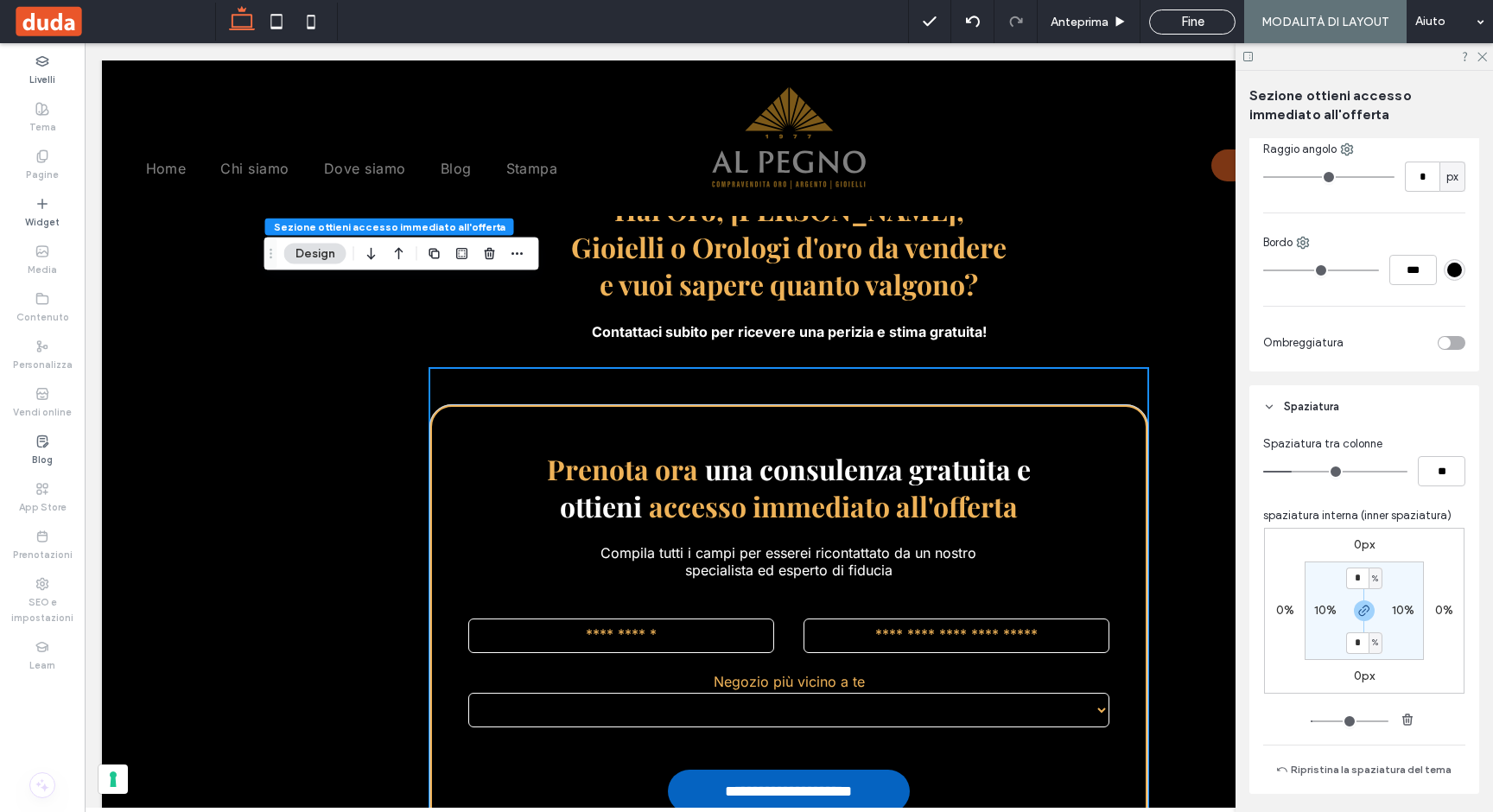
click at [1357, 609] on icon "button" at bounding box center [1364, 610] width 14 height 14
click at [1351, 581] on input "*" at bounding box center [1356, 579] width 23 height 22
type input "*"
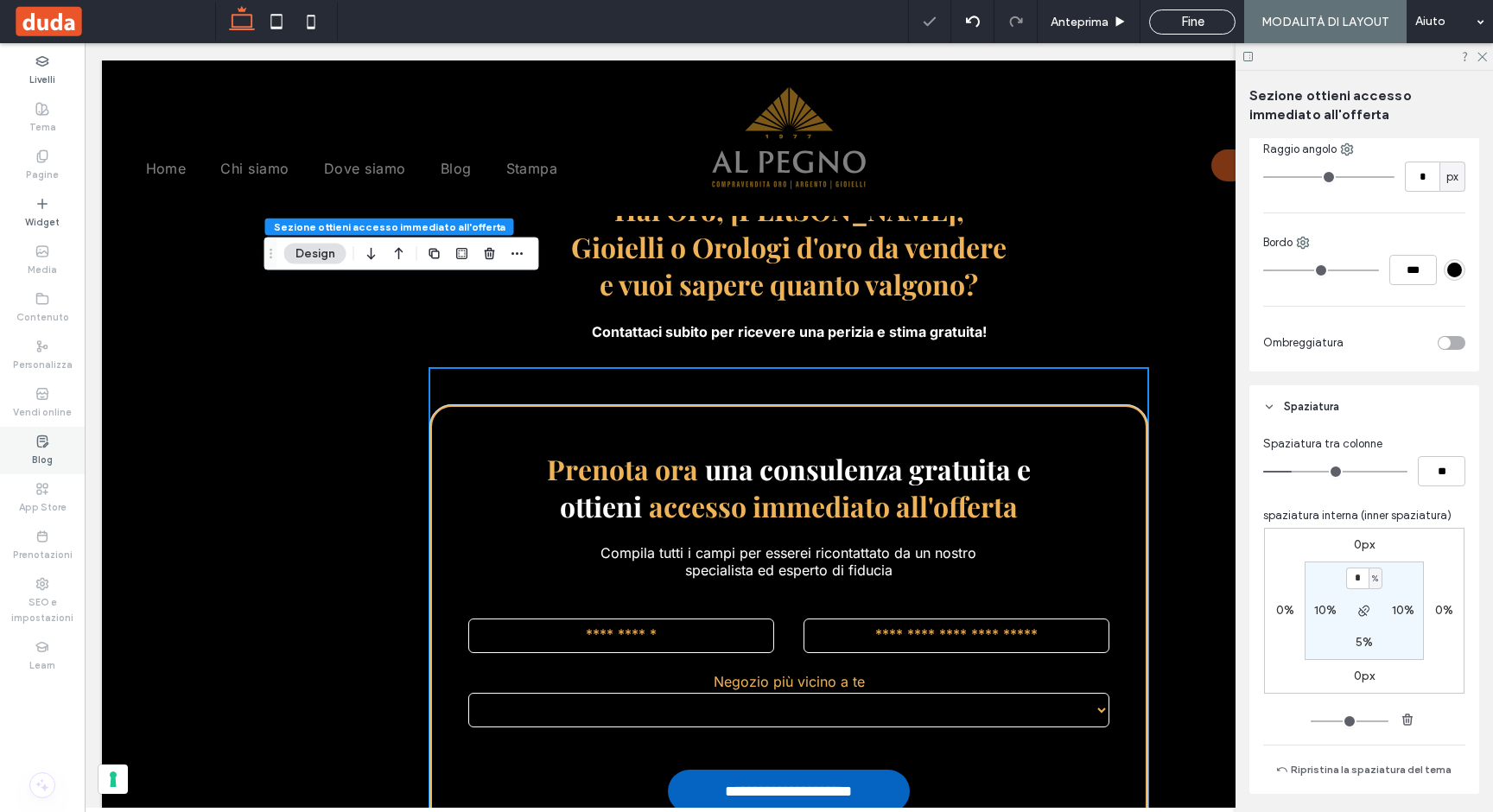
click at [33, 442] on div "Blog" at bounding box center [42, 450] width 85 height 47
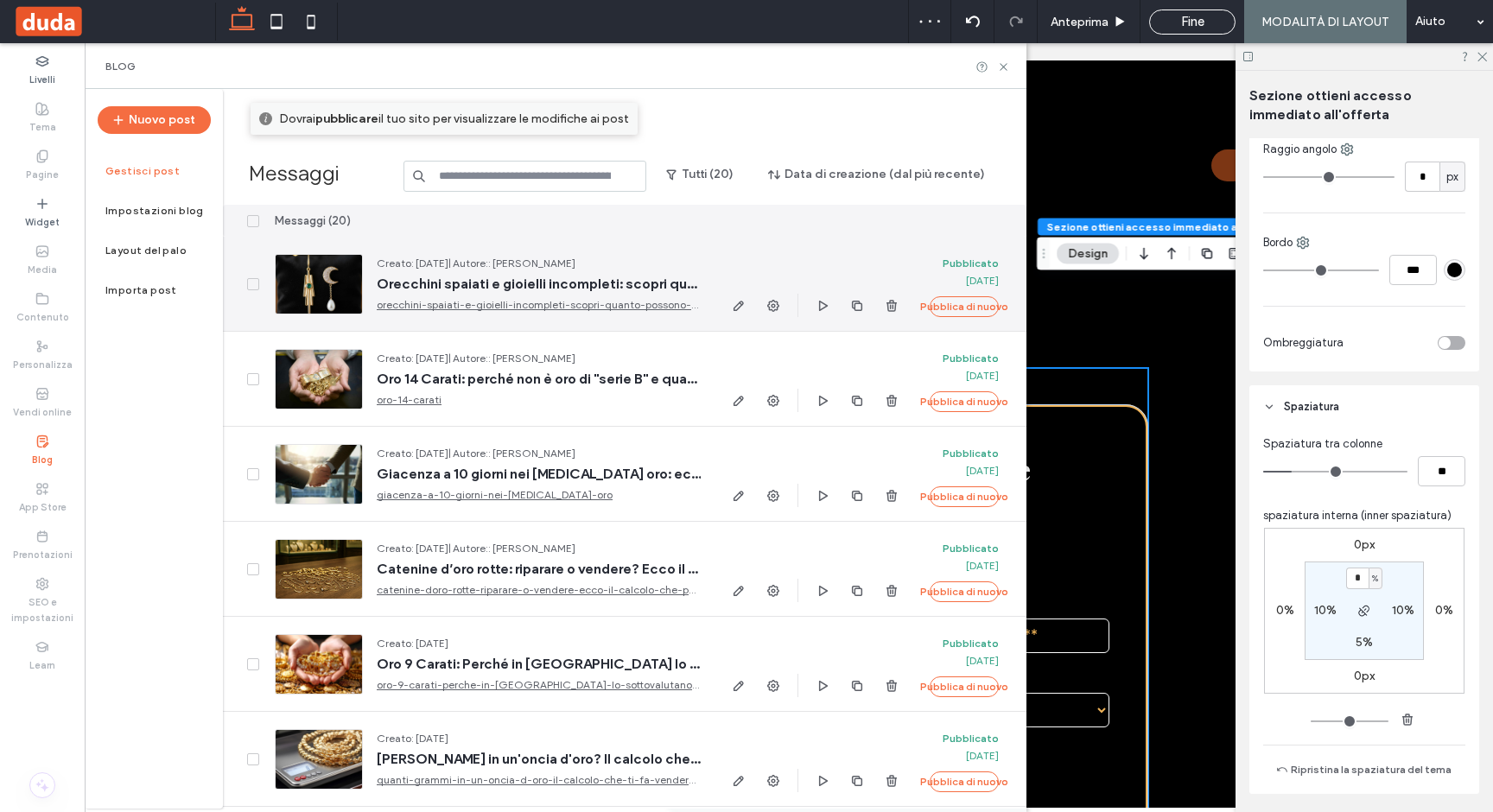
click at [319, 280] on div at bounding box center [318, 284] width 88 height 60
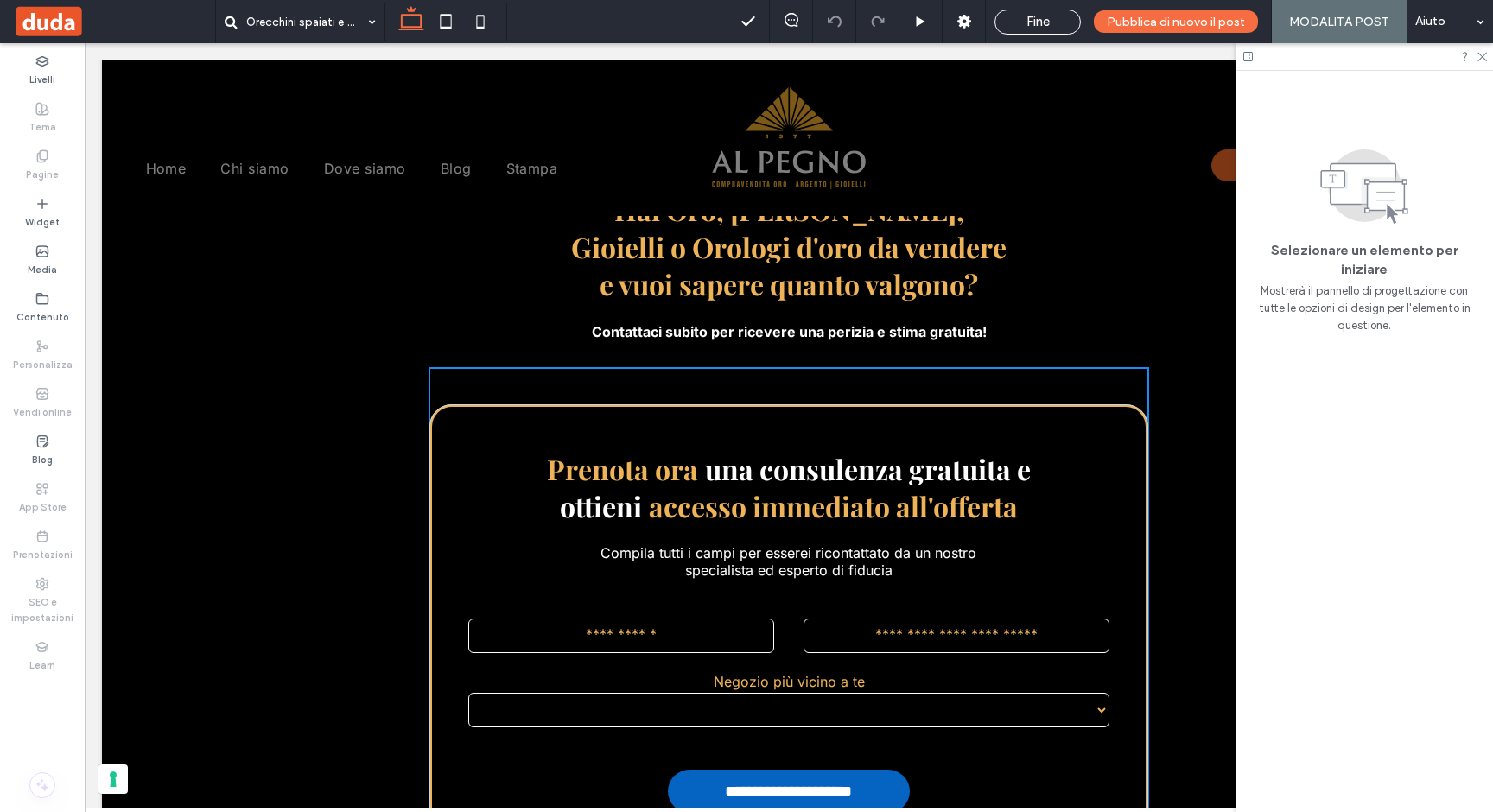
click at [1487, 56] on div at bounding box center [1364, 56] width 257 height 26
click at [1483, 54] on icon at bounding box center [1481, 56] width 11 height 11
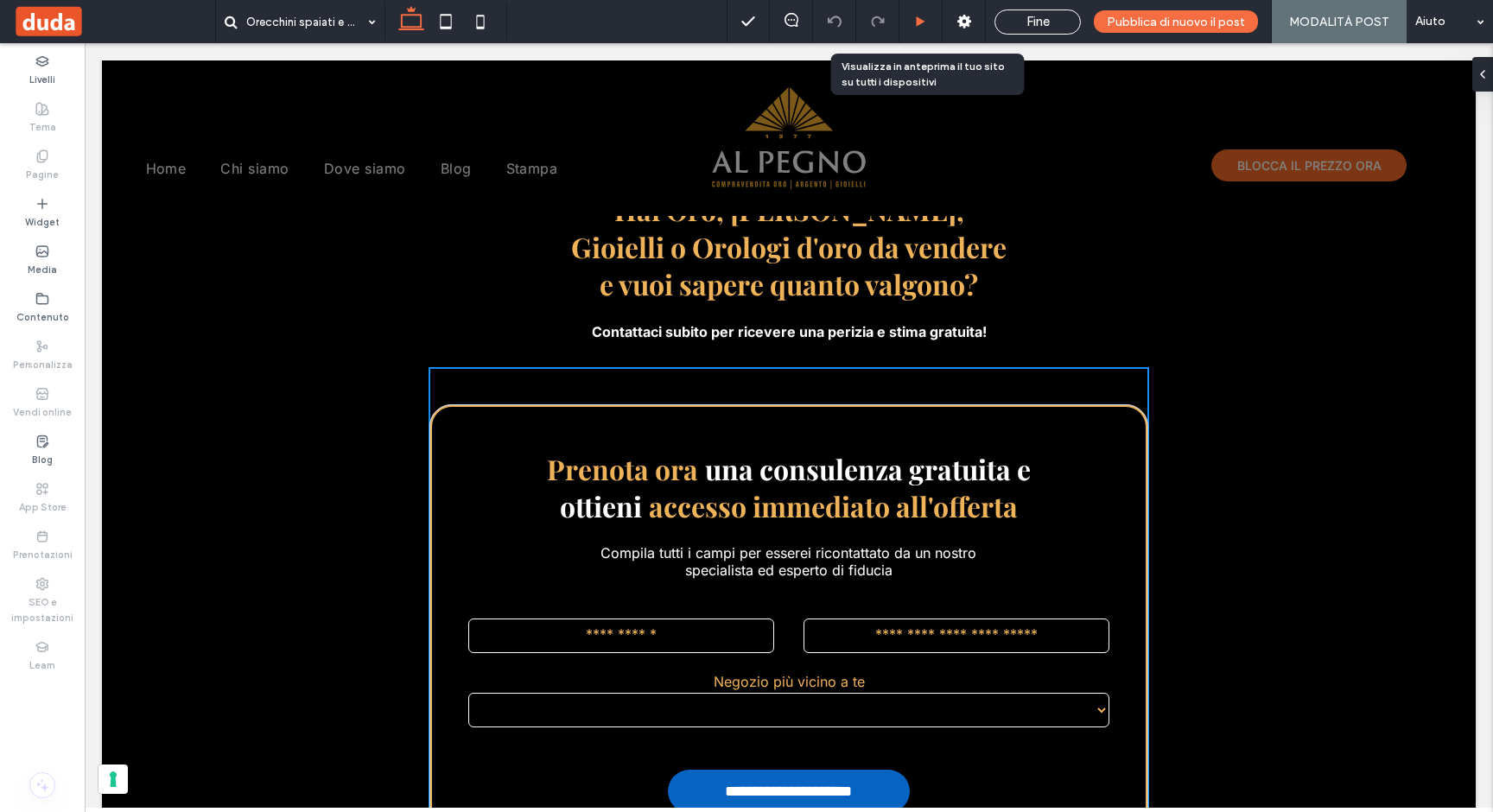
click at [925, 19] on use at bounding box center [920, 21] width 8 height 9
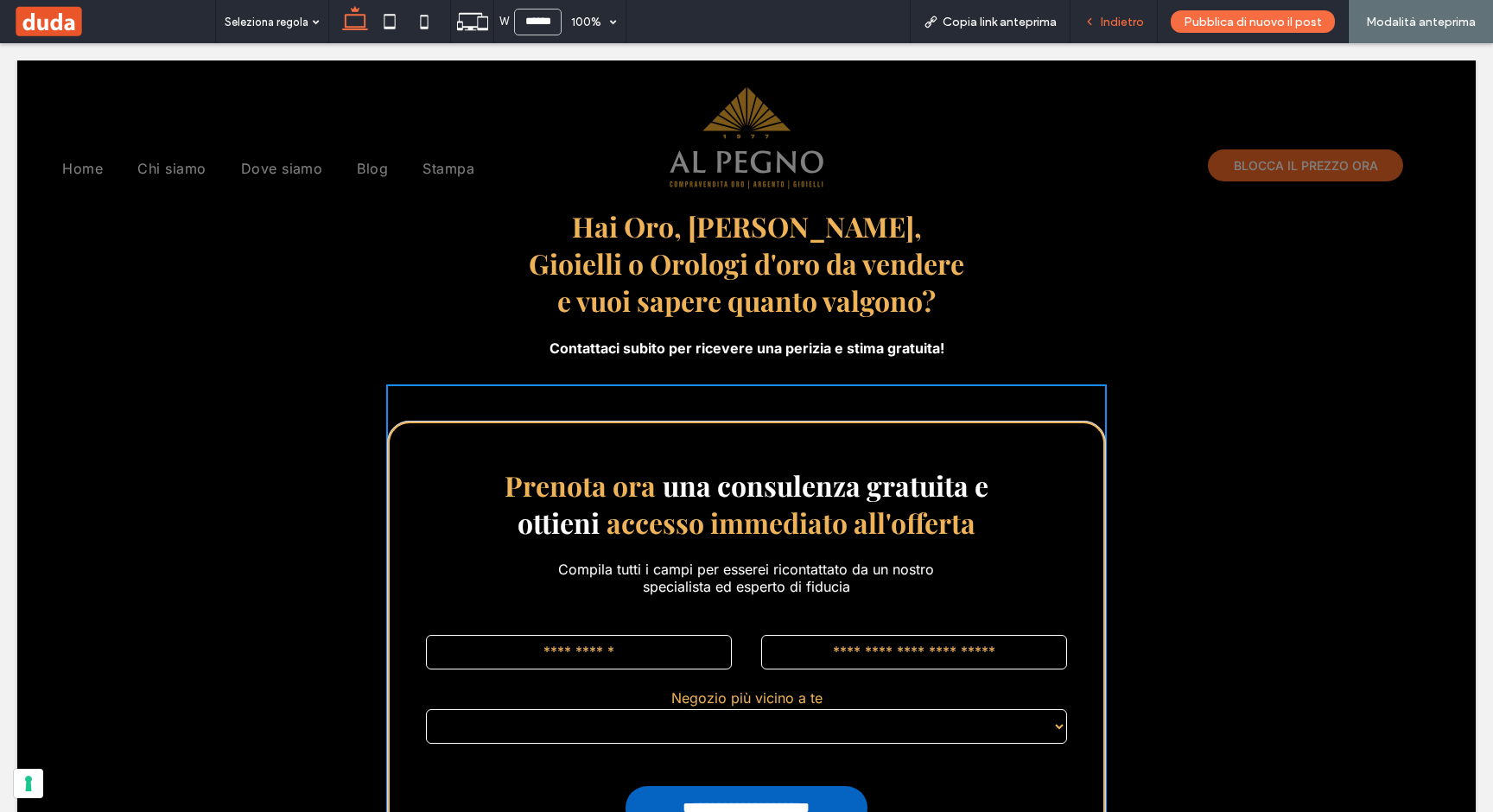
click at [1109, 25] on span "Indietro" at bounding box center [1121, 22] width 43 height 15
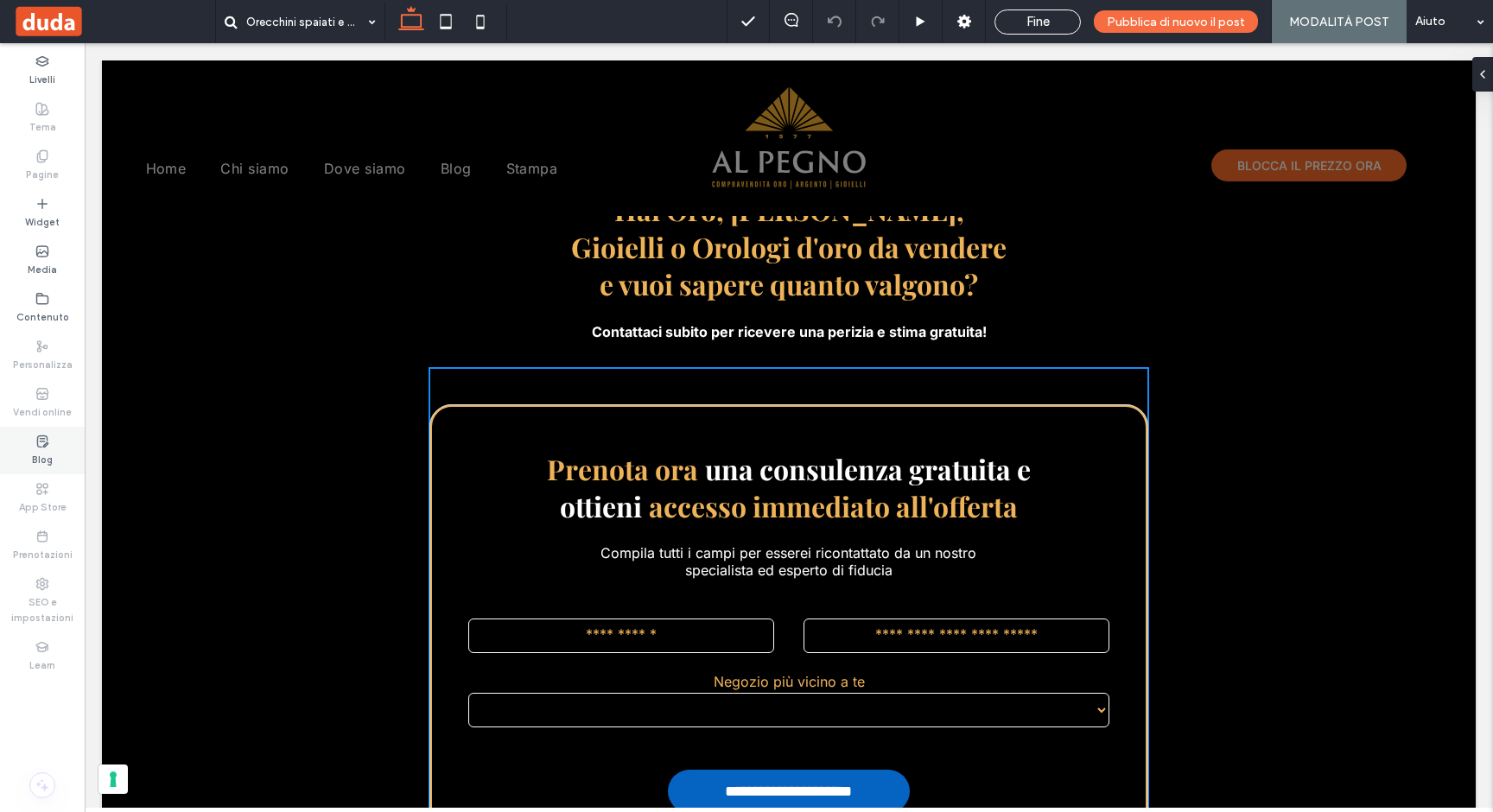
click at [46, 446] on icon at bounding box center [42, 441] width 14 height 14
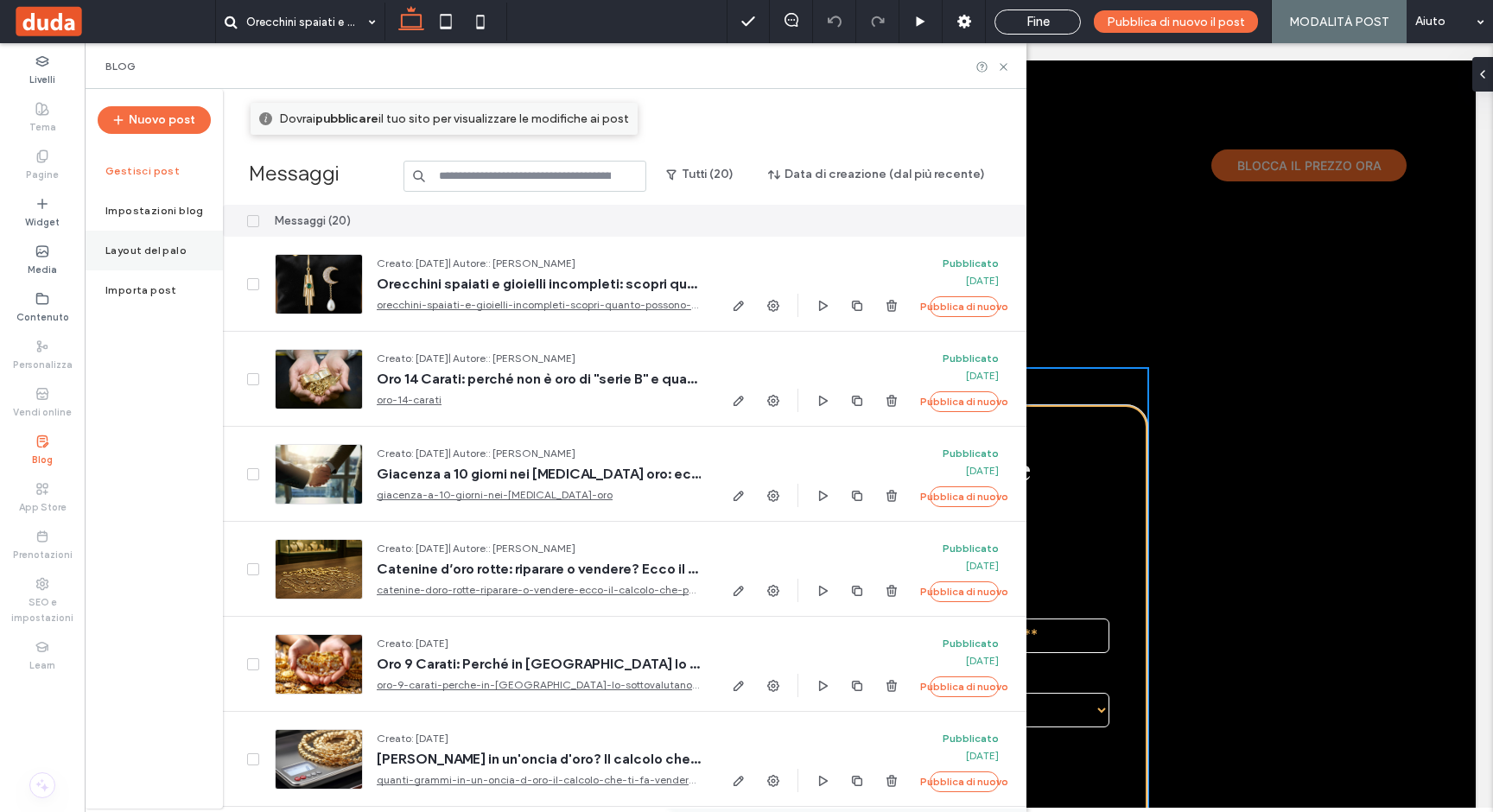
click at [160, 251] on label "Layout del palo" at bounding box center [146, 250] width 81 height 12
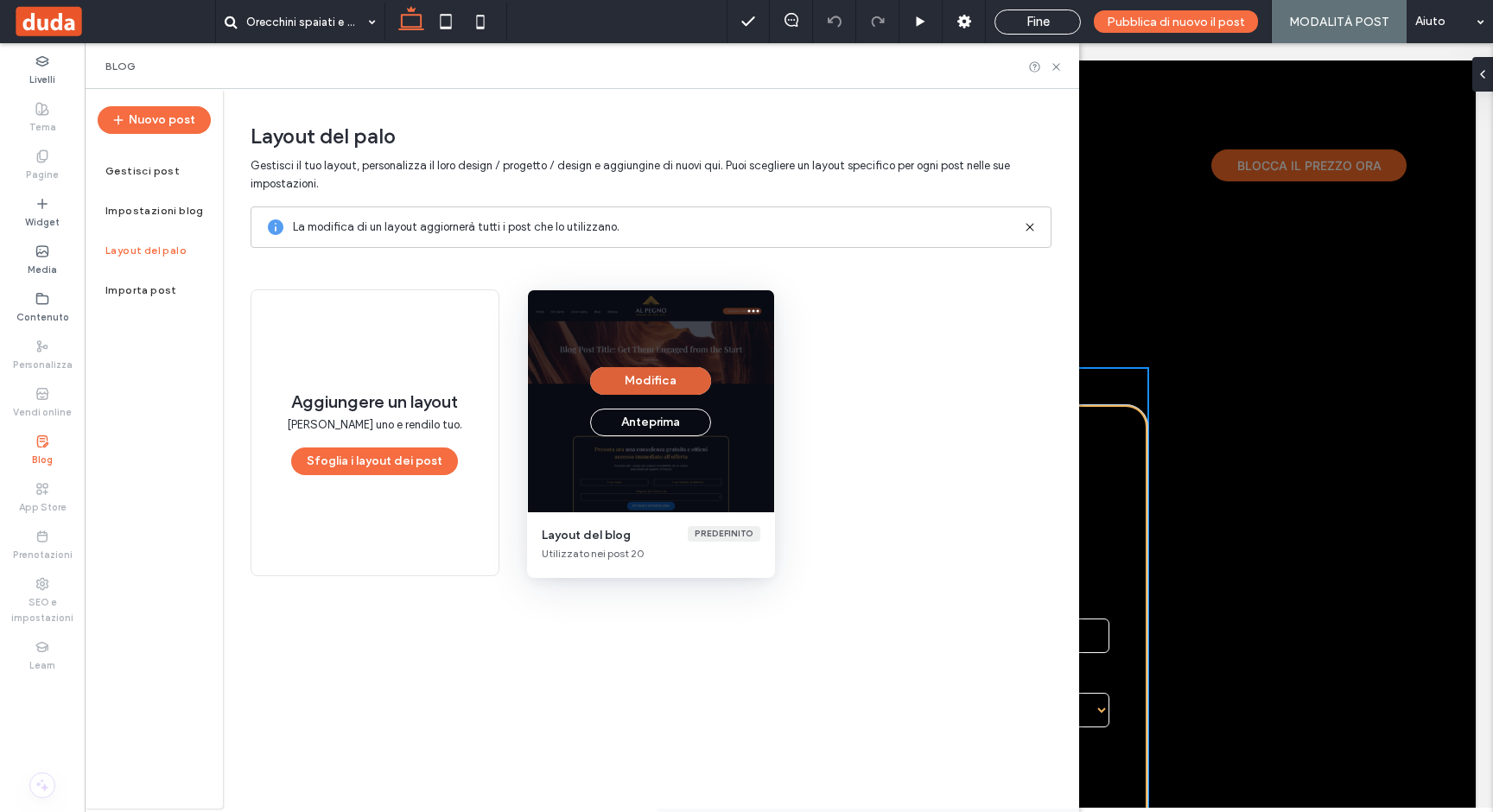
click at [667, 388] on button "Modifica" at bounding box center [650, 381] width 121 height 27
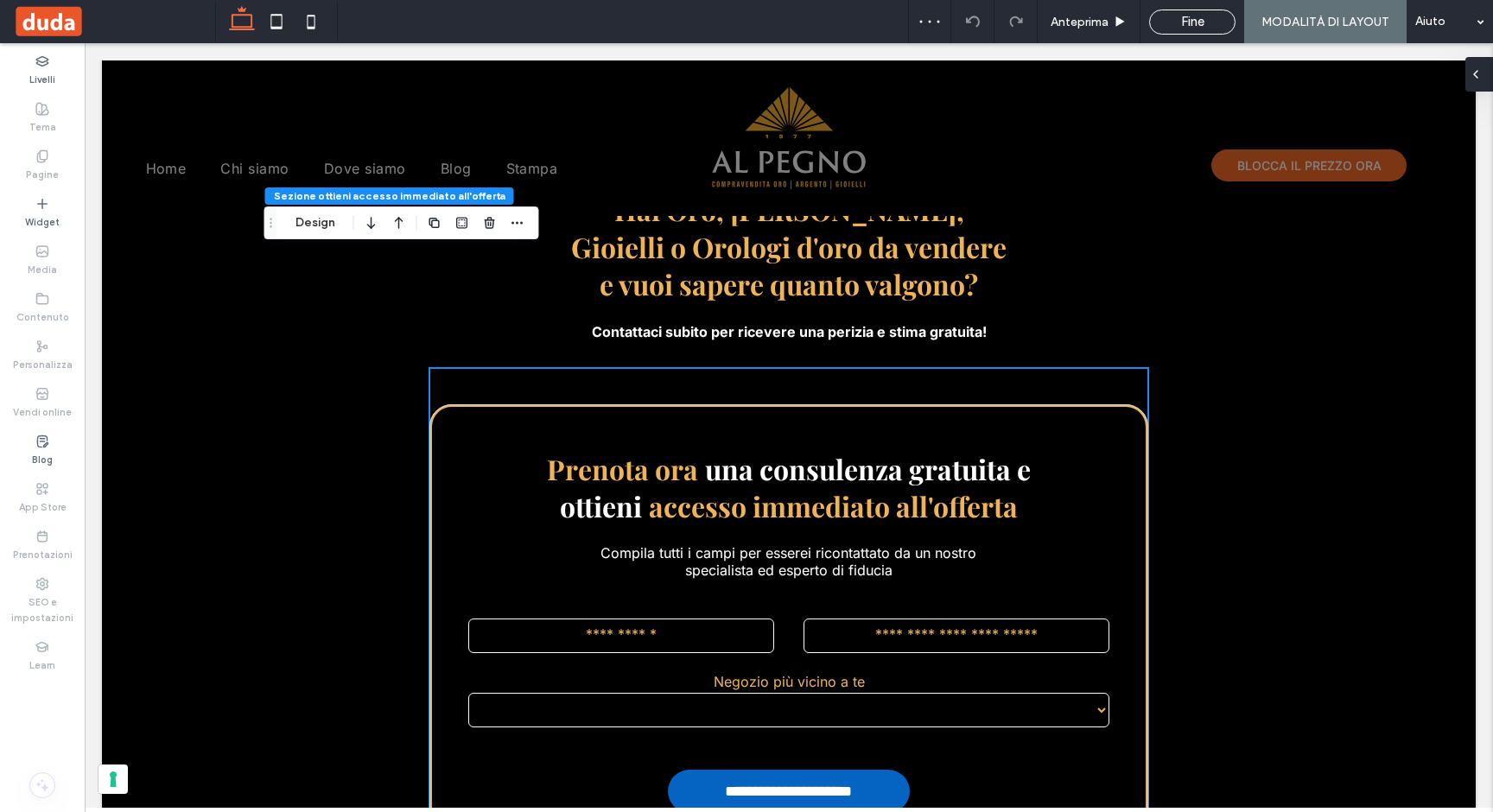
click at [1484, 76] on div at bounding box center [1478, 75] width 27 height 35
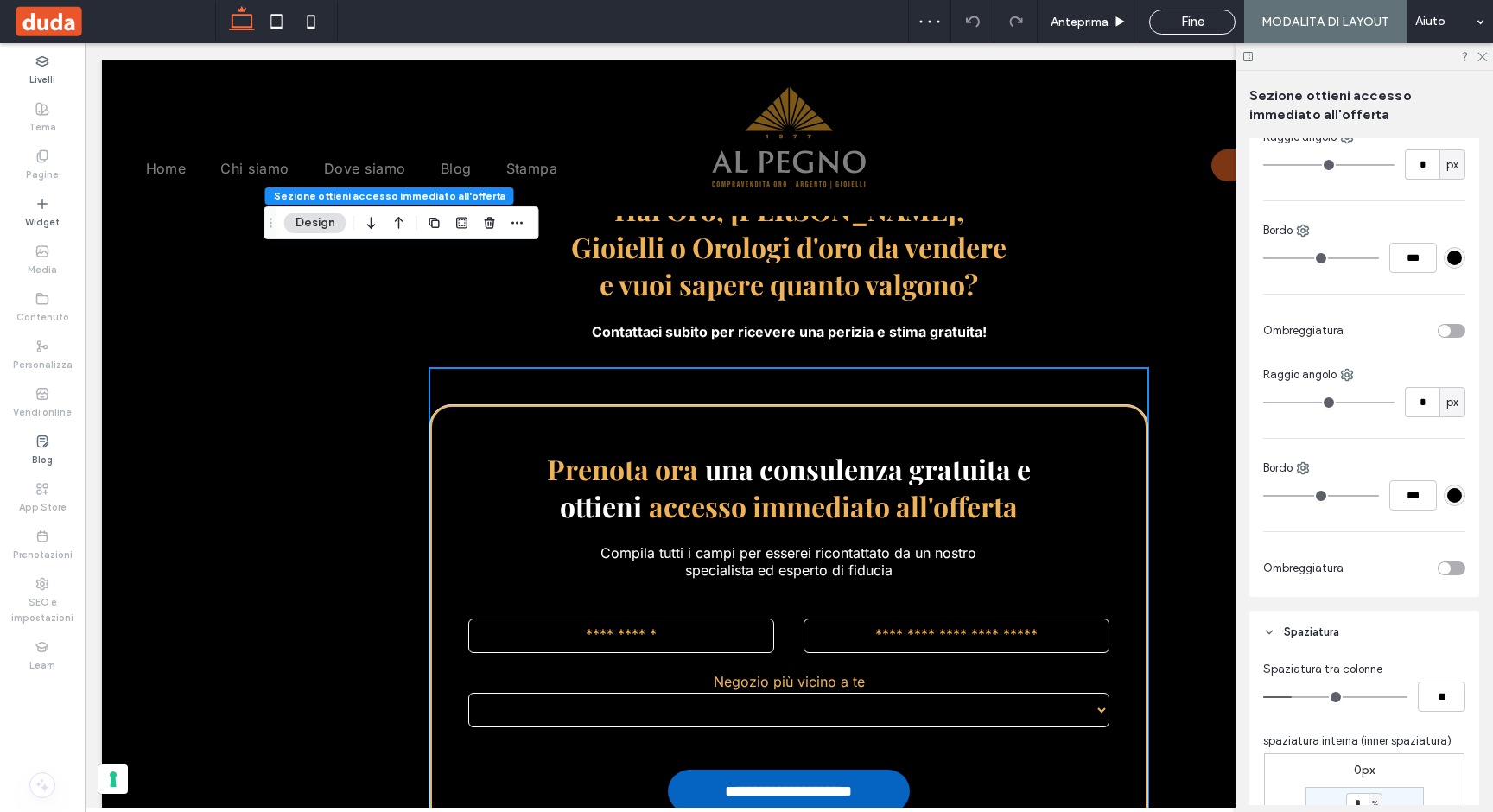
scroll to position [629, 0]
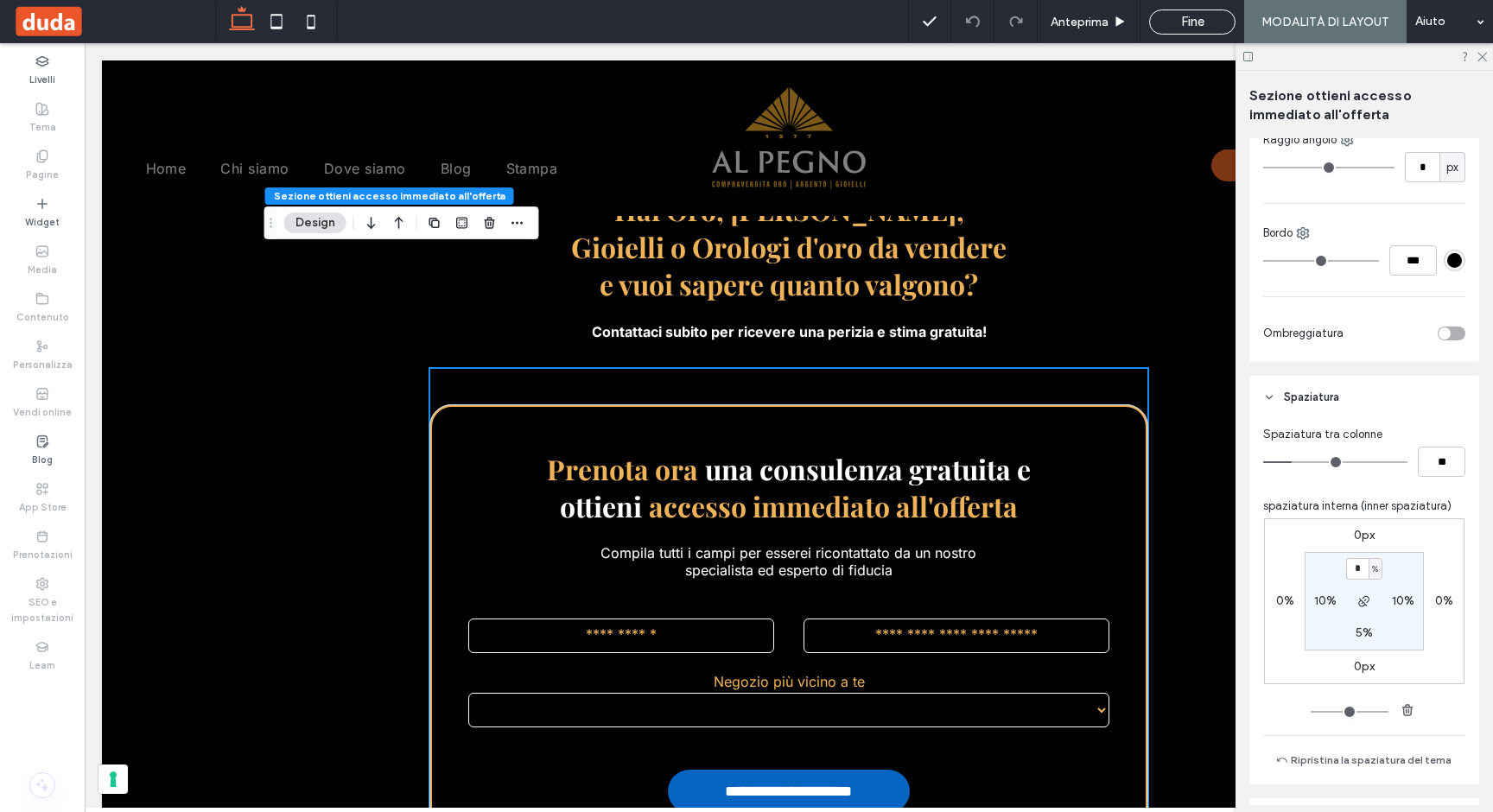
click at [1318, 600] on label "10%" at bounding box center [1324, 601] width 23 height 15
type input "**"
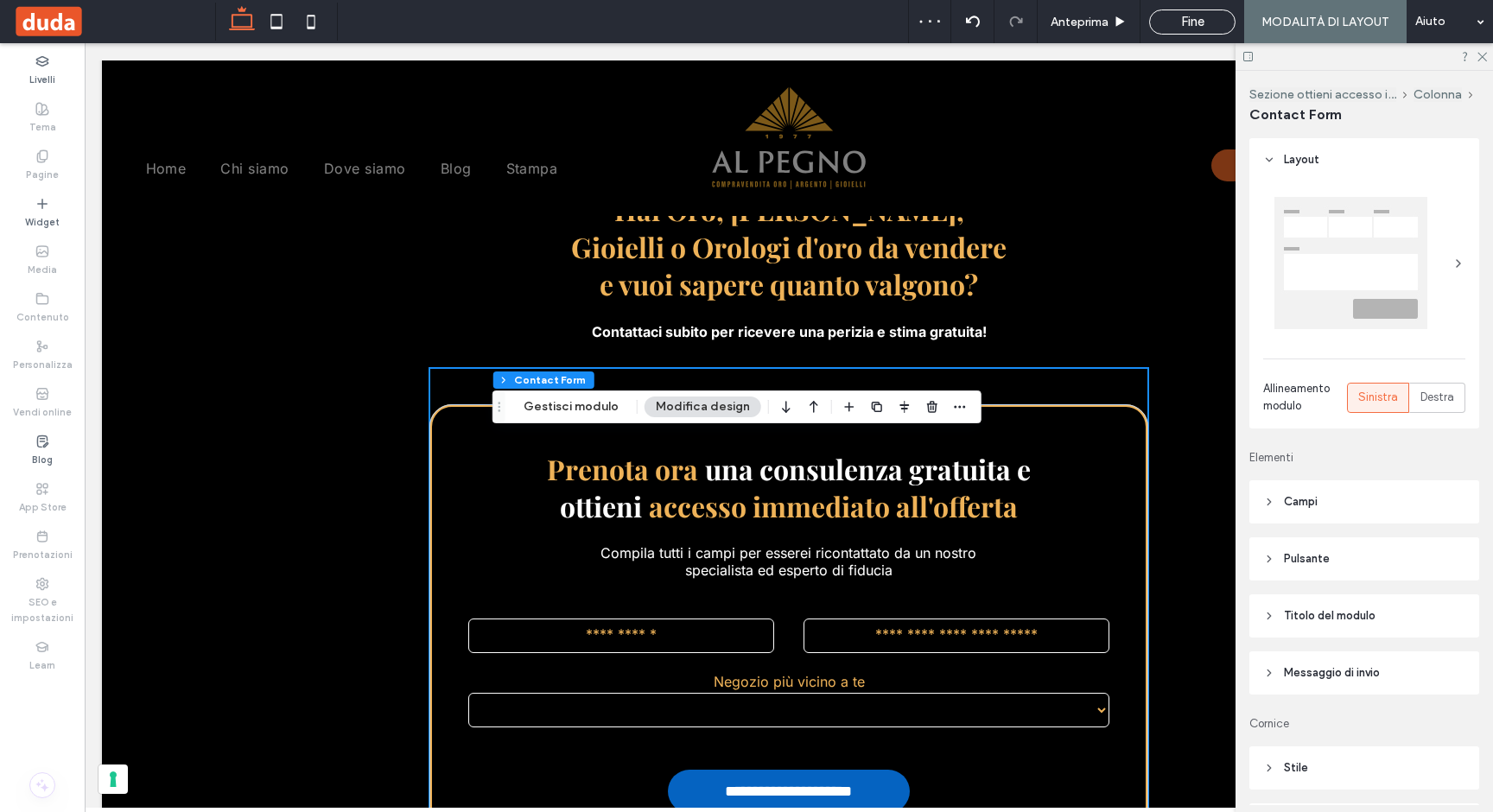
type input "*"
type input "***"
type input "*"
click at [586, 411] on button "Gestisci modulo" at bounding box center [571, 406] width 118 height 21
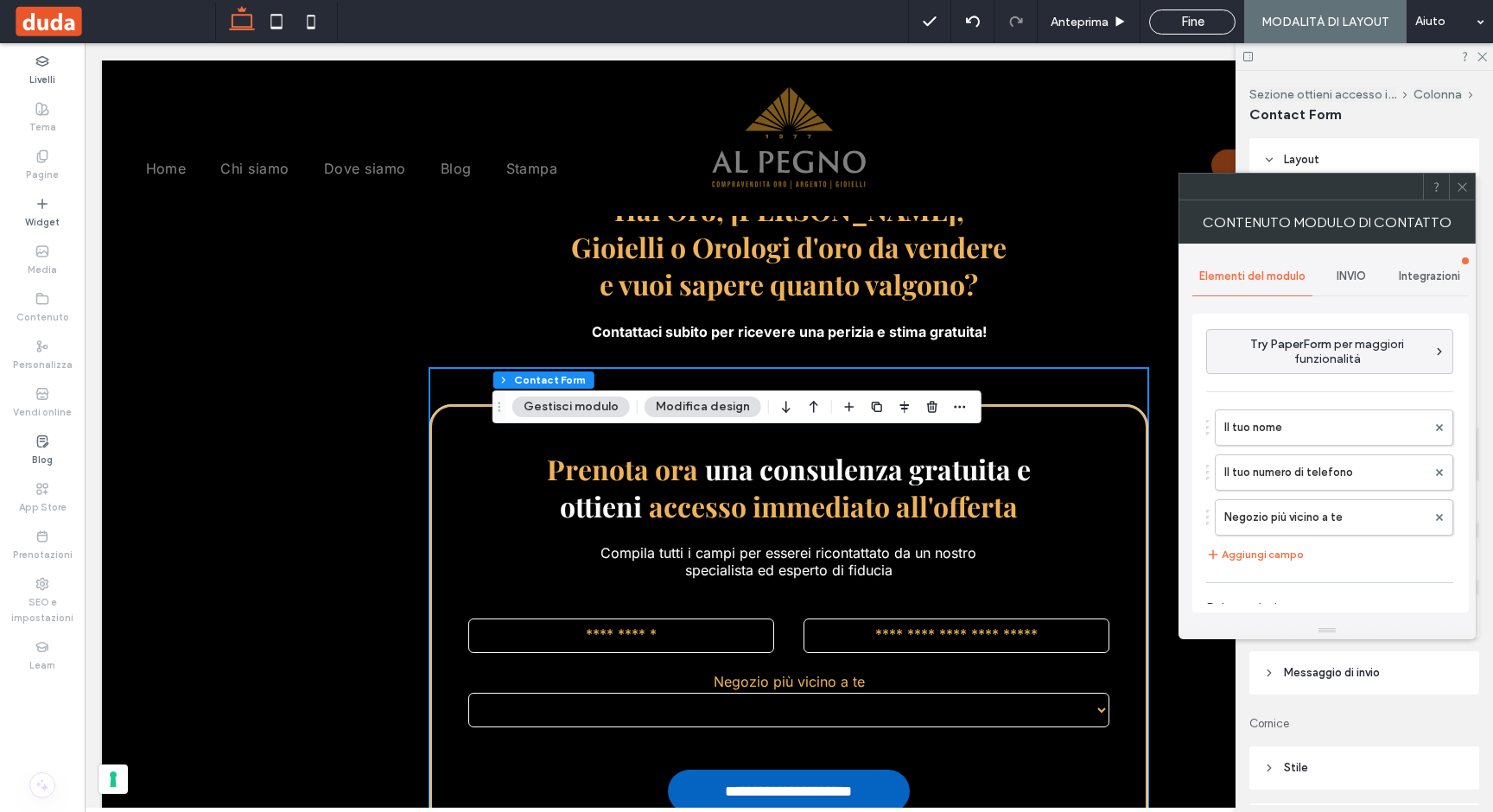
click at [1341, 275] on span "INVIO" at bounding box center [1351, 276] width 29 height 14
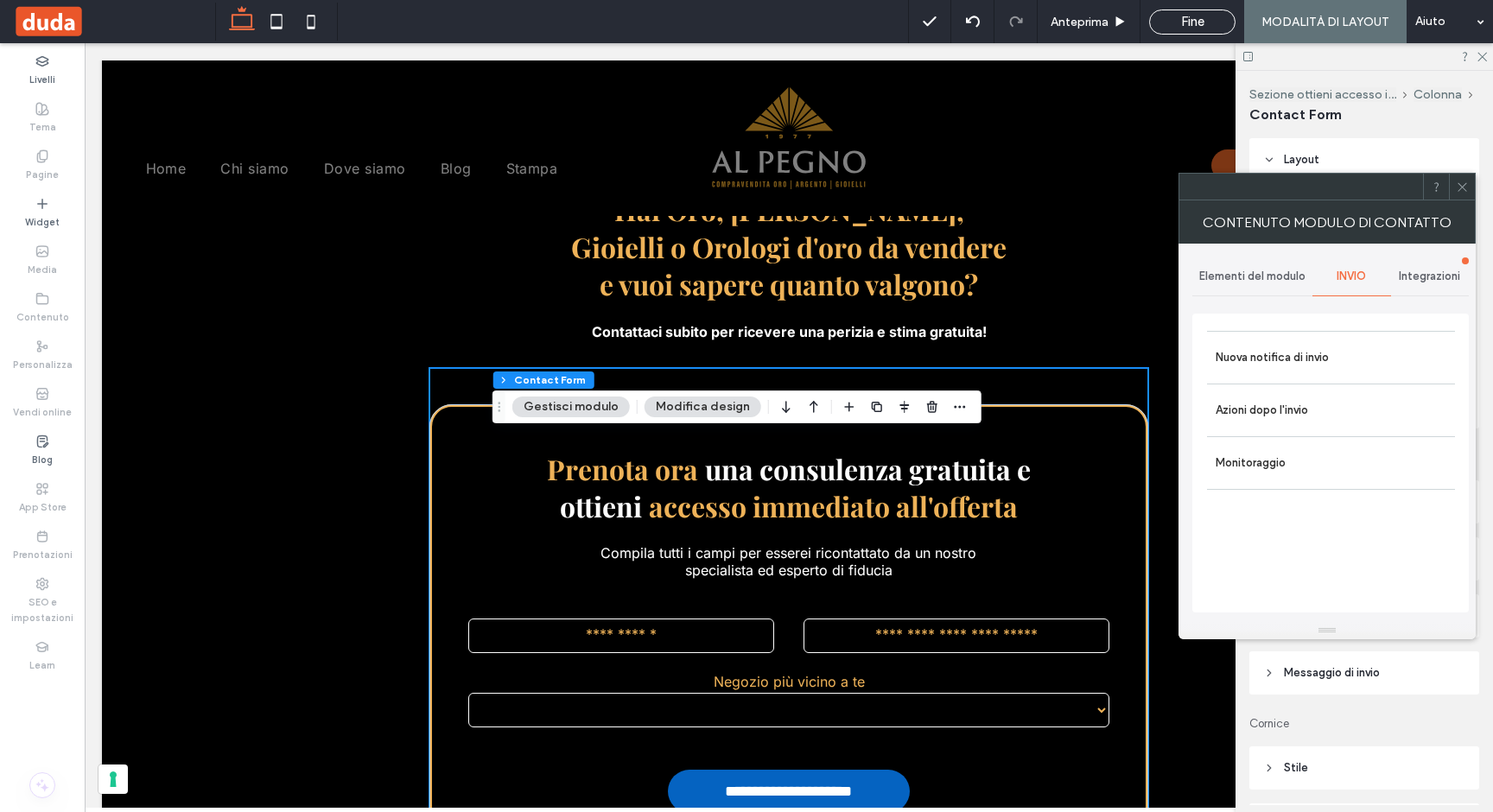
click at [1260, 280] on span "Elementi del modulo" at bounding box center [1251, 276] width 107 height 14
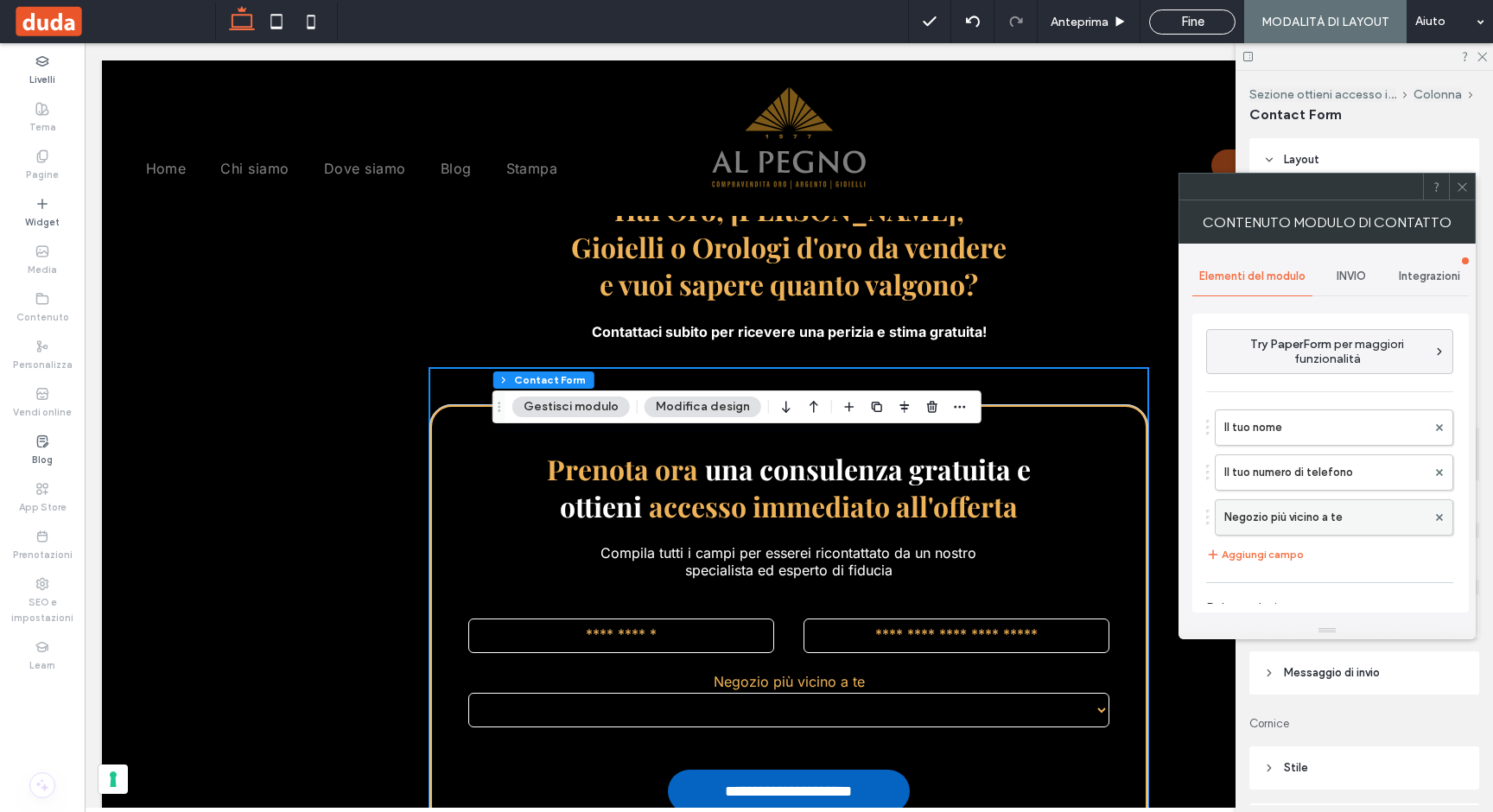
click at [1261, 519] on label "Negozio più vicino a te" at bounding box center [1325, 518] width 202 height 35
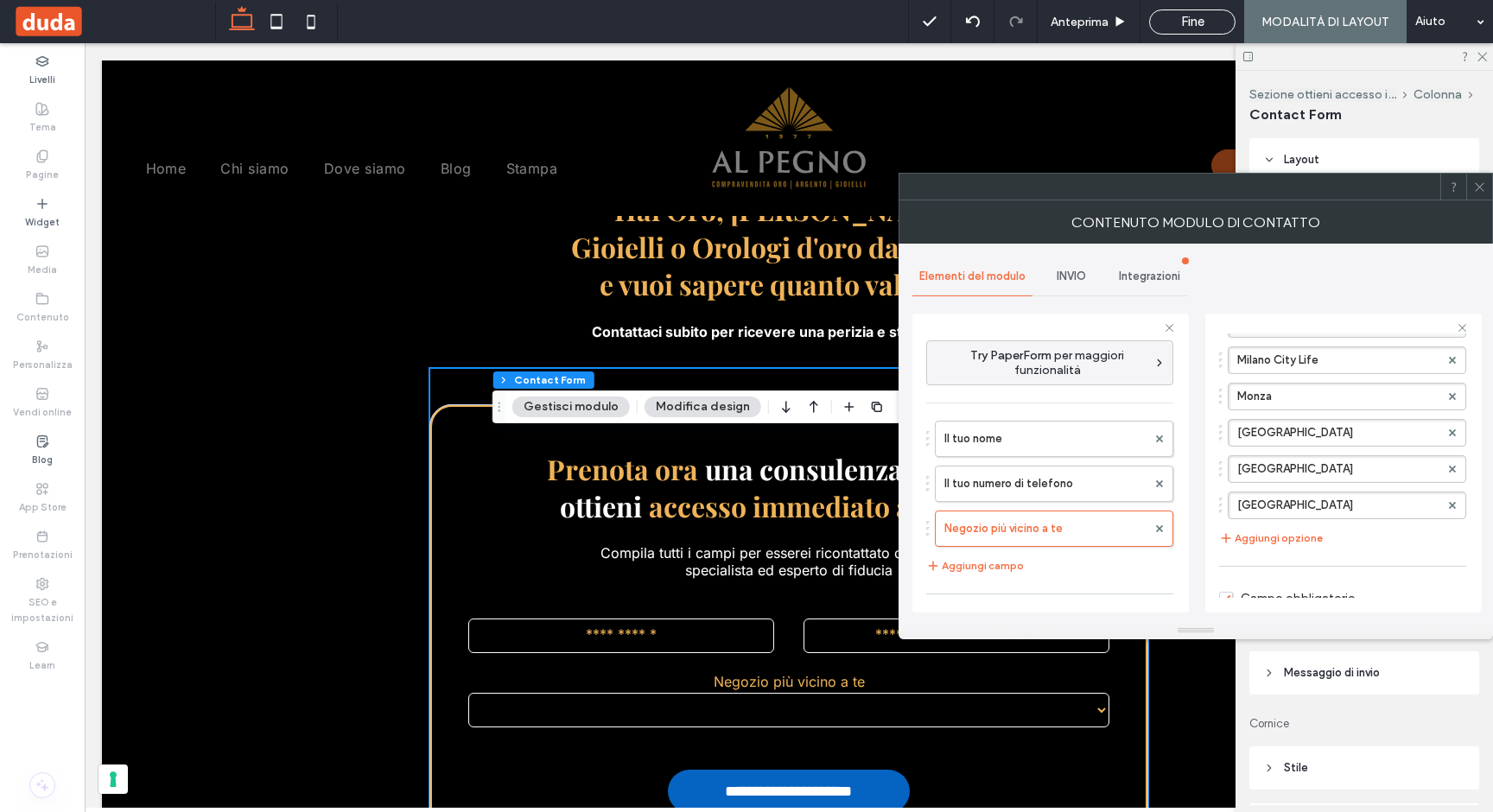
scroll to position [236, 0]
click at [1268, 505] on button "Aggiungi opzione" at bounding box center [1271, 499] width 104 height 21
click at [1268, 504] on label "Nuova opzione" at bounding box center [1338, 503] width 202 height 26
click at [1268, 504] on input "**********" at bounding box center [1338, 503] width 202 height 12
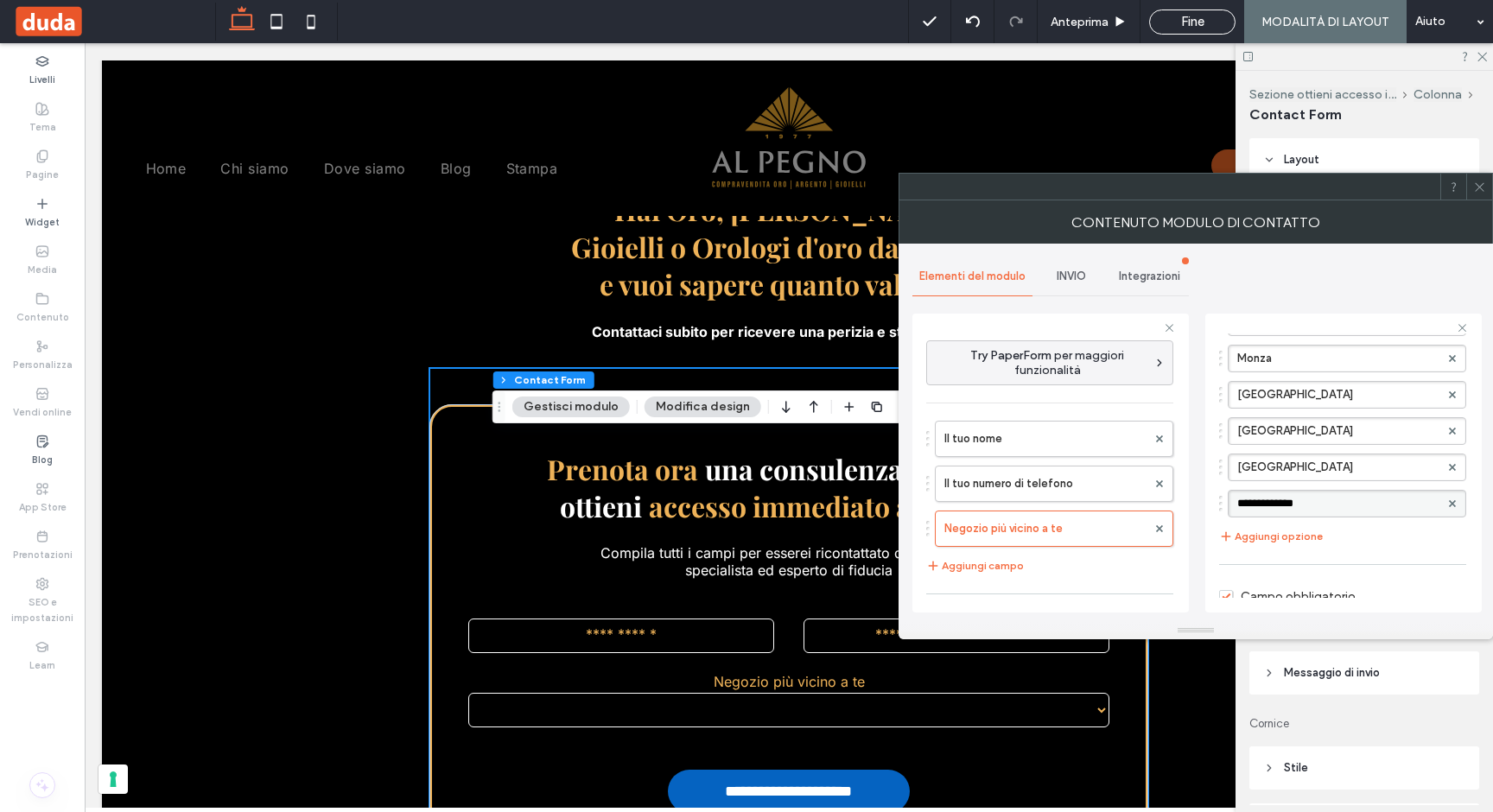
click at [1268, 504] on input "**********" at bounding box center [1338, 503] width 202 height 12
type input "*******"
click at [1417, 543] on div "Milano Duomo Milano City Life Monza Torino Verona Bergamo ******* Aggiungi opzi…" at bounding box center [1342, 409] width 247 height 292
click at [1479, 181] on icon at bounding box center [1479, 187] width 13 height 13
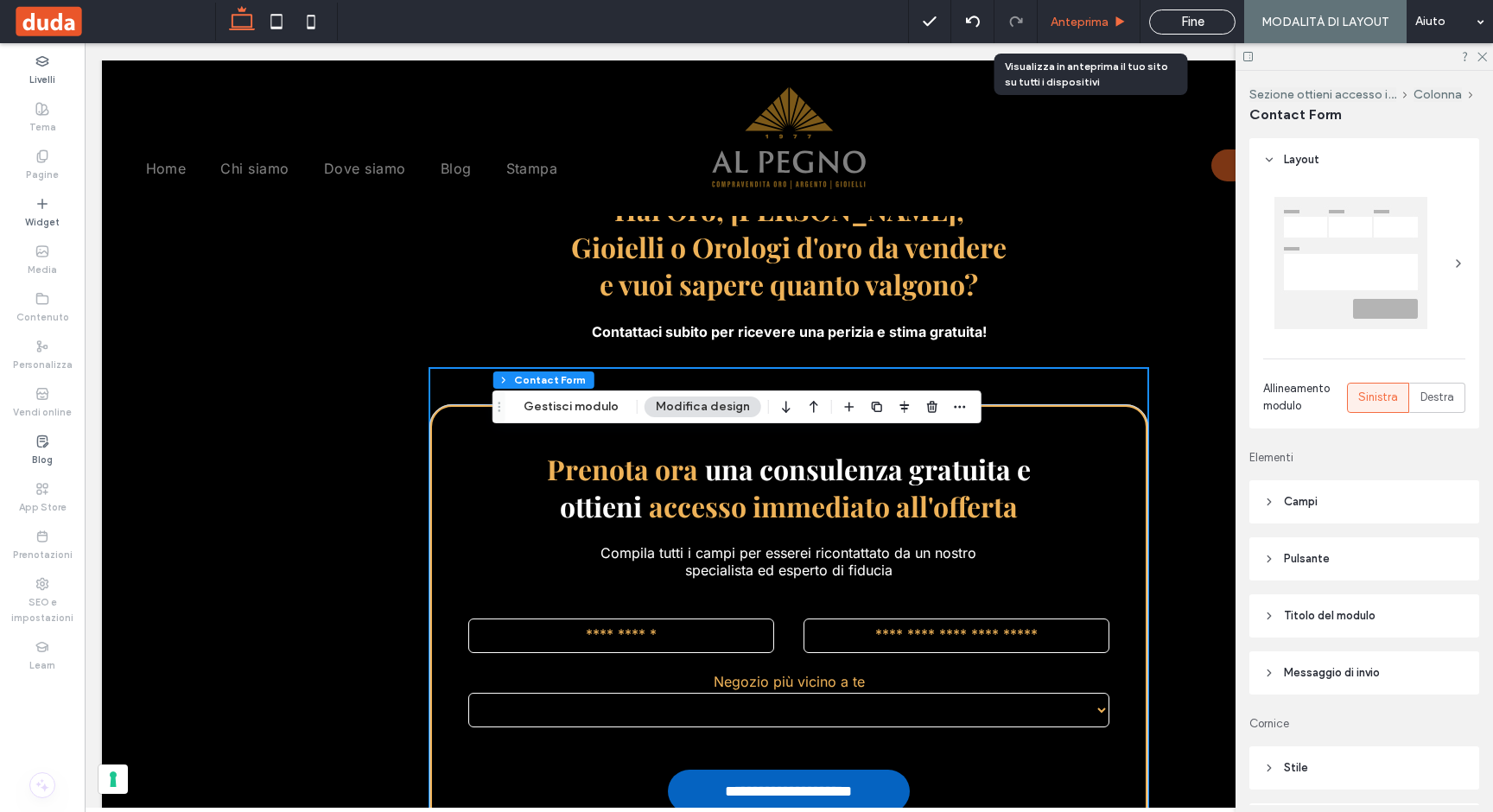
click at [1091, 27] on span "Anteprima" at bounding box center [1078, 22] width 57 height 15
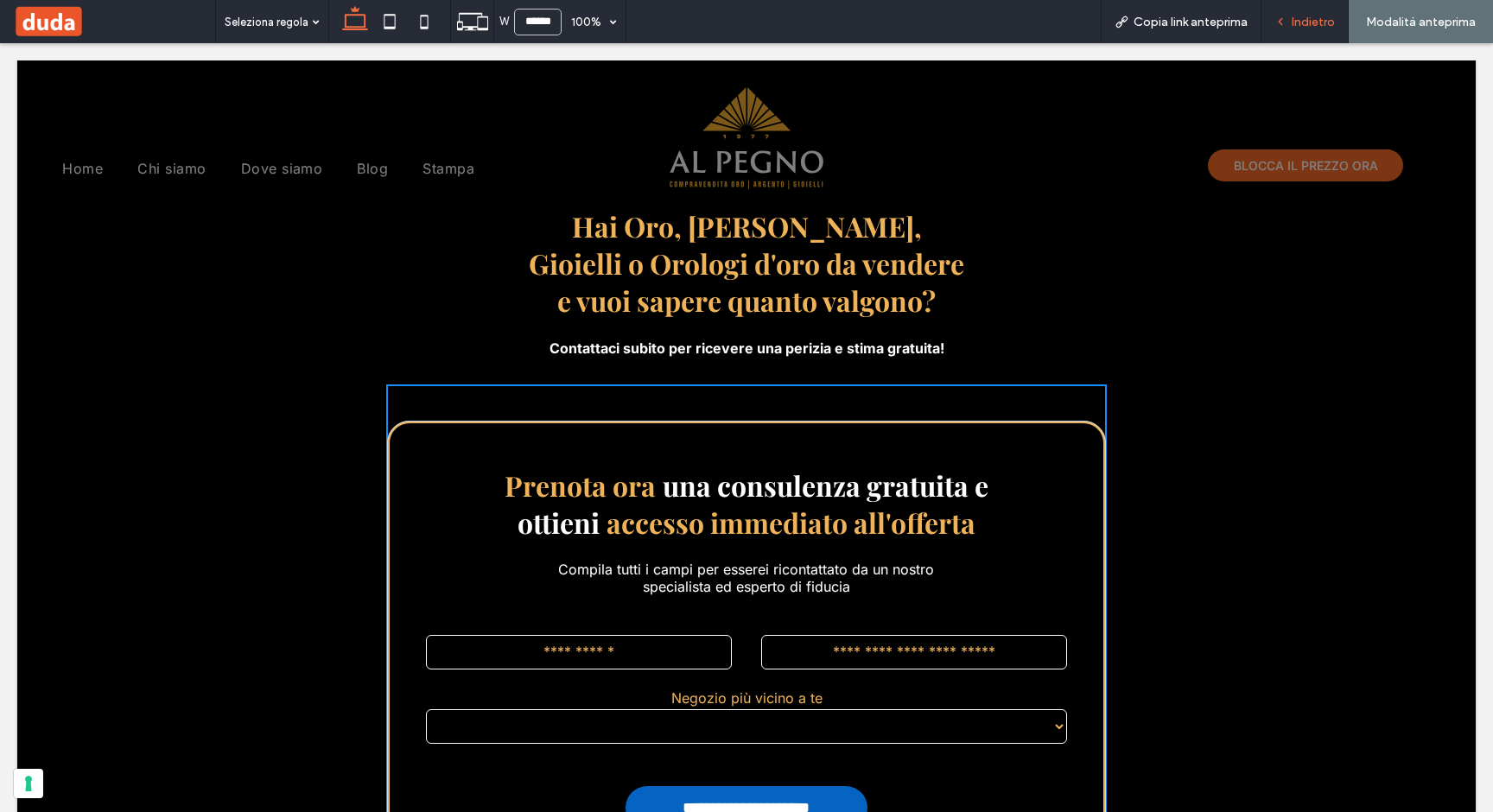
click at [1290, 25] on div "Indietro" at bounding box center [1304, 22] width 87 height 15
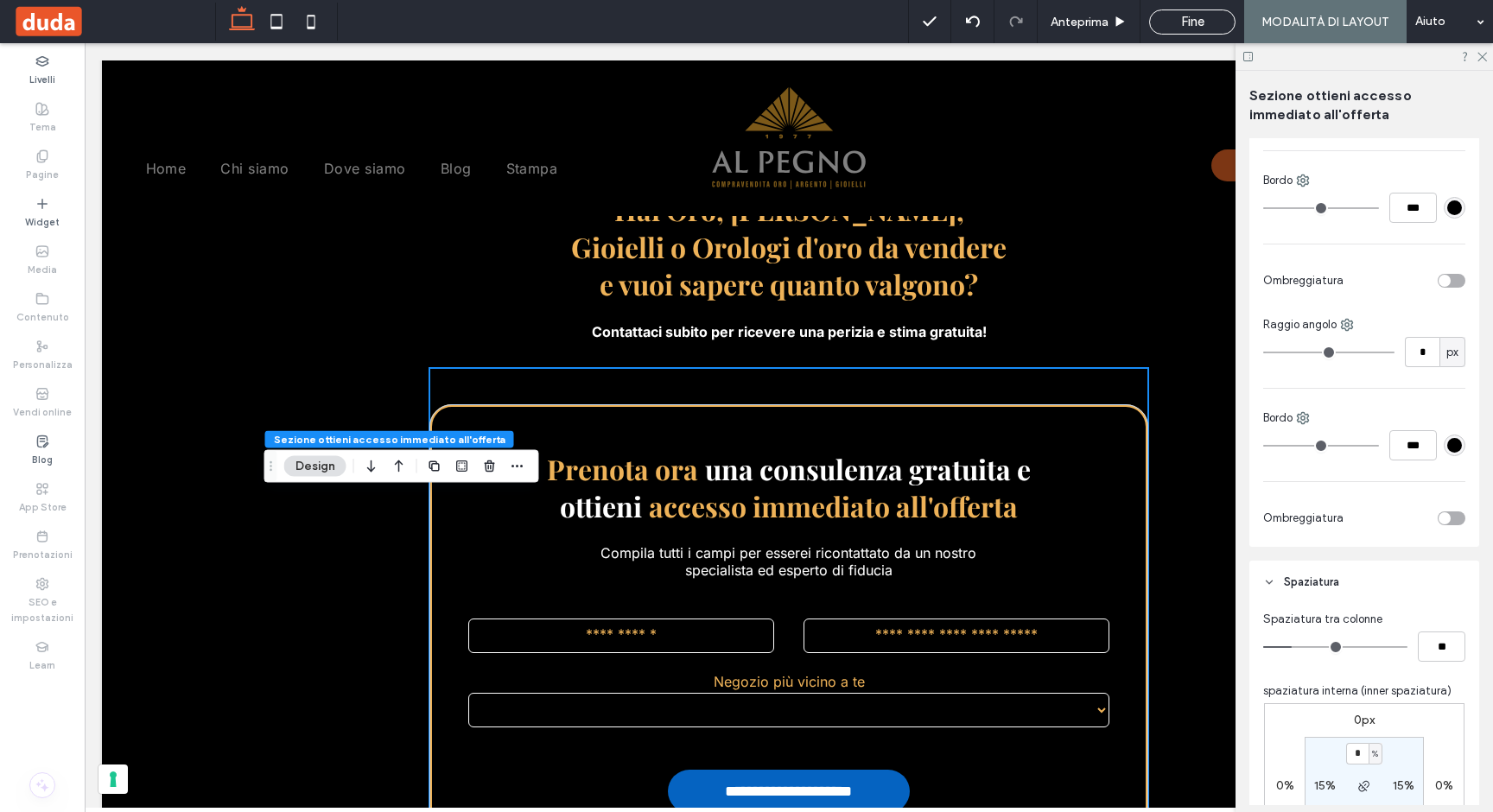
scroll to position [792, 0]
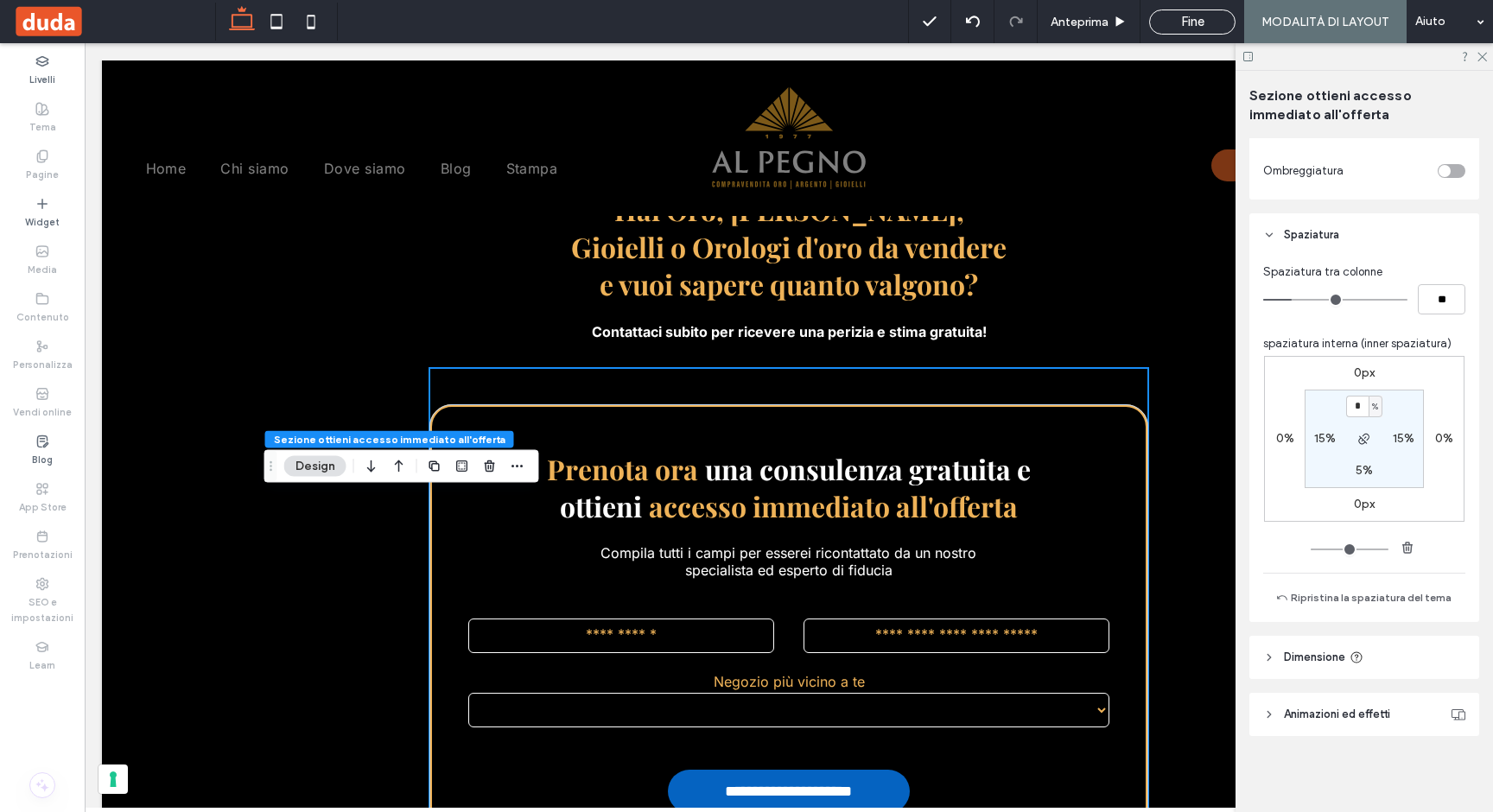
click at [1325, 437] on label "15%" at bounding box center [1324, 438] width 22 height 15
type input "**"
click at [1329, 437] on div "%" at bounding box center [1335, 438] width 14 height 22
click at [1319, 437] on div "%" at bounding box center [1330, 438] width 23 height 17
click at [1311, 437] on input "**" at bounding box center [1318, 438] width 23 height 22
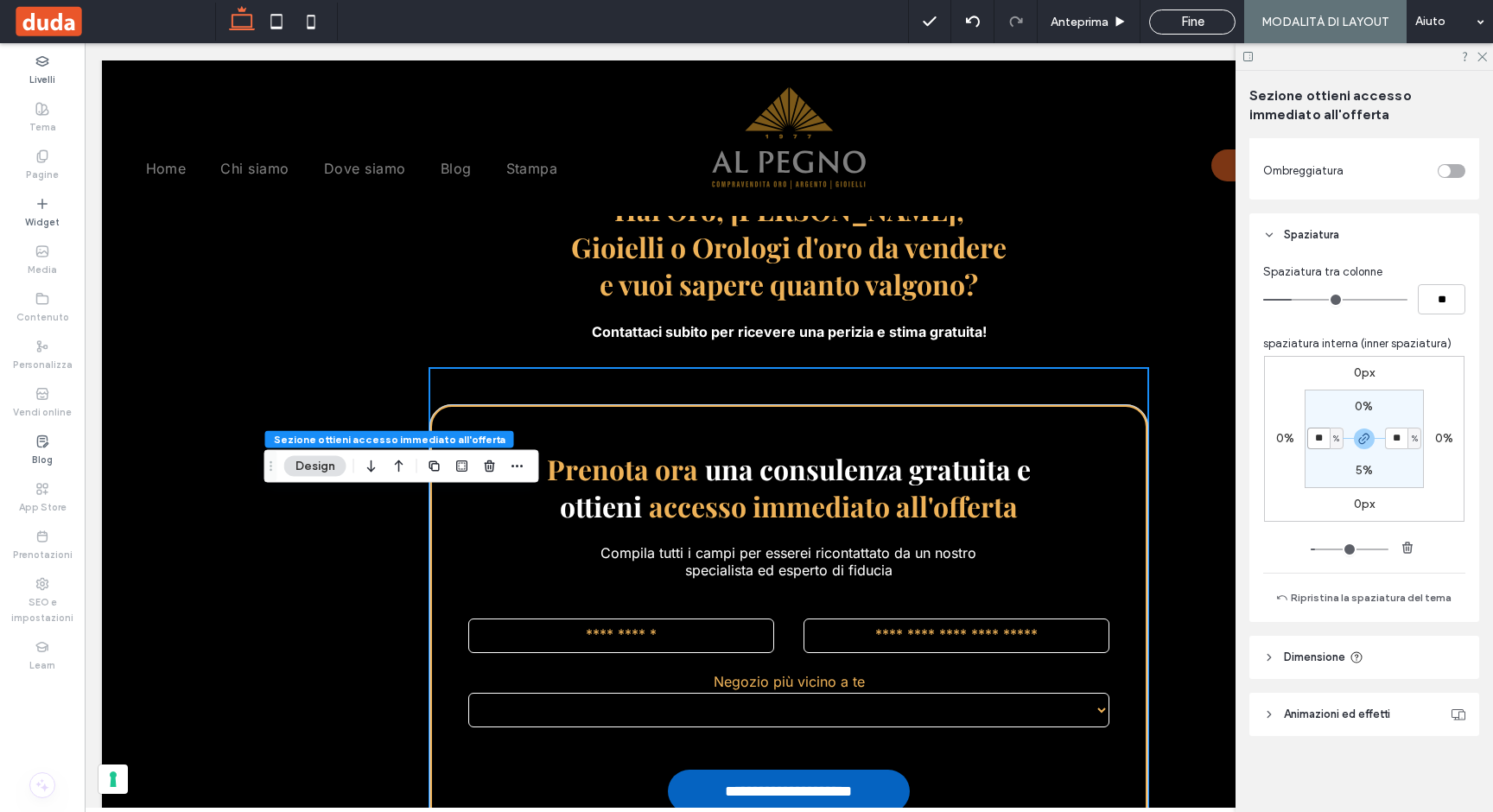
click at [1311, 437] on input "**" at bounding box center [1318, 438] width 23 height 22
type input "**"
click at [1097, 19] on span "Anteprima" at bounding box center [1078, 22] width 57 height 15
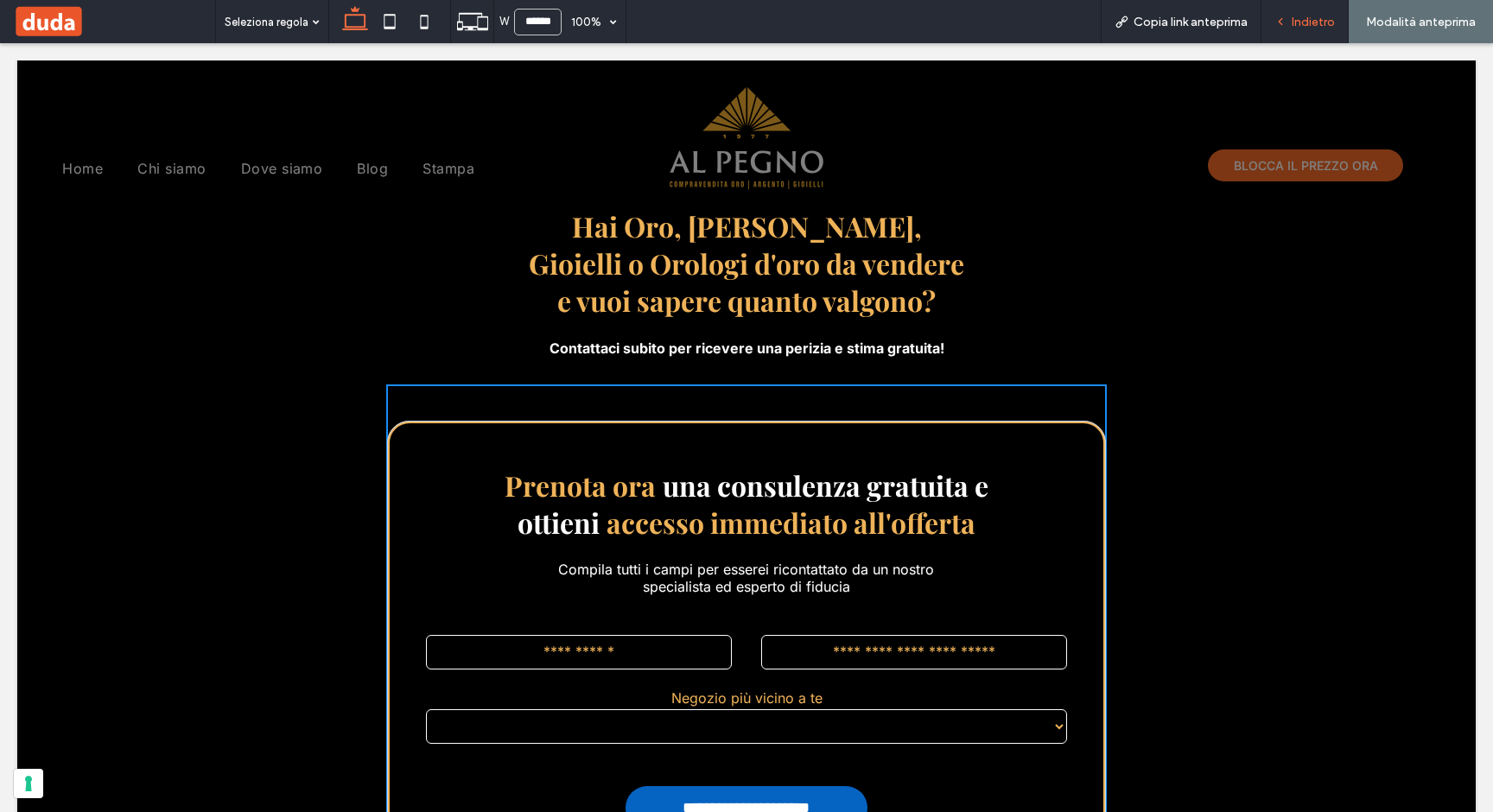
click at [1286, 21] on icon at bounding box center [1280, 21] width 12 height 12
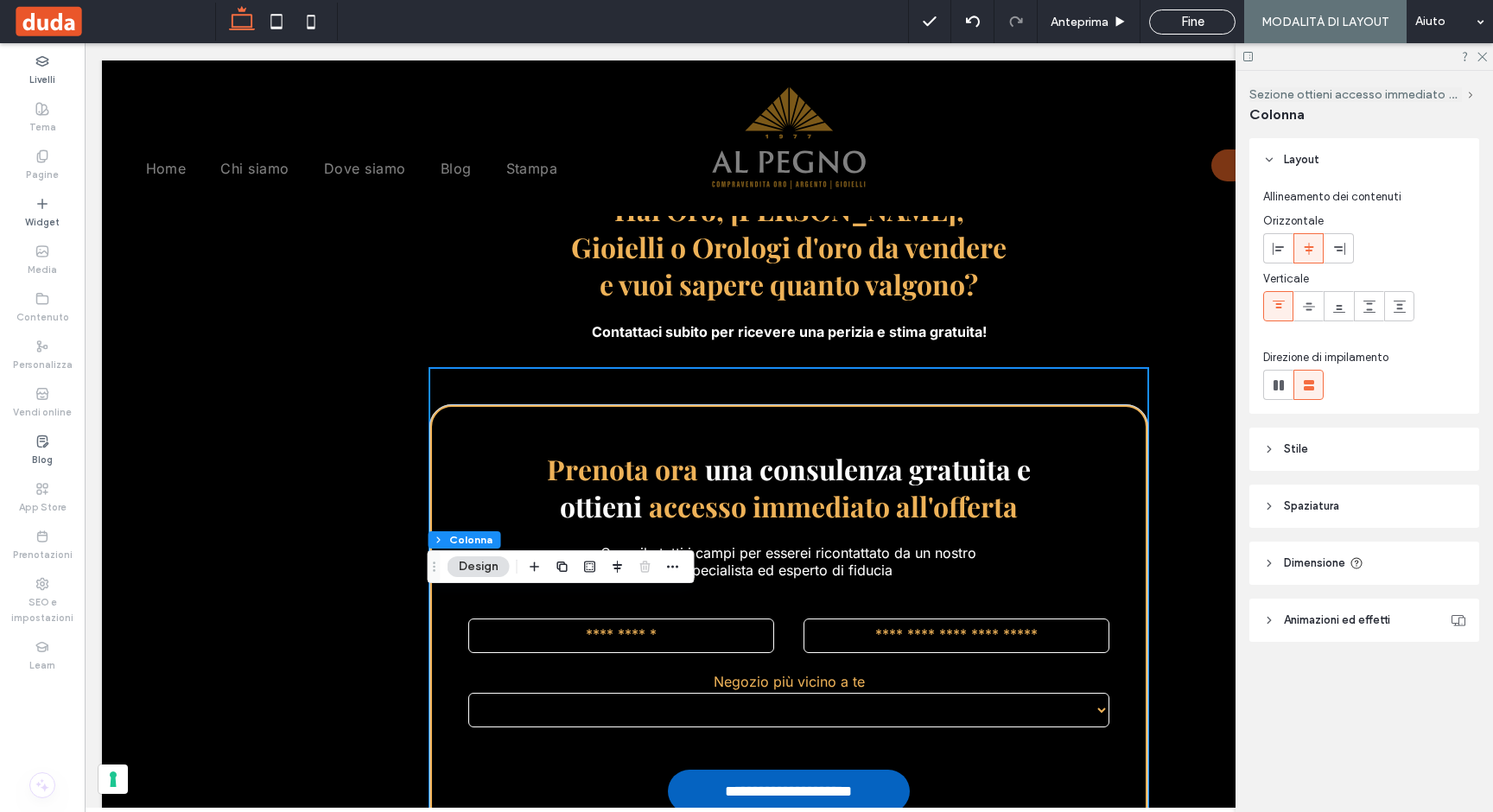
click at [1294, 447] on span "Stile" at bounding box center [1295, 448] width 25 height 17
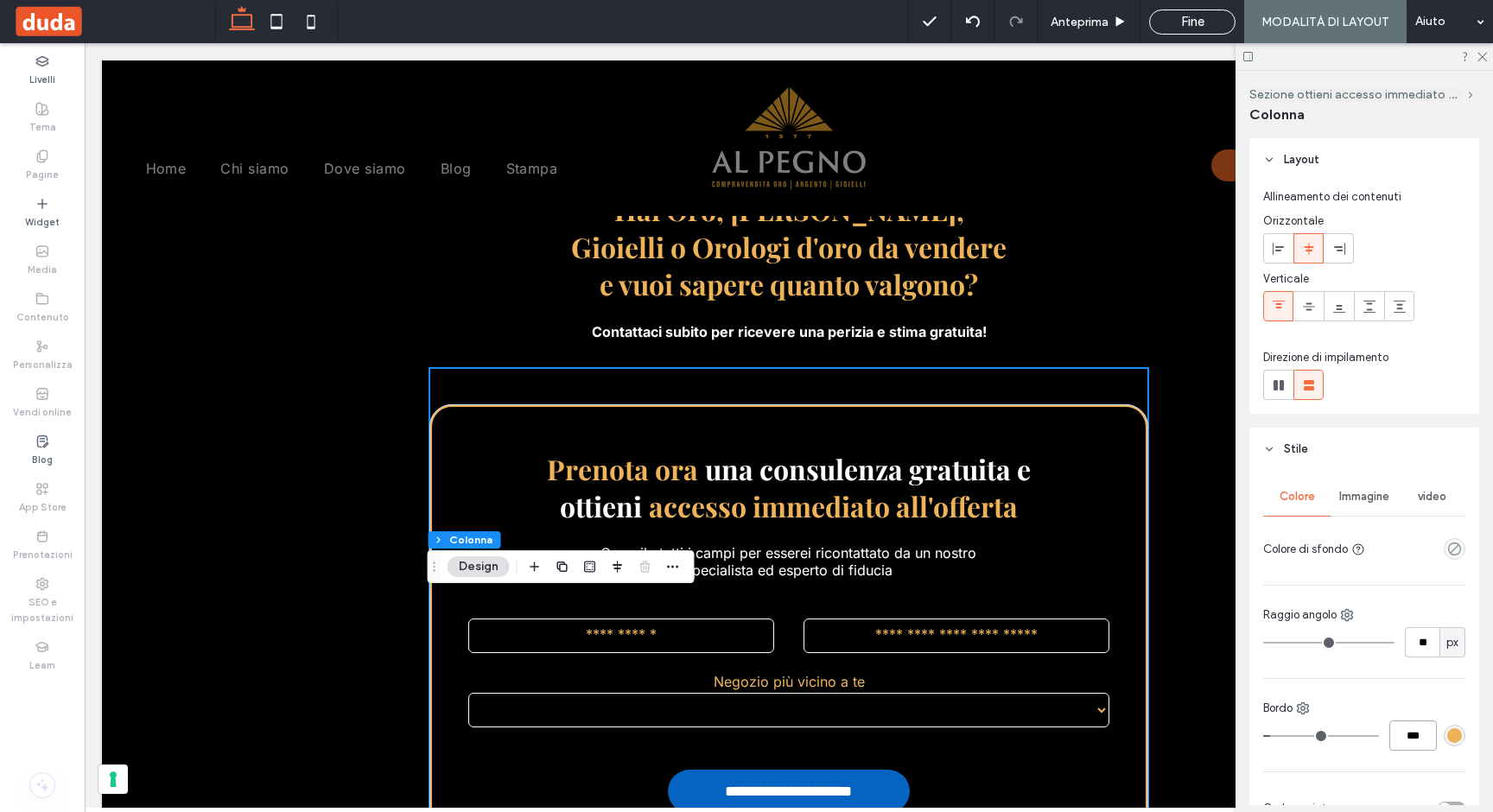
drag, startPoint x: 1406, startPoint y: 737, endPoint x: 1378, endPoint y: 730, distance: 28.9
click at [1389, 731] on input "***" at bounding box center [1413, 735] width 47 height 30
type input "*"
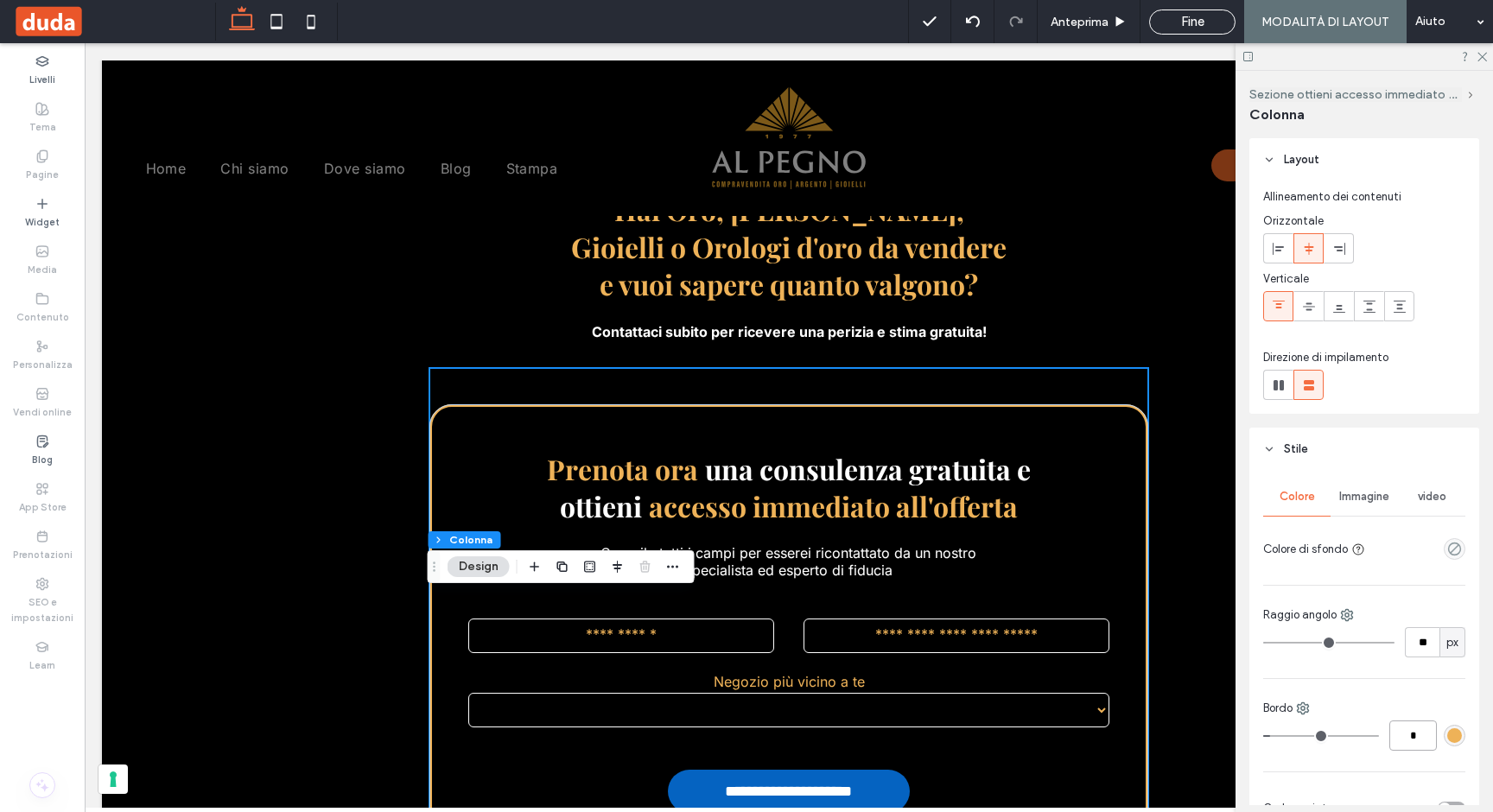
type input "***"
click at [1089, 8] on div "Anteprima" at bounding box center [1088, 21] width 103 height 43
click at [1087, 18] on span "Anteprima" at bounding box center [1078, 22] width 57 height 15
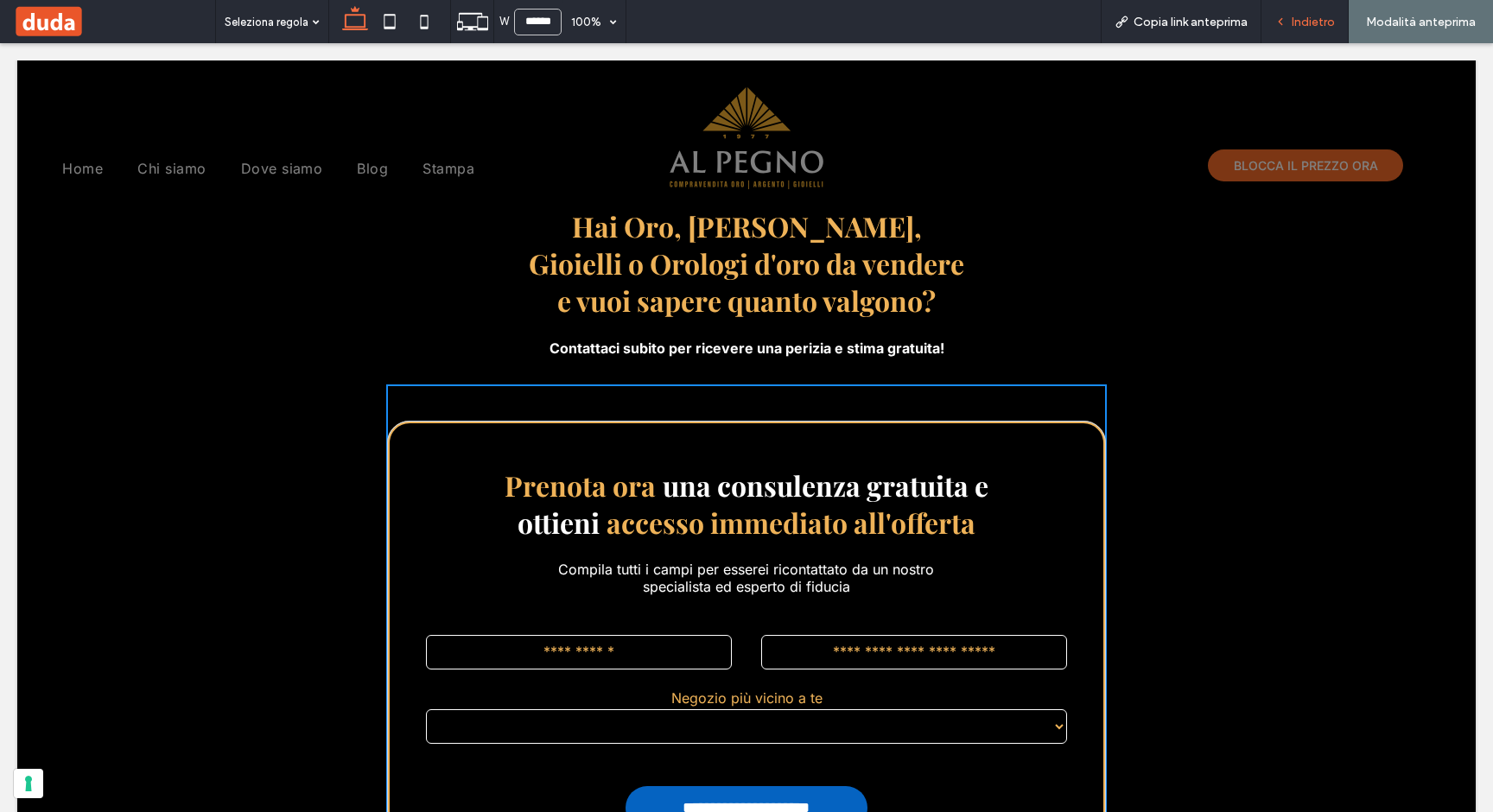
click at [1303, 25] on span "Indietro" at bounding box center [1313, 22] width 43 height 15
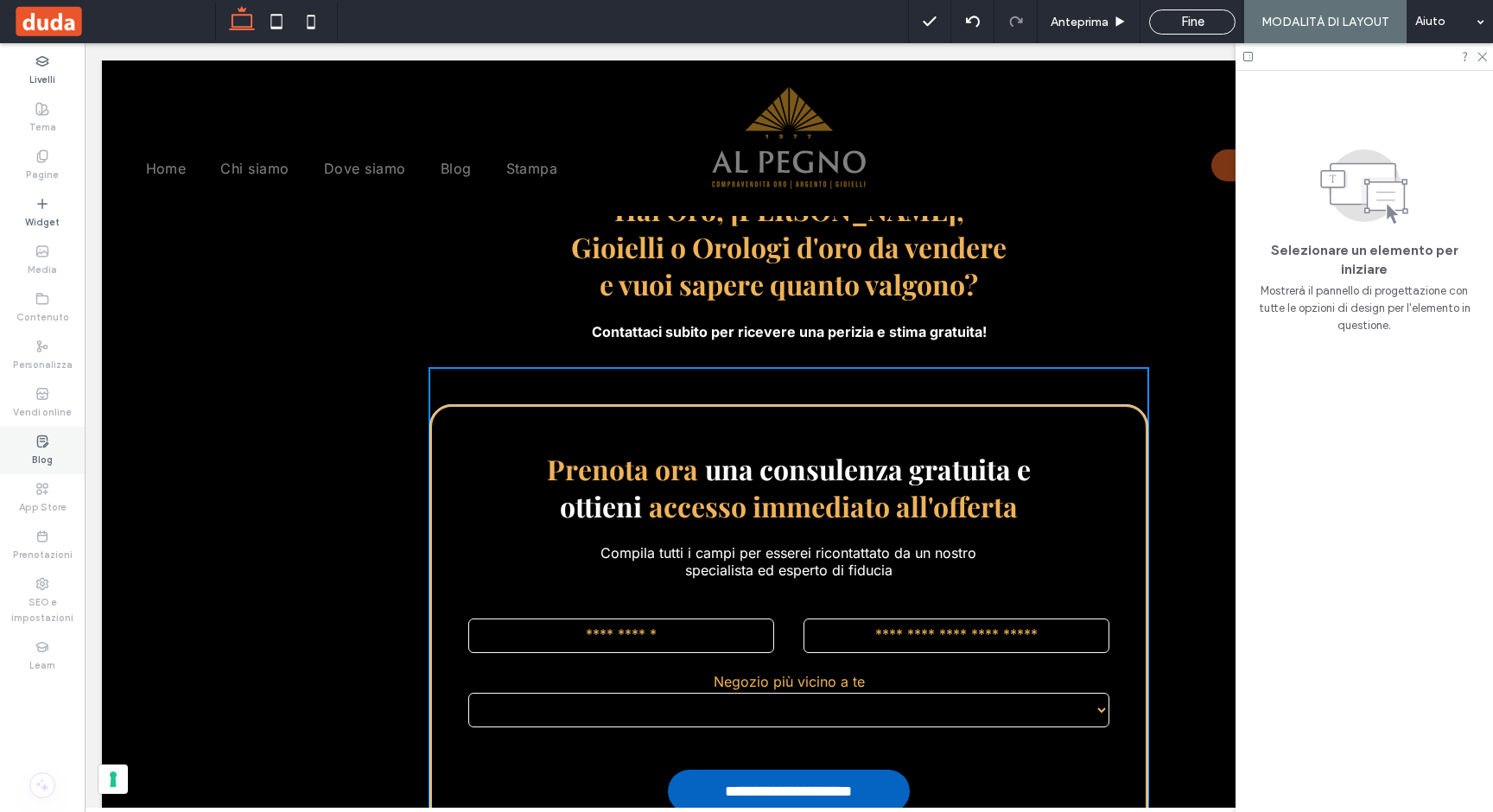
click at [36, 458] on label "Blog" at bounding box center [42, 457] width 21 height 19
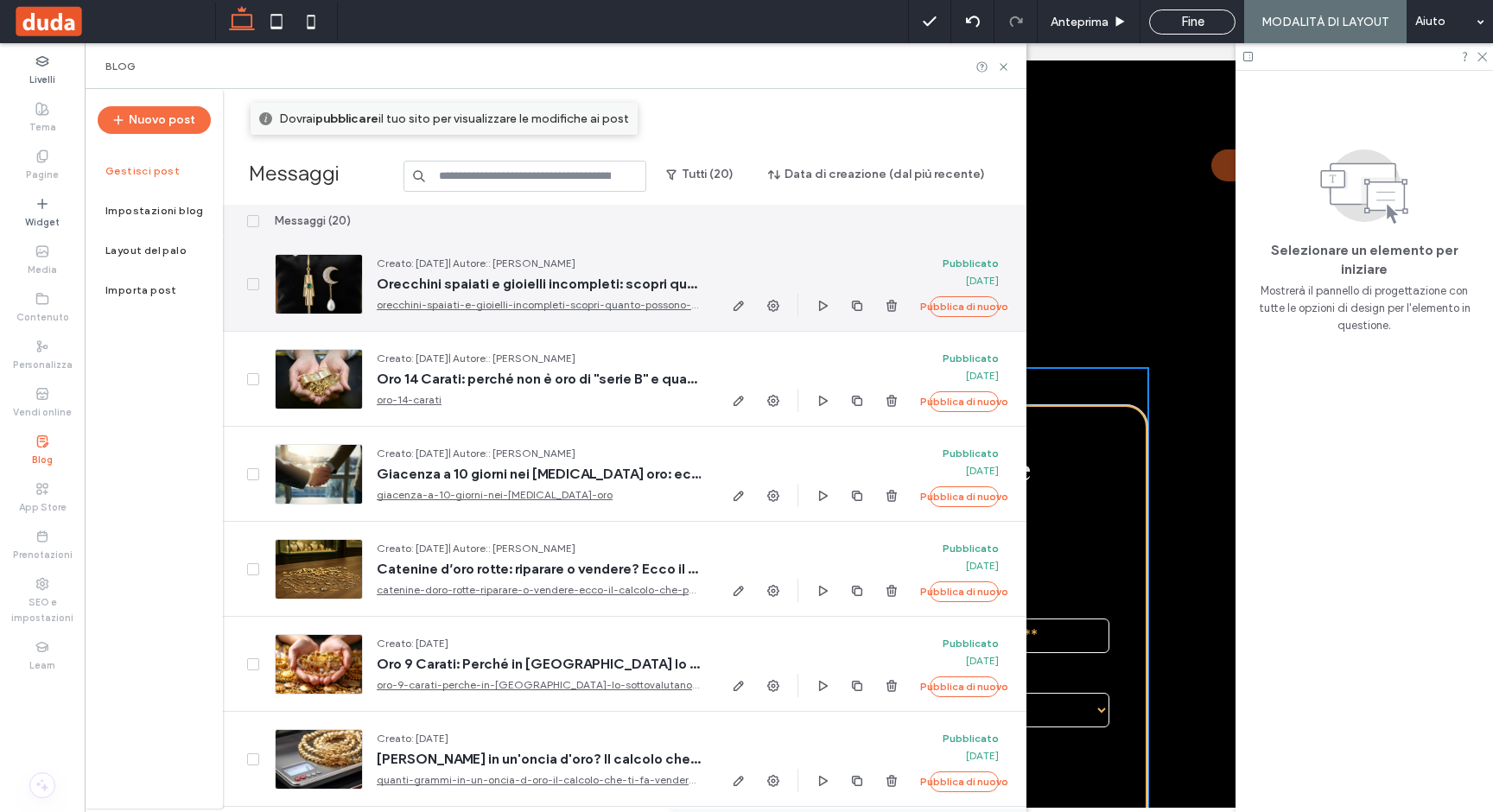
click at [322, 277] on div at bounding box center [318, 284] width 88 height 60
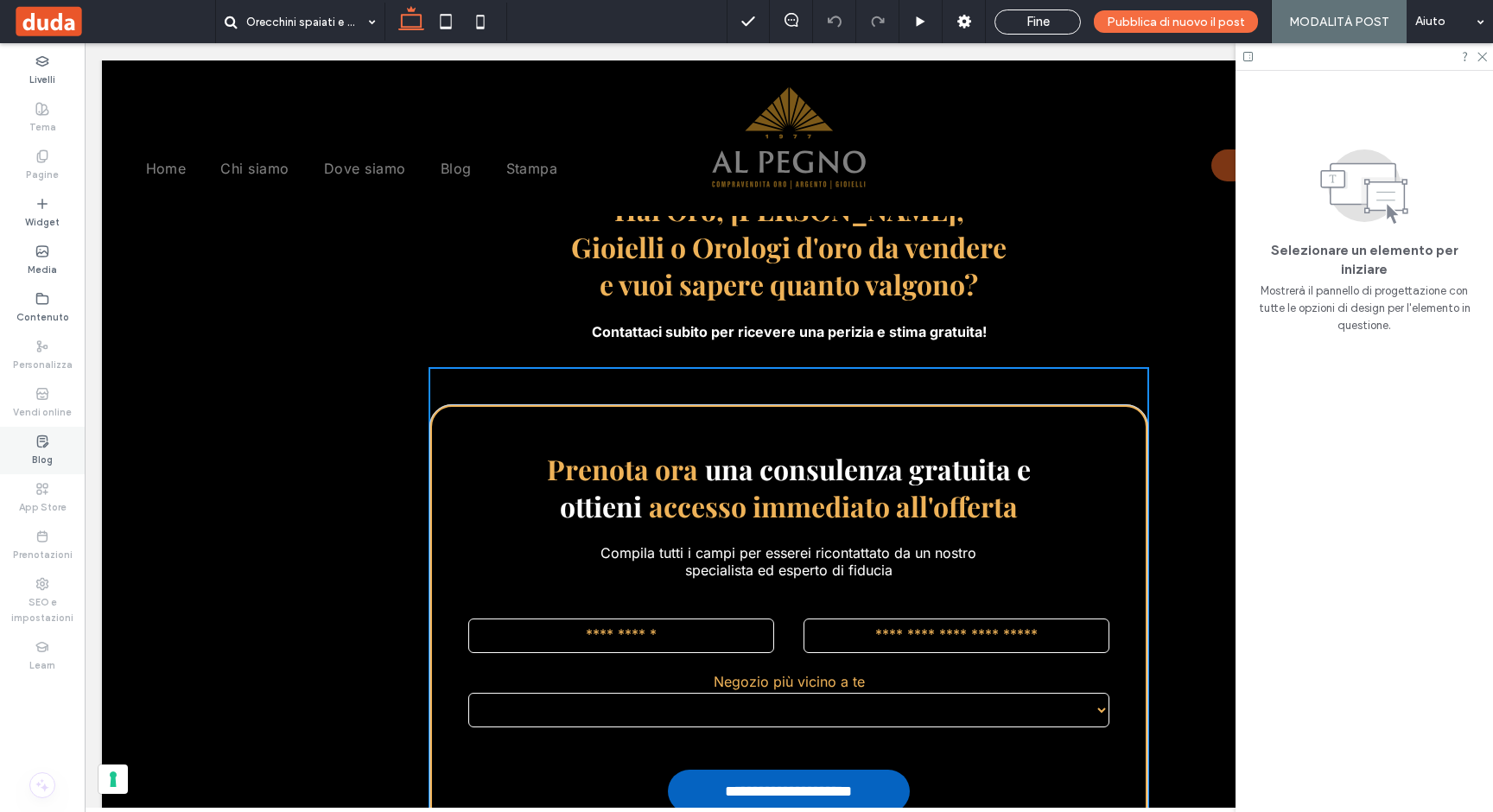
click at [32, 438] on div "Blog" at bounding box center [42, 450] width 85 height 47
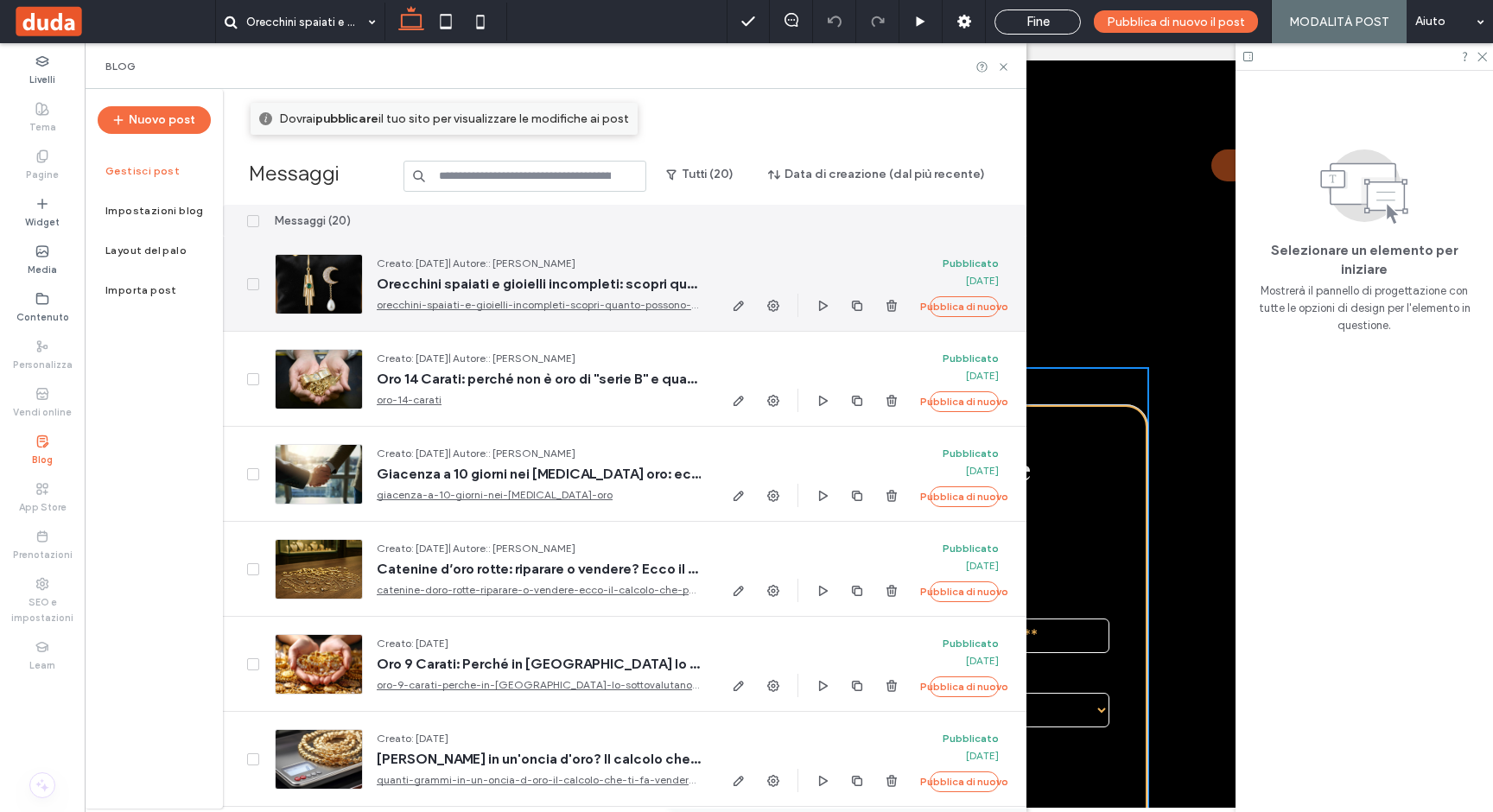
click at [322, 289] on div at bounding box center [318, 284] width 88 height 60
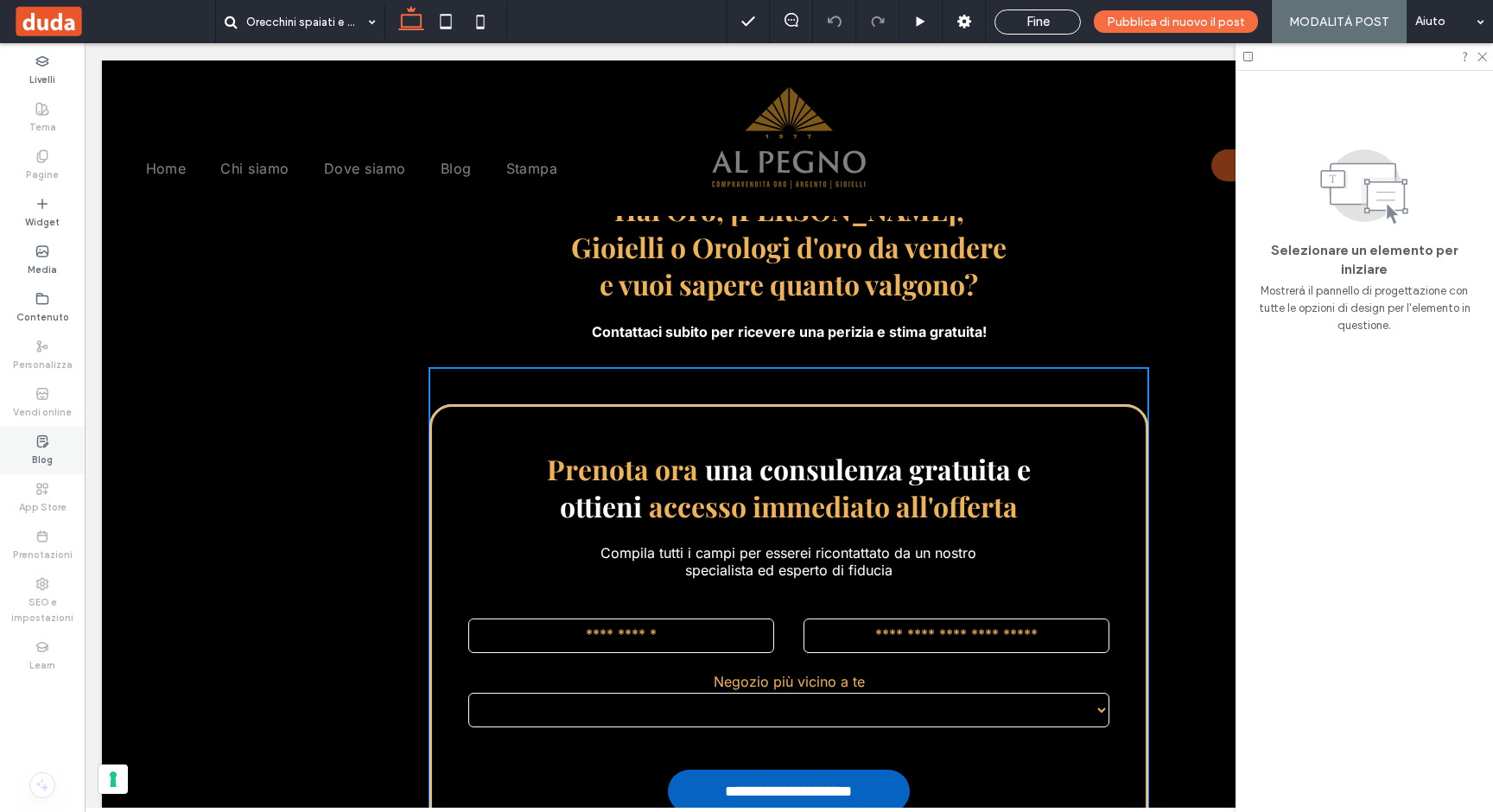
click at [36, 444] on icon at bounding box center [42, 441] width 14 height 14
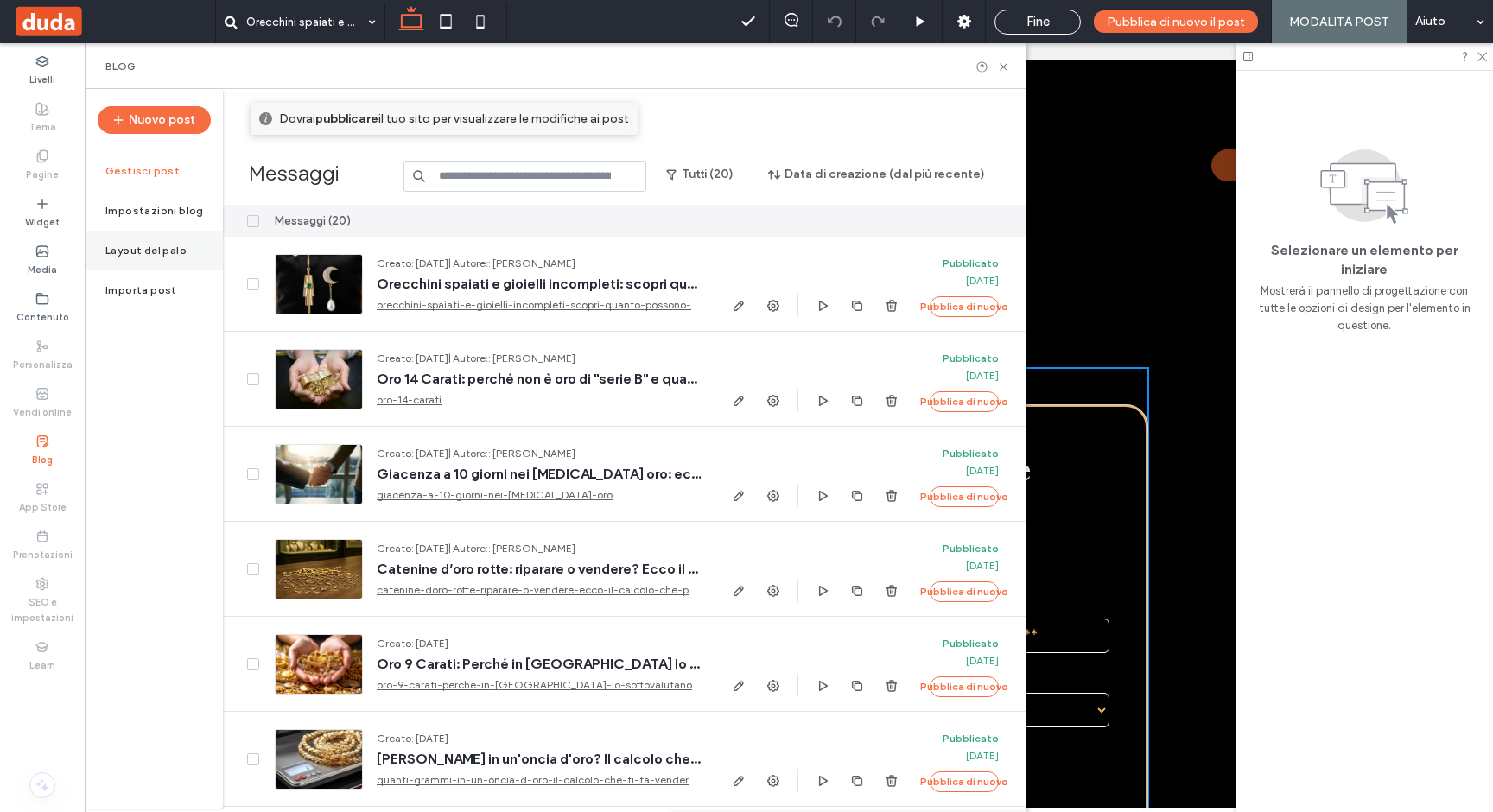
click at [149, 254] on label "Layout del palo" at bounding box center [146, 250] width 81 height 12
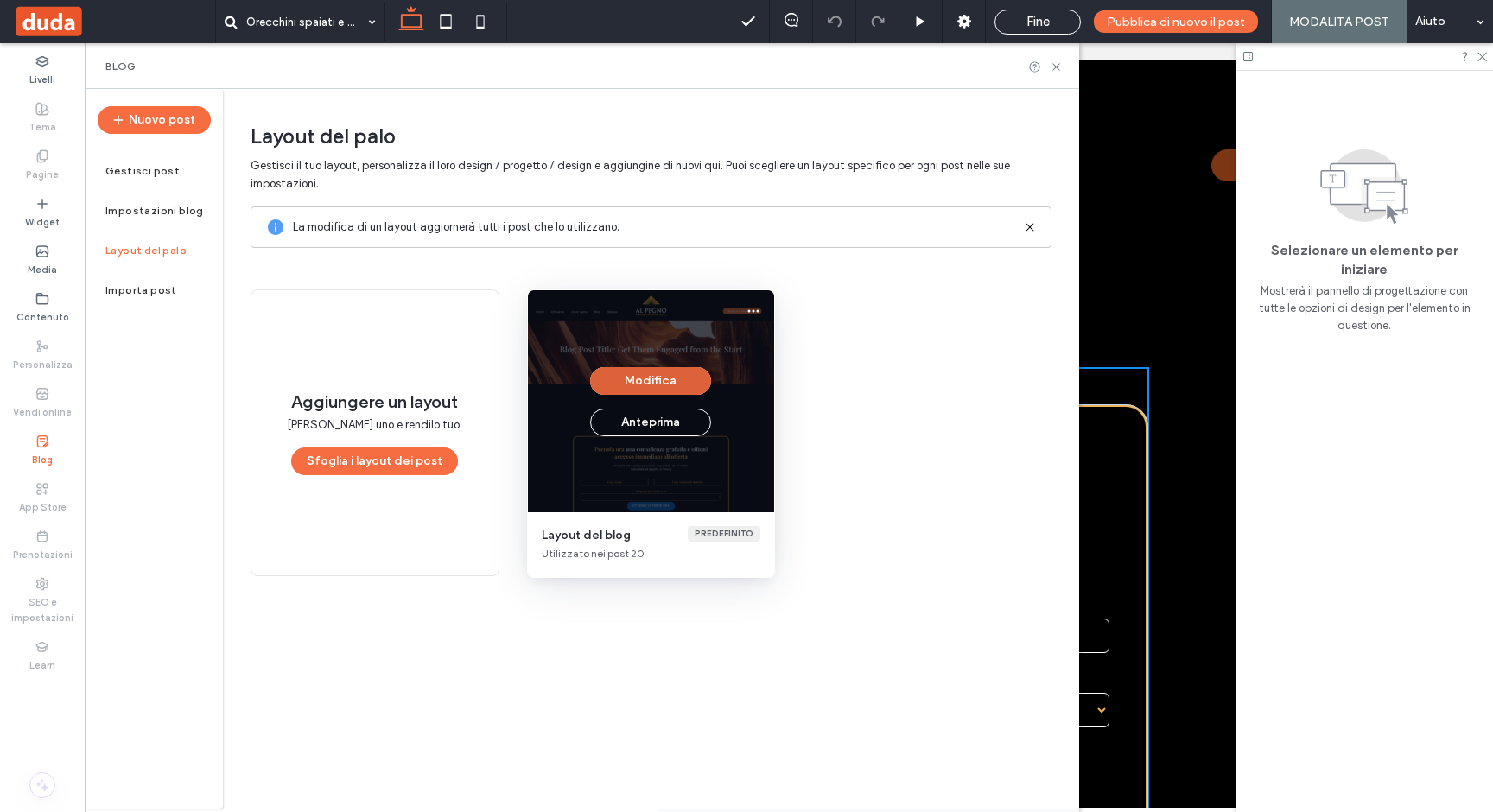
click at [613, 388] on button "Modifica" at bounding box center [650, 381] width 121 height 27
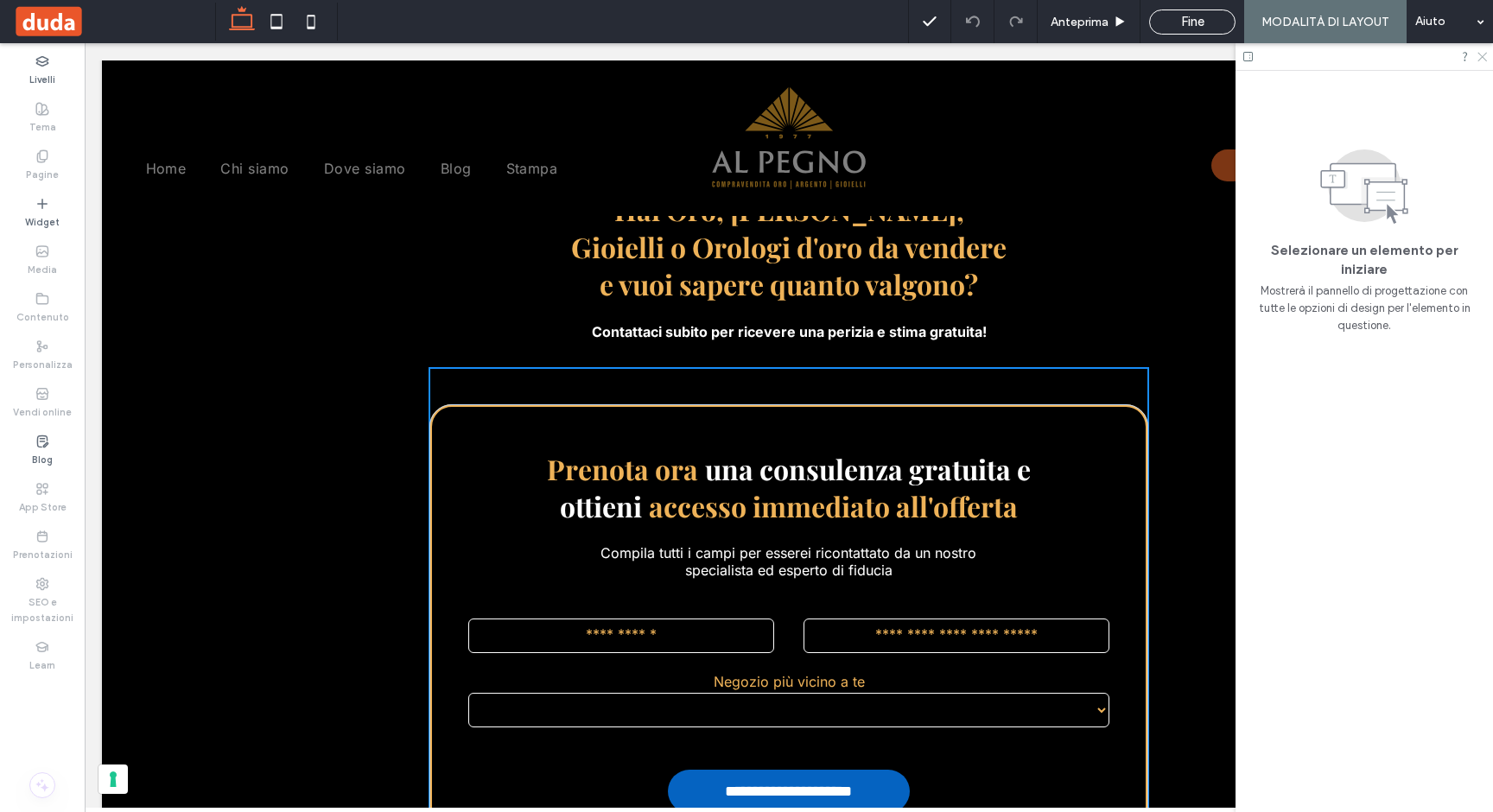
click at [1478, 57] on icon at bounding box center [1481, 56] width 11 height 11
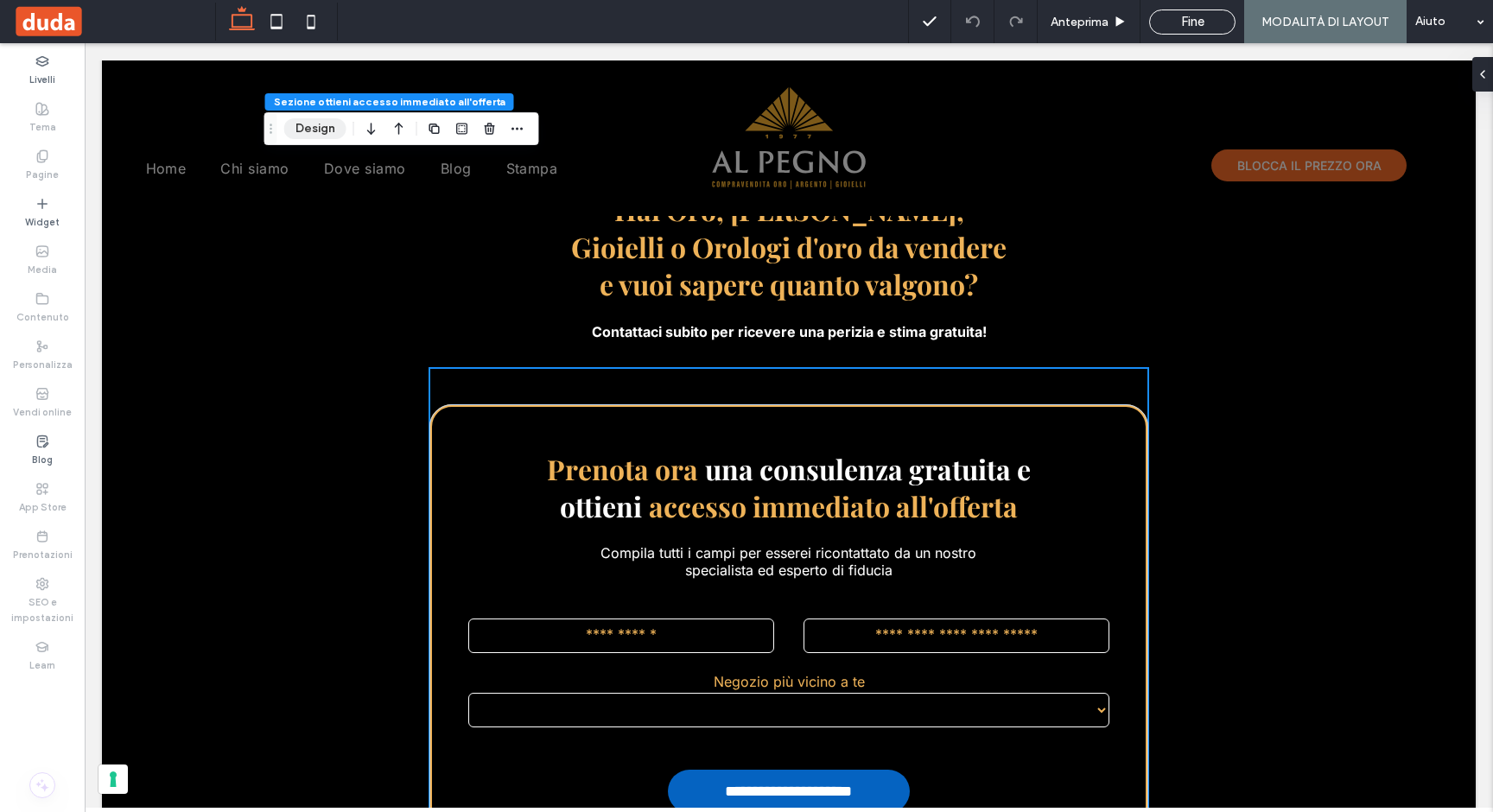
click at [314, 127] on button "Design" at bounding box center [315, 128] width 62 height 21
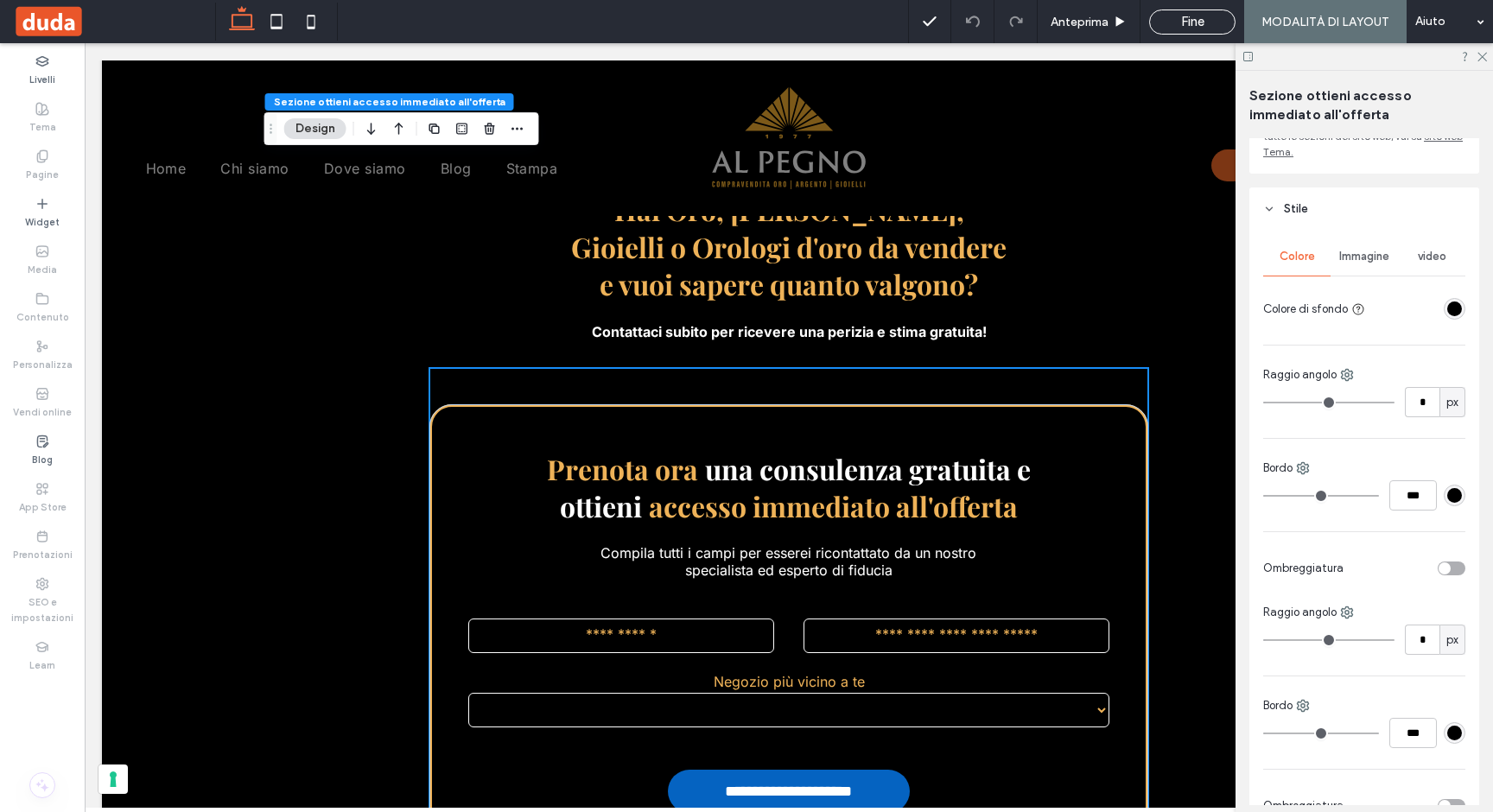
scroll to position [137, 0]
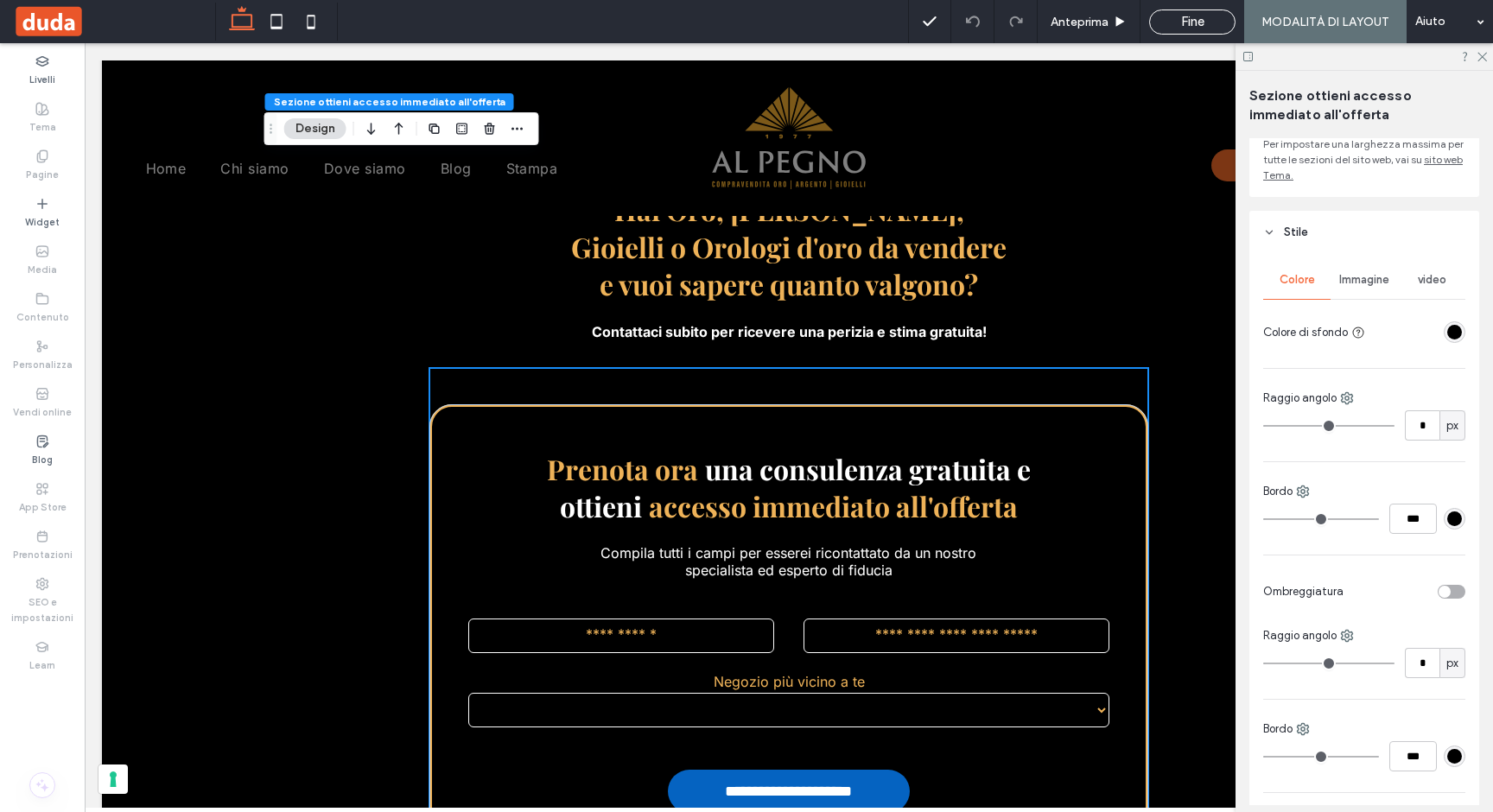
click at [1386, 289] on div "Immagine" at bounding box center [1364, 280] width 67 height 38
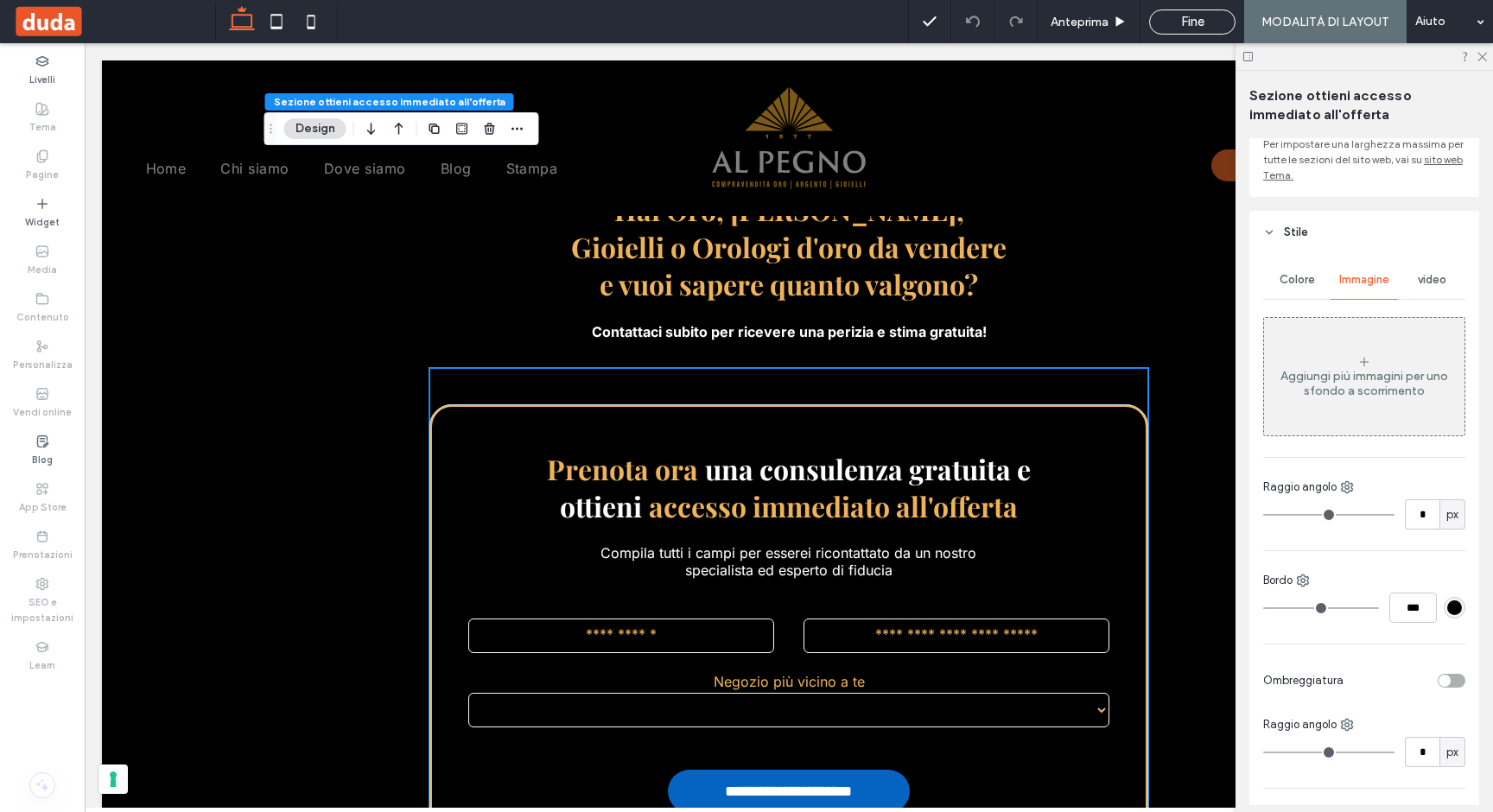
click at [1417, 284] on span "video" at bounding box center [1431, 279] width 28 height 14
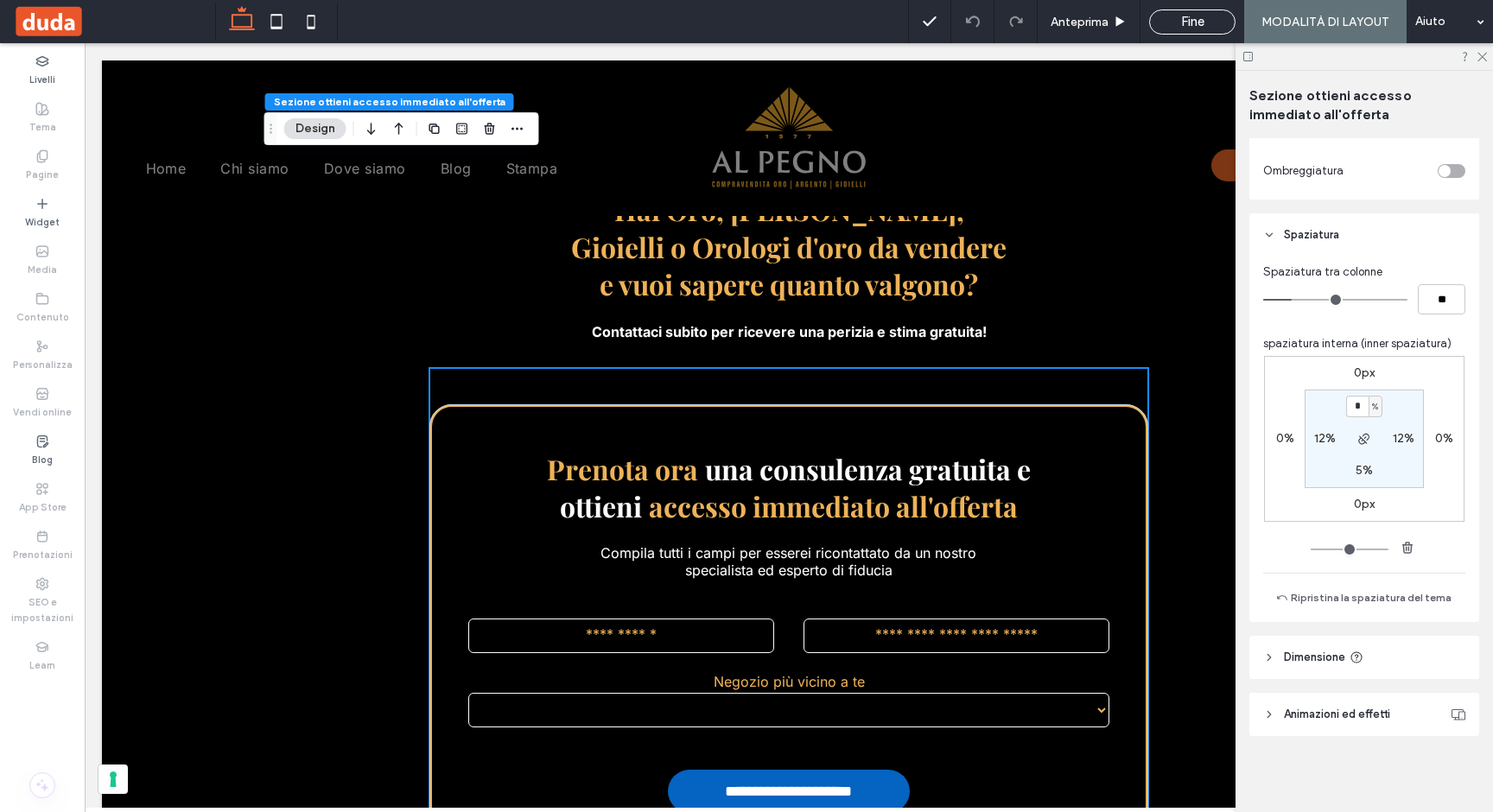
scroll to position [447, 0]
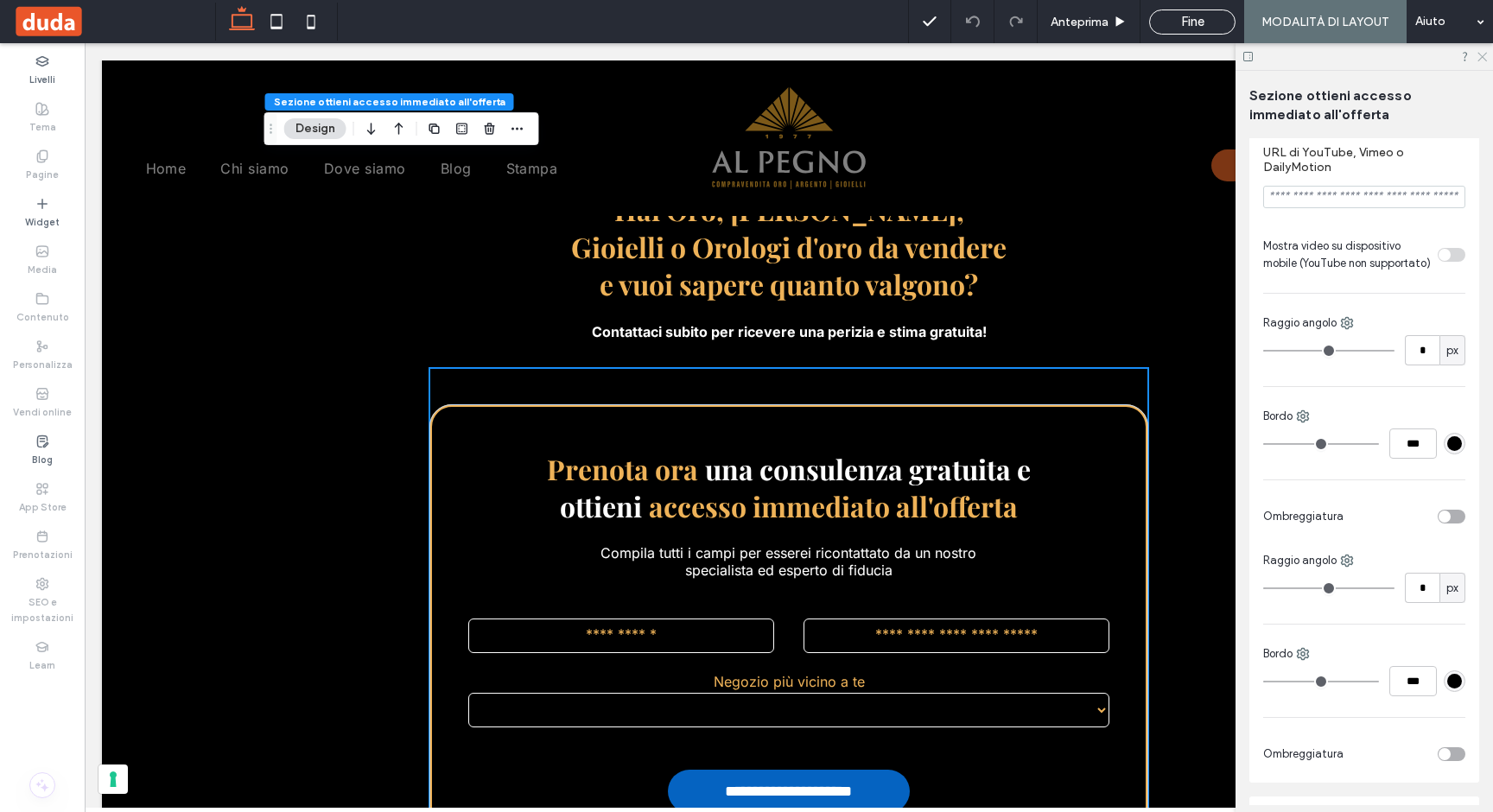
click at [1481, 57] on use at bounding box center [1482, 57] width 9 height 9
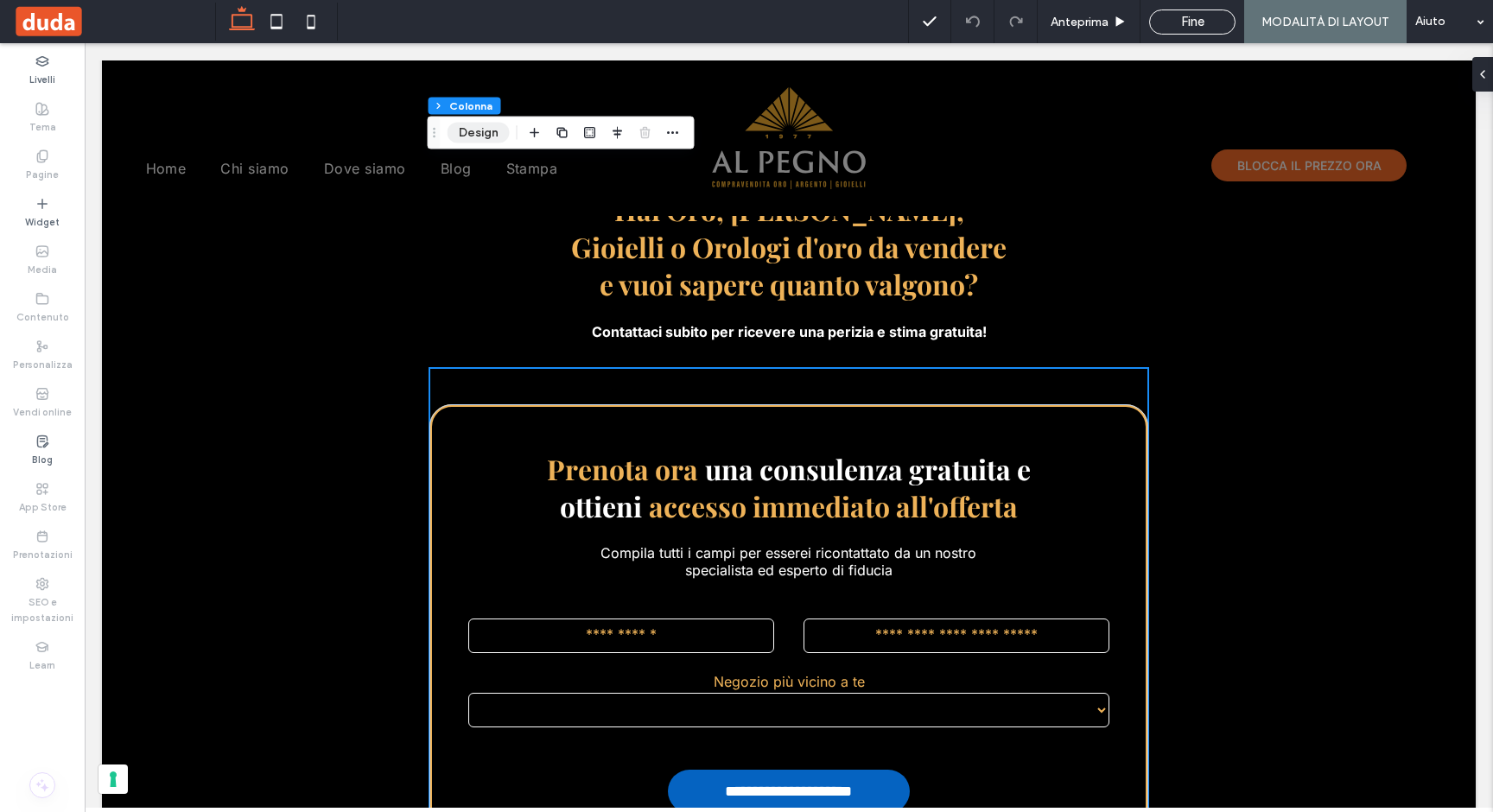
click at [491, 128] on button "Design" at bounding box center [479, 133] width 62 height 21
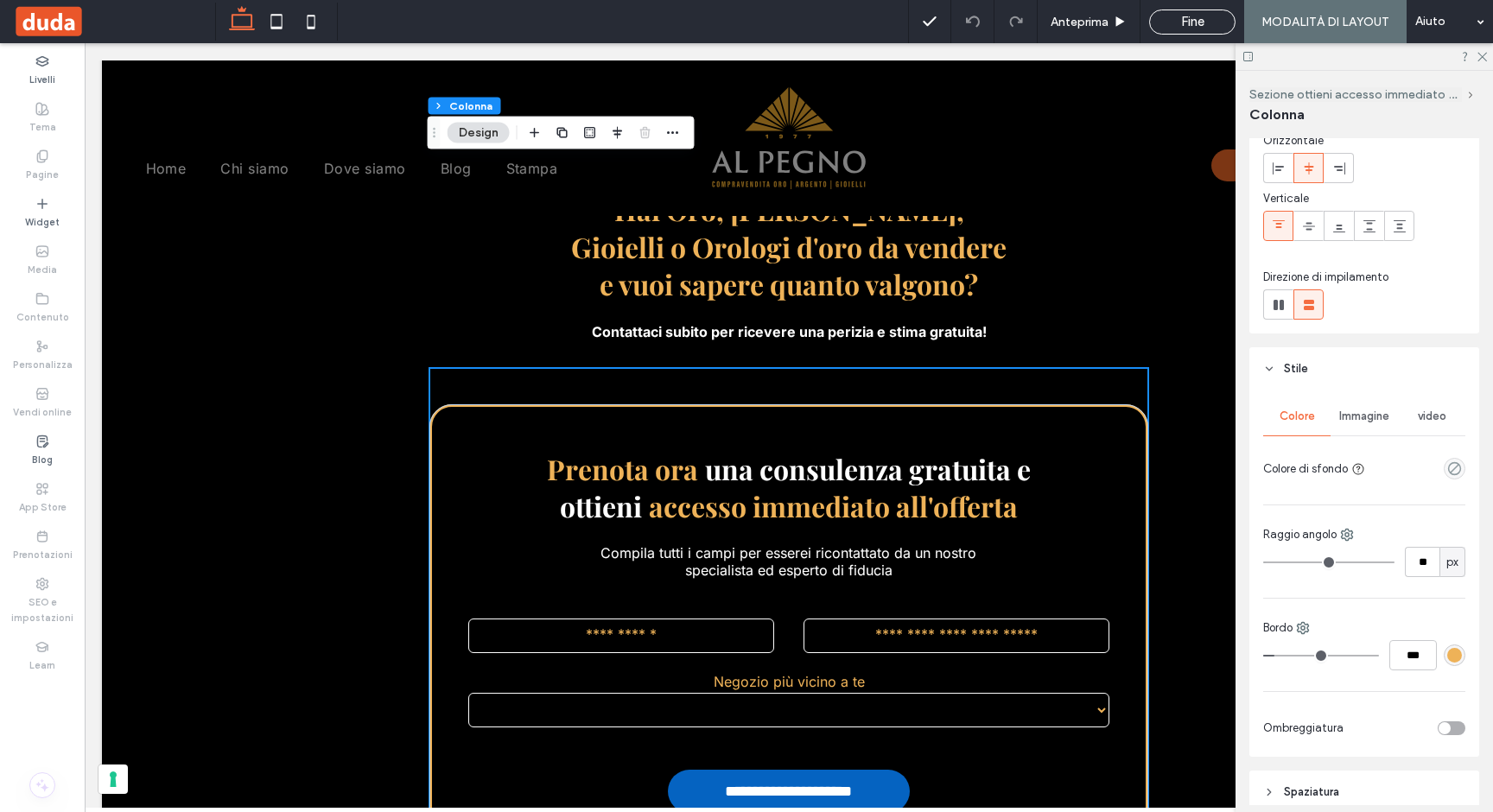
scroll to position [0, 0]
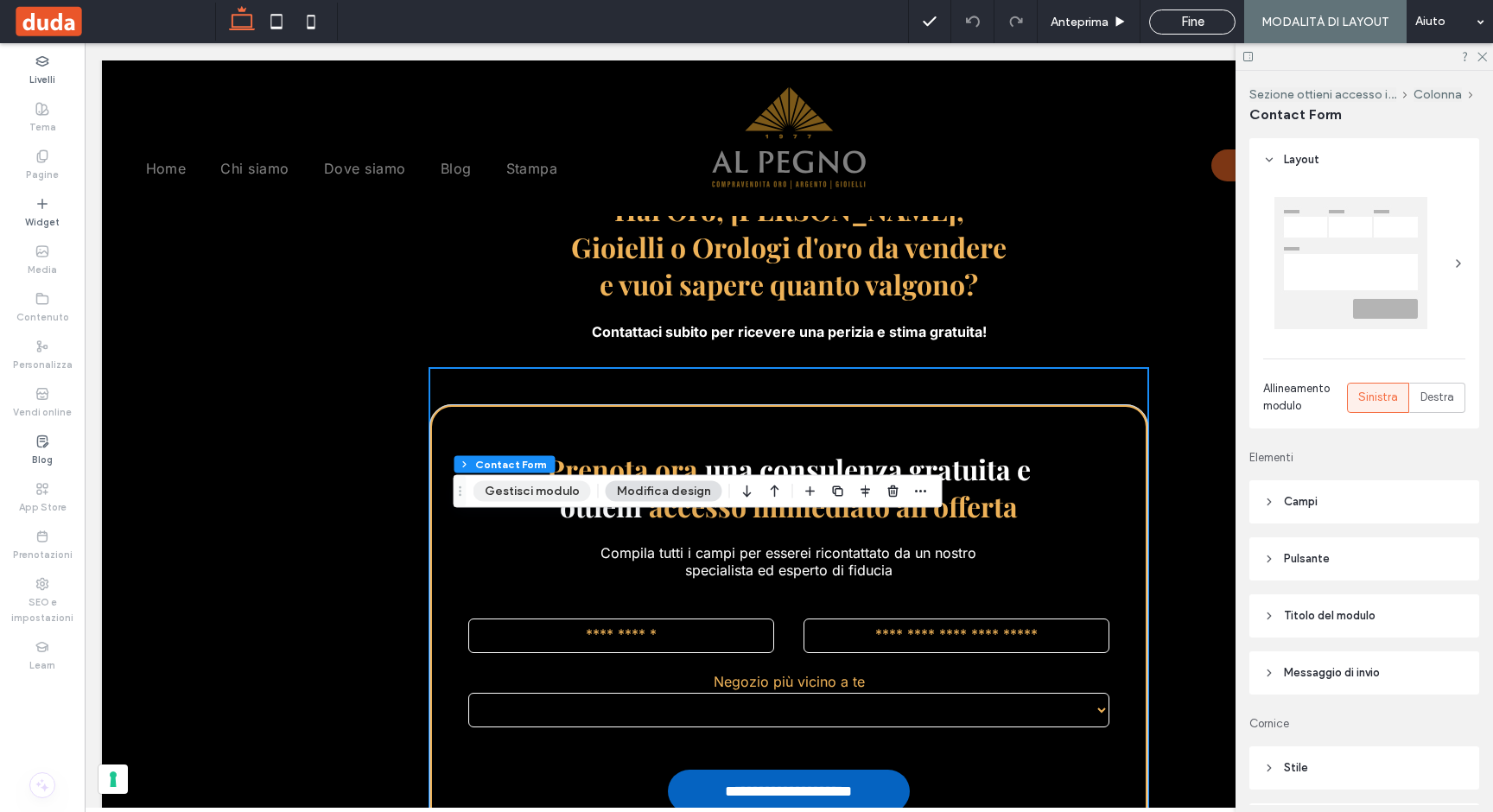
click at [499, 488] on button "Gestisci modulo" at bounding box center [531, 491] width 118 height 21
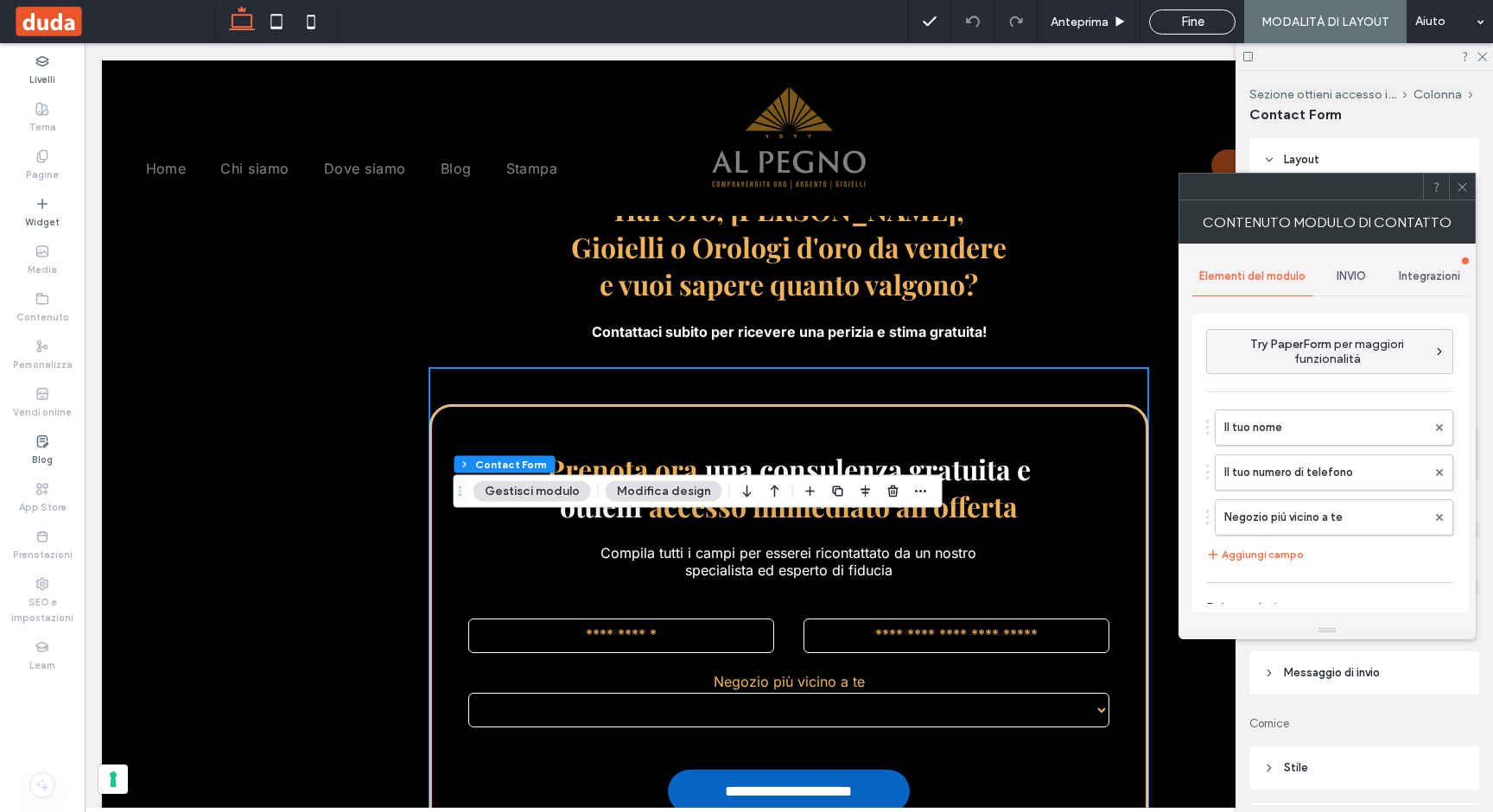
click at [1350, 270] on span "INVIO" at bounding box center [1351, 276] width 29 height 14
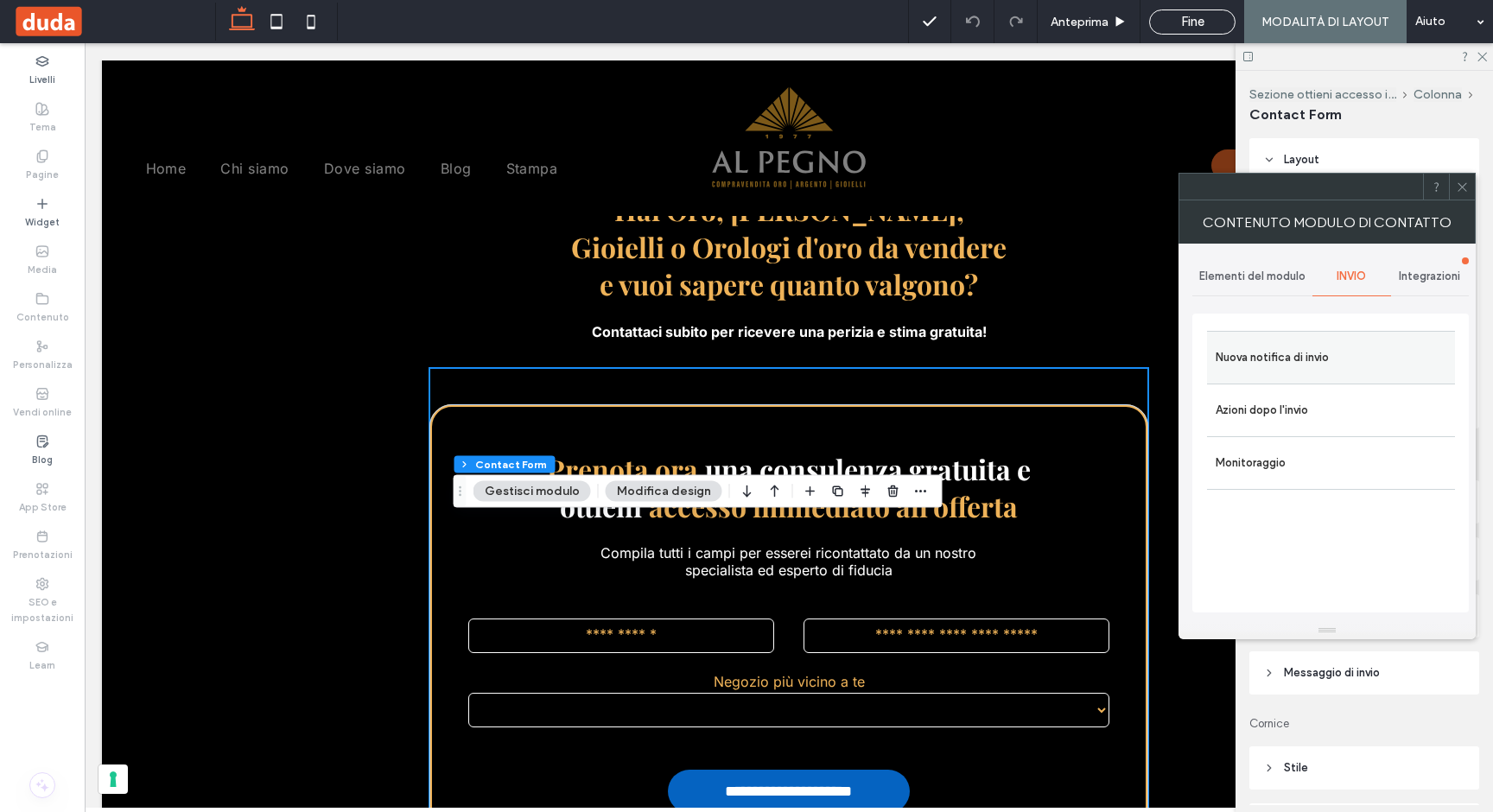
click at [1266, 359] on label "Nuova notifica di invio" at bounding box center [1330, 357] width 231 height 35
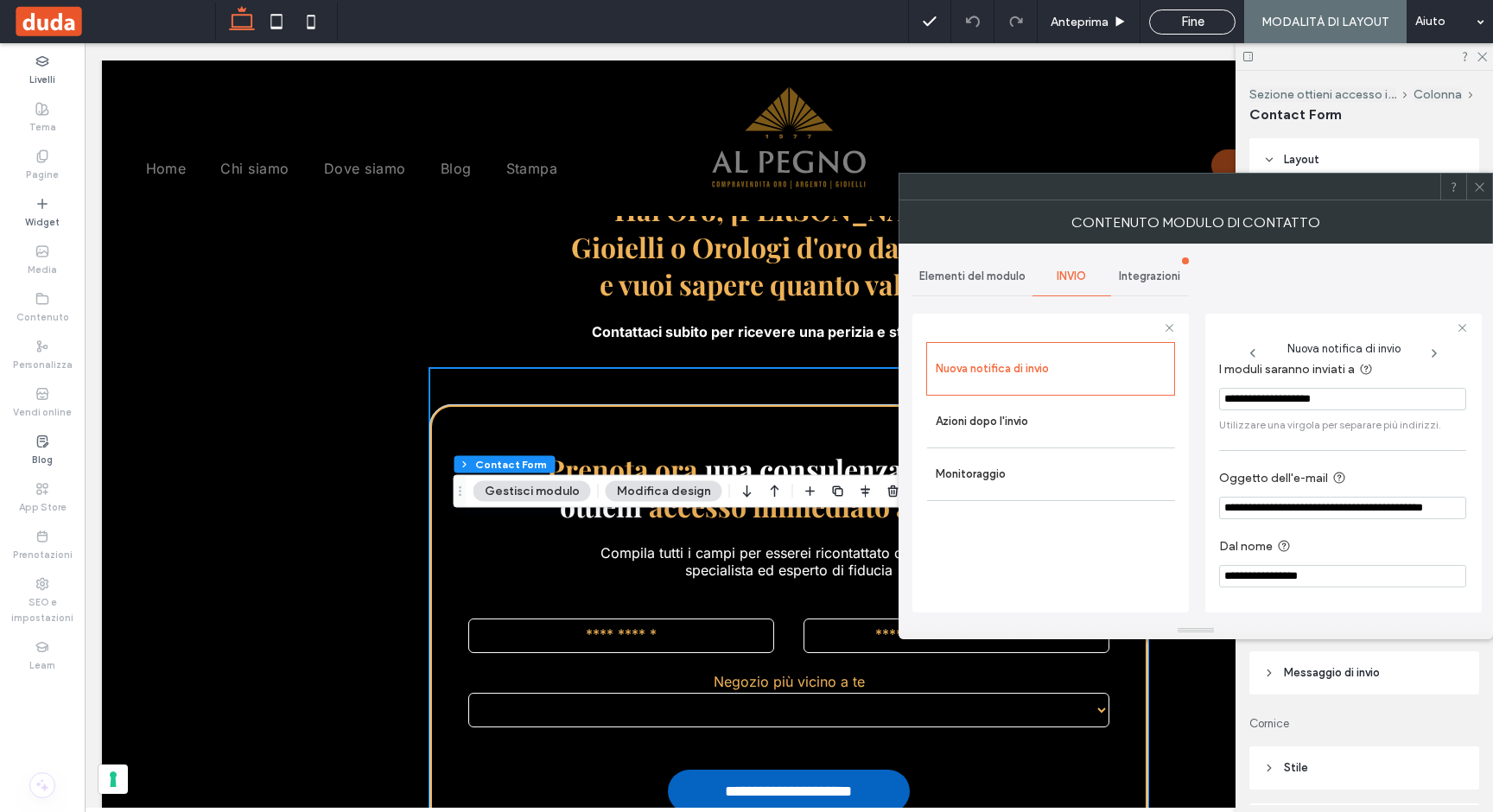
scroll to position [17, 0]
click at [1482, 184] on icon at bounding box center [1479, 187] width 13 height 13
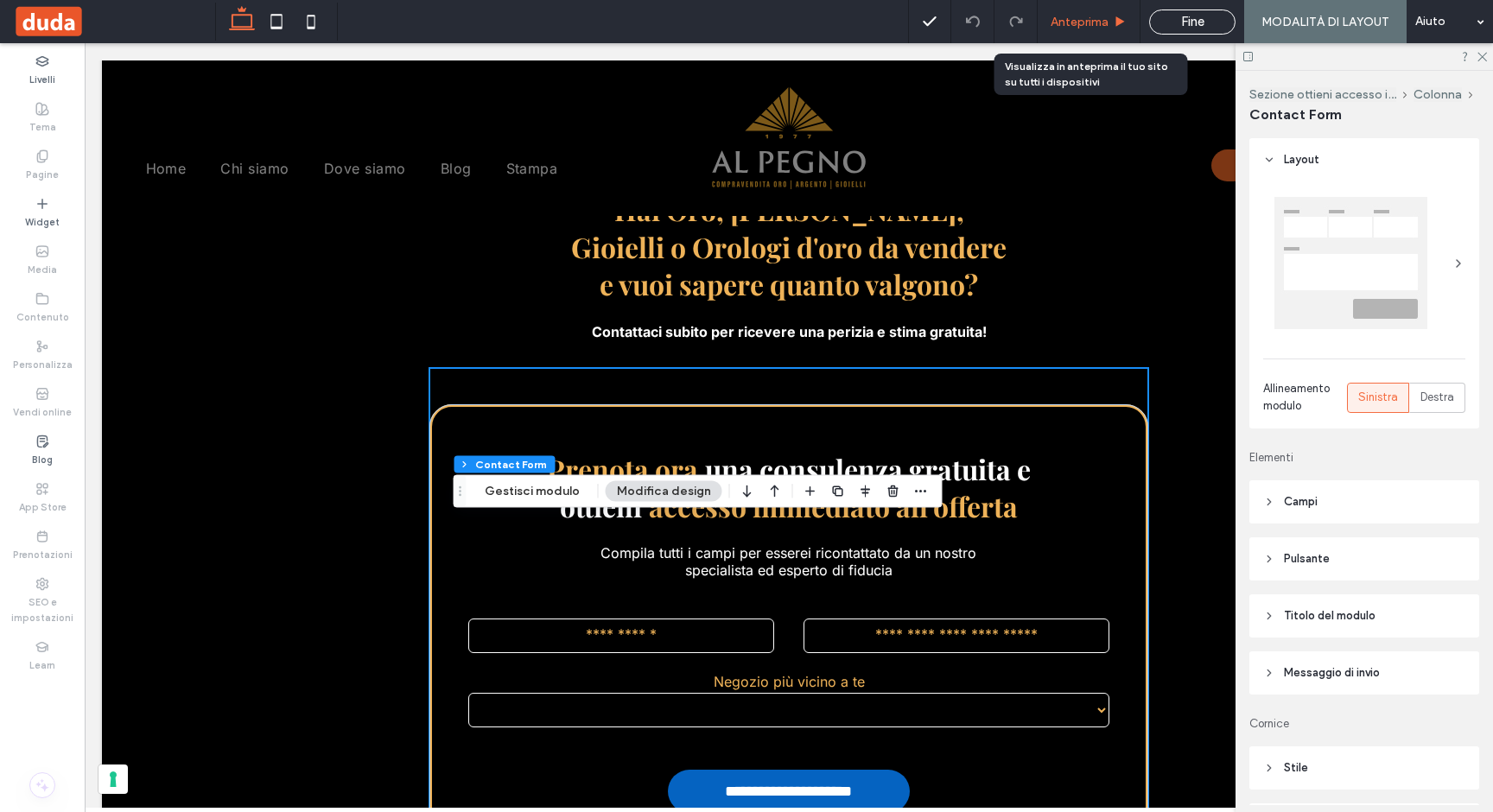
click at [1097, 17] on span "Anteprima" at bounding box center [1078, 22] width 57 height 15
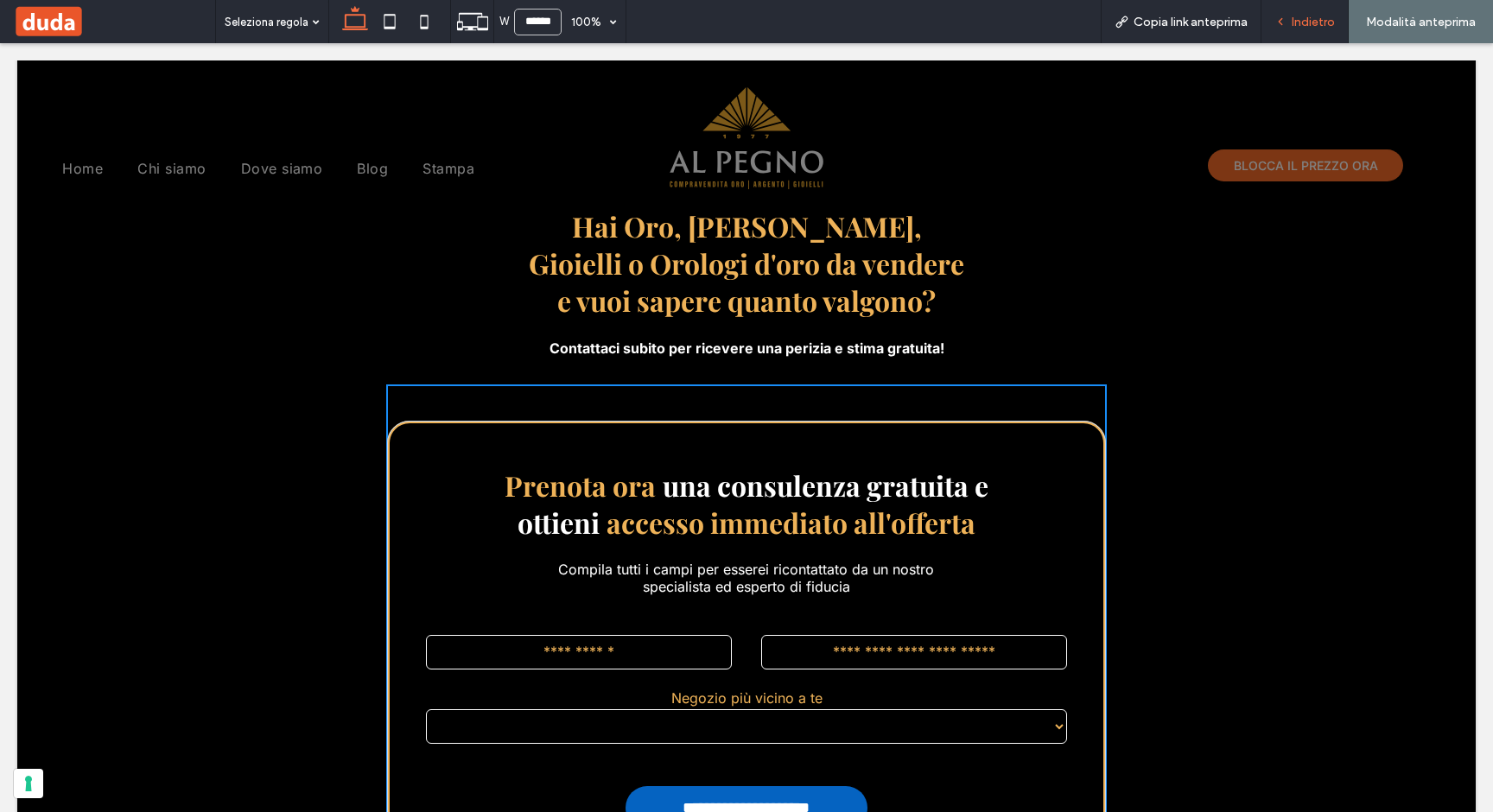
click at [1292, 26] on div "Indietro" at bounding box center [1304, 22] width 87 height 15
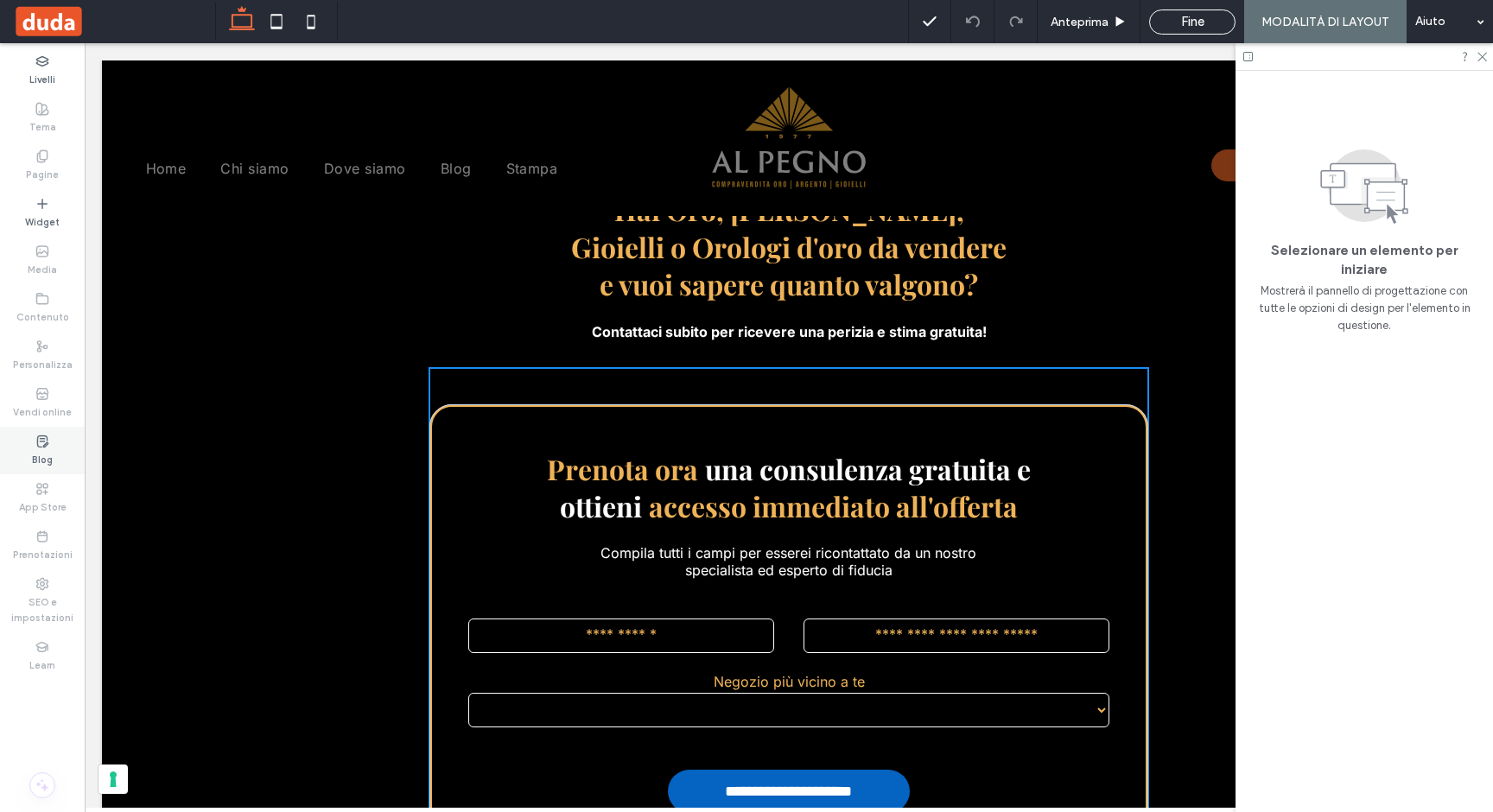
click at [50, 436] on div "Blog" at bounding box center [42, 450] width 85 height 47
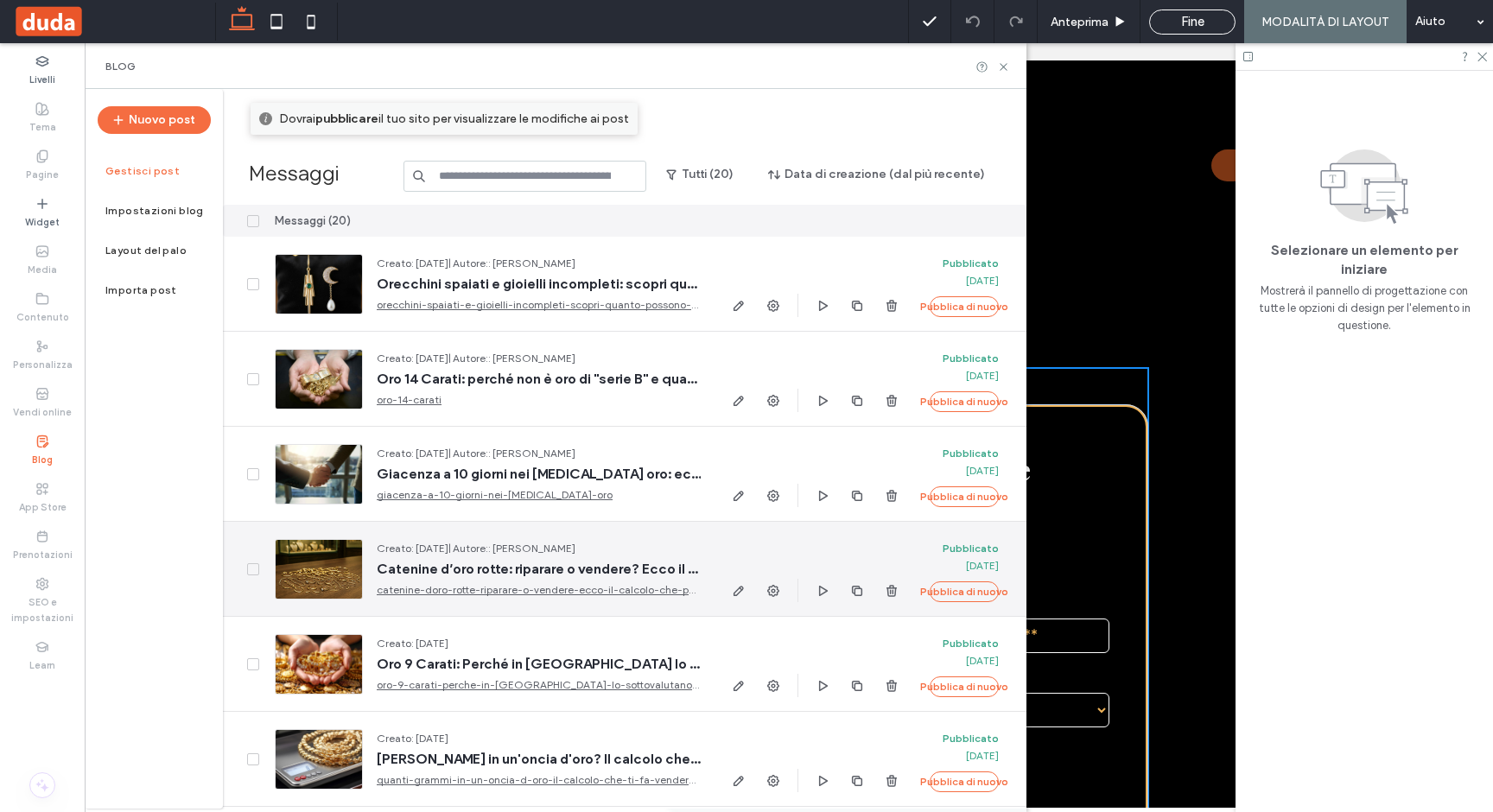
scroll to position [1292, 0]
